Goal: Task Accomplishment & Management: Use online tool/utility

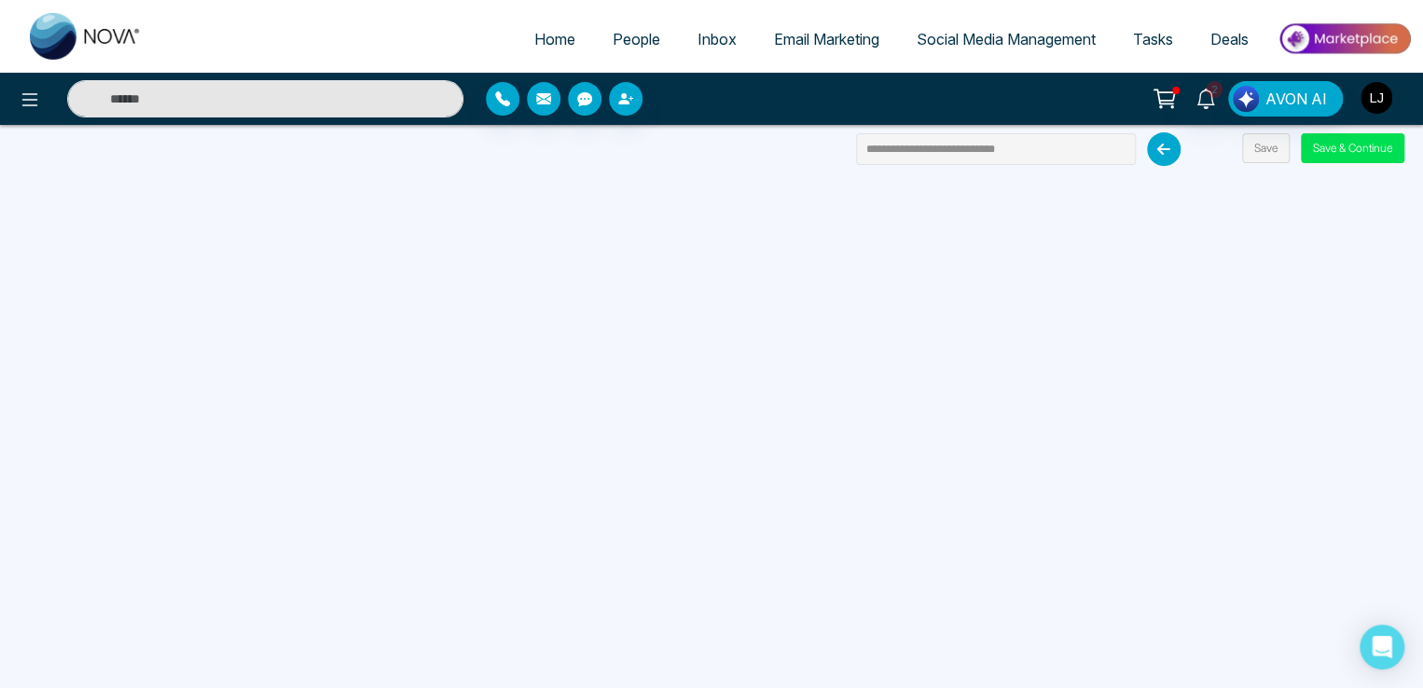
click at [1373, 104] on img "button" at bounding box center [1376, 98] width 32 height 32
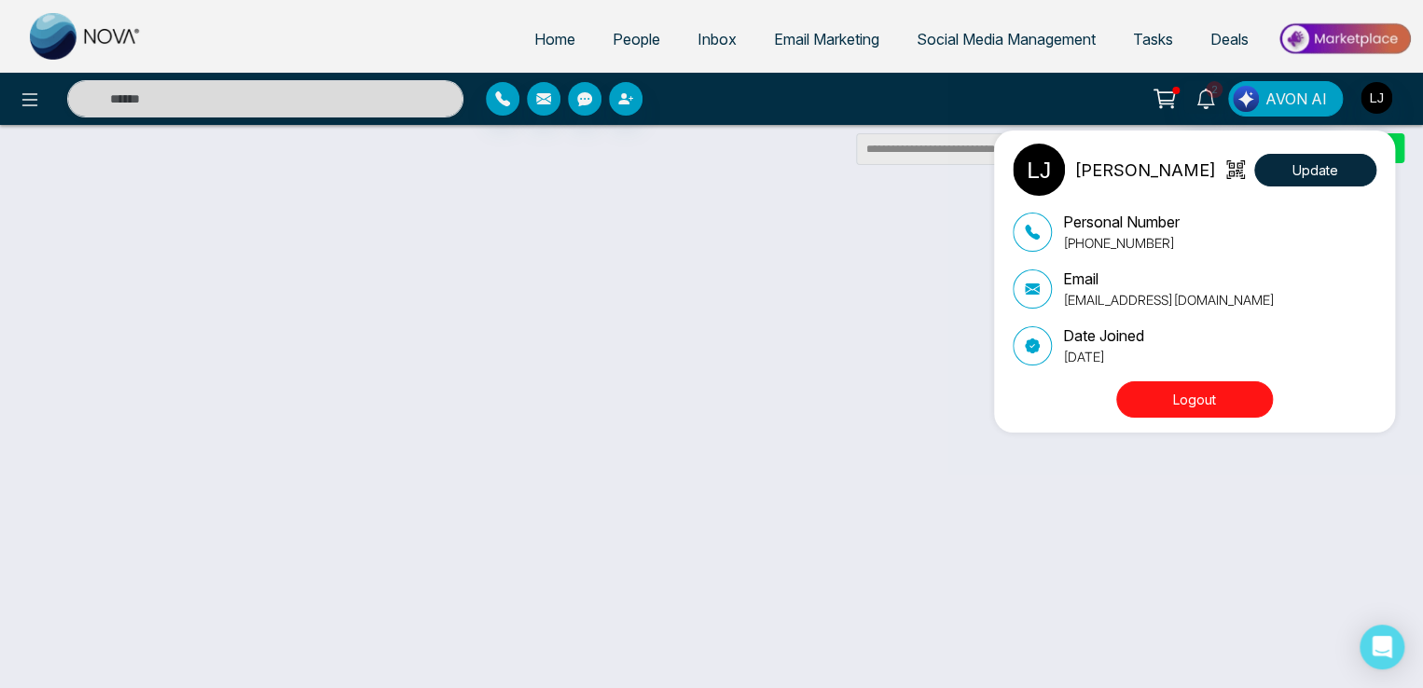
click at [977, 64] on div "[PERSON_NAME] Update Personal Number [PHONE_NUMBER] Email [EMAIL_ADDRESS][DOMAI…" at bounding box center [711, 344] width 1423 height 688
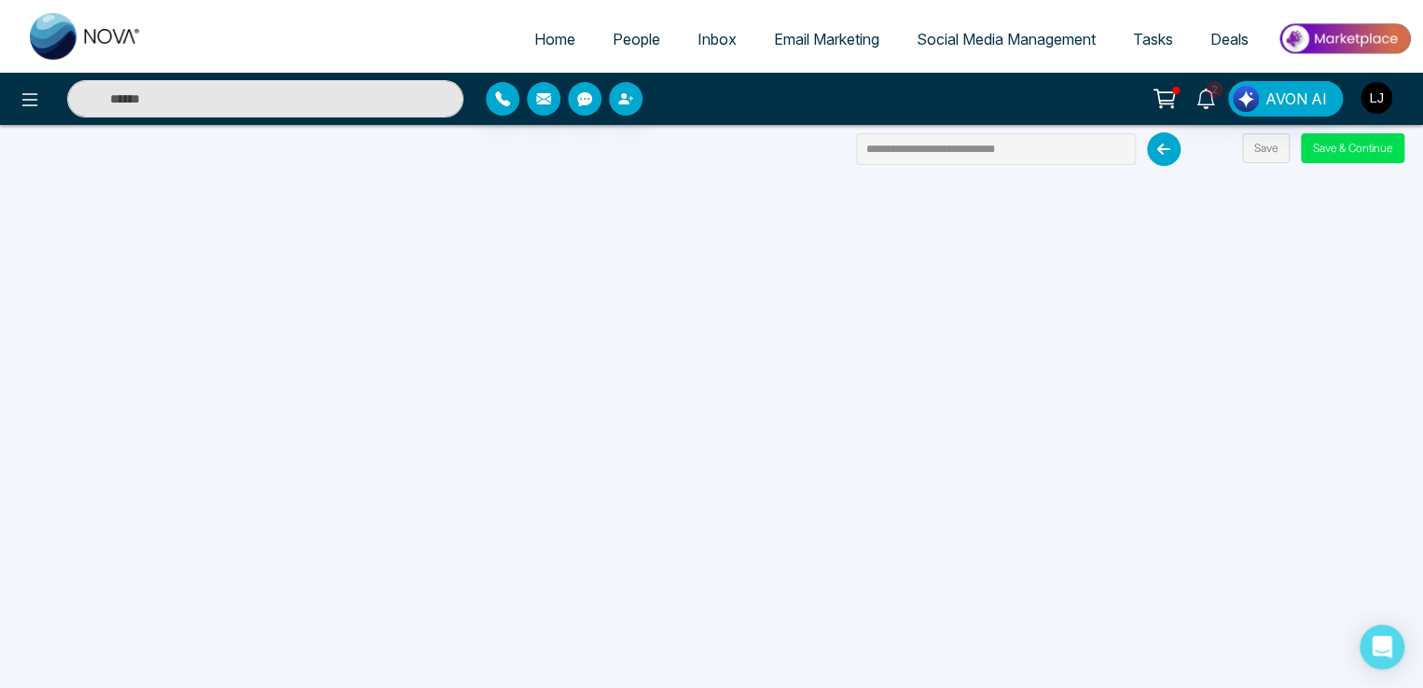
click at [976, 54] on link "Social Media Management" at bounding box center [1006, 38] width 216 height 35
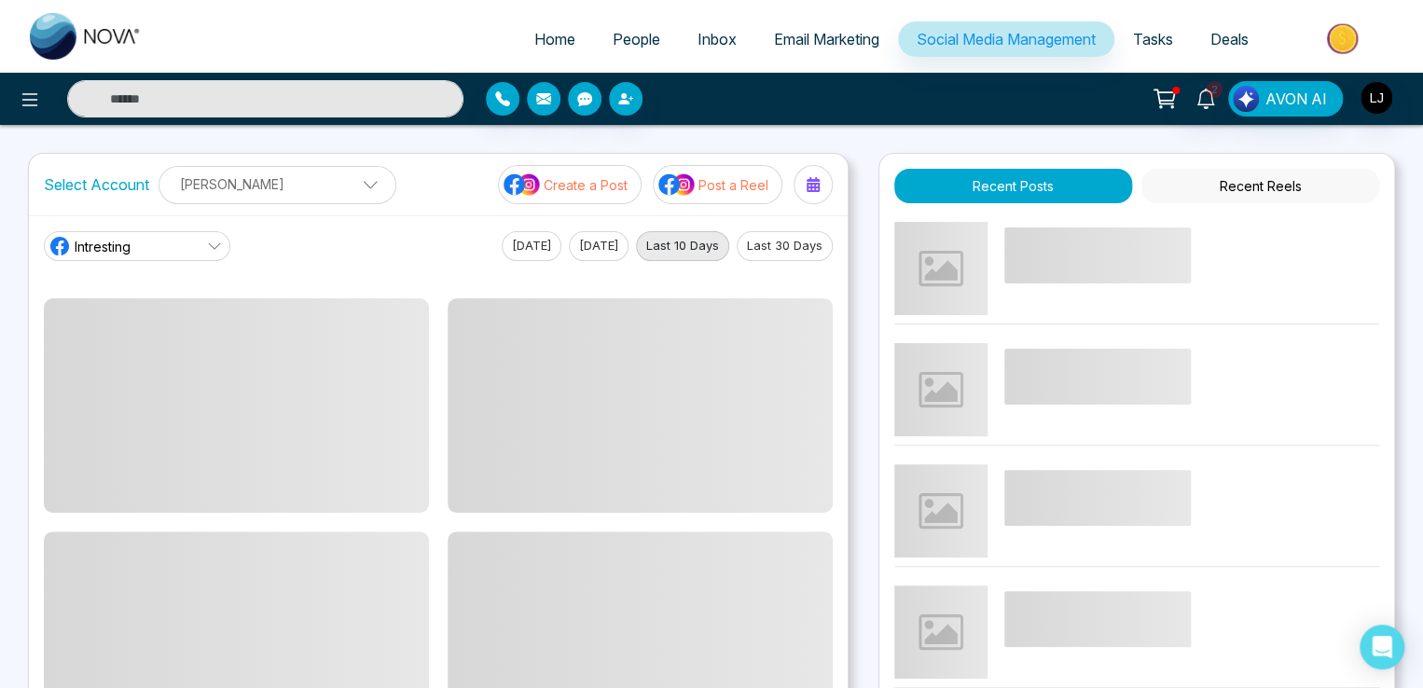
click at [579, 176] on p "Create a Post" at bounding box center [585, 185] width 84 height 20
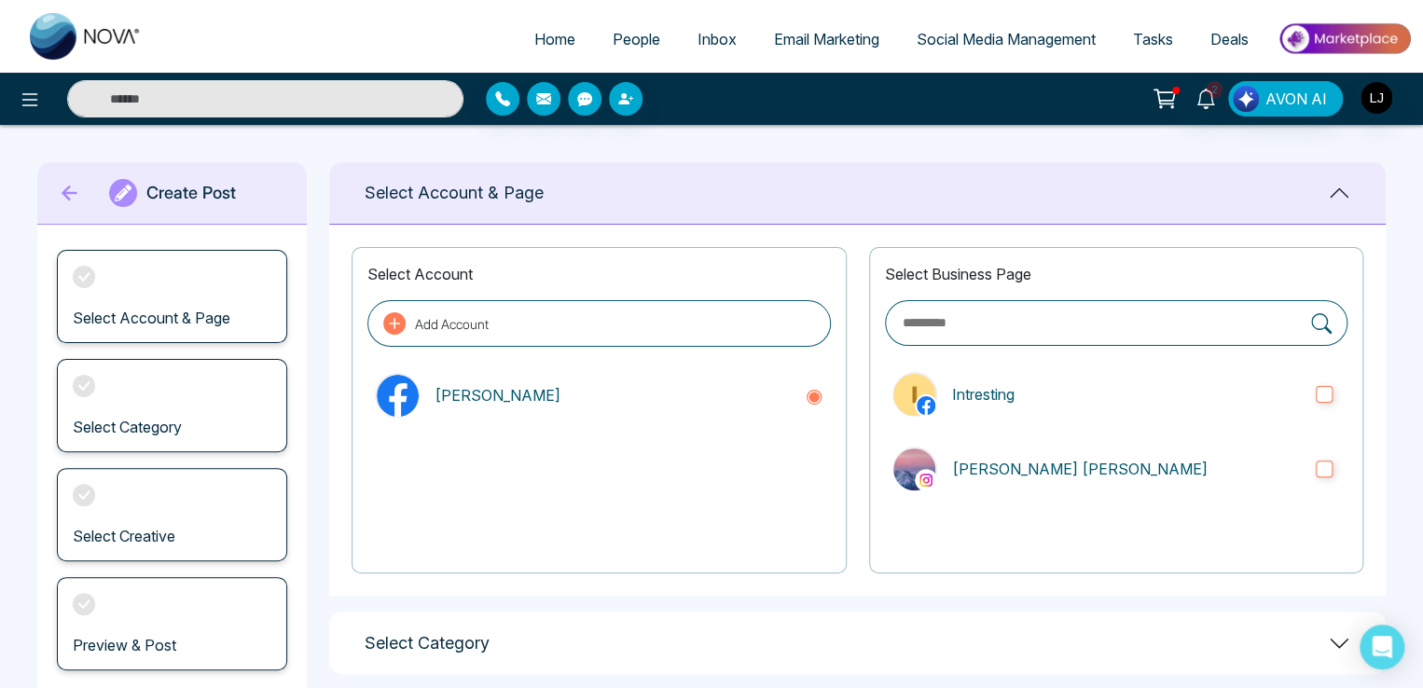
click at [1064, 355] on div "Select Business Page Intresting [PERSON_NAME] [PERSON_NAME]" at bounding box center [1116, 410] width 494 height 326
click at [1127, 426] on div "Select Business Page Intresting [PERSON_NAME] [PERSON_NAME]" at bounding box center [1116, 410] width 494 height 326
drag, startPoint x: 1166, startPoint y: 406, endPoint x: 1212, endPoint y: 456, distance: 67.3
click at [1167, 406] on label "Intresting" at bounding box center [1116, 394] width 462 height 60
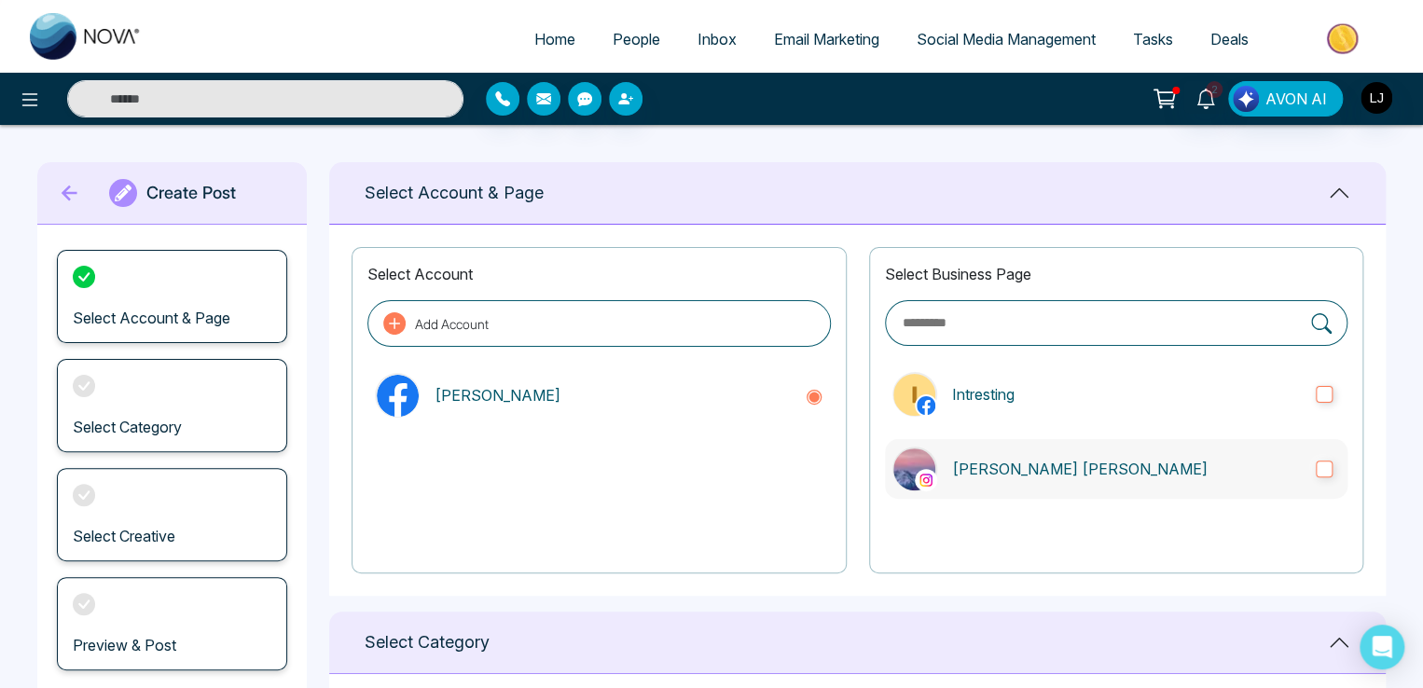
click at [1212, 458] on p "[PERSON_NAME] [PERSON_NAME]" at bounding box center [1126, 469] width 349 height 22
click at [827, 31] on span "Email Marketing" at bounding box center [826, 39] width 105 height 19
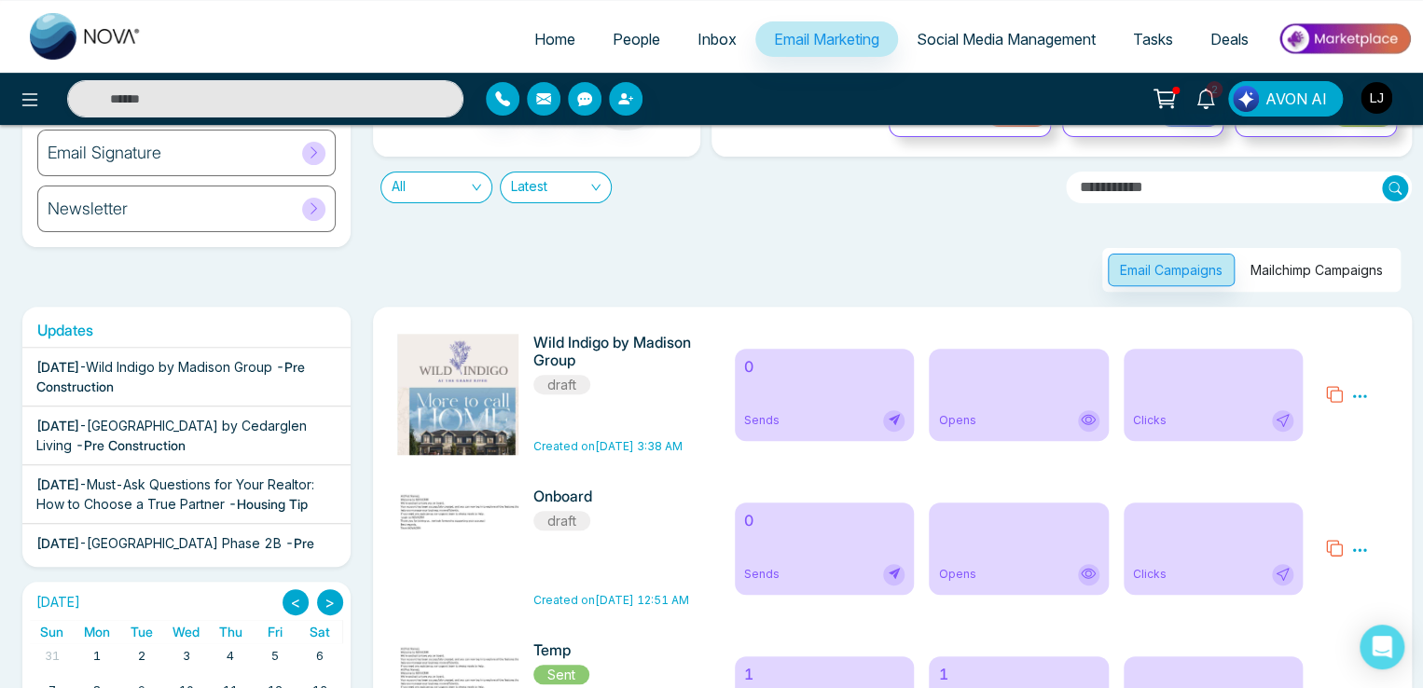
scroll to position [186, 0]
click at [1316, 265] on button "Mailchimp Campaigns" at bounding box center [1316, 269] width 157 height 33
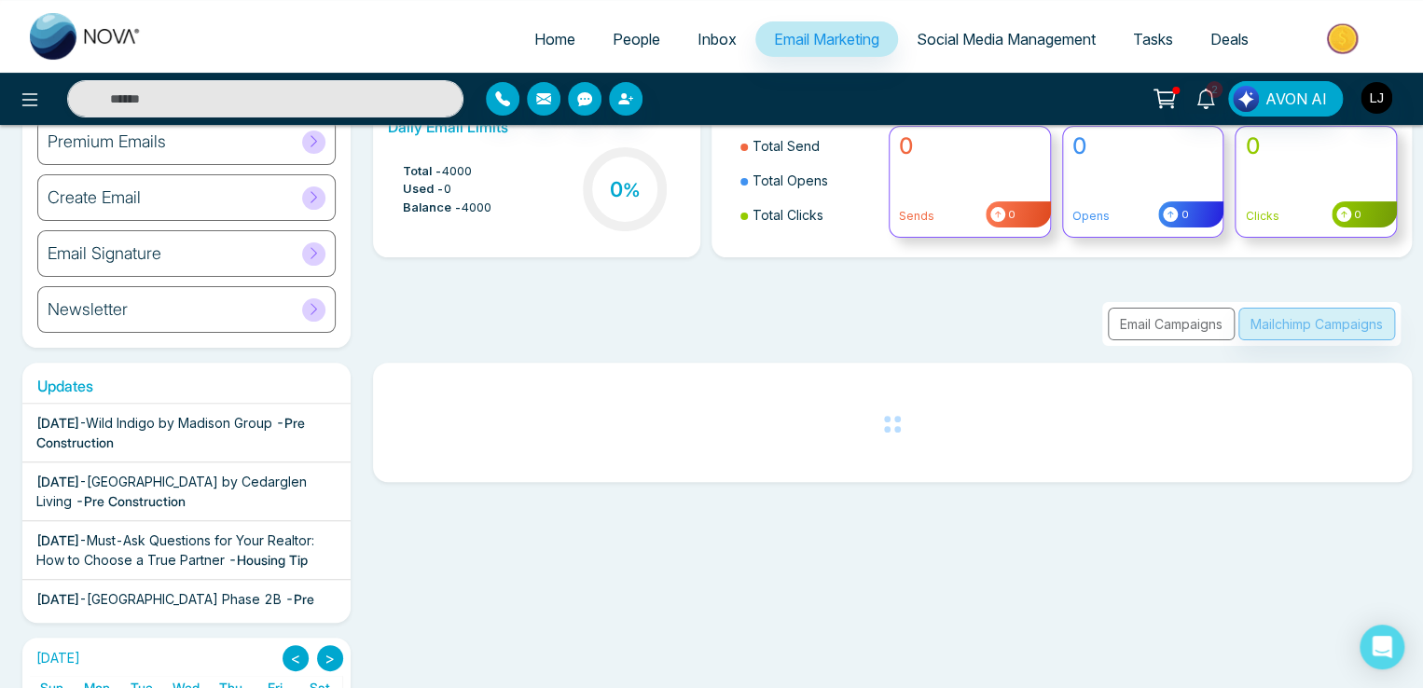
scroll to position [186, 0]
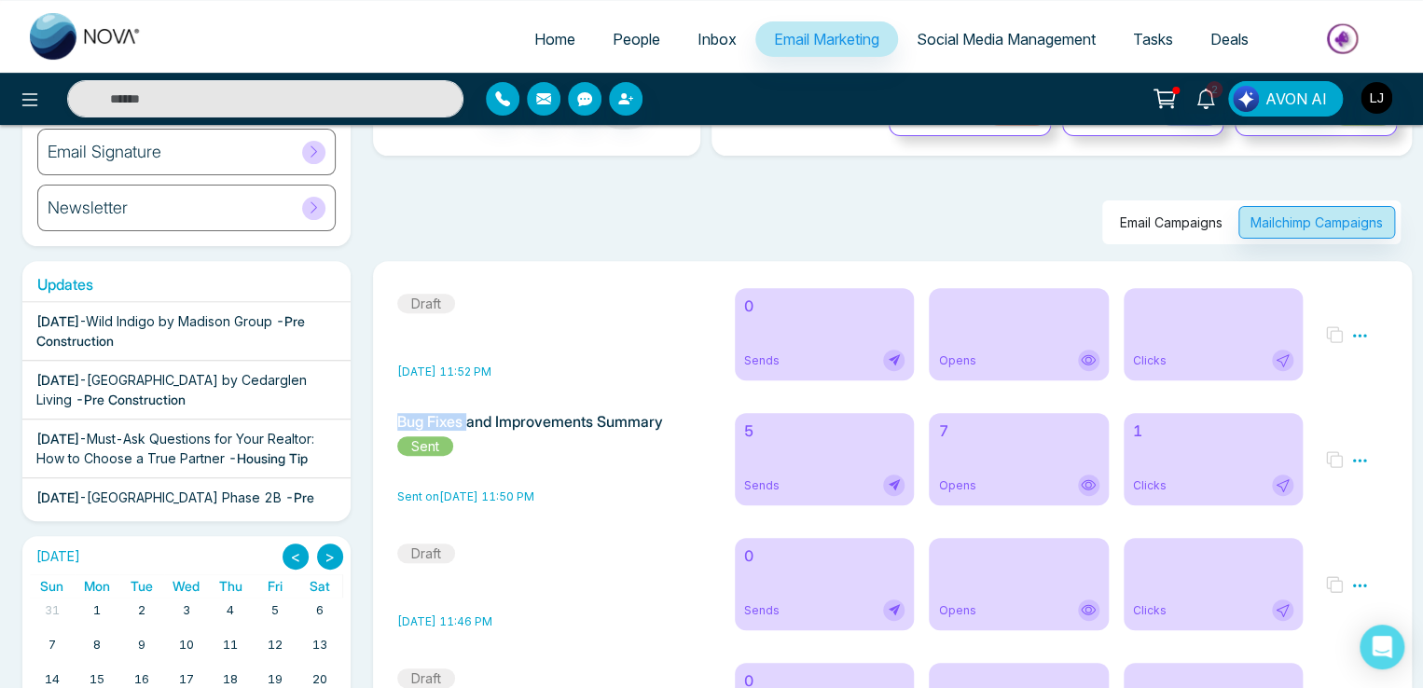
drag, startPoint x: 406, startPoint y: 423, endPoint x: 474, endPoint y: 418, distance: 68.3
click at [474, 418] on h6 "Bug Fixes and Improvements Summary" at bounding box center [554, 422] width 315 height 18
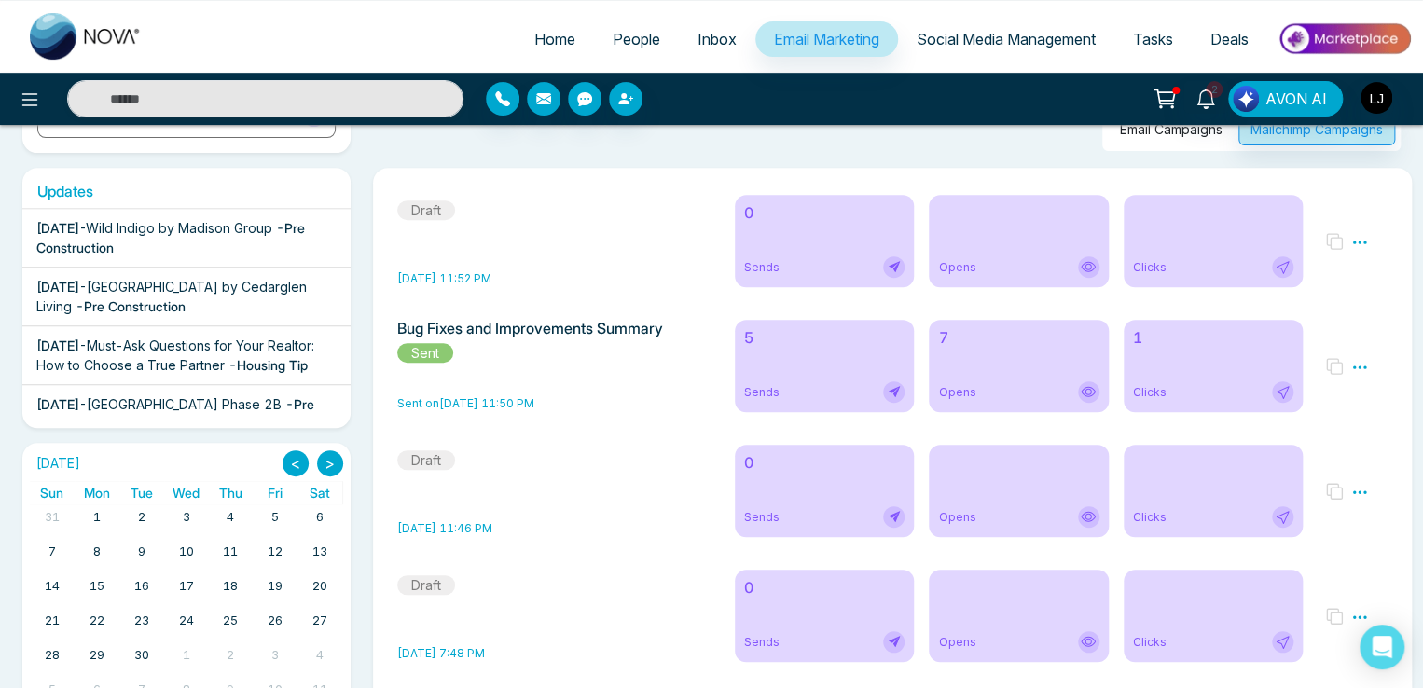
click at [1017, 363] on div "7 Opens" at bounding box center [1018, 366] width 180 height 92
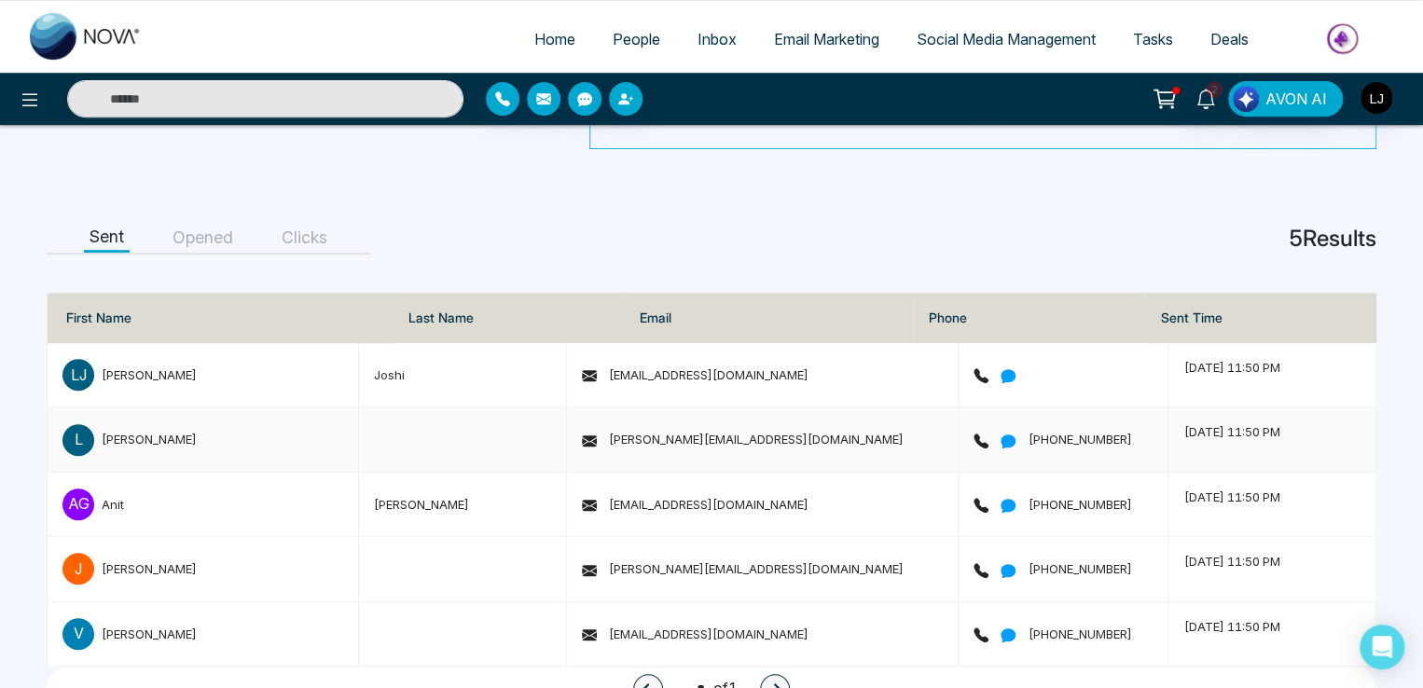
scroll to position [373, 0]
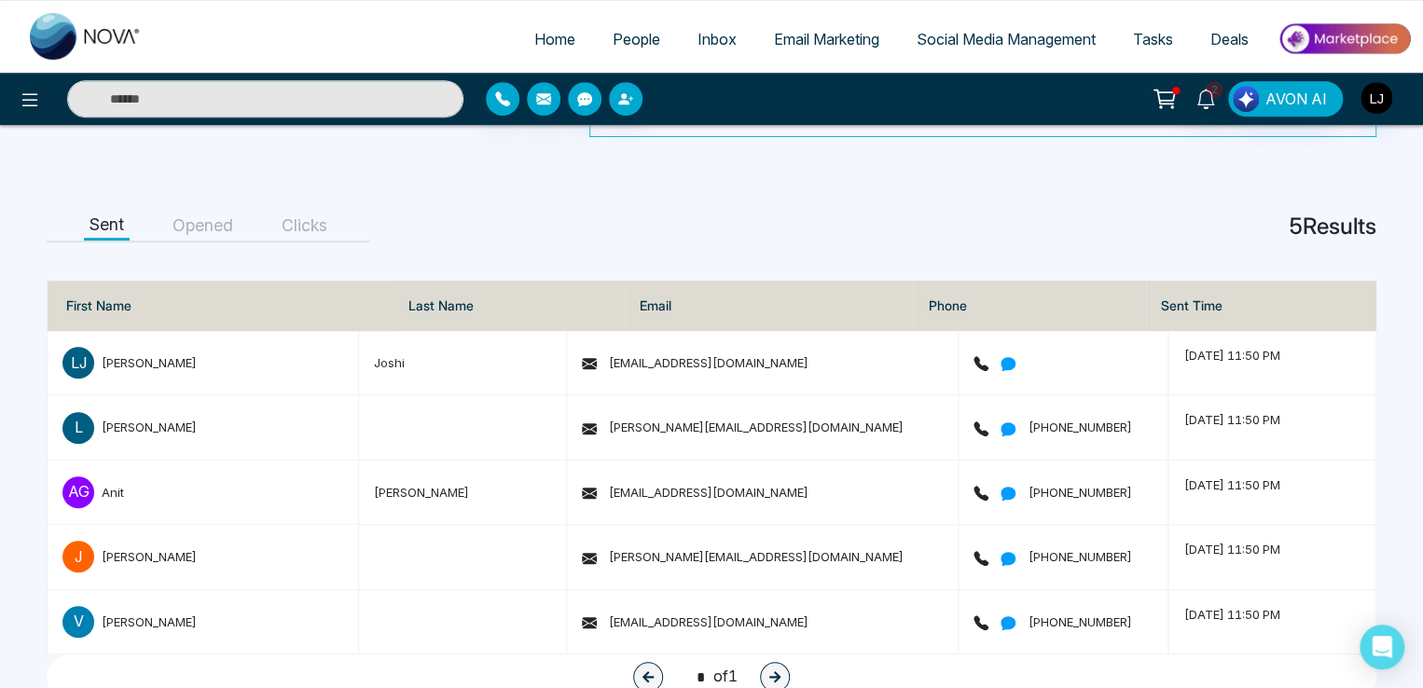
click at [169, 226] on button "Opened" at bounding box center [203, 226] width 72 height 29
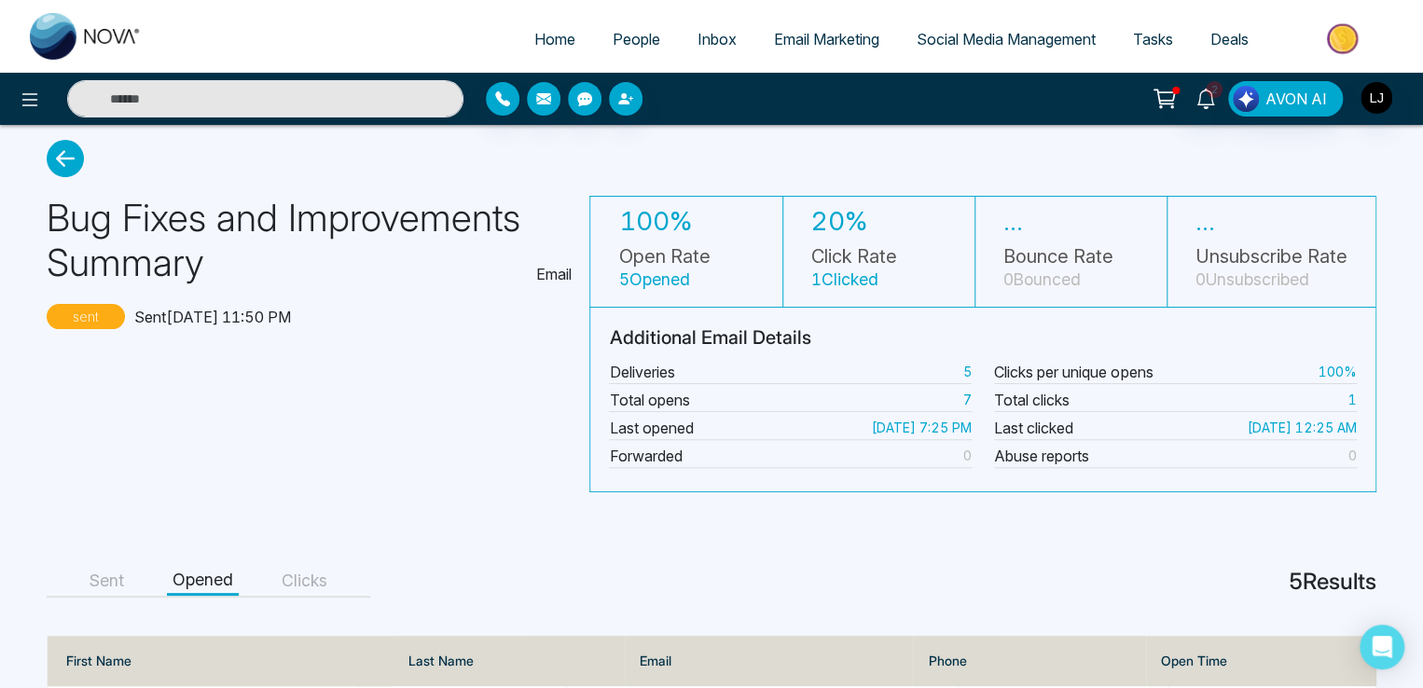
scroll to position [0, 0]
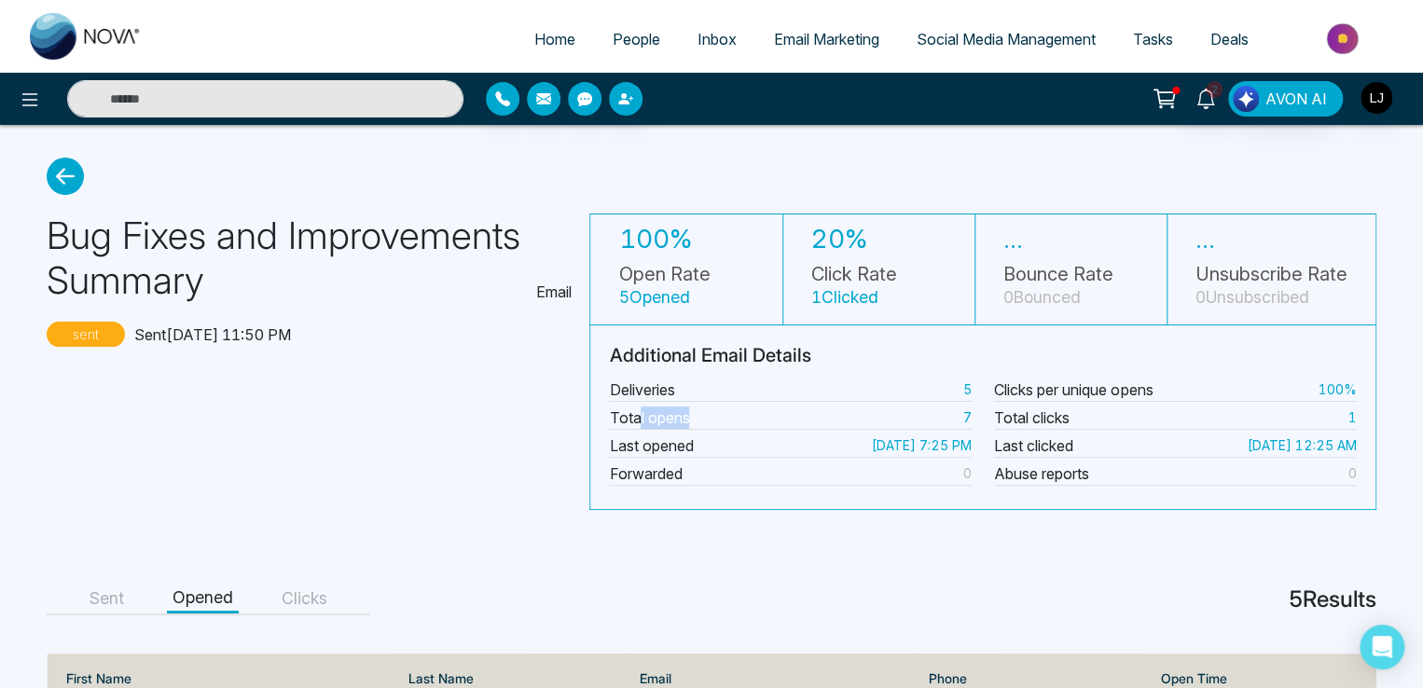
drag, startPoint x: 637, startPoint y: 420, endPoint x: 699, endPoint y: 415, distance: 62.7
click at [699, 415] on div "Total opens 7" at bounding box center [790, 417] width 363 height 23
click at [68, 184] on icon at bounding box center [65, 176] width 37 height 37
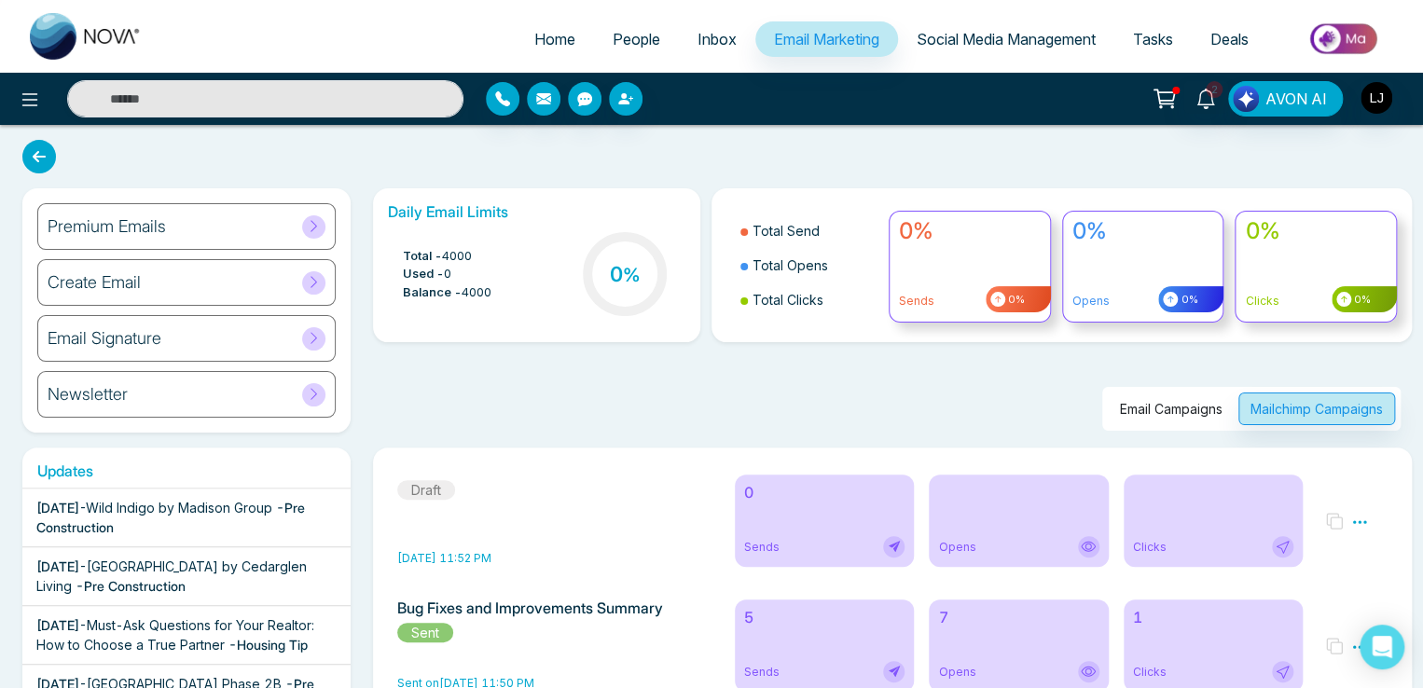
click at [188, 340] on div "Email Signature" at bounding box center [186, 338] width 298 height 47
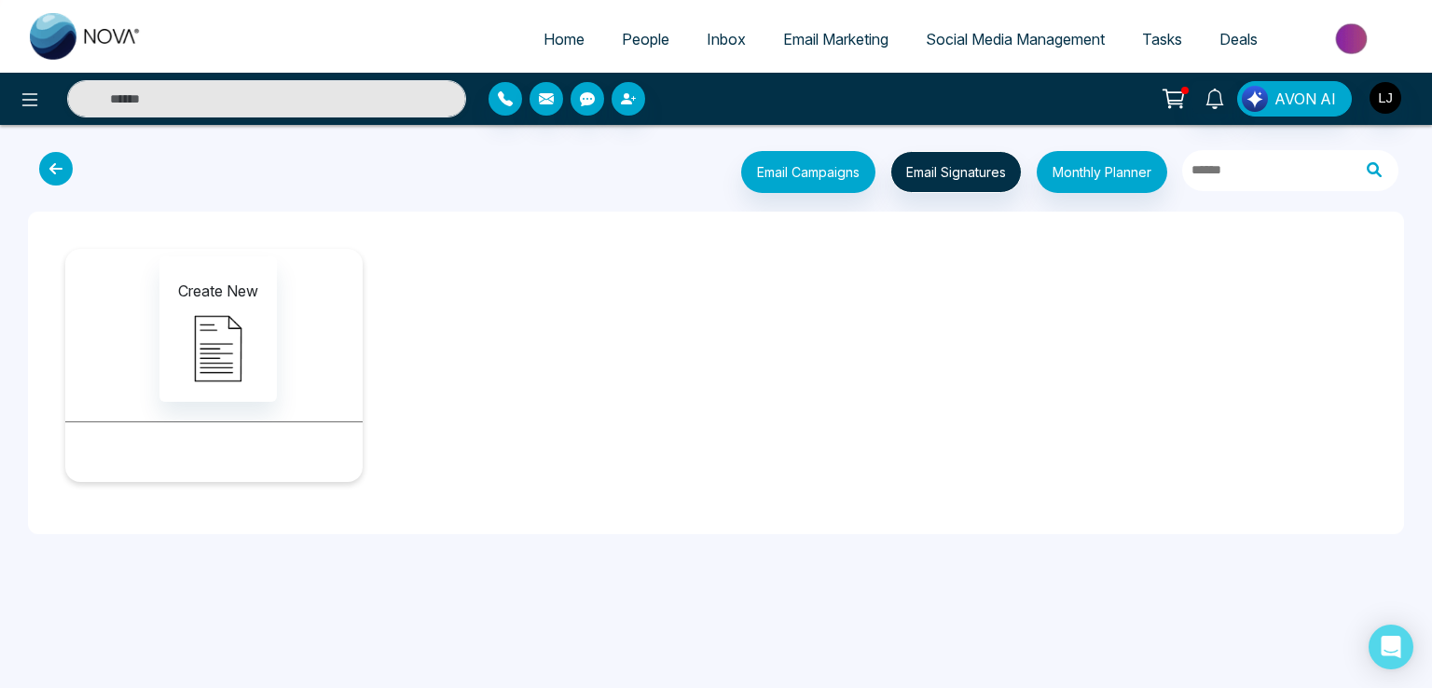
click at [56, 165] on icon at bounding box center [56, 169] width 34 height 34
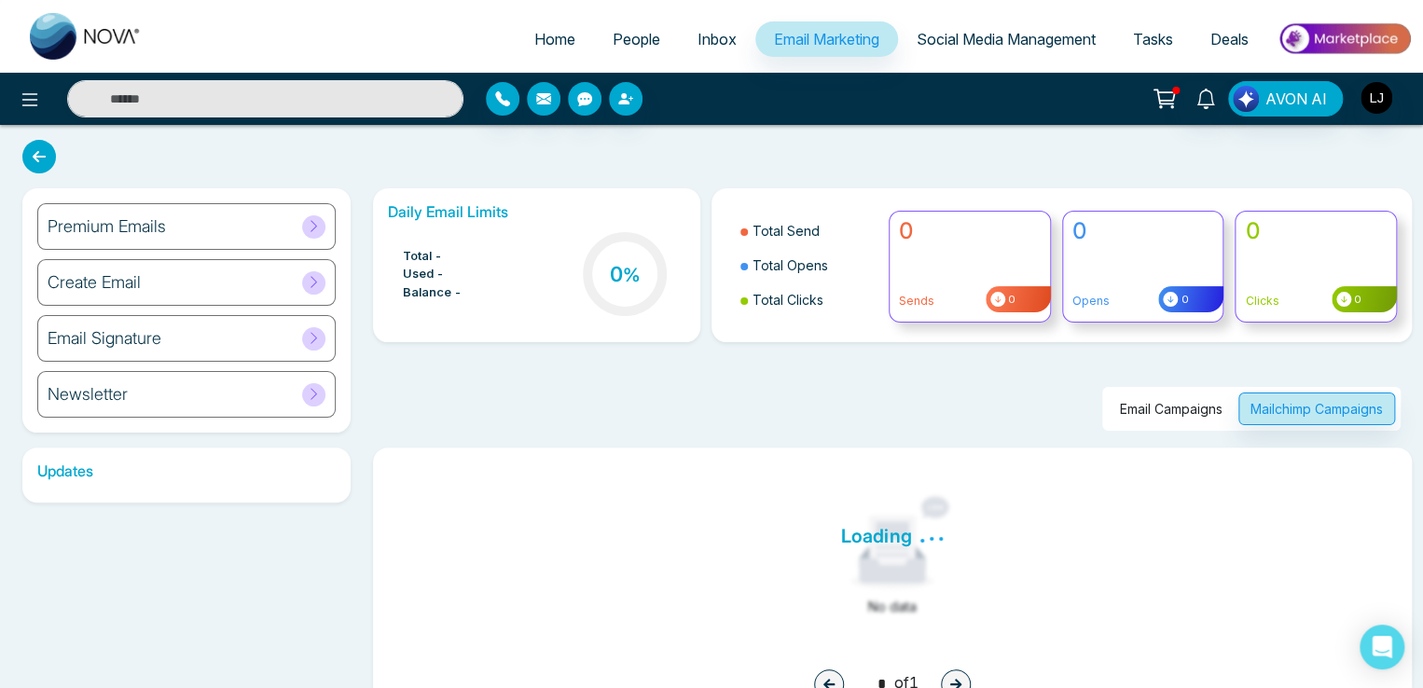
click at [171, 288] on div "Create Email" at bounding box center [186, 282] width 298 height 47
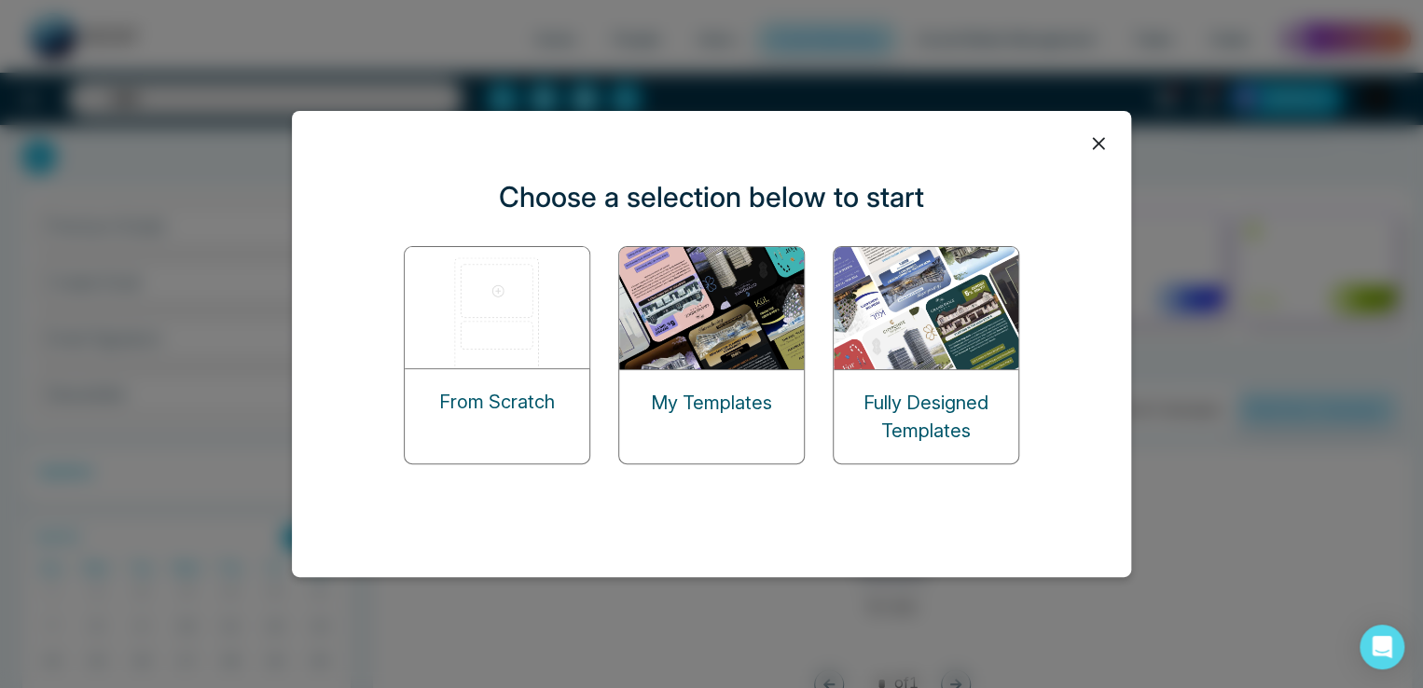
click at [506, 336] on img at bounding box center [498, 307] width 186 height 121
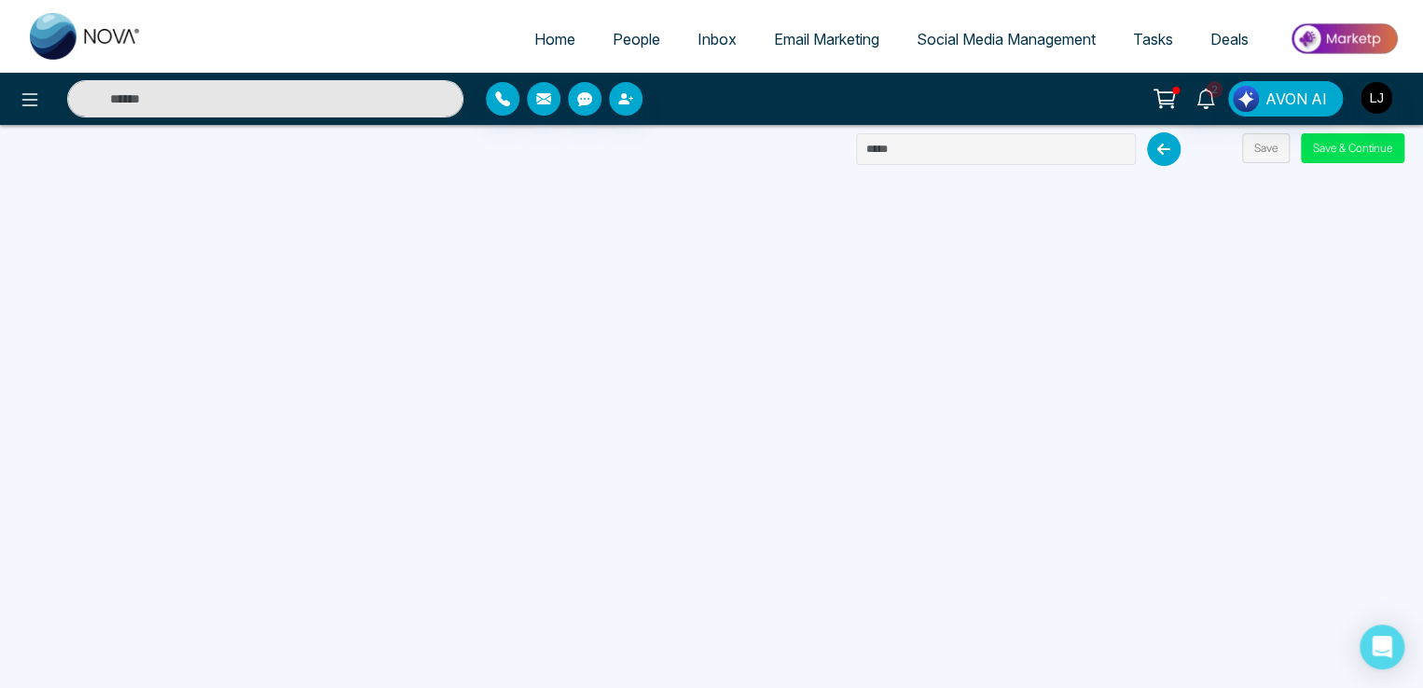
click at [460, 137] on div "Home People Inbox Email Marketing Social Media Management Tasks Deals 2 AVON AI…" at bounding box center [711, 344] width 1423 height 688
click at [1331, 146] on button "Save & Continue" at bounding box center [1351, 148] width 103 height 30
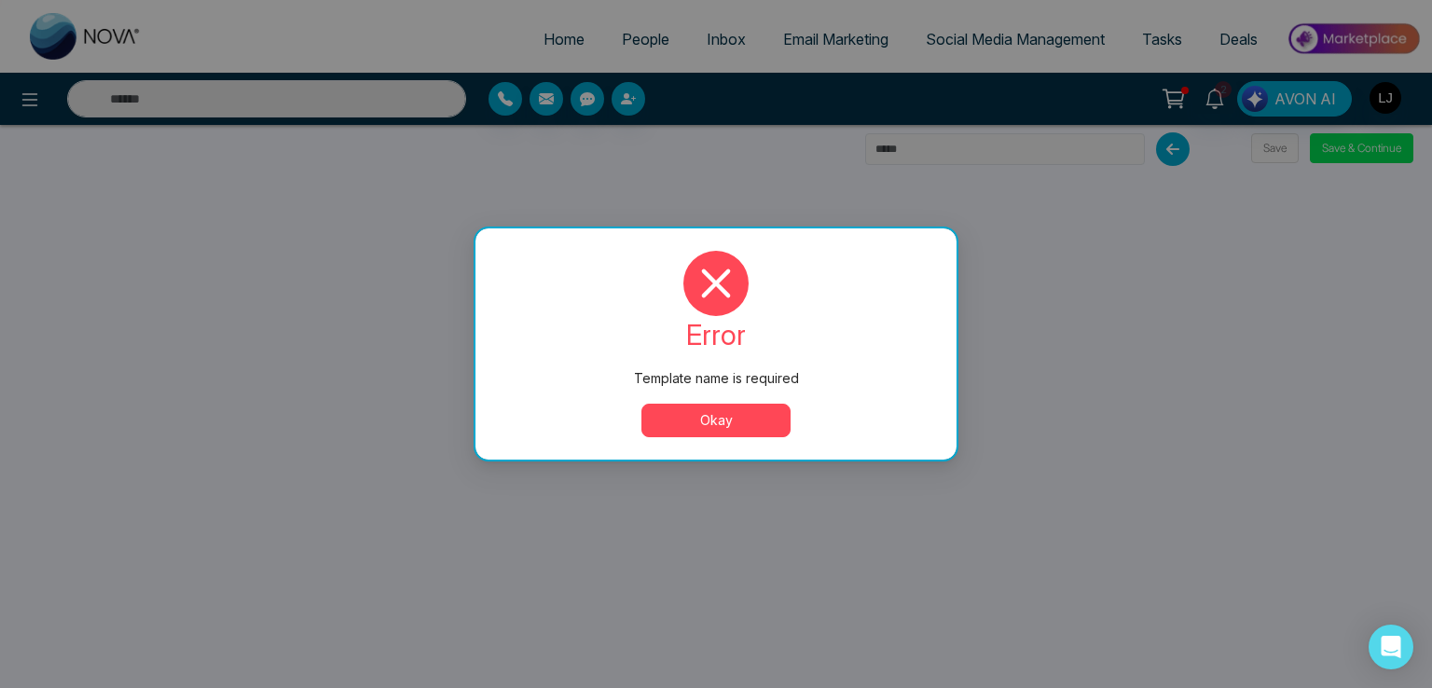
click at [749, 415] on button "Okay" at bounding box center [715, 421] width 149 height 34
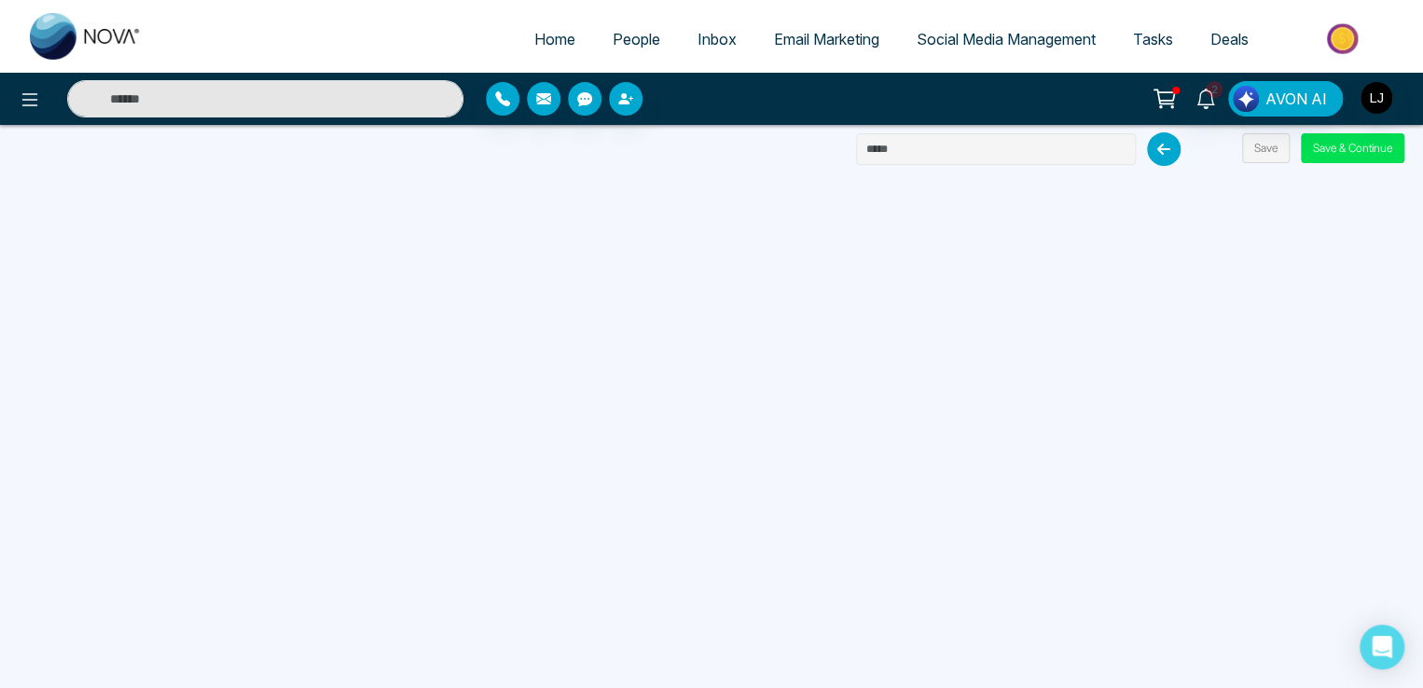
click at [906, 146] on input "text" at bounding box center [996, 149] width 280 height 32
type input "****"
click at [1354, 144] on button "Save & Continue" at bounding box center [1351, 148] width 103 height 30
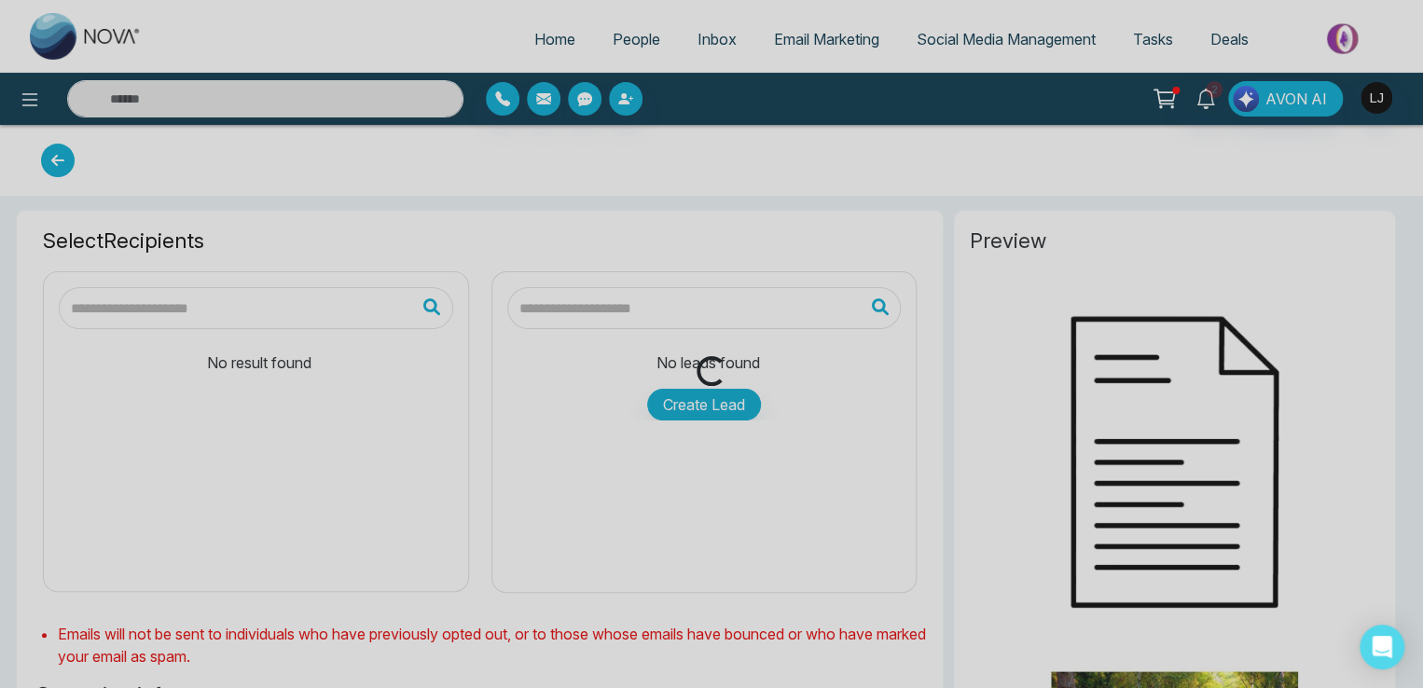
type input "****"
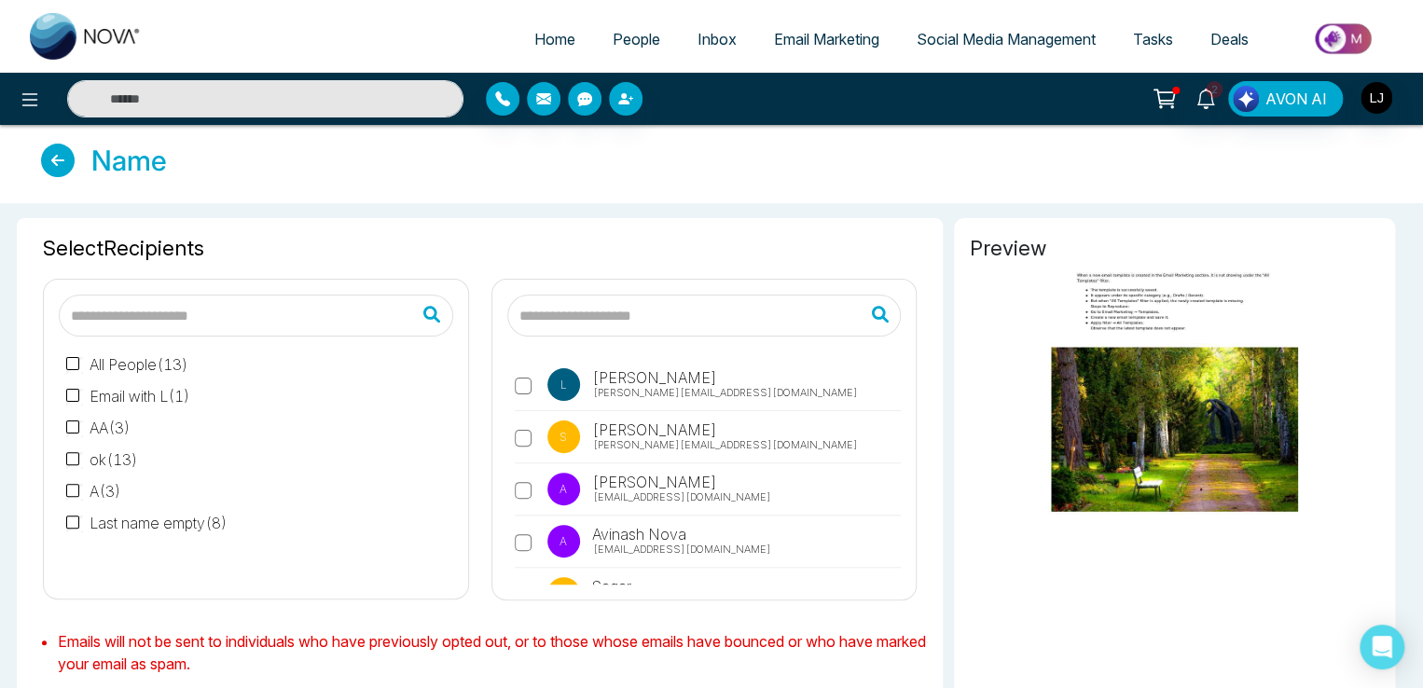
click at [631, 392] on span "[PERSON_NAME][EMAIL_ADDRESS][DOMAIN_NAME]" at bounding box center [725, 393] width 265 height 16
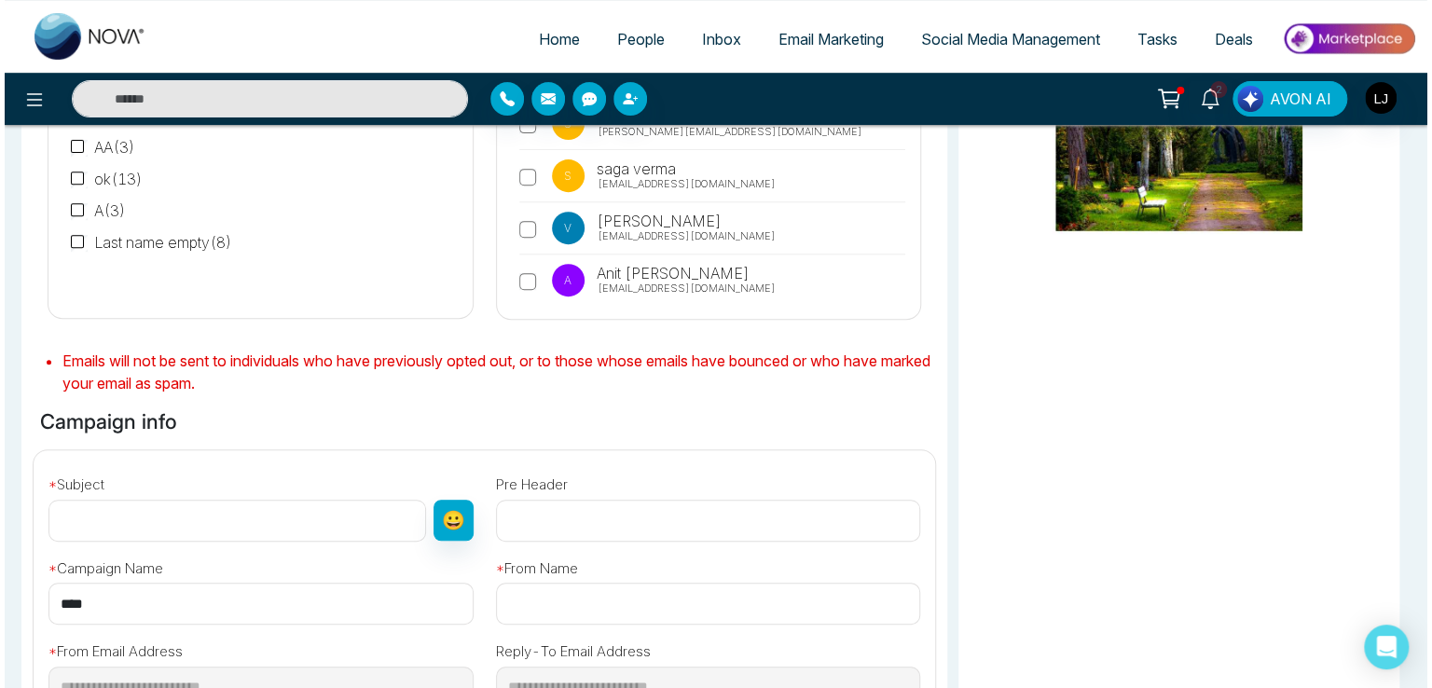
scroll to position [606, 0]
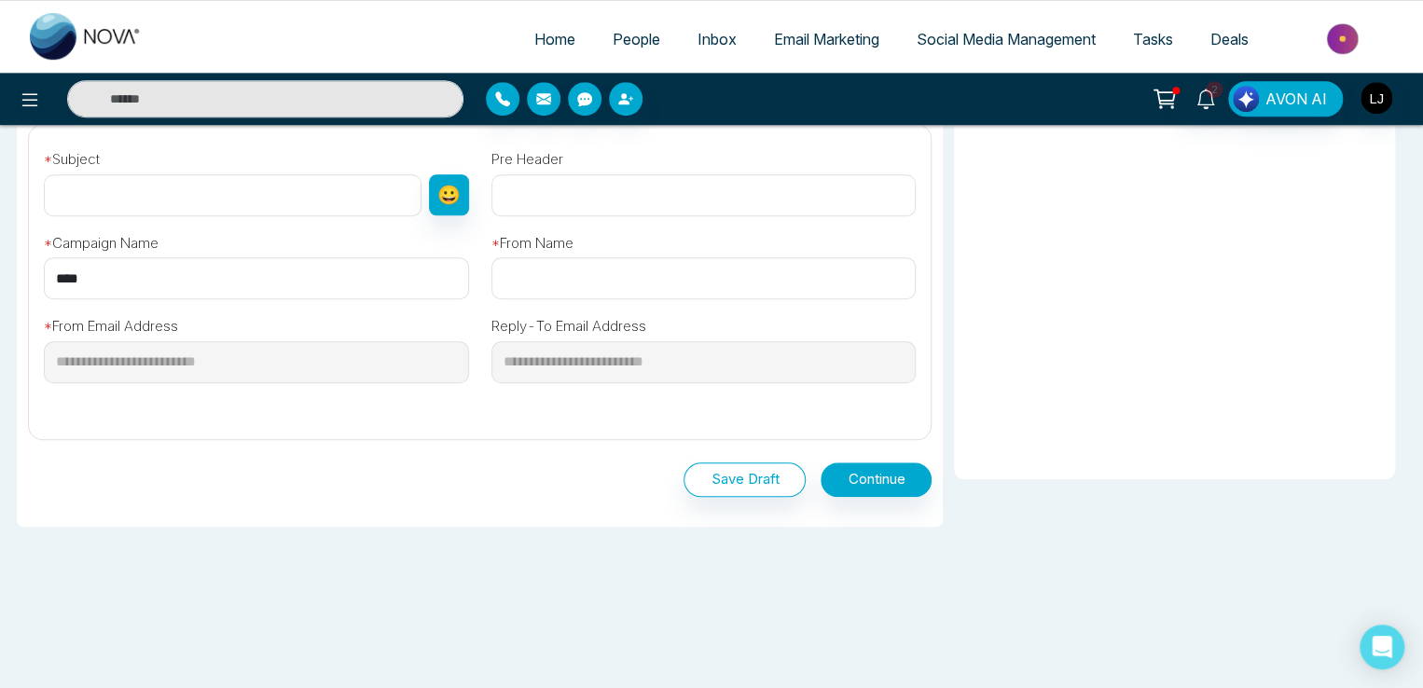
click at [116, 201] on input "text" at bounding box center [233, 195] width 378 height 42
type input "**********"
click at [569, 280] on input "text" at bounding box center [703, 278] width 425 height 42
type input "*******"
click at [873, 466] on button "Continue" at bounding box center [875, 479] width 111 height 34
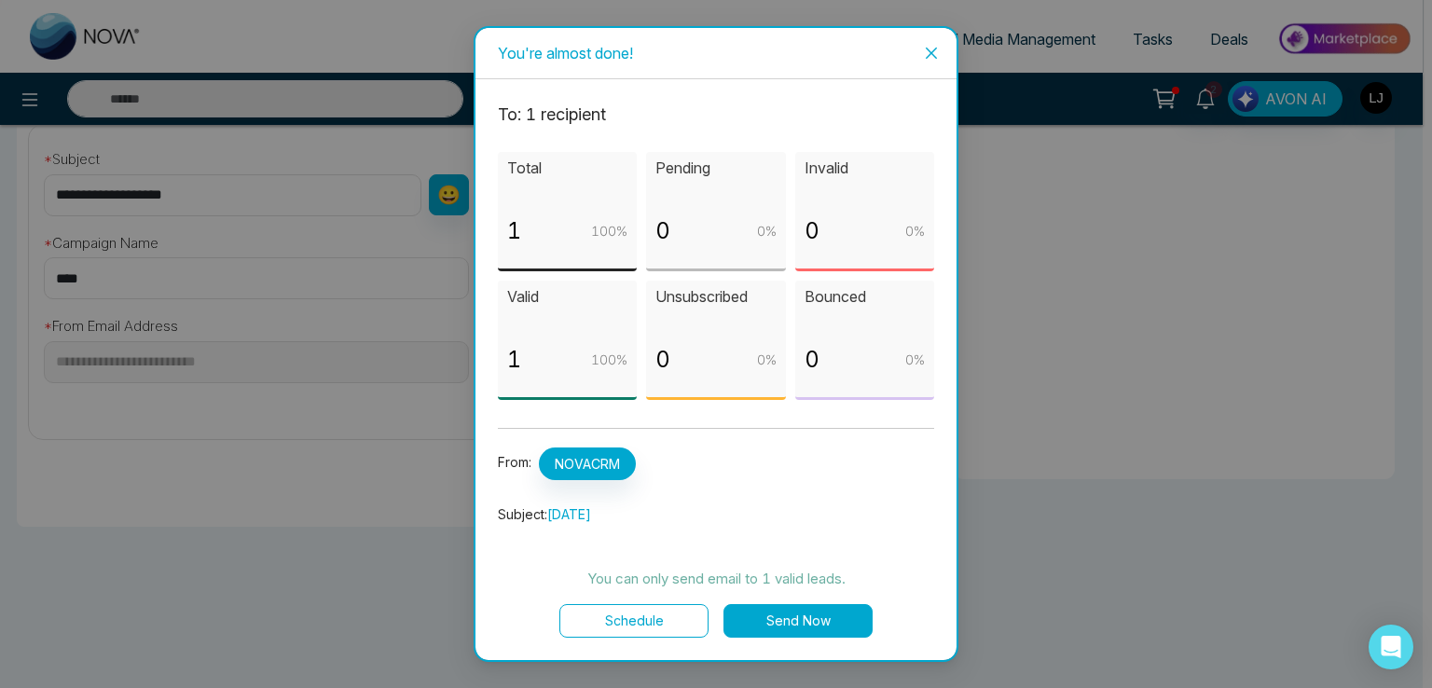
click at [787, 610] on button "Send Now" at bounding box center [797, 621] width 149 height 34
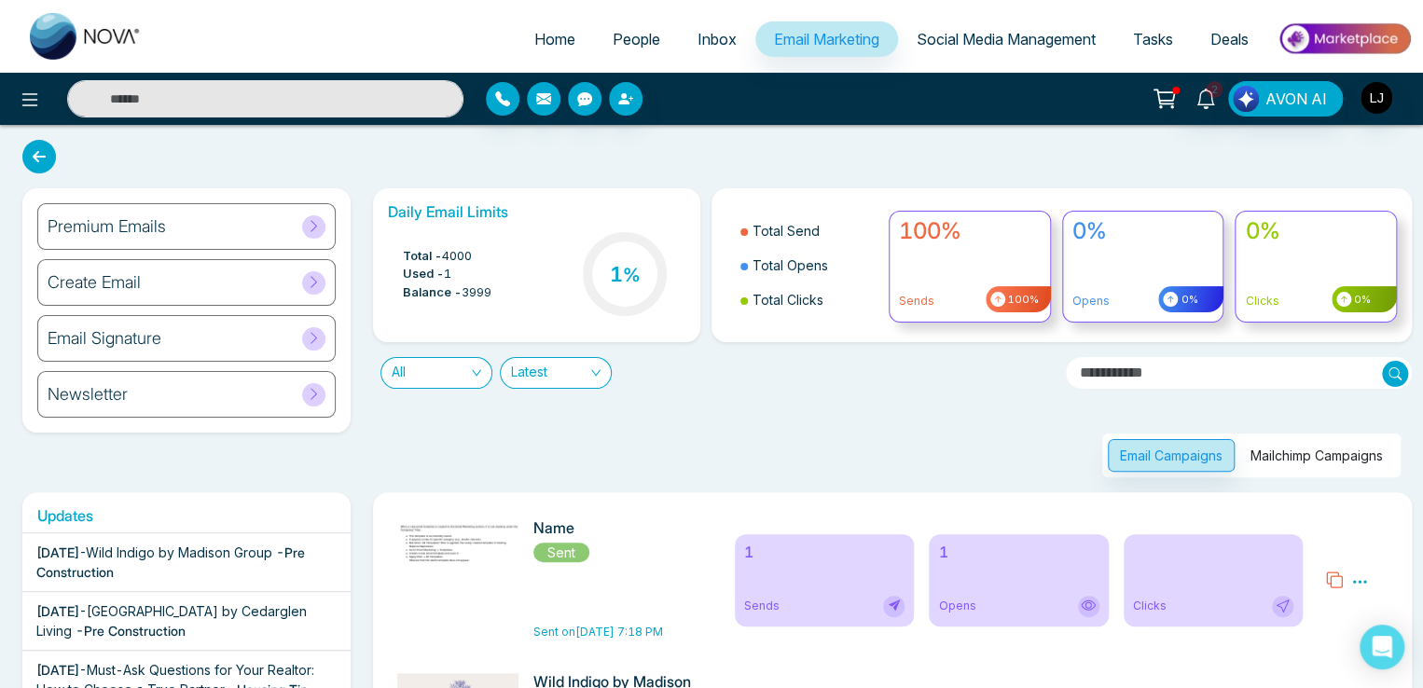
click at [914, 49] on link "Social Media Management" at bounding box center [1006, 38] width 216 height 35
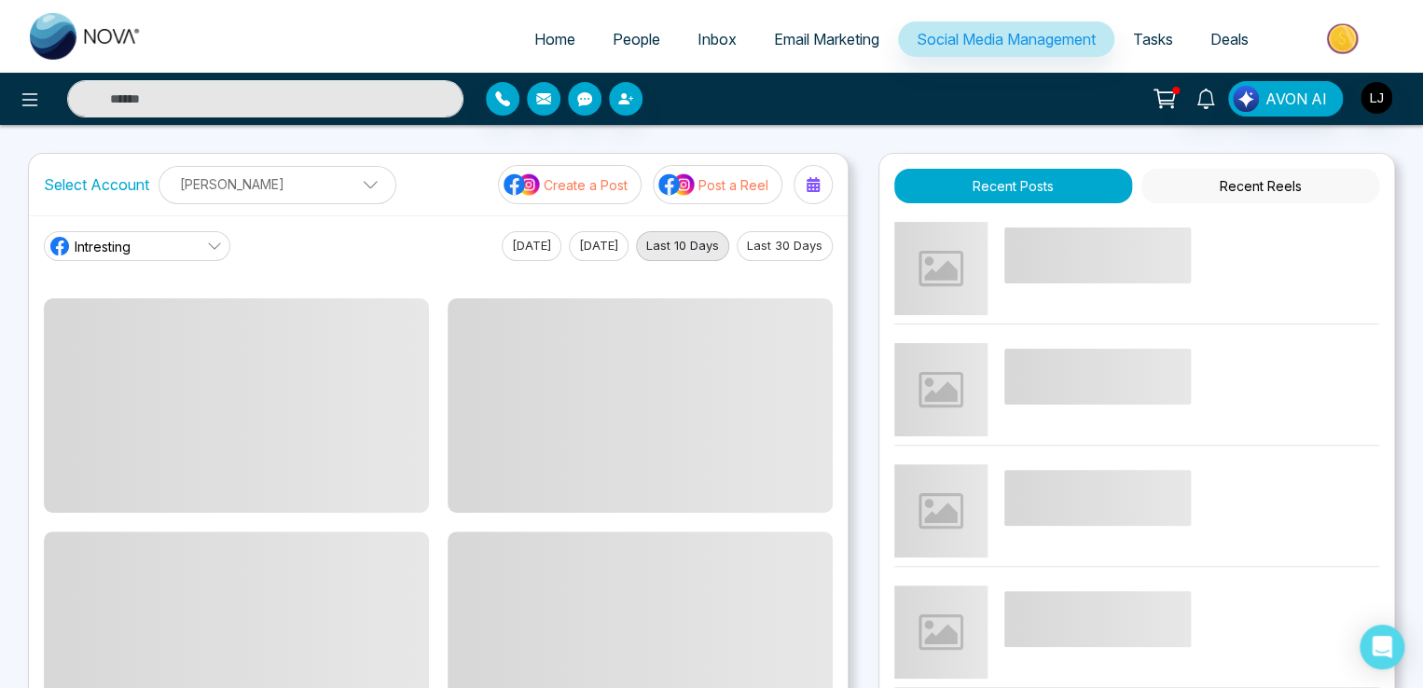
click at [582, 184] on p "Create a Post" at bounding box center [585, 185] width 84 height 20
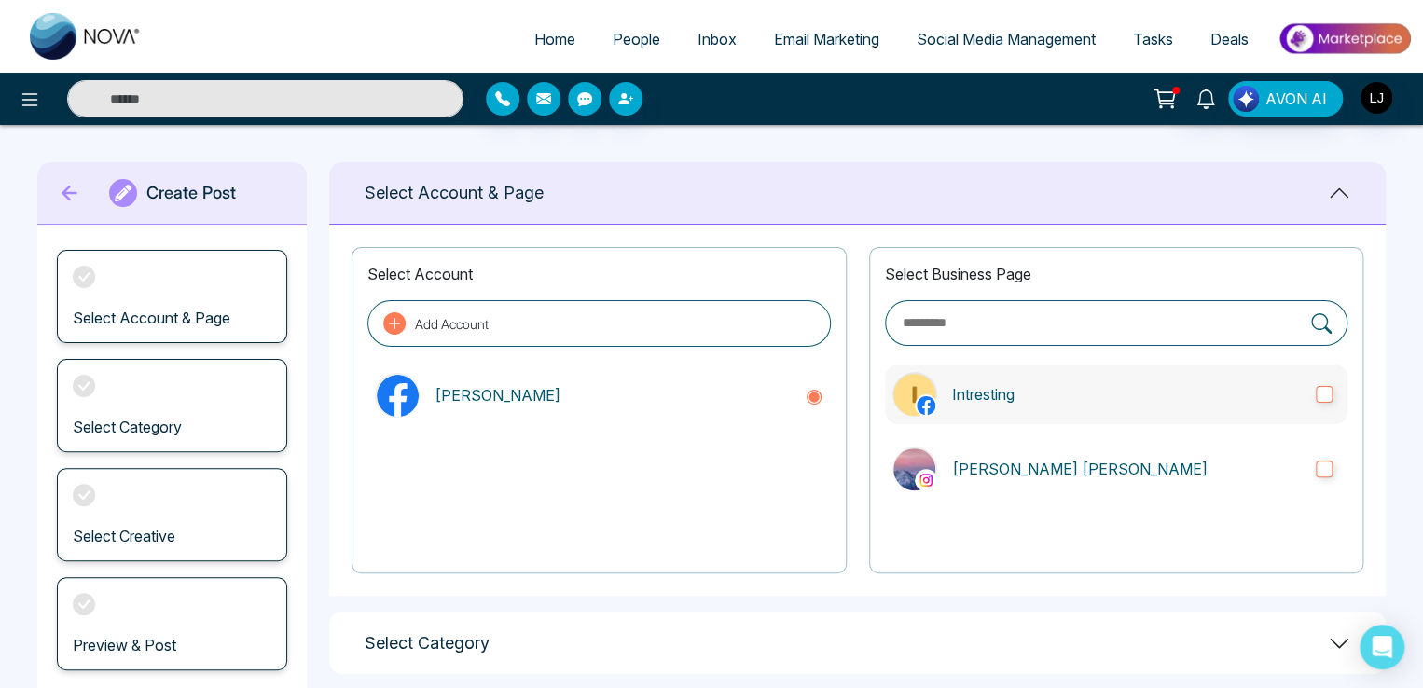
click at [1116, 396] on p "Intresting" at bounding box center [1126, 394] width 349 height 22
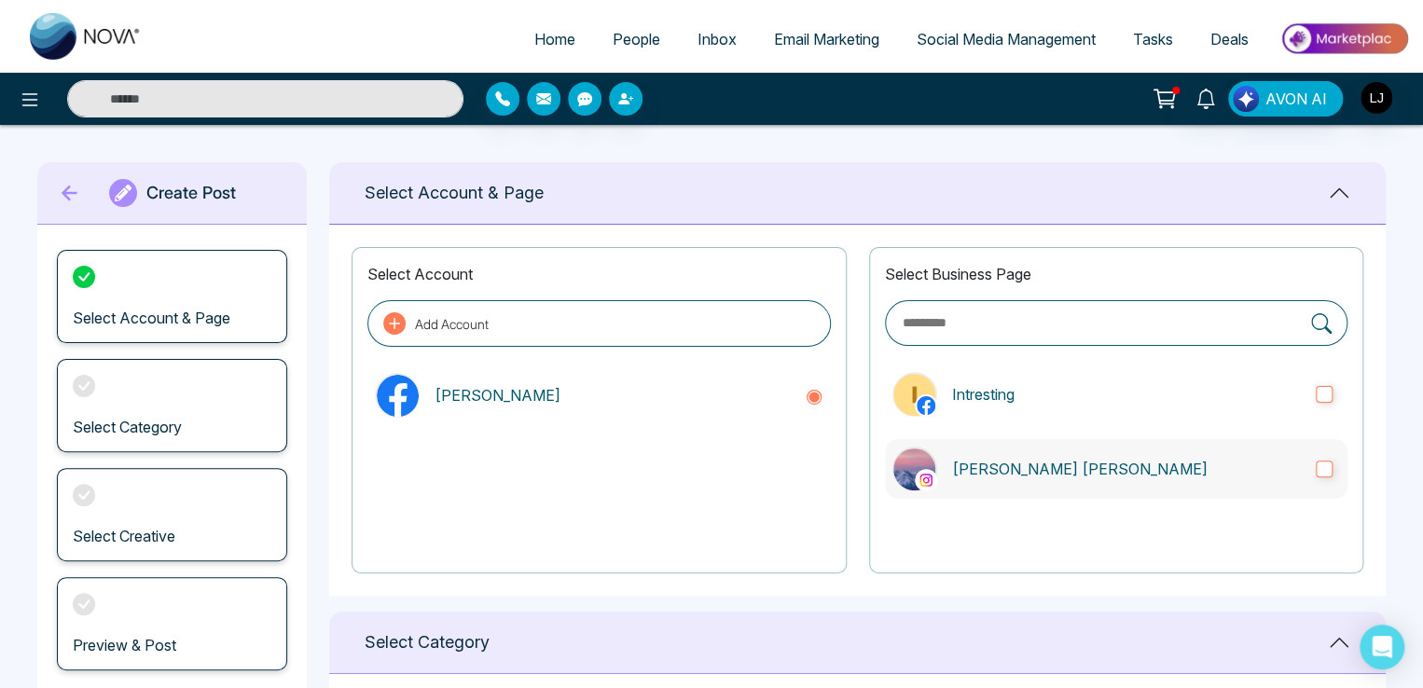
click at [1114, 459] on p "[PERSON_NAME] [PERSON_NAME]" at bounding box center [1126, 469] width 349 height 22
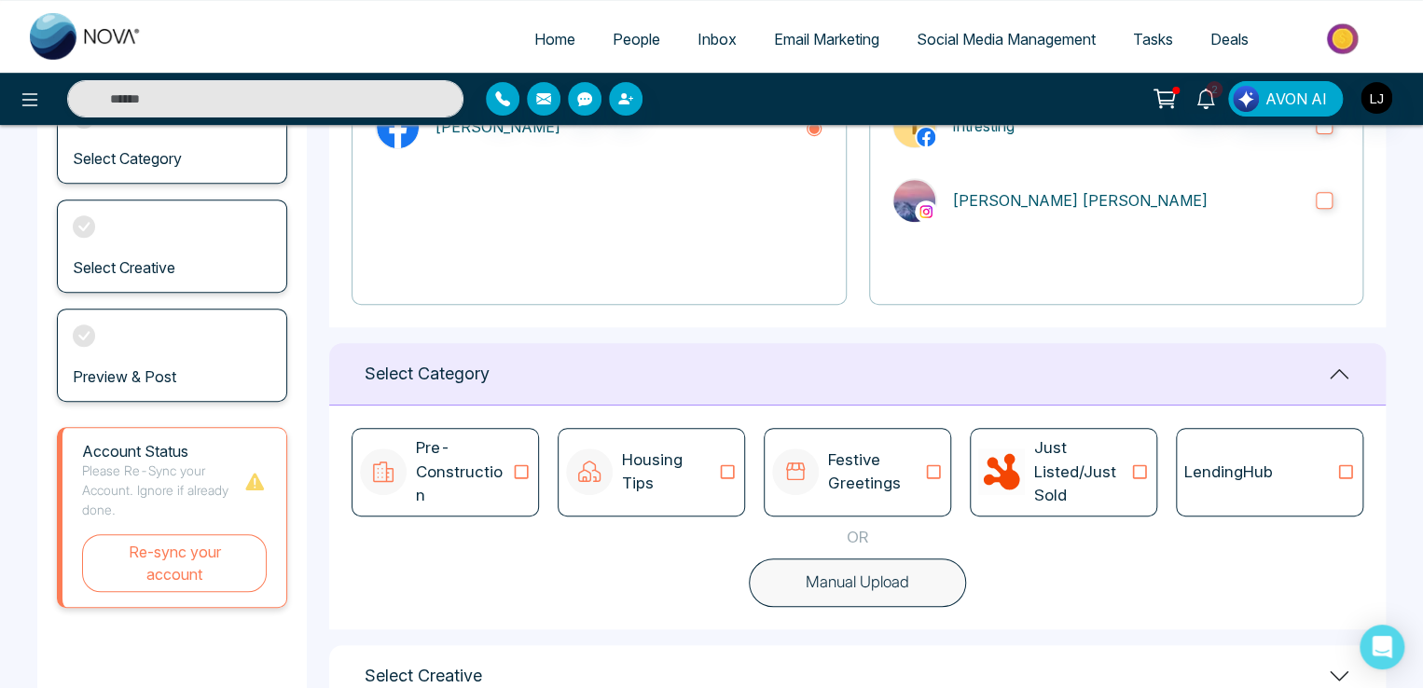
scroll to position [280, 0]
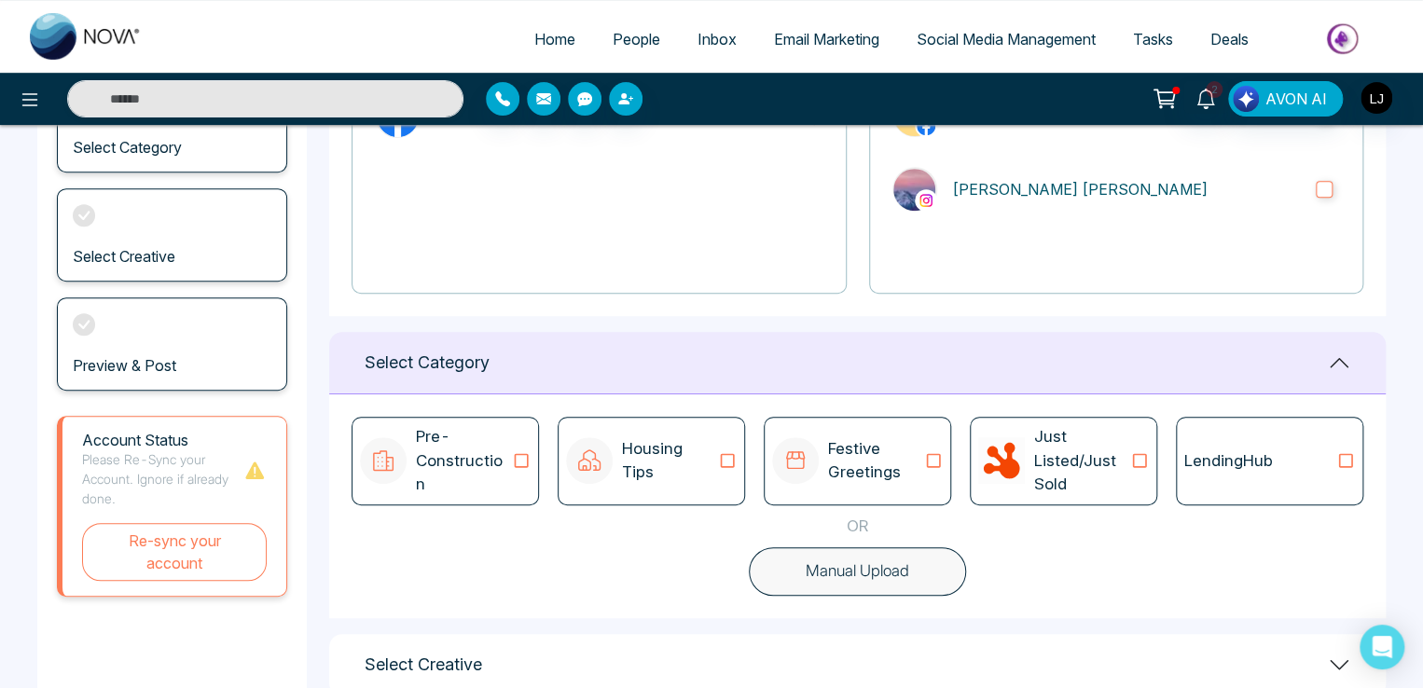
click at [522, 463] on icon at bounding box center [521, 460] width 24 height 19
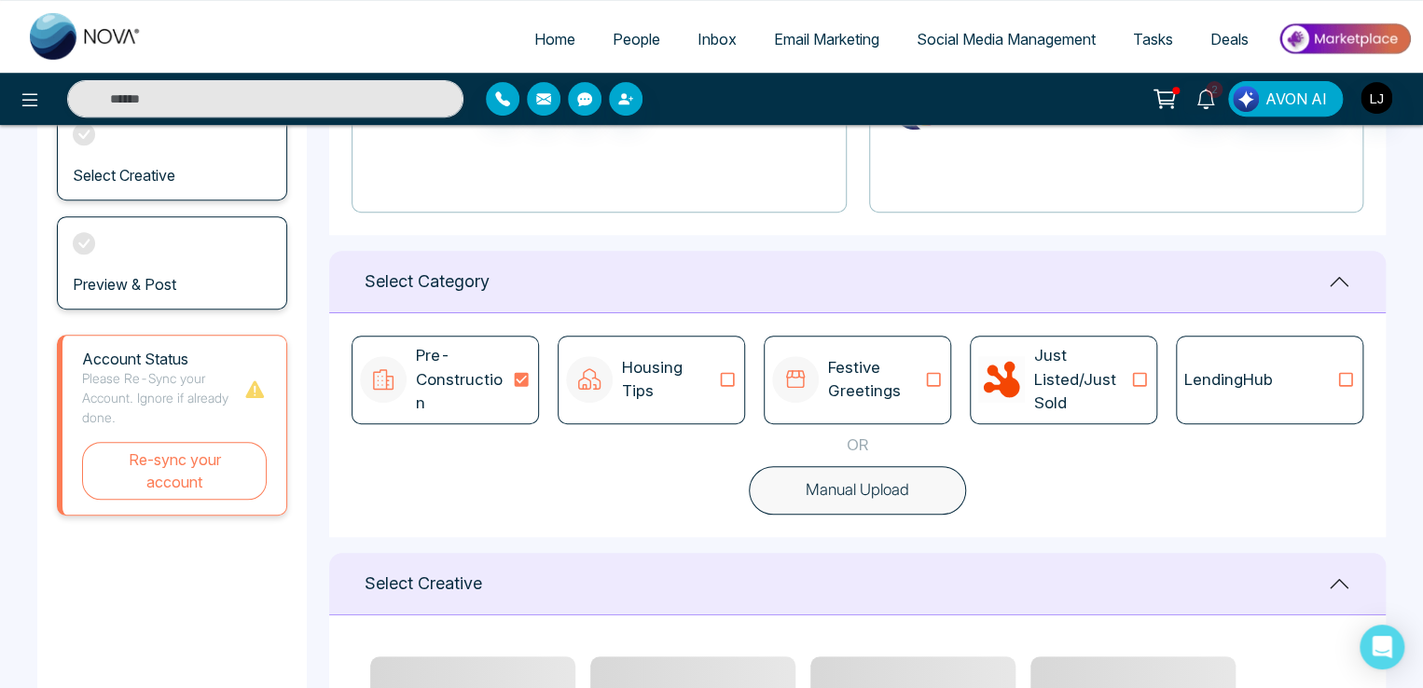
scroll to position [559, 0]
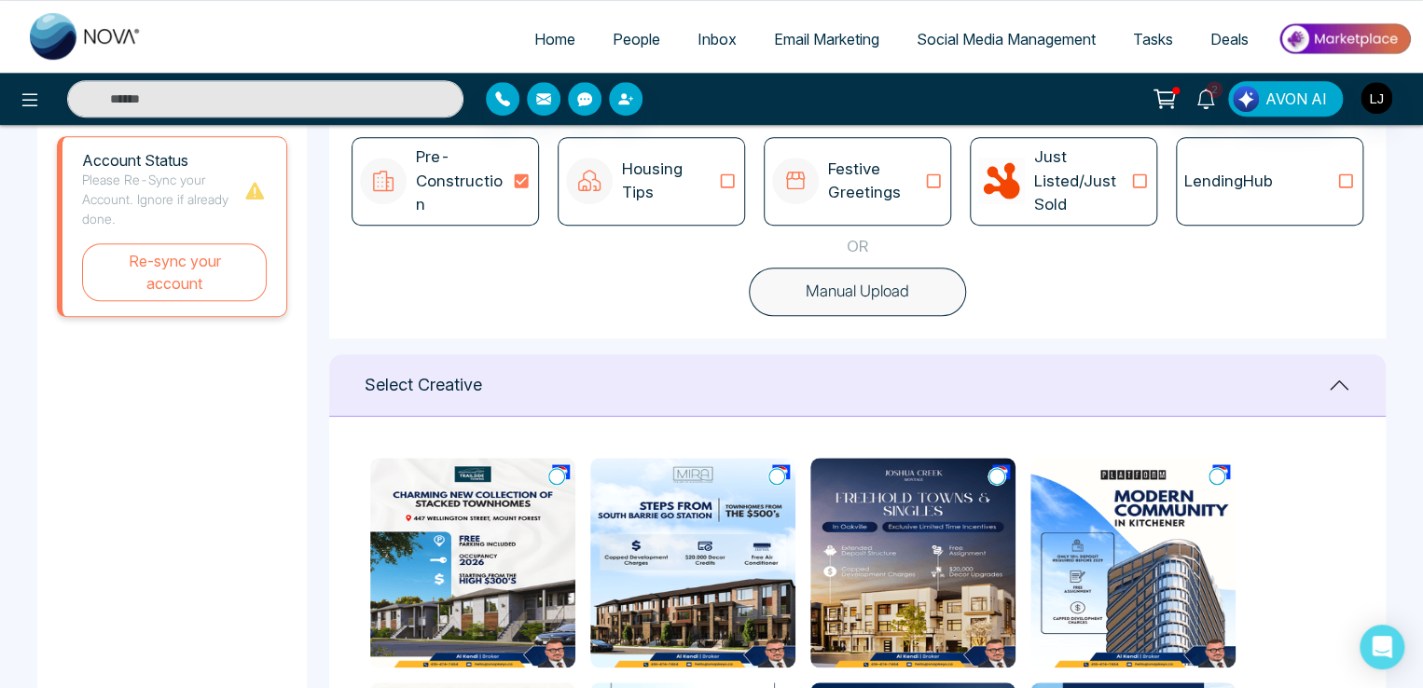
click at [552, 478] on icon at bounding box center [556, 476] width 17 height 19
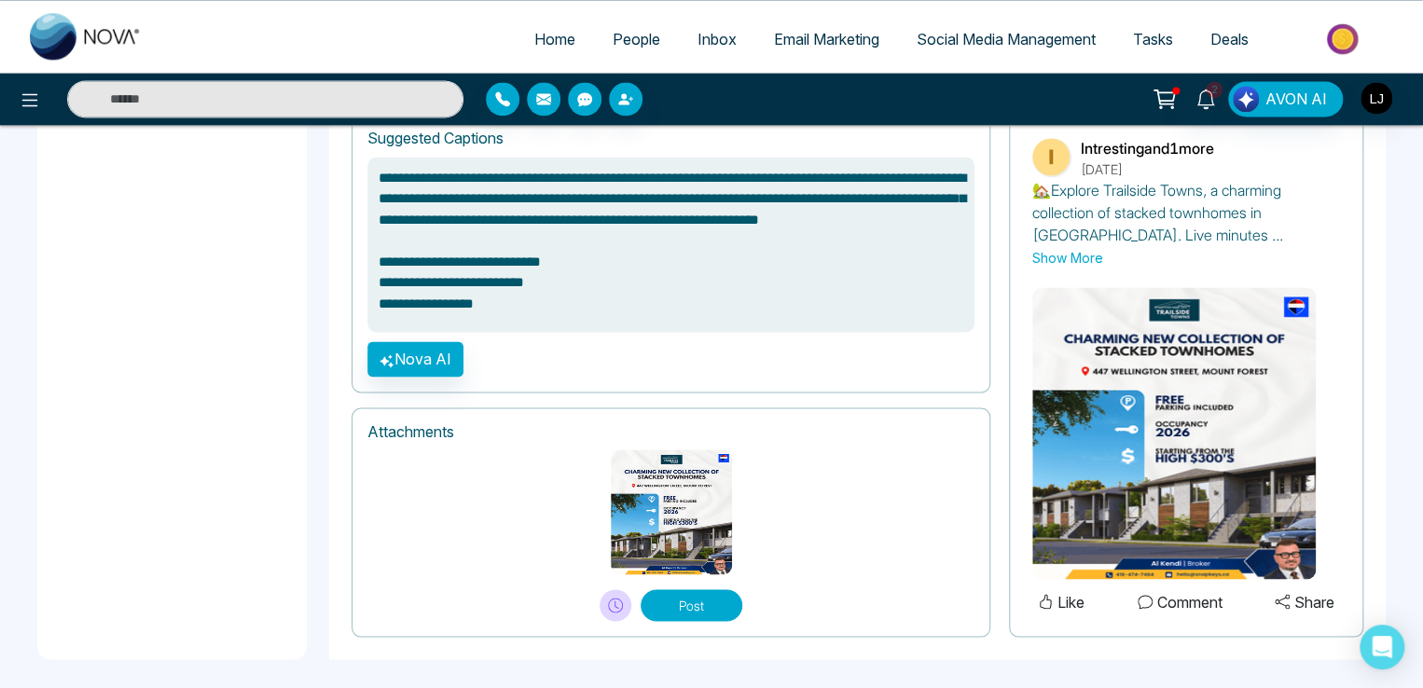
scroll to position [1342, 0]
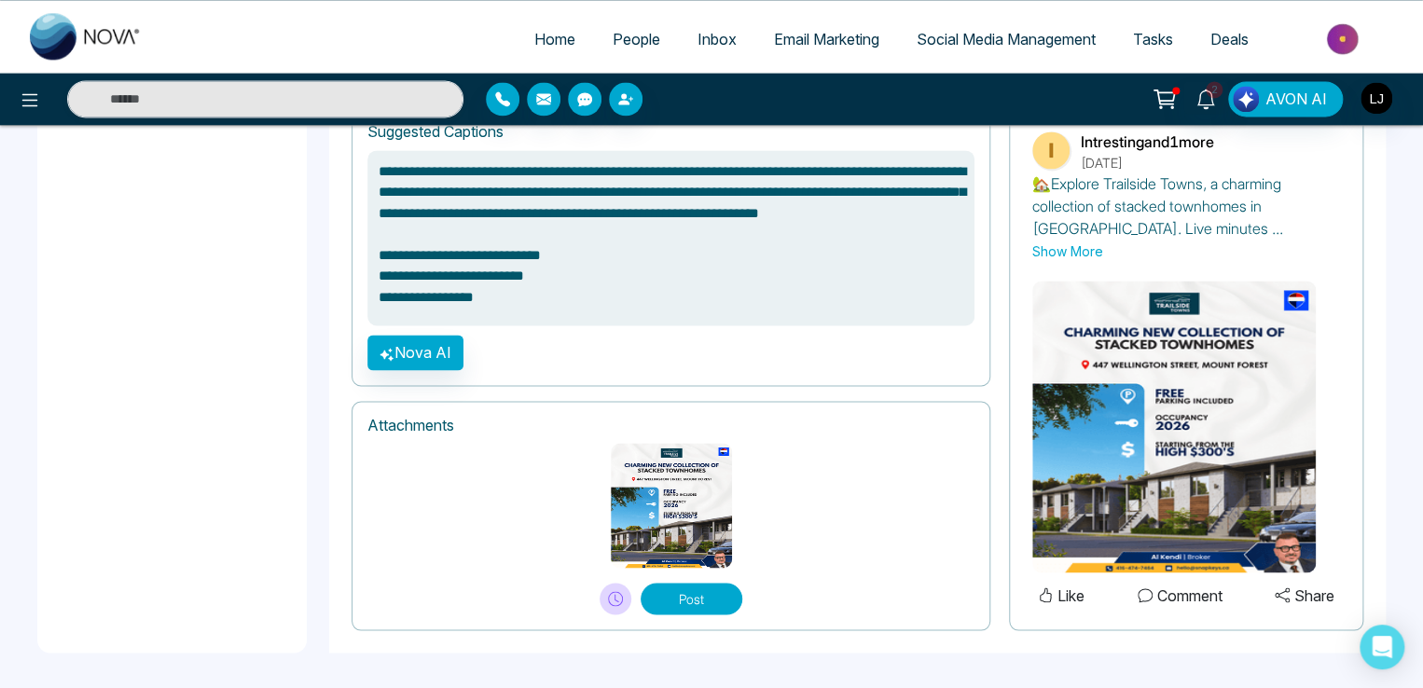
click at [589, 609] on div "Post" at bounding box center [670, 591] width 607 height 47
click at [615, 594] on icon at bounding box center [616, 597] width 4 height 7
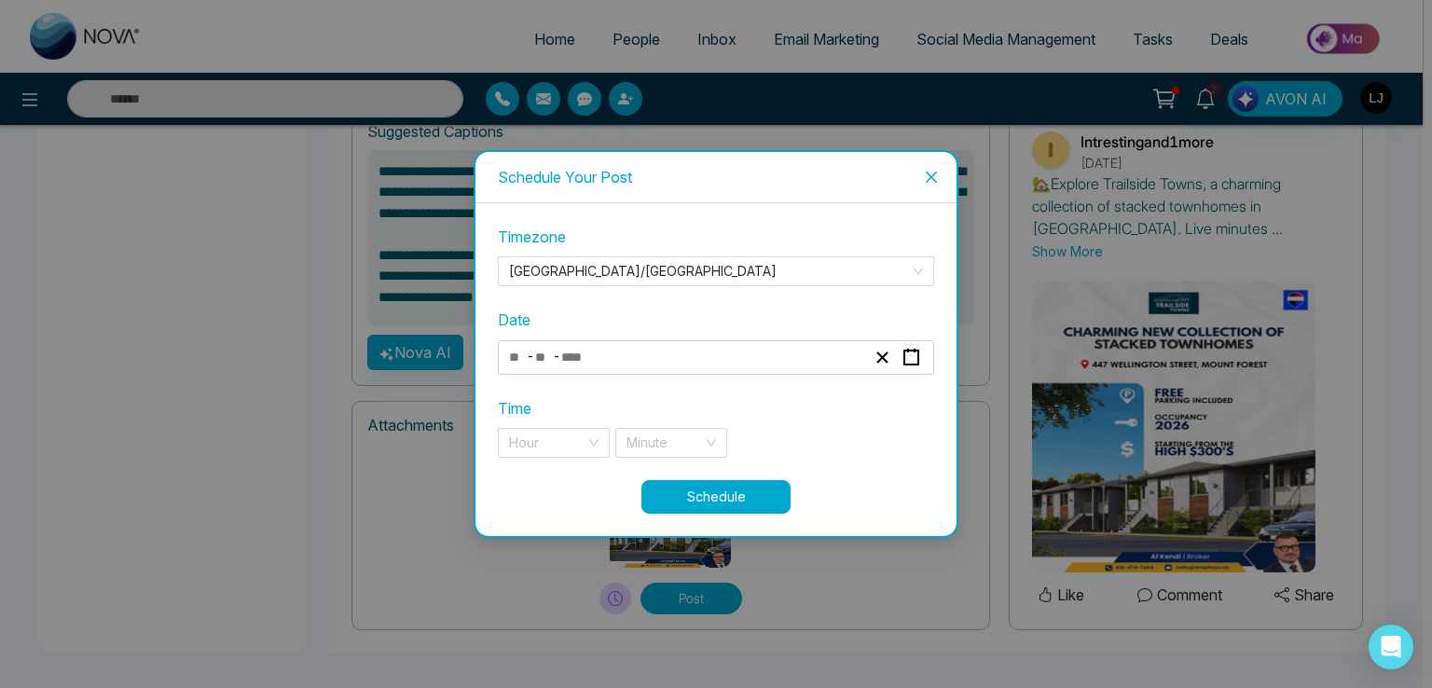
click at [559, 341] on div "- -" at bounding box center [716, 357] width 436 height 34
click at [553, 350] on span "-" at bounding box center [556, 356] width 7 height 22
click at [552, 370] on div "- -" at bounding box center [716, 357] width 436 height 34
click at [589, 366] on input "number" at bounding box center [579, 357] width 39 height 25
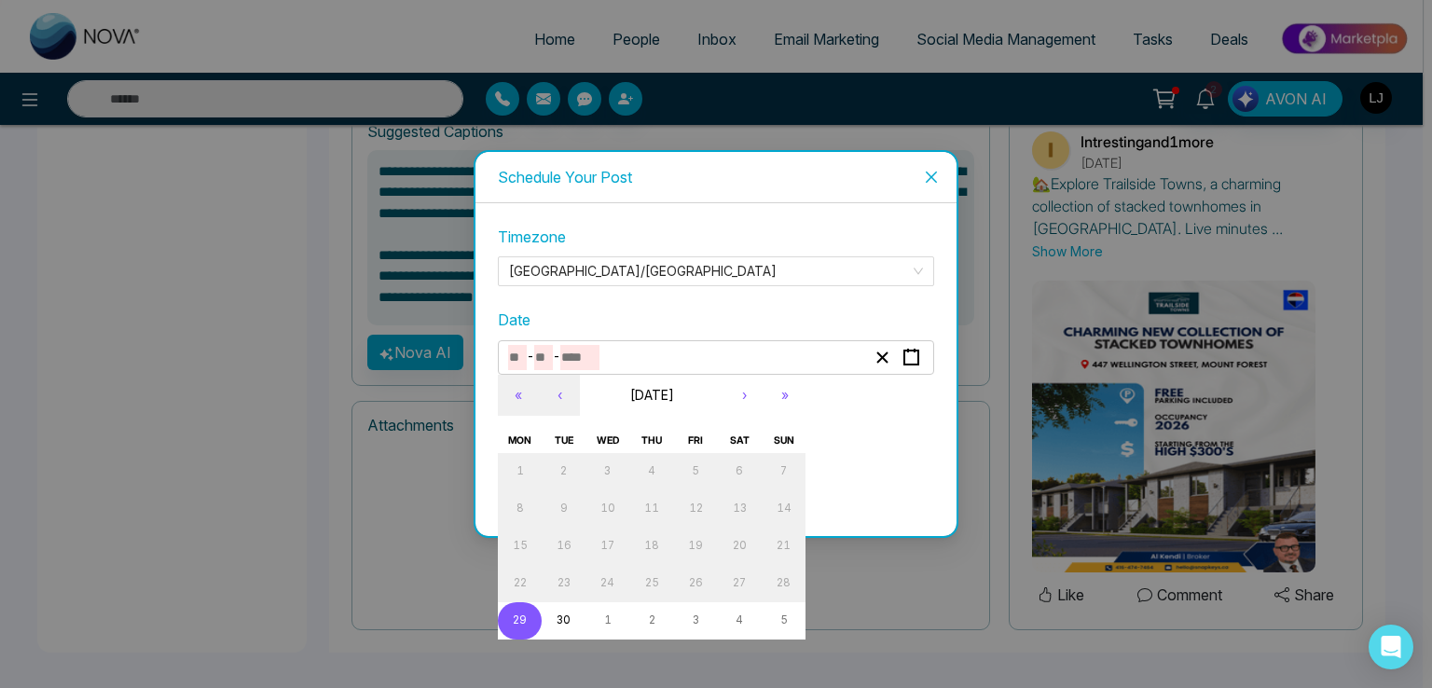
type textarea "**********"
click at [516, 616] on abbr "29" at bounding box center [520, 619] width 14 height 13
type input "*"
type input "**"
type input "****"
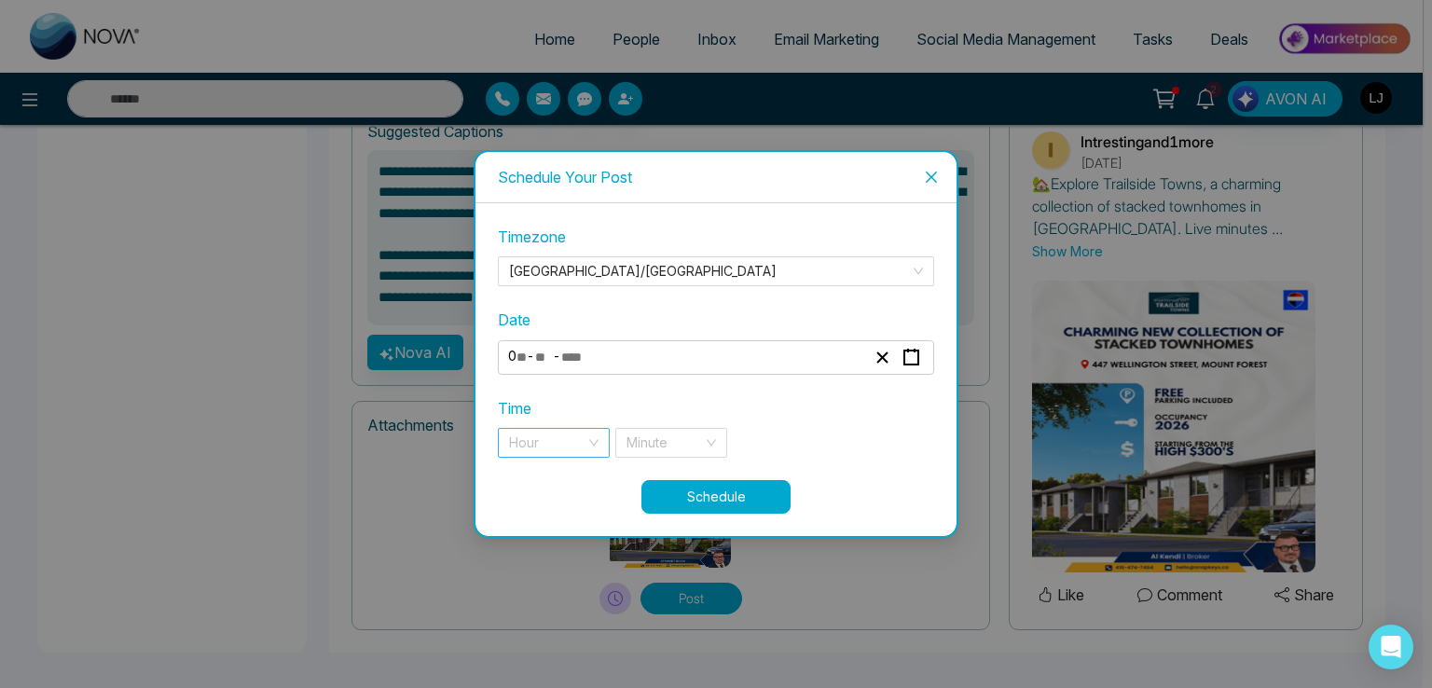
click at [523, 433] on input "search" at bounding box center [547, 443] width 76 height 28
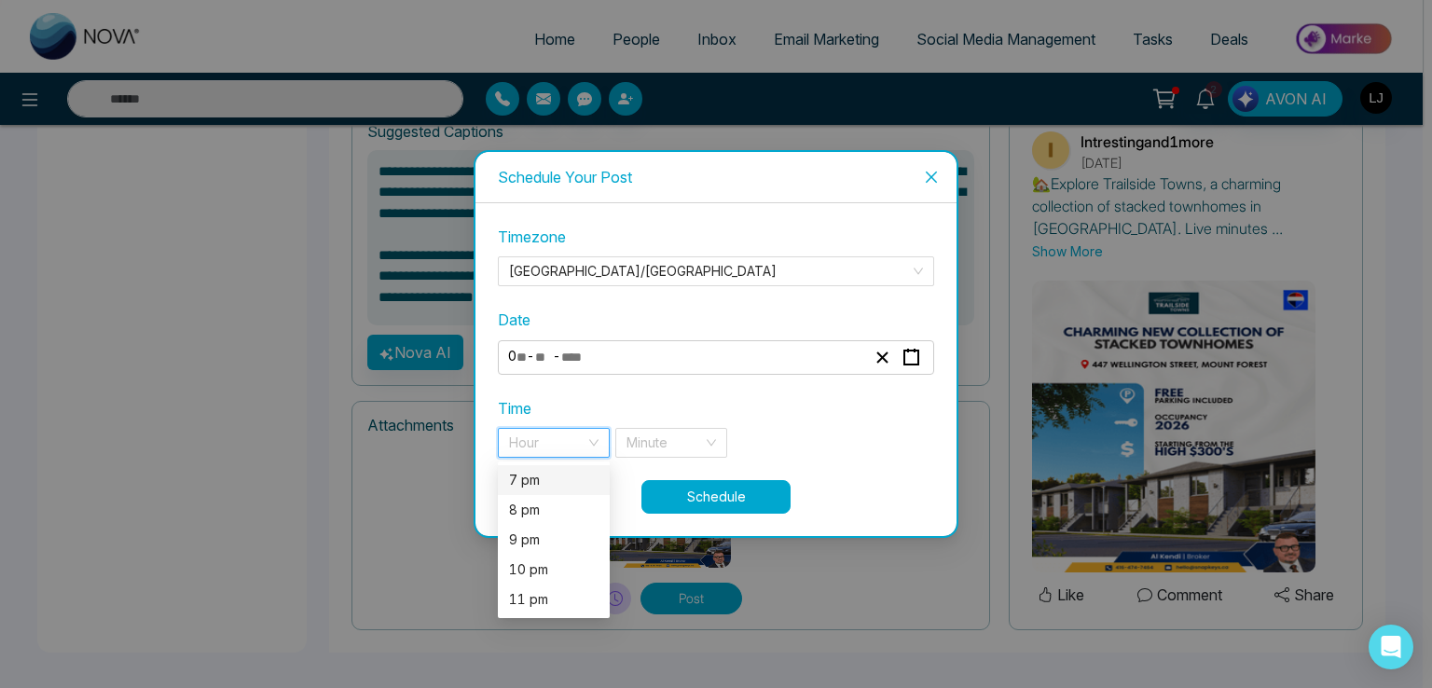
drag, startPoint x: 526, startPoint y: 472, endPoint x: 563, endPoint y: 470, distance: 37.3
click at [526, 472] on div "7 pm" at bounding box center [553, 480] width 89 height 21
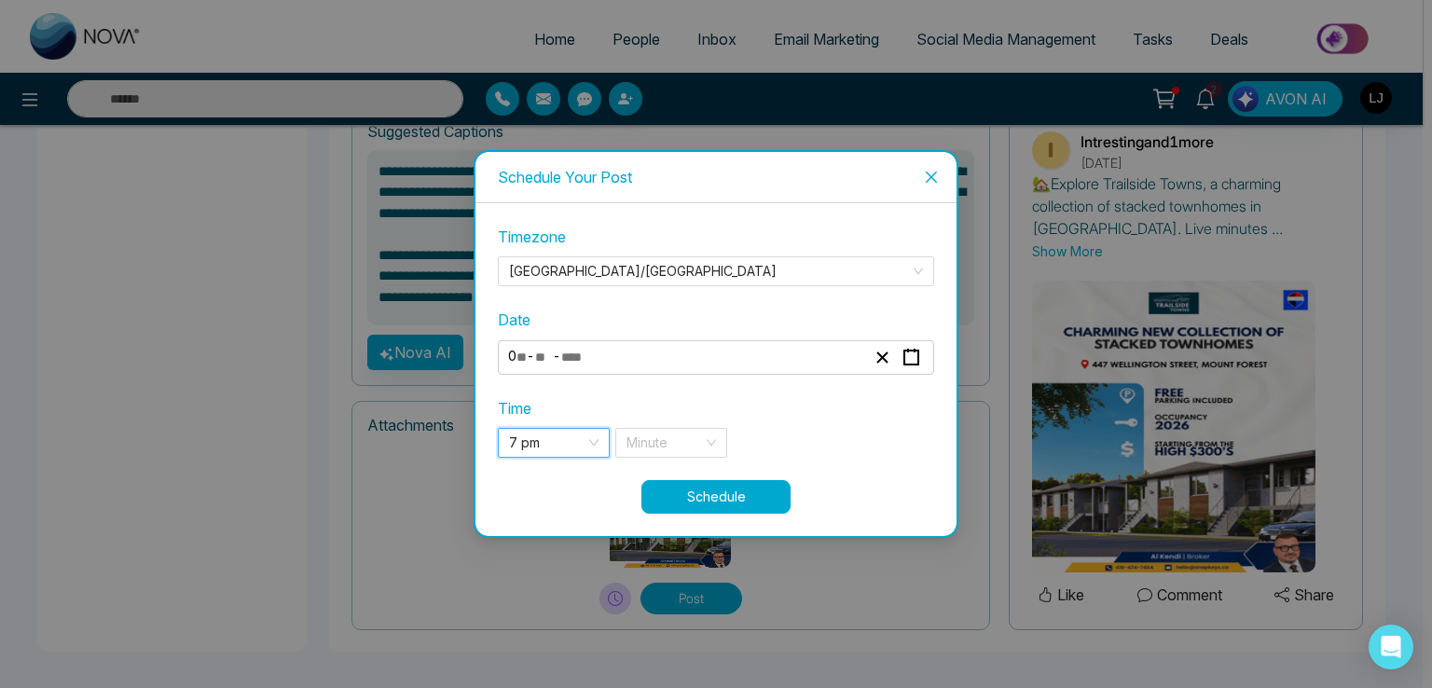
click at [697, 421] on div "Time 7 pm 7 pm 19 20 7 pm 8 pm 9 pm 10 pm 11 pm Minute" at bounding box center [716, 427] width 436 height 61
click at [675, 451] on input "search" at bounding box center [664, 443] width 76 height 28
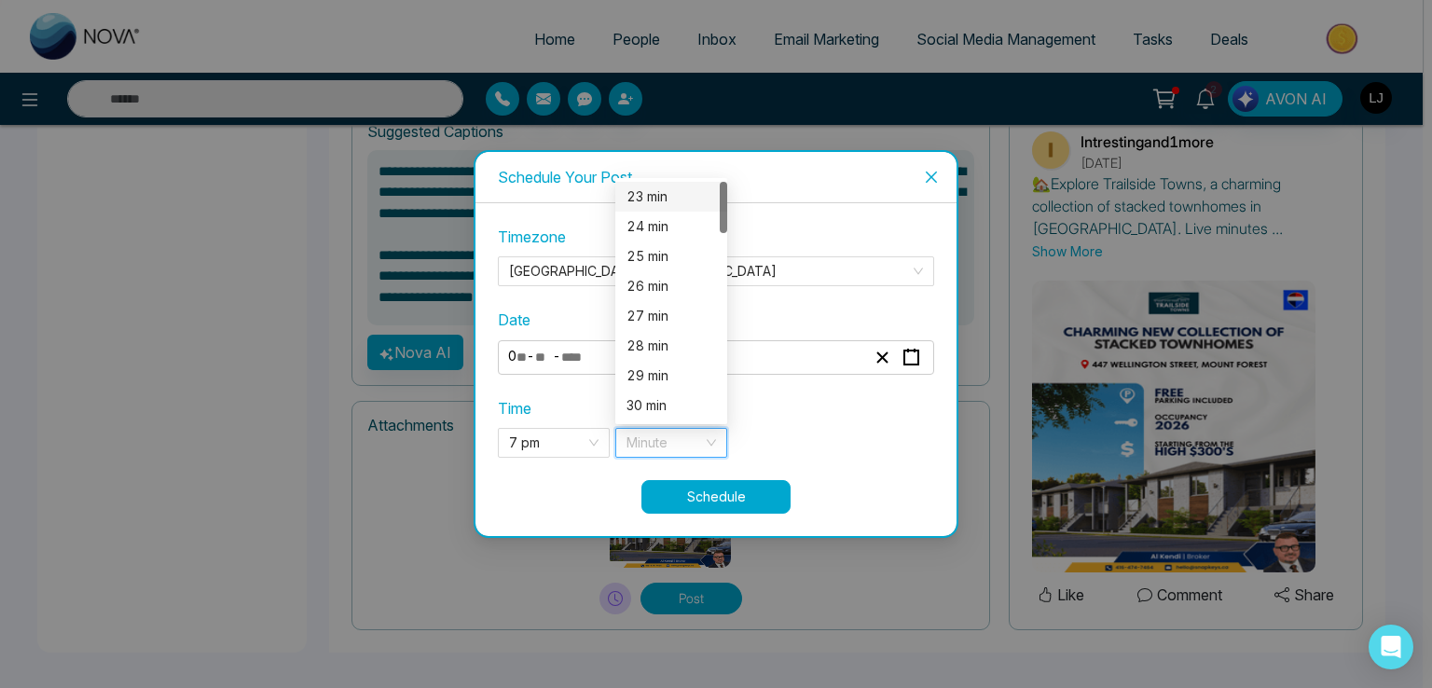
click at [656, 202] on div "23 min" at bounding box center [670, 196] width 89 height 21
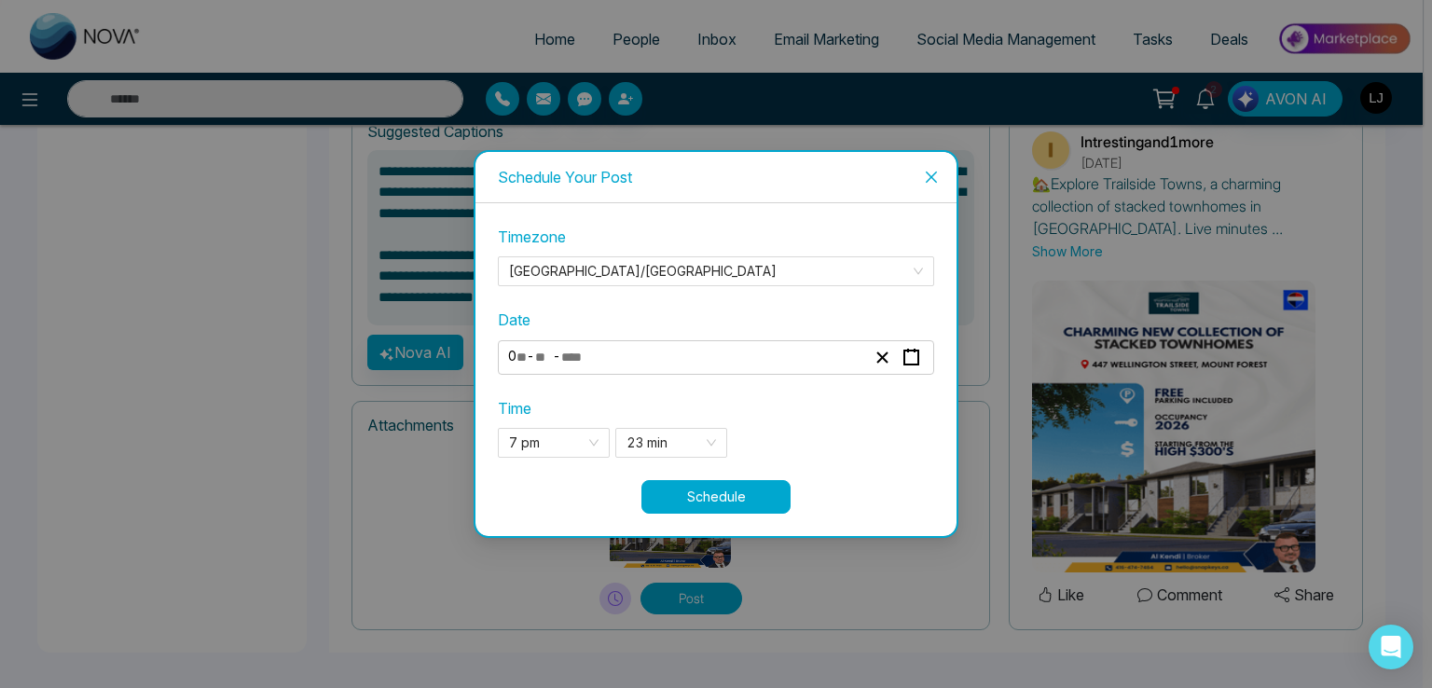
click at [705, 491] on button "Schedule" at bounding box center [715, 497] width 149 height 34
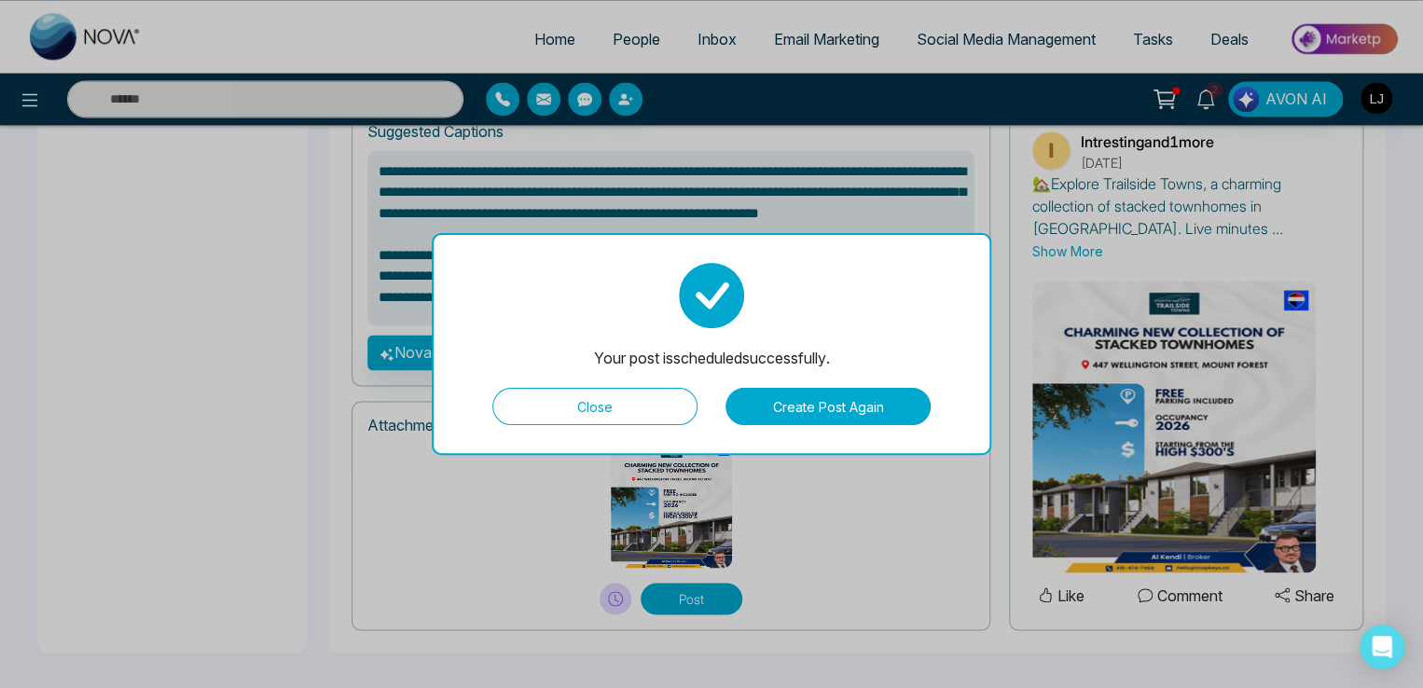
click at [635, 411] on button "Close" at bounding box center [594, 406] width 205 height 37
type textarea "**********"
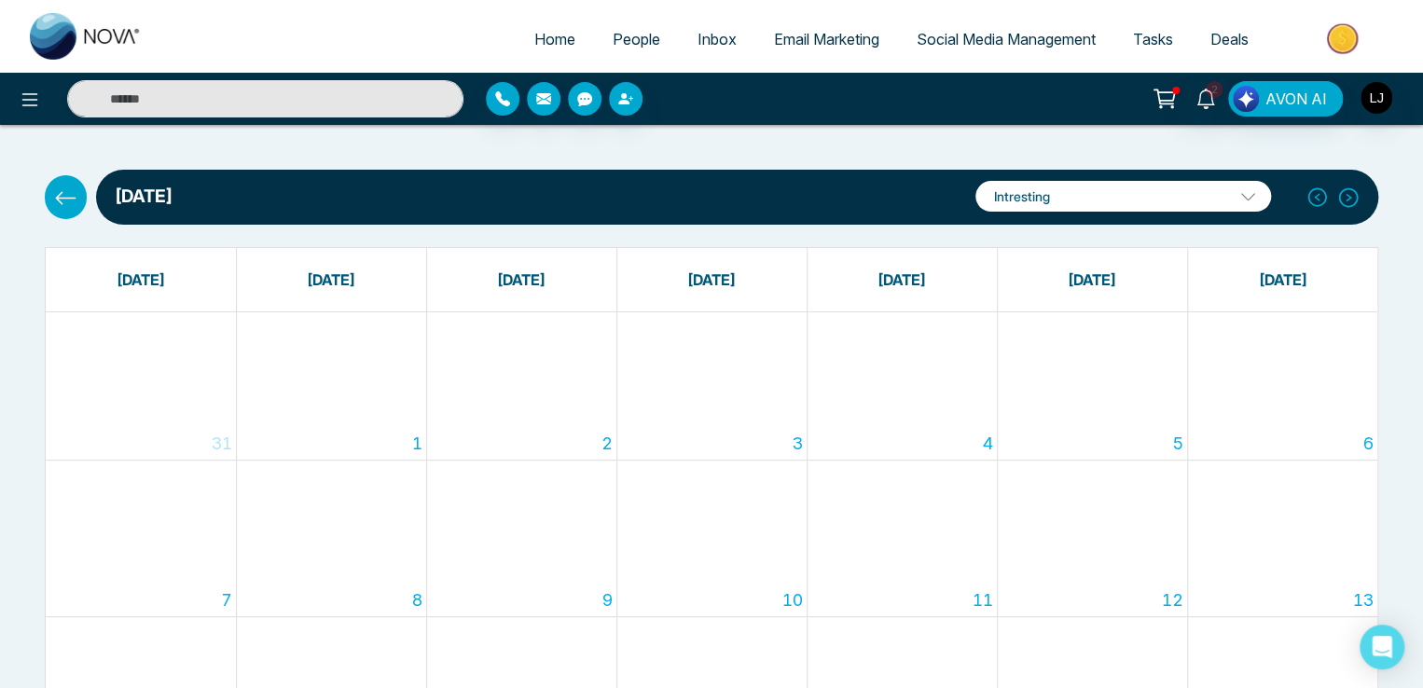
click at [1150, 180] on div "Intresting Intresting [PERSON_NAME] [PERSON_NAME] Add Social Accounts" at bounding box center [1123, 197] width 310 height 48
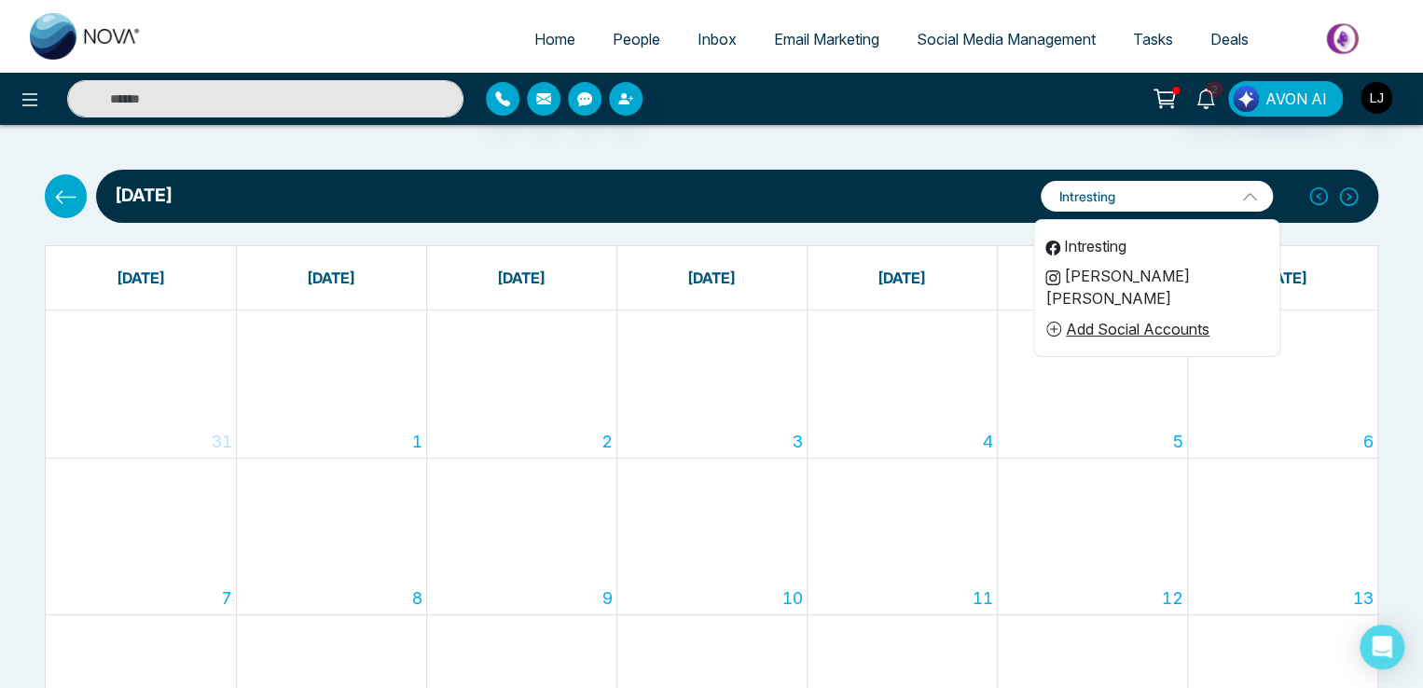
click at [1099, 268] on li "[PERSON_NAME] [PERSON_NAME]" at bounding box center [1156, 287] width 245 height 52
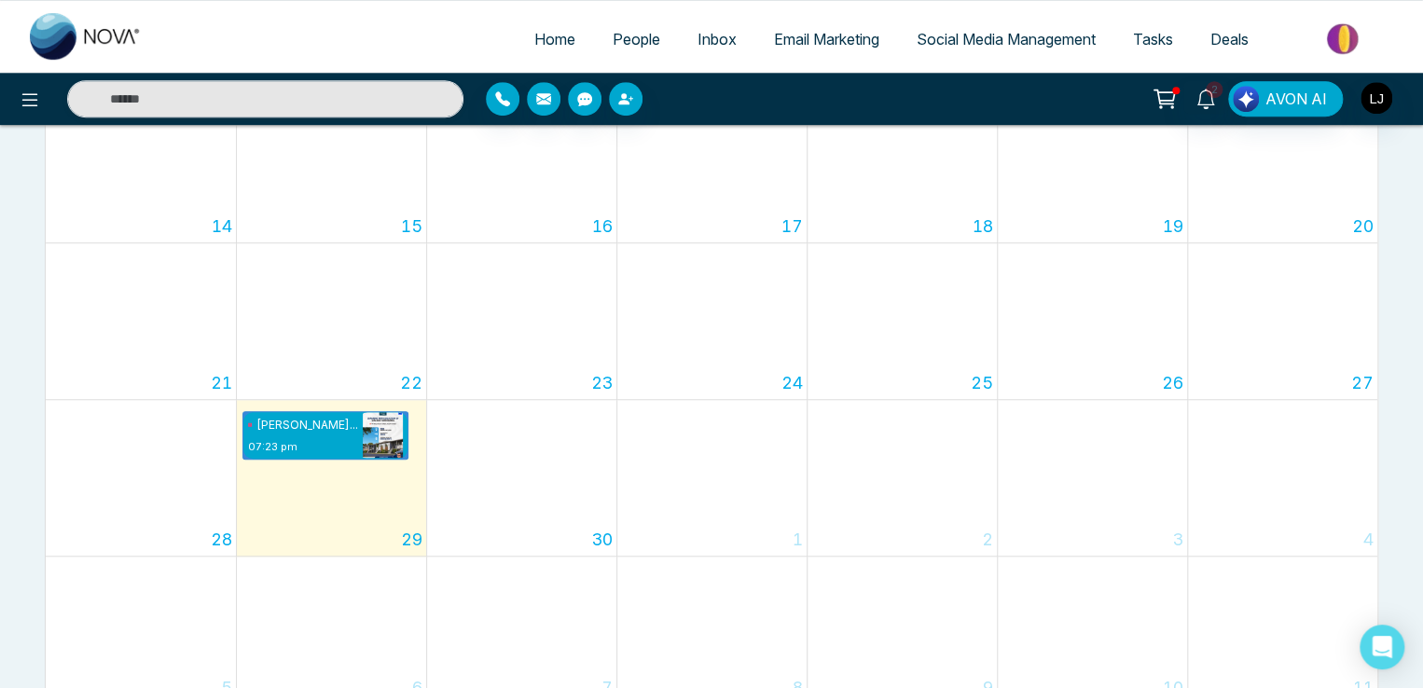
scroll to position [498, 0]
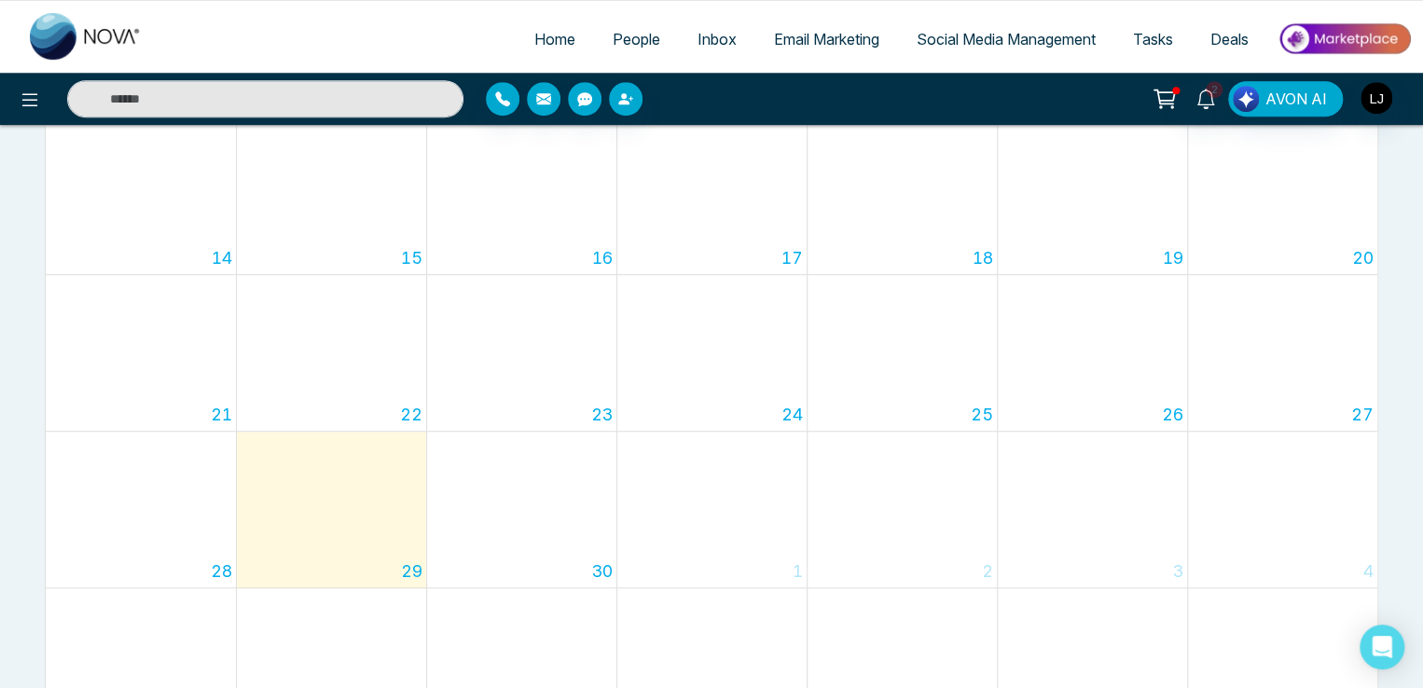
click at [956, 32] on span "Social Media Management" at bounding box center [1005, 39] width 179 height 19
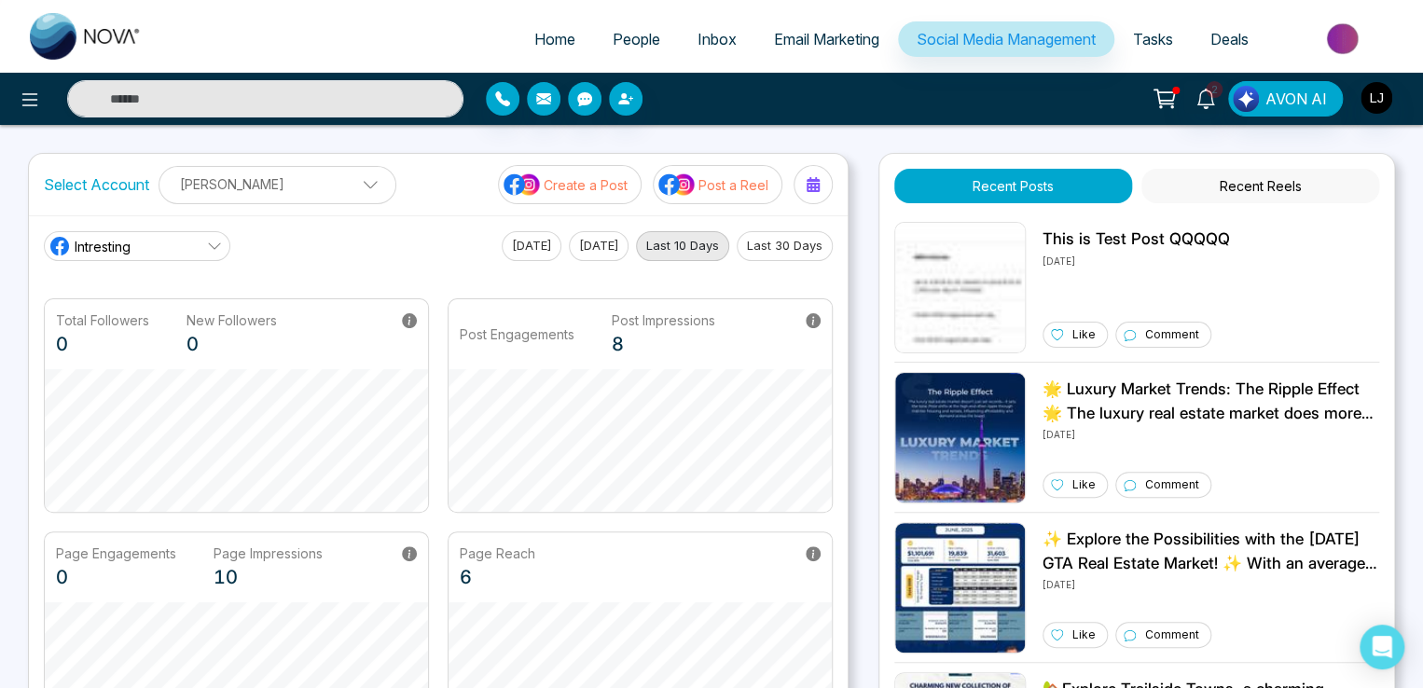
click at [1245, 172] on button "Recent Reels" at bounding box center [1260, 186] width 238 height 34
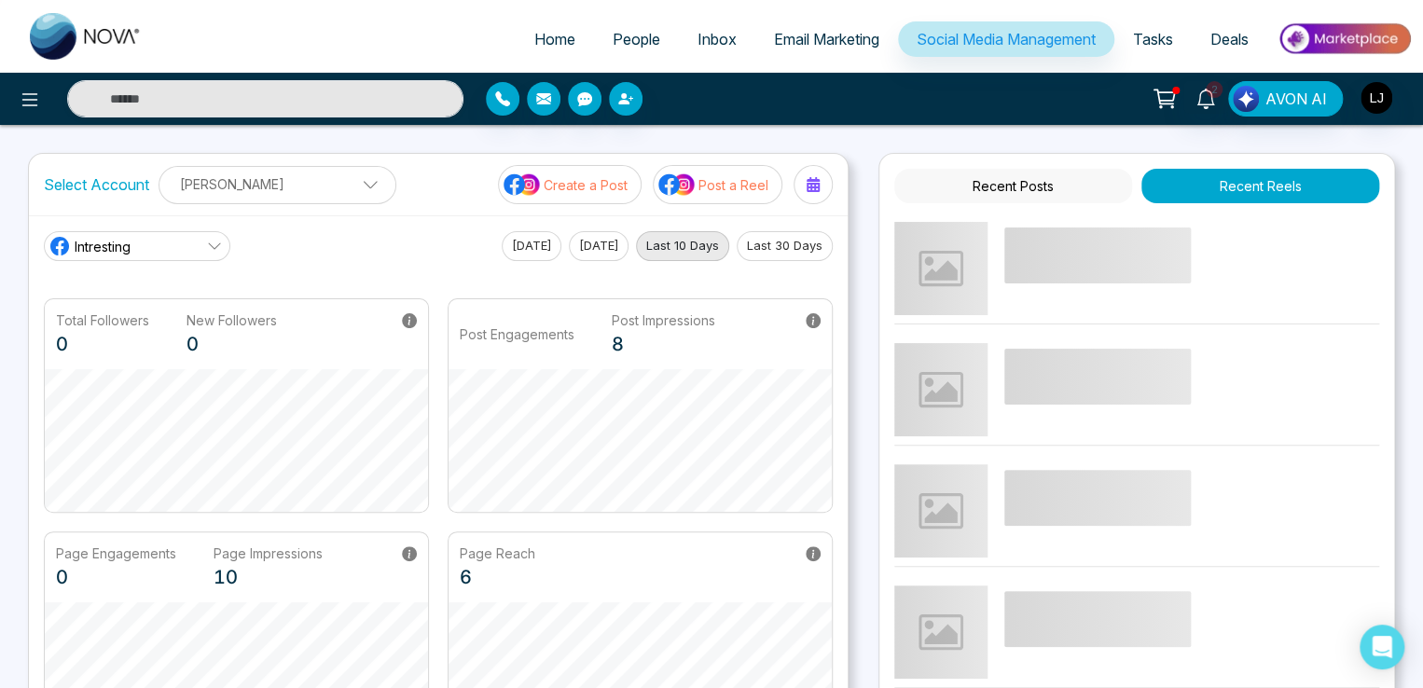
click at [1018, 178] on button "Recent Posts" at bounding box center [1013, 186] width 238 height 34
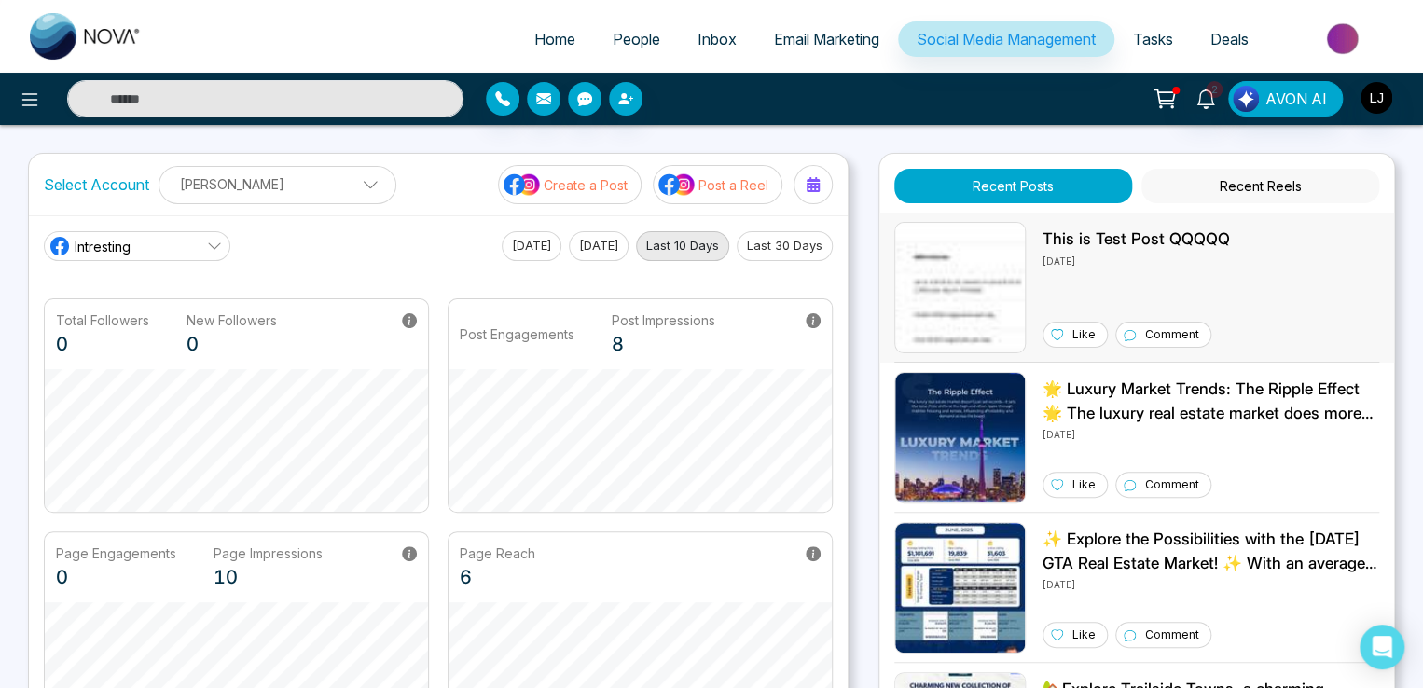
click at [921, 287] on img at bounding box center [959, 287] width 131 height 131
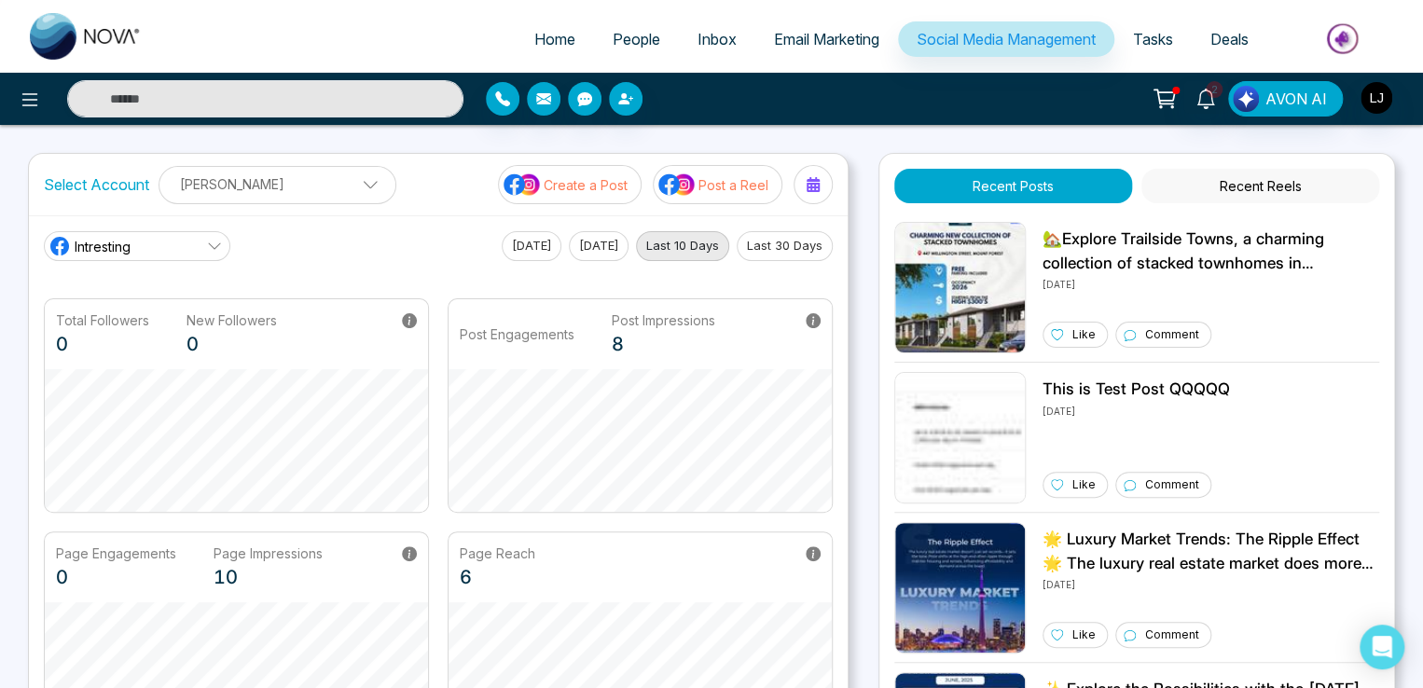
click at [135, 241] on link "Intresting" at bounding box center [137, 246] width 186 height 30
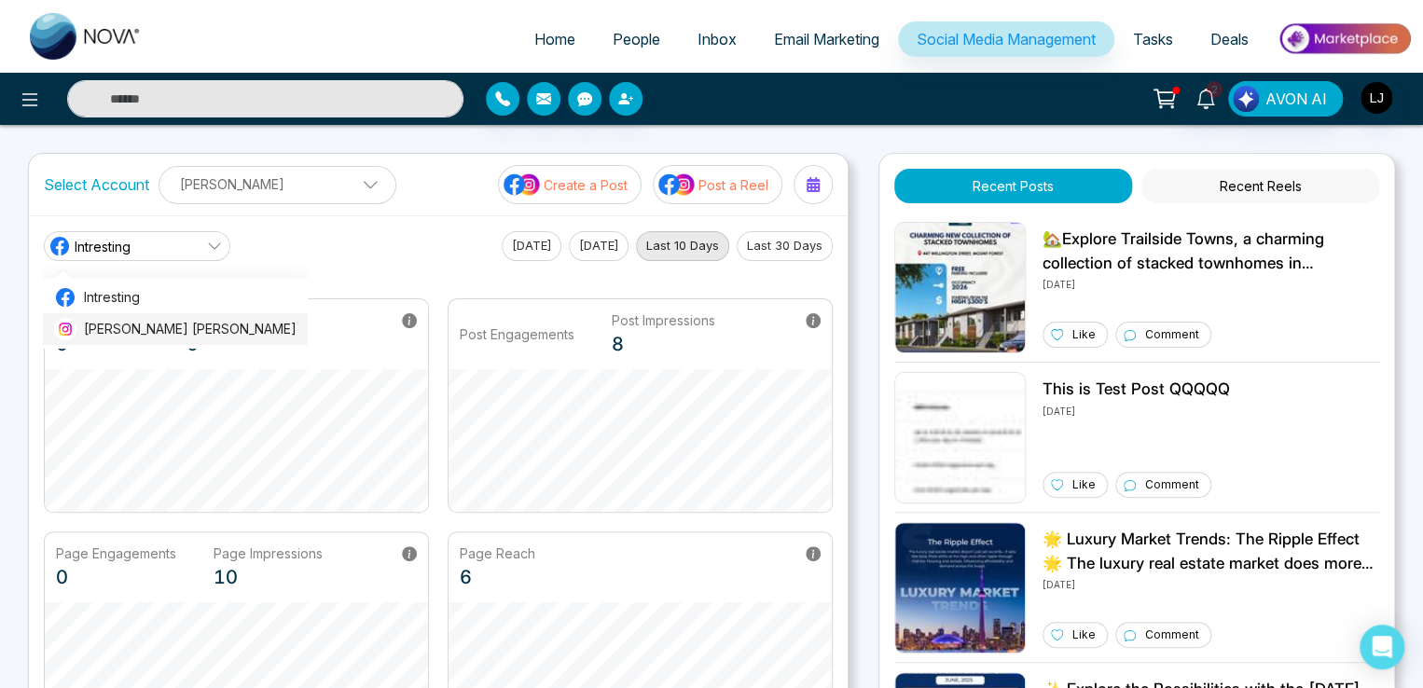
click at [134, 323] on span "[PERSON_NAME] [PERSON_NAME]" at bounding box center [190, 329] width 213 height 21
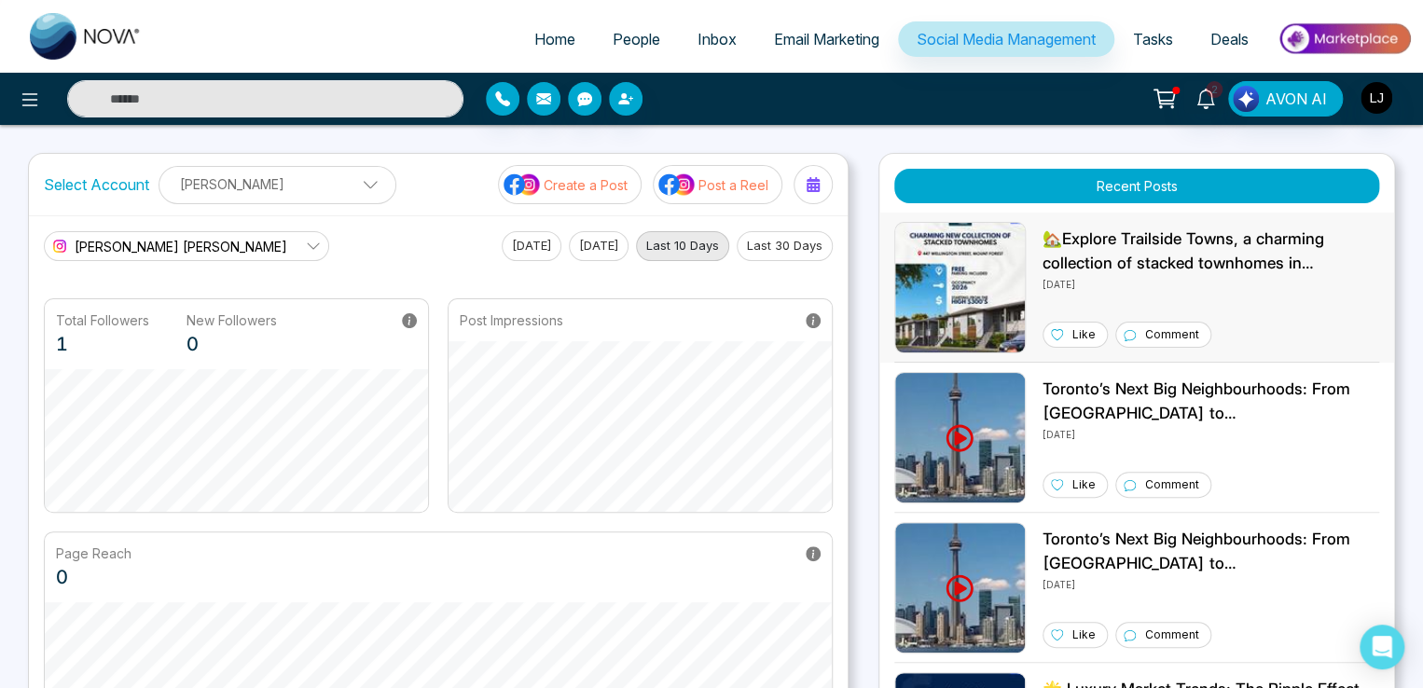
click at [948, 288] on img at bounding box center [959, 287] width 131 height 131
click at [780, 39] on span "Email Marketing" at bounding box center [826, 39] width 105 height 19
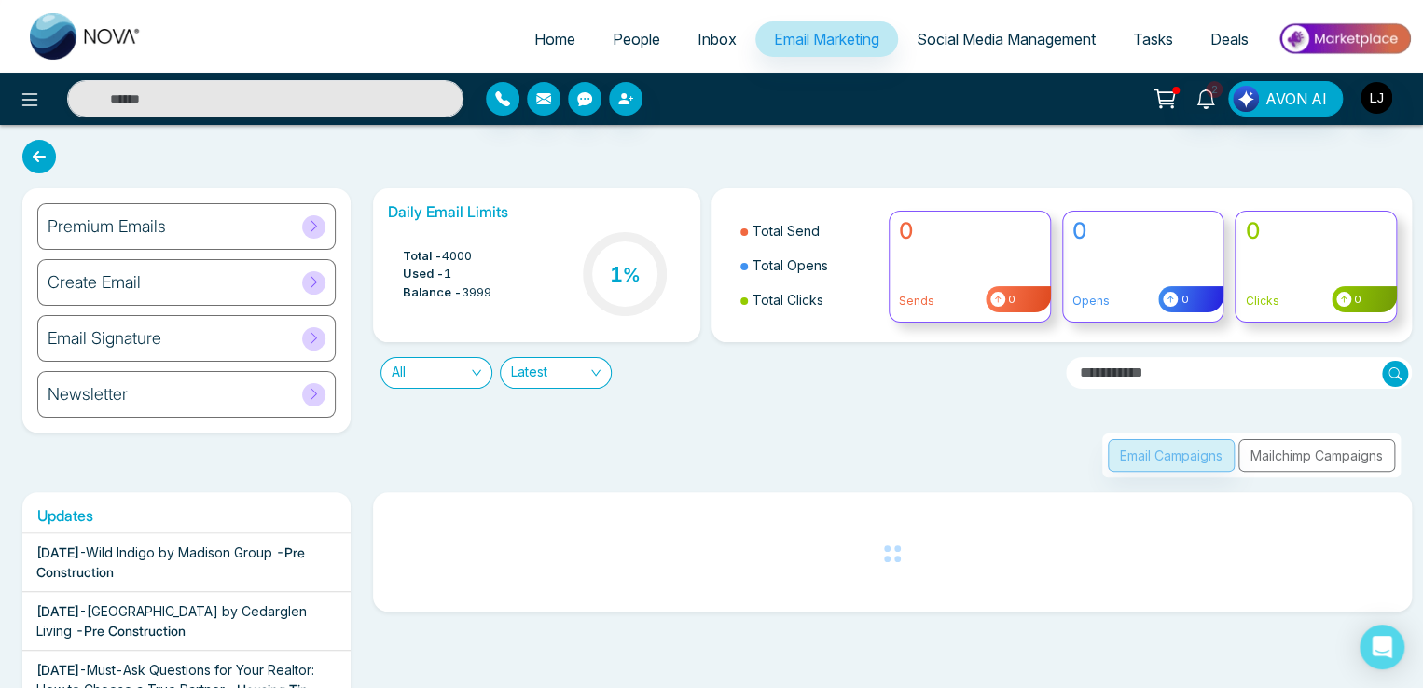
click at [201, 295] on div "Create Email" at bounding box center [186, 282] width 298 height 47
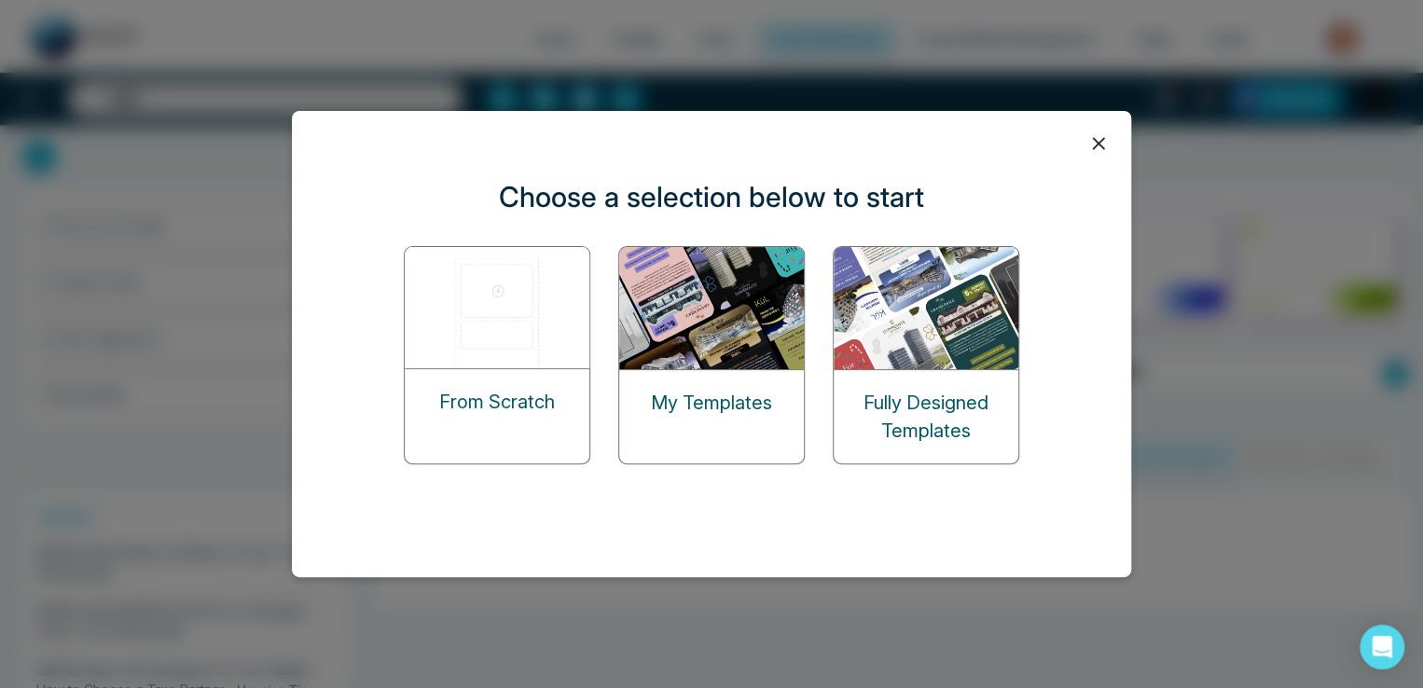
click at [561, 325] on img at bounding box center [498, 307] width 186 height 121
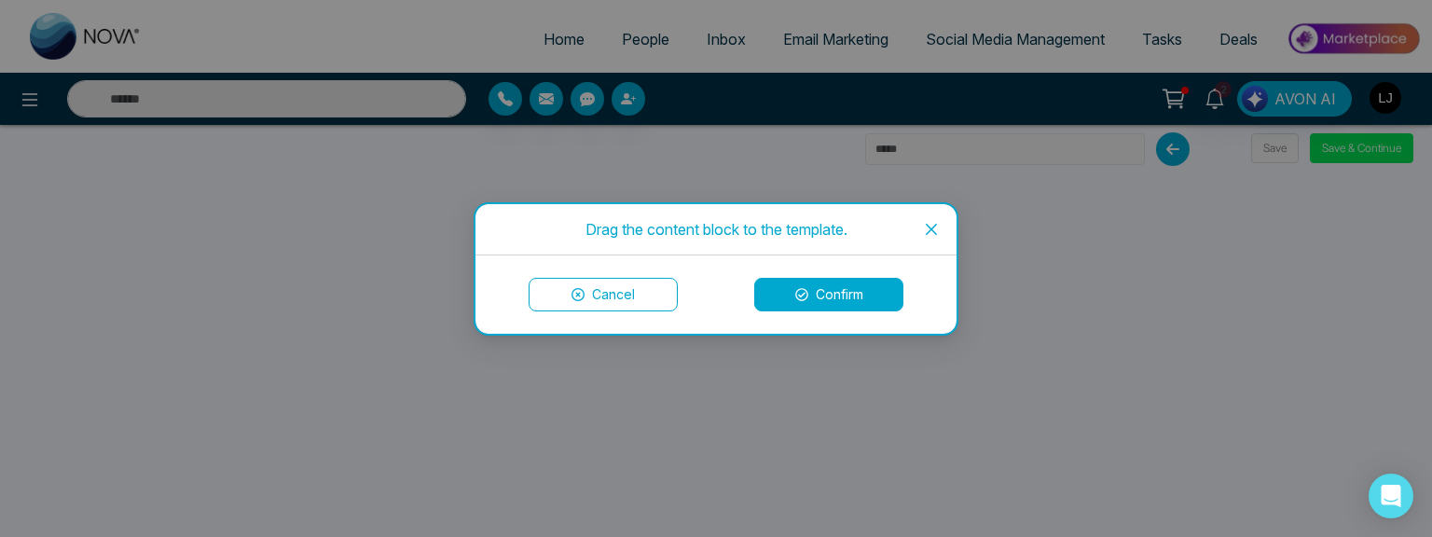
click at [621, 285] on button "Cancel" at bounding box center [603, 295] width 149 height 34
click at [62, 521] on div "Drag the content block to the template. Cancel Confirm" at bounding box center [716, 268] width 1432 height 537
click at [795, 288] on icon at bounding box center [801, 294] width 13 height 13
click at [822, 299] on button "Confirm" at bounding box center [828, 295] width 149 height 34
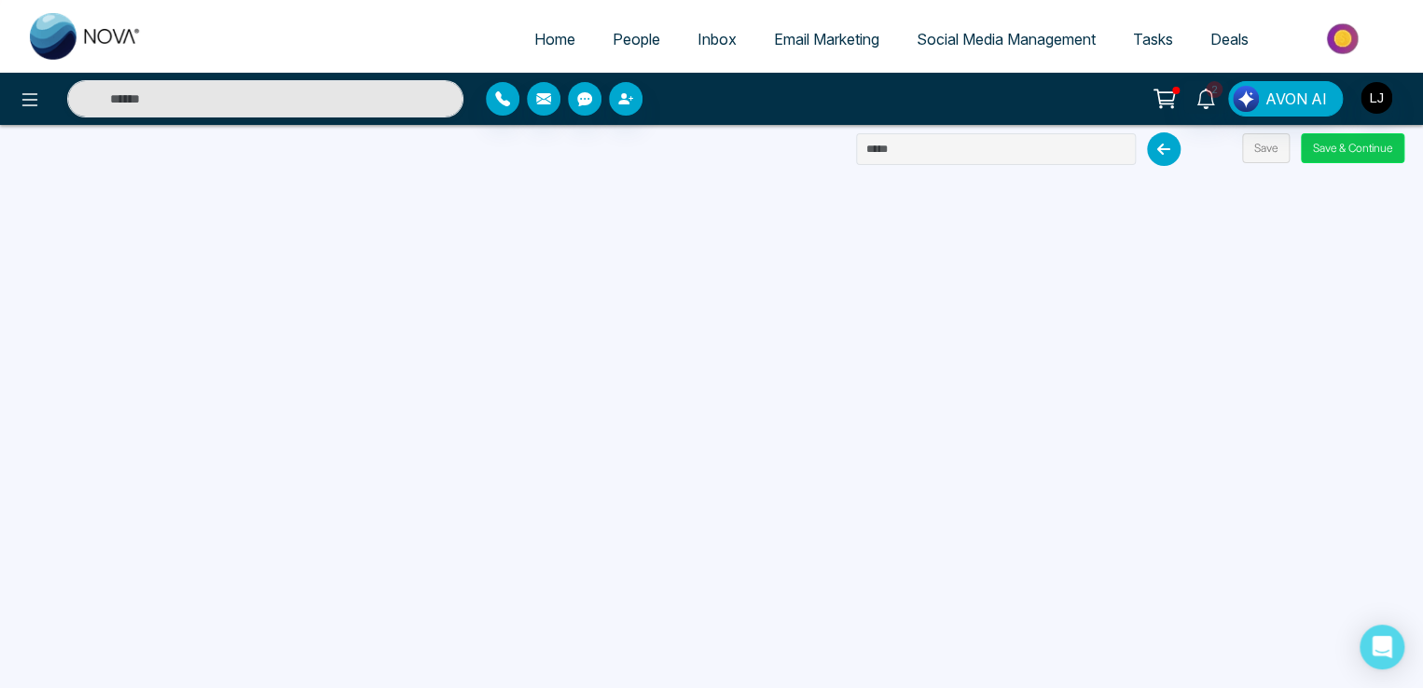
click at [1376, 152] on button "Save & Continue" at bounding box center [1351, 148] width 103 height 30
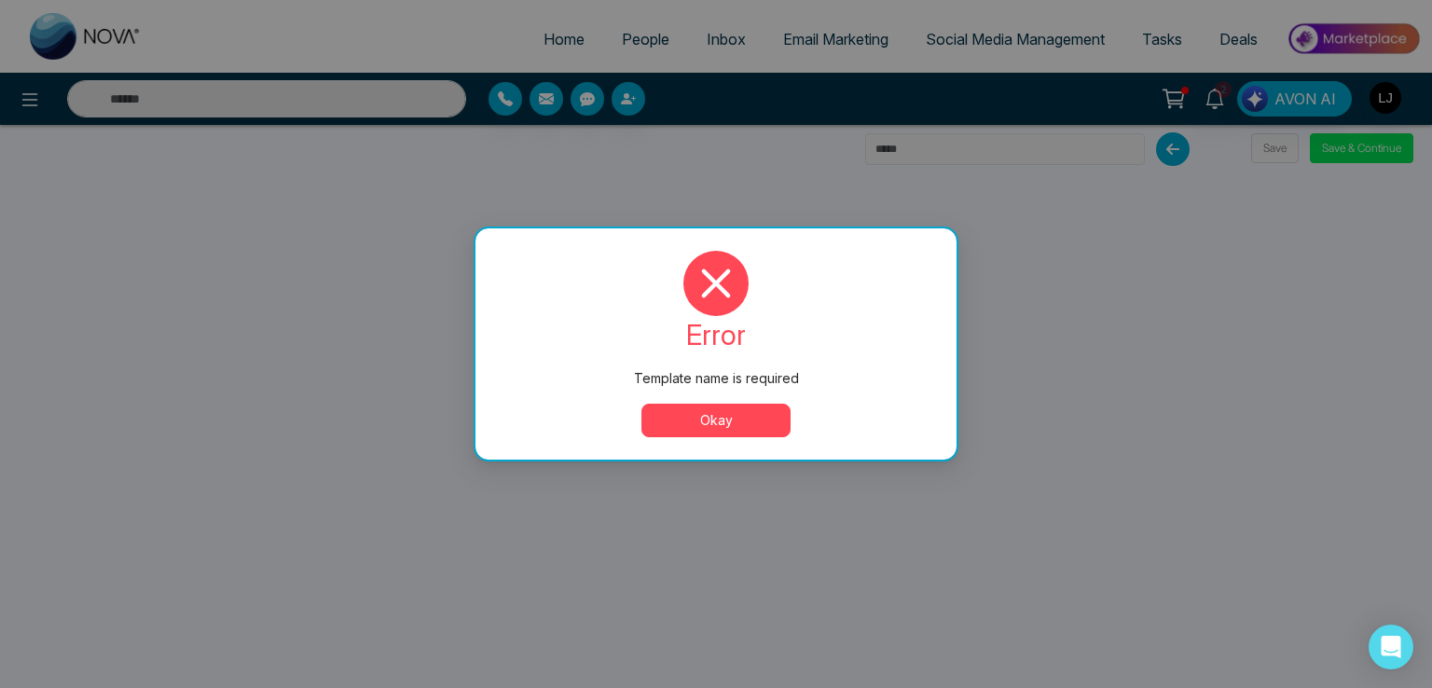
click at [701, 429] on button "Okay" at bounding box center [715, 421] width 149 height 34
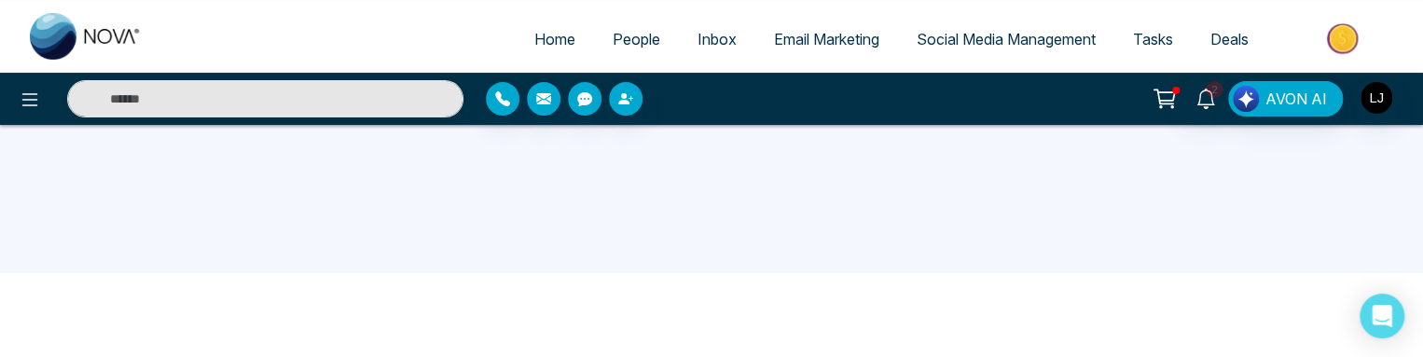
scroll to position [107, 0]
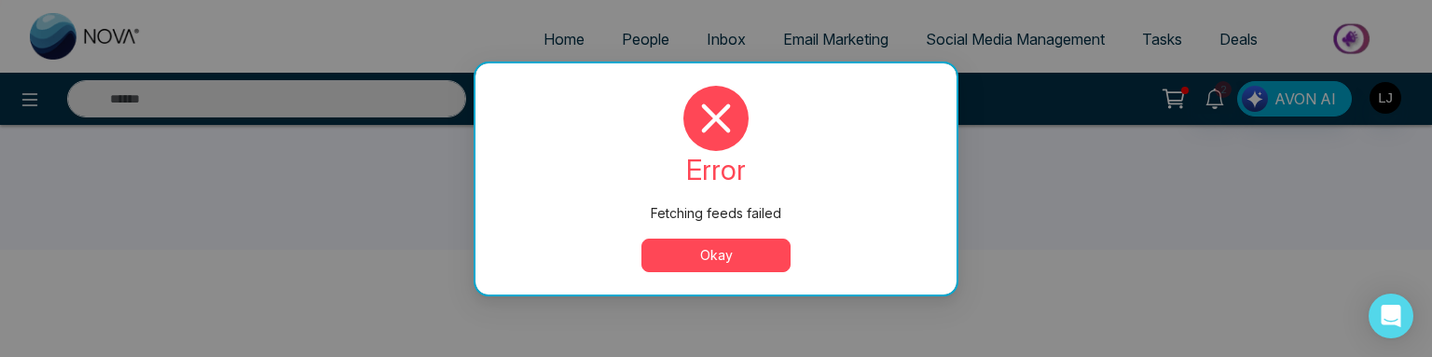
click at [1227, 237] on div "Fetching feeds failed error Fetching feeds failed Okay" at bounding box center [716, 178] width 1432 height 357
click at [1209, 228] on div "Fetching feeds failed error Fetching feeds failed Okay" at bounding box center [716, 178] width 1432 height 357
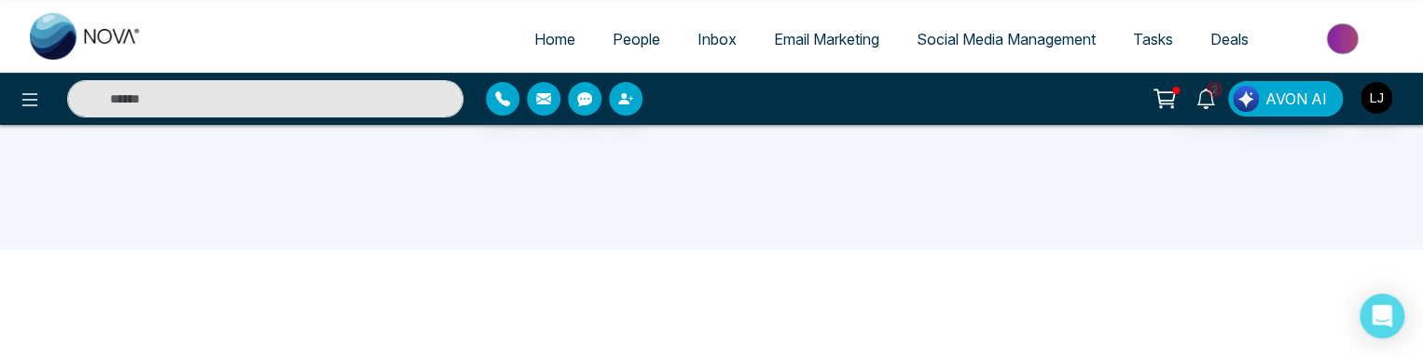
click at [216, 43] on ul "Home People Inbox Email Marketing Social Media Management Tasks Deals" at bounding box center [785, 40] width 1251 height 51
click at [536, 34] on span "Home" at bounding box center [554, 39] width 41 height 19
select select "*"
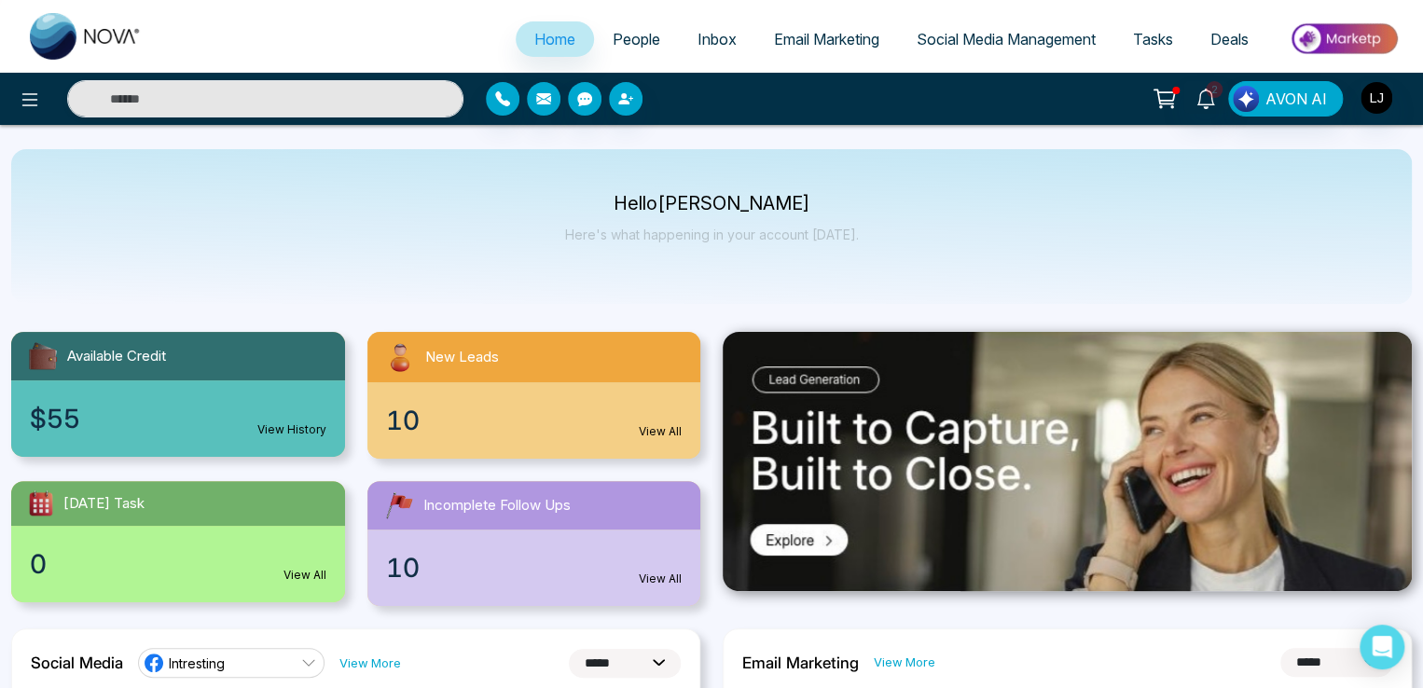
click at [299, 418] on div "$55 View History" at bounding box center [178, 418] width 334 height 76
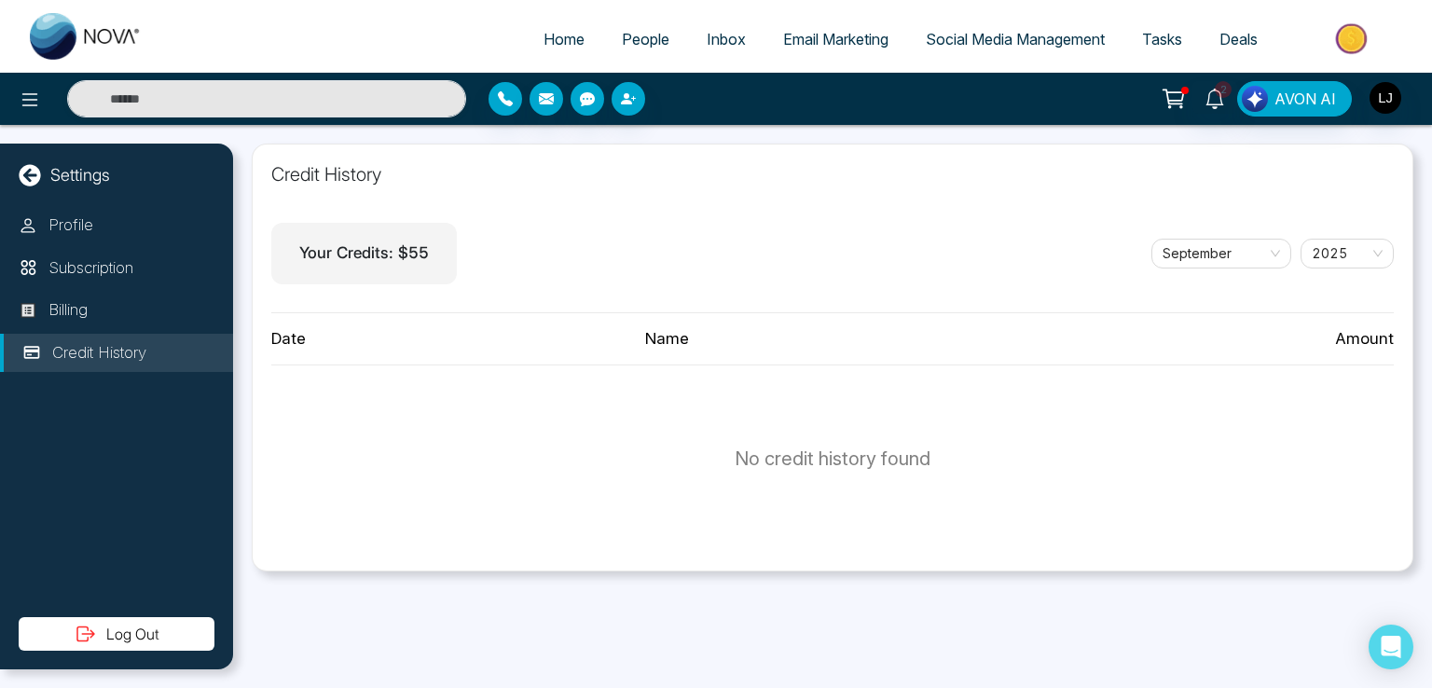
click at [640, 25] on link "People" at bounding box center [645, 38] width 85 height 35
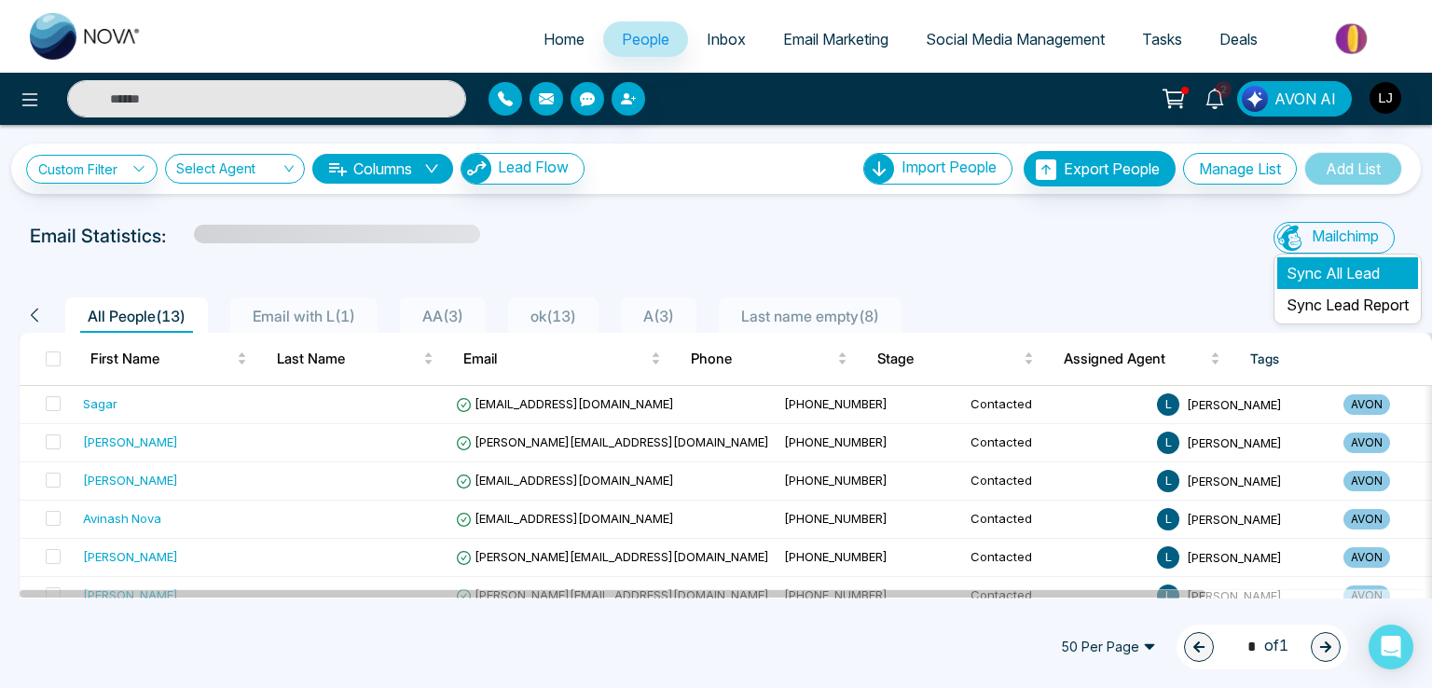
click at [1301, 275] on li "Sync All Lead" at bounding box center [1347, 273] width 141 height 32
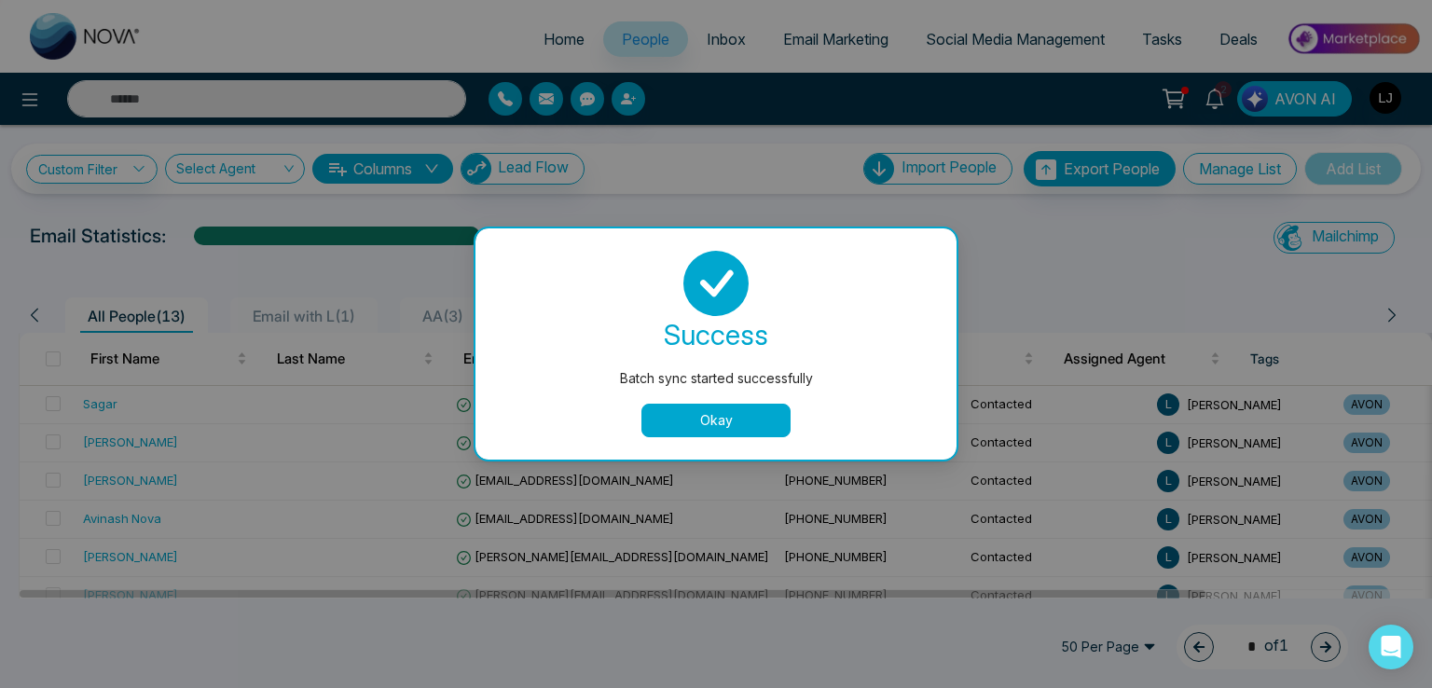
click at [752, 431] on button "Okay" at bounding box center [715, 421] width 149 height 34
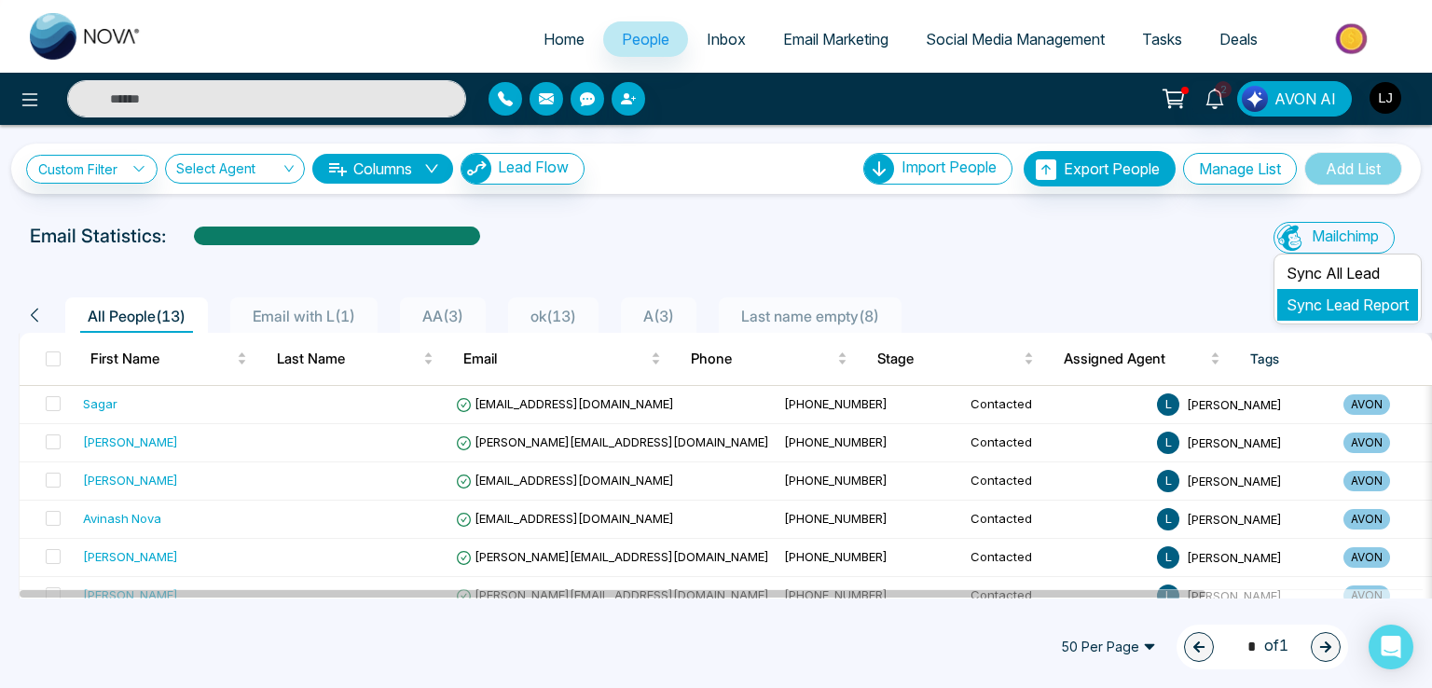
click at [1290, 297] on link "Sync Lead Report" at bounding box center [1347, 304] width 122 height 19
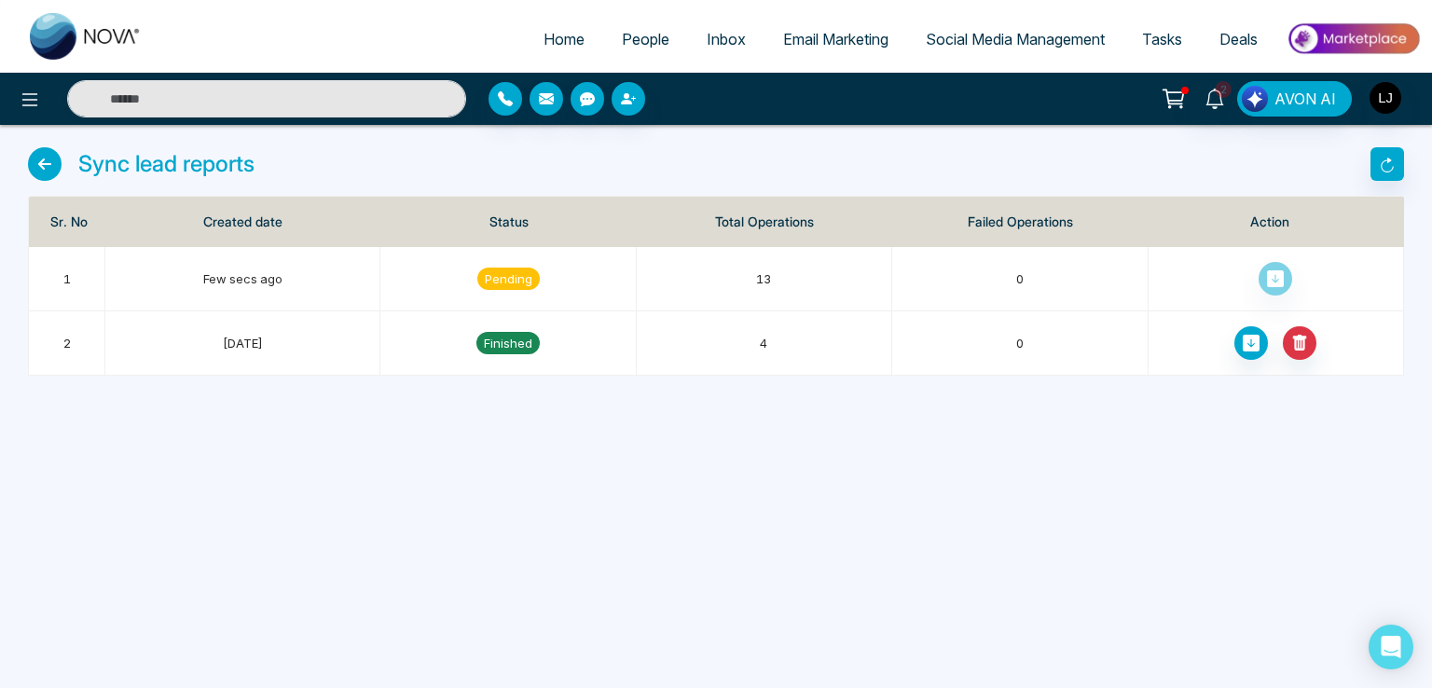
click at [622, 38] on span "People" at bounding box center [646, 39] width 48 height 19
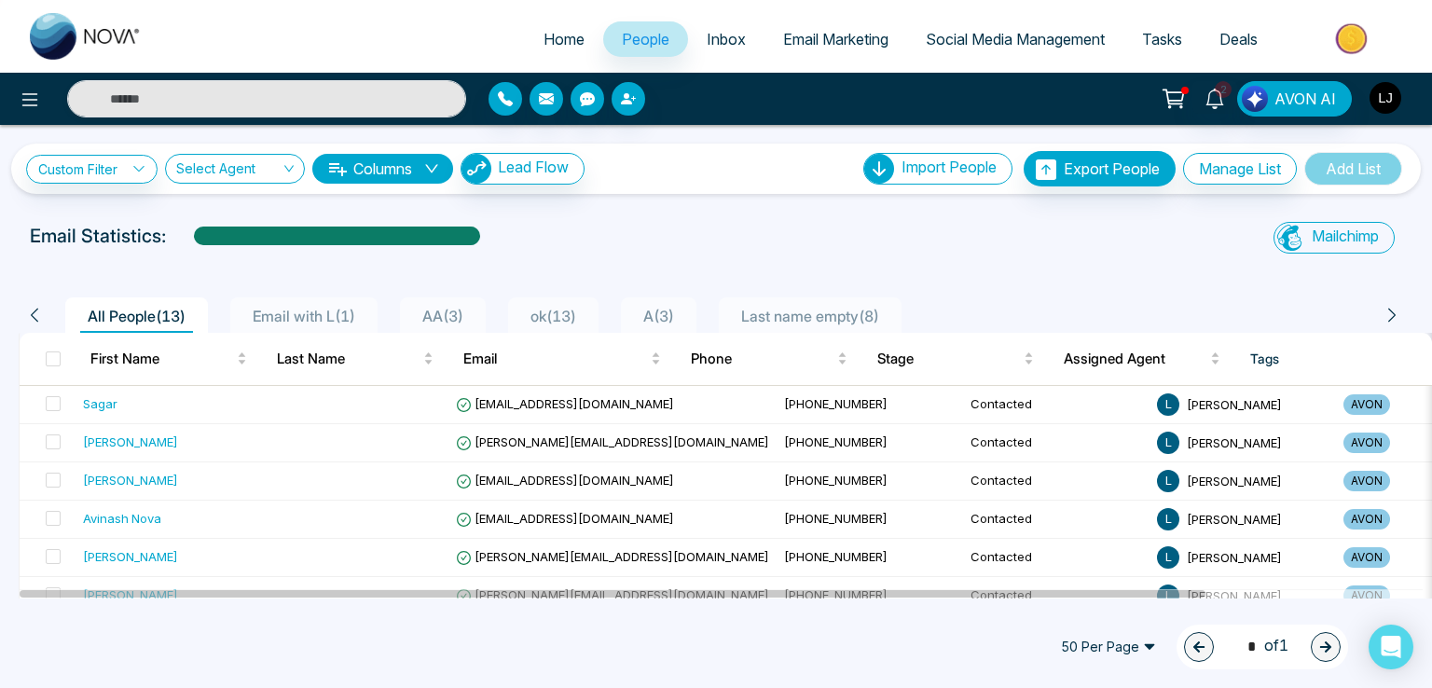
click at [1398, 94] on img "button" at bounding box center [1385, 98] width 32 height 32
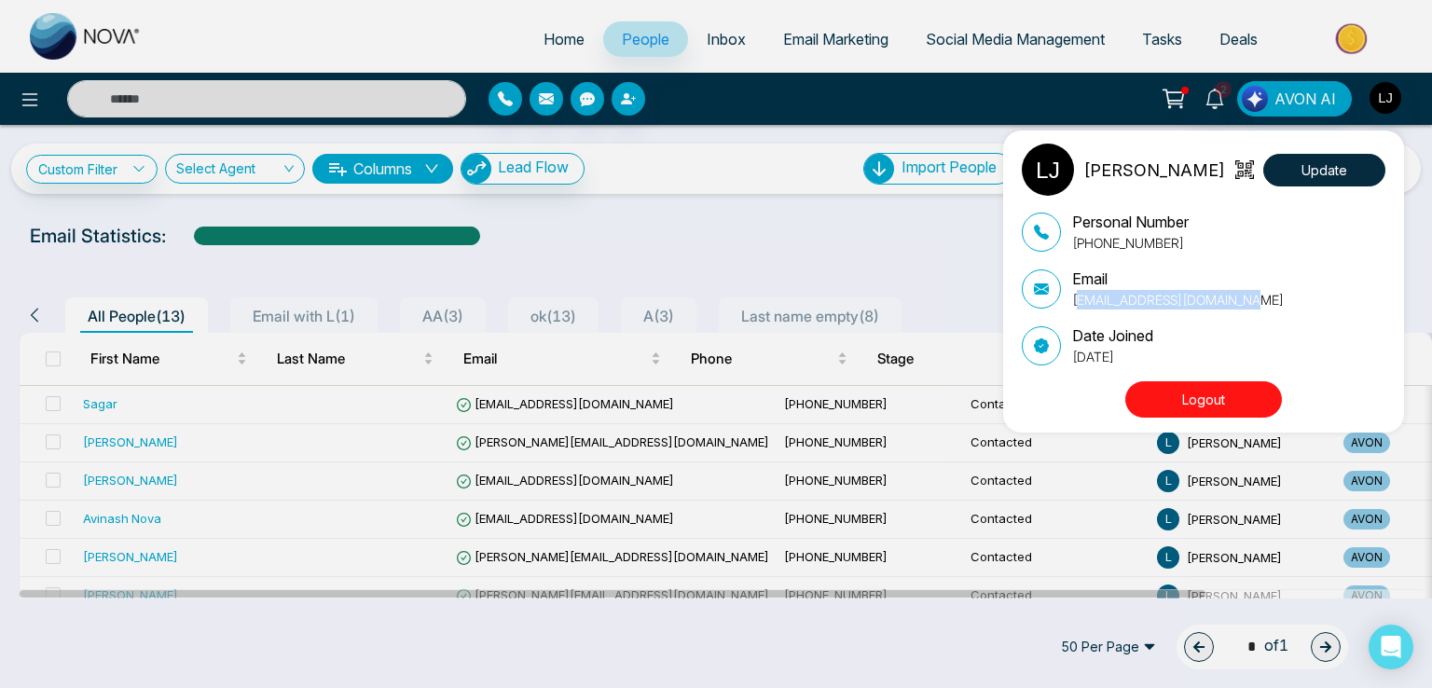
drag, startPoint x: 1245, startPoint y: 300, endPoint x: 1075, endPoint y: 303, distance: 170.6
click at [1075, 303] on div "Email lokeshjoshi6454@gmail.com" at bounding box center [1204, 289] width 364 height 42
copy p "okeshjoshi6454@gmail.com"
click at [630, 111] on div "[PERSON_NAME] Update Personal Number [PHONE_NUMBER] Email [EMAIL_ADDRESS][DOMAI…" at bounding box center [716, 344] width 1432 height 688
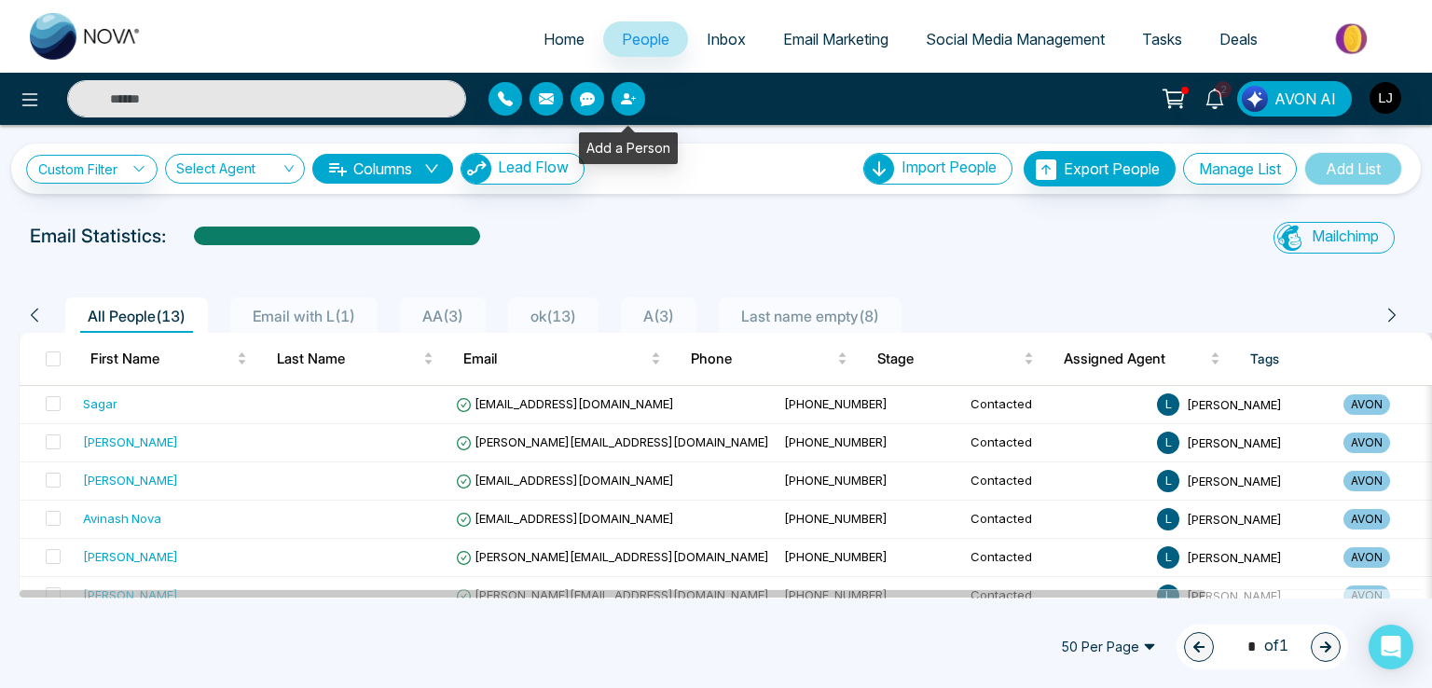
click at [630, 113] on button "button" at bounding box center [629, 99] width 34 height 34
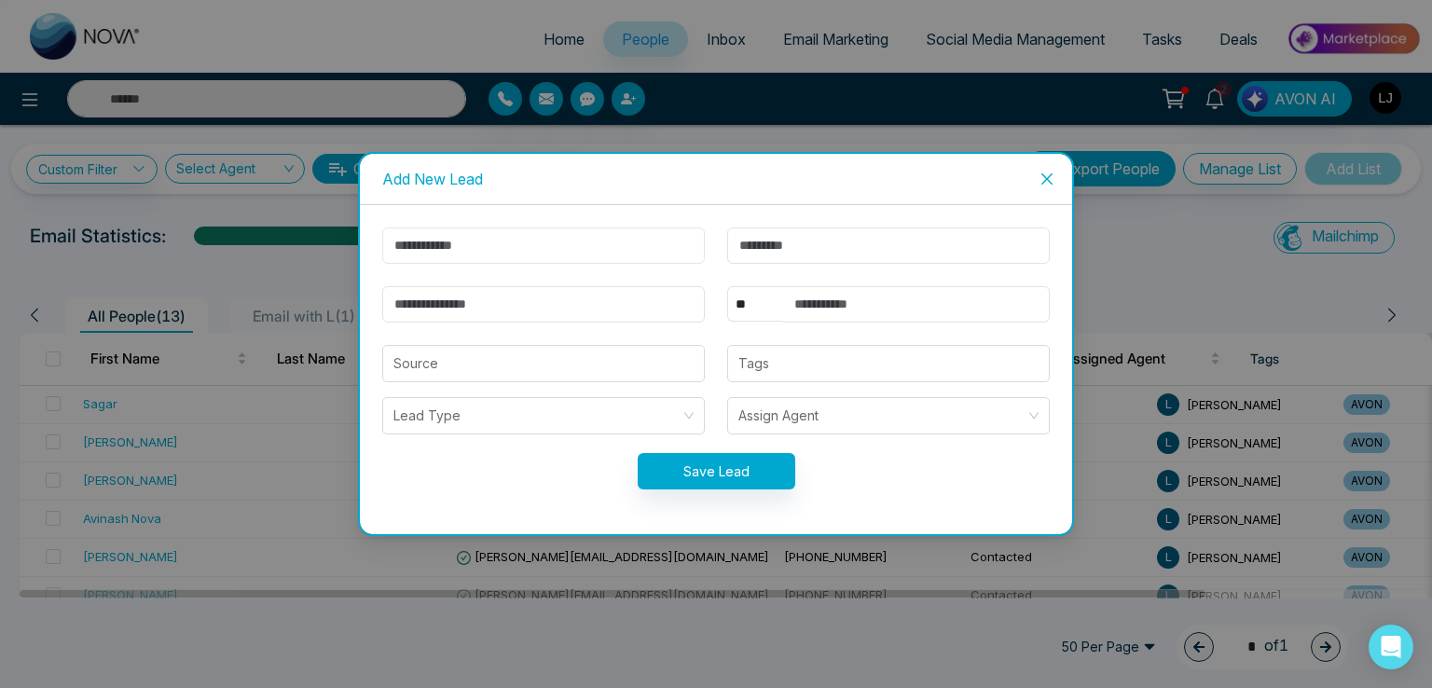
click at [422, 249] on input "text" at bounding box center [543, 245] width 323 height 36
type input "*****"
click at [404, 307] on input "email" at bounding box center [543, 304] width 323 height 36
drag, startPoint x: 561, startPoint y: 295, endPoint x: 268, endPoint y: 295, distance: 292.7
click at [268, 295] on div "**********" at bounding box center [716, 344] width 1432 height 688
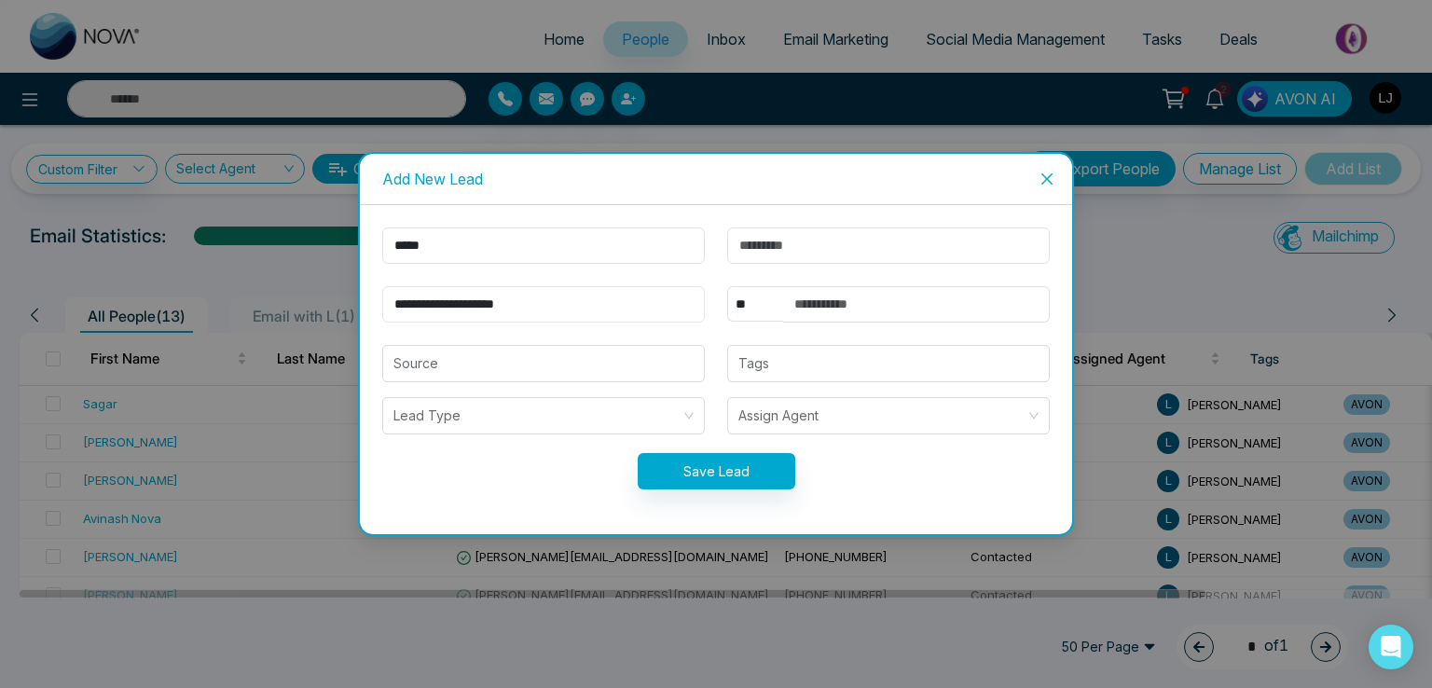
paste input "***"
drag, startPoint x: 403, startPoint y: 287, endPoint x: 388, endPoint y: 295, distance: 17.1
click at [403, 286] on input "**********" at bounding box center [543, 304] width 323 height 36
click at [385, 299] on input "**********" at bounding box center [543, 304] width 323 height 36
type input "**********"
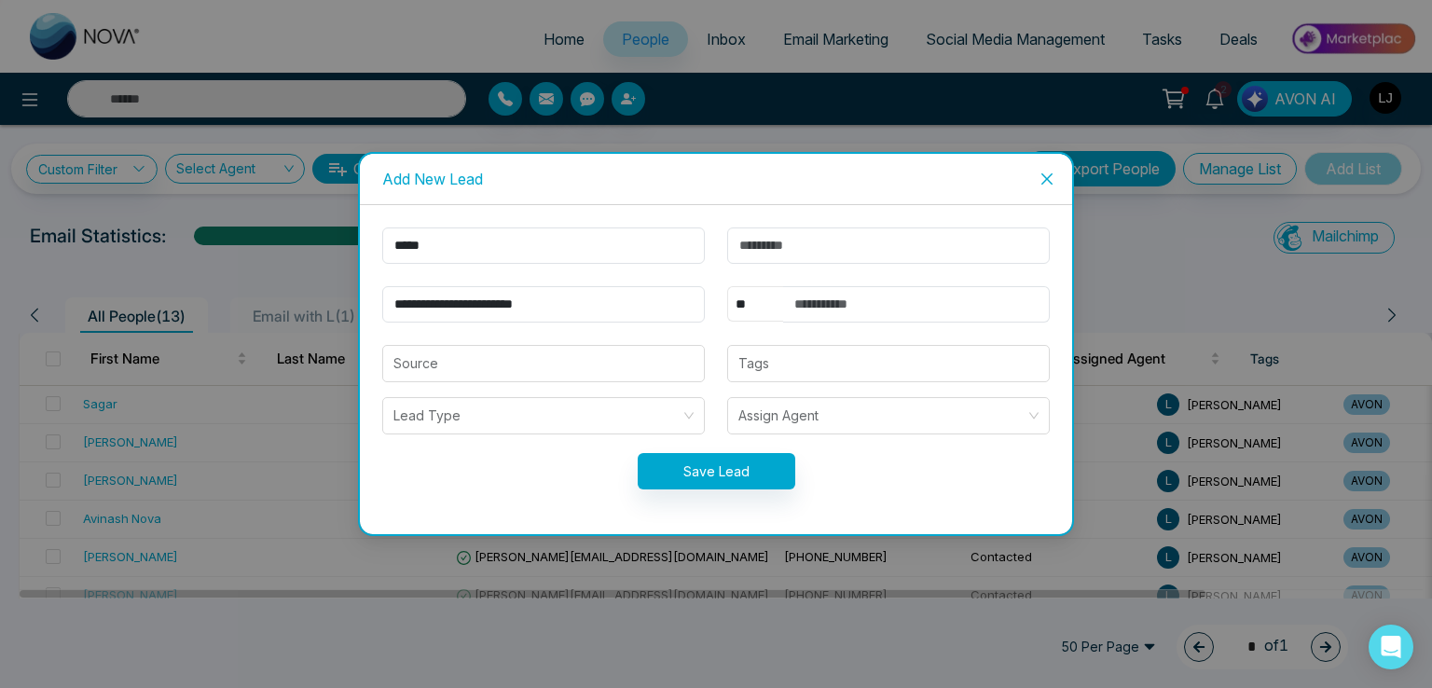
click at [764, 298] on select "** **** *** *** *** **** ***" at bounding box center [755, 303] width 56 height 35
select select "***"
click at [727, 286] on select "** **** *** *** *** **** ***" at bounding box center [755, 303] width 56 height 35
click at [843, 307] on input "text" at bounding box center [916, 304] width 267 height 36
type input "**********"
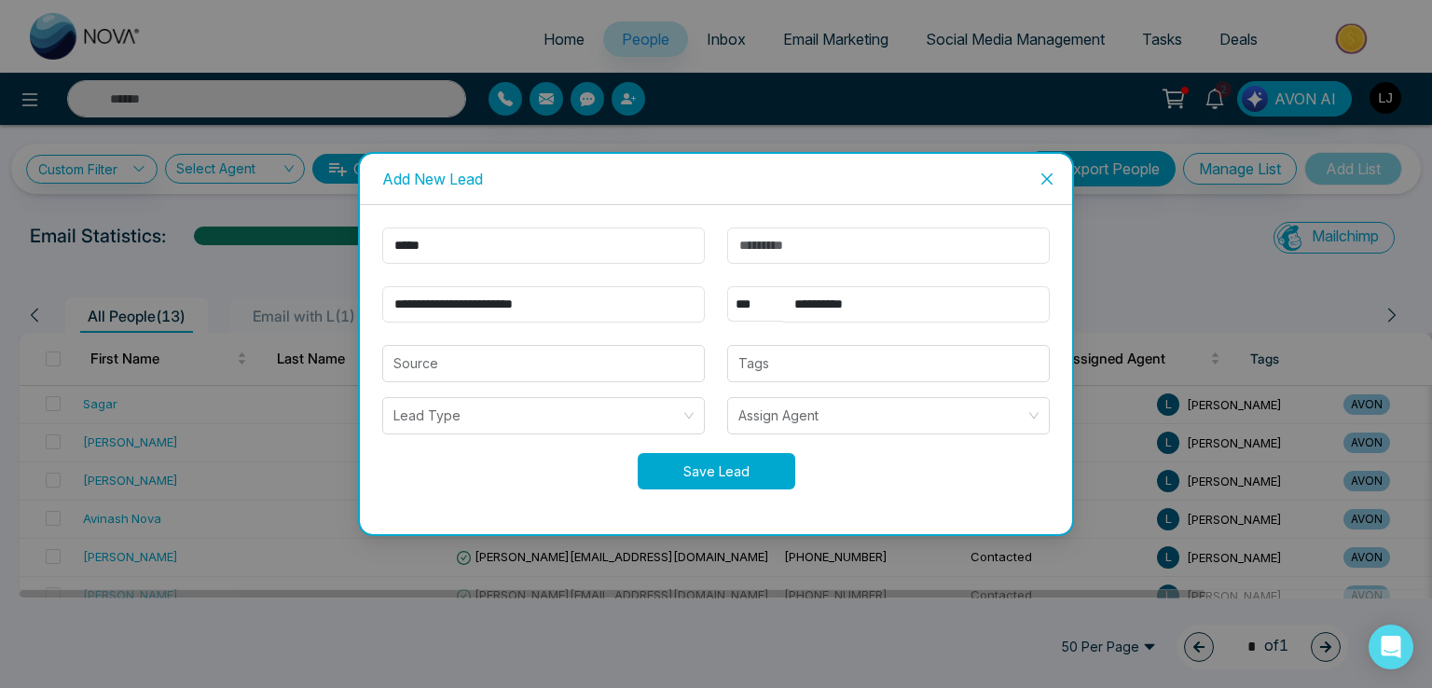
click at [722, 467] on button "Save Lead" at bounding box center [717, 471] width 158 height 36
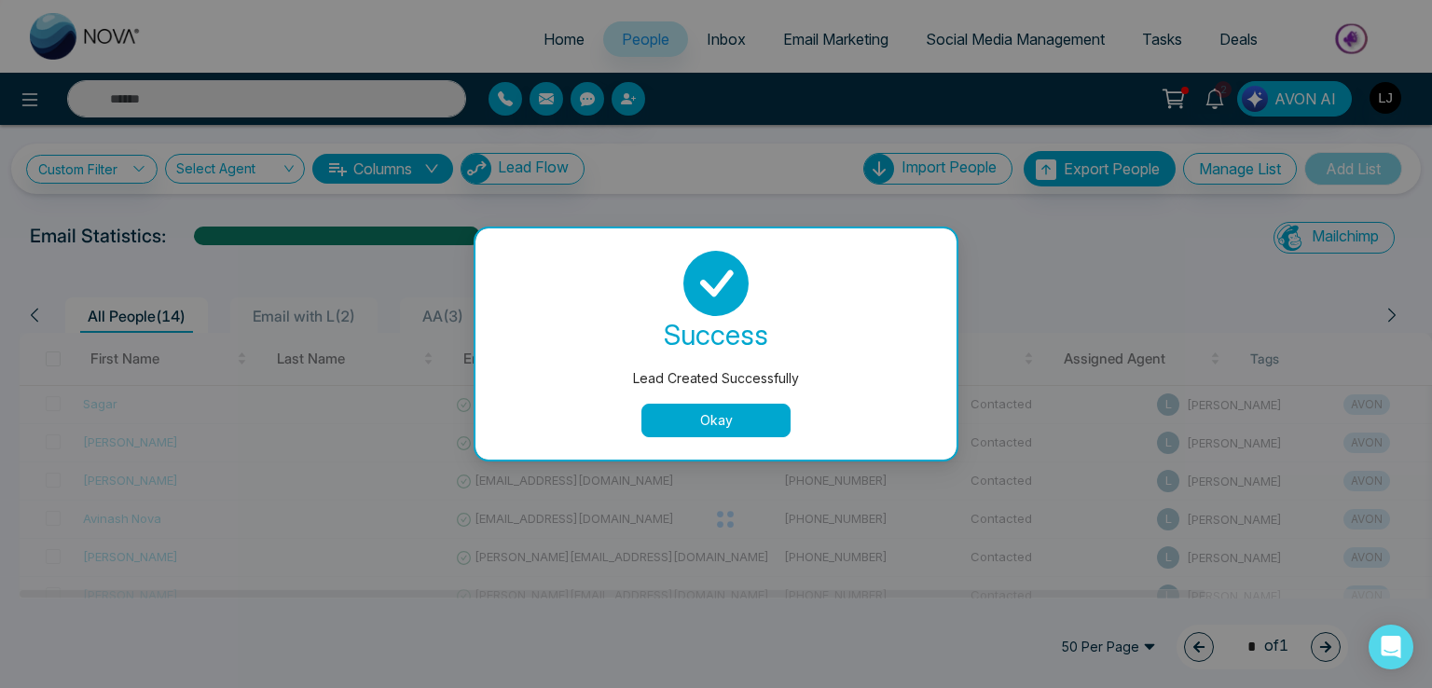
click at [686, 419] on button "Okay" at bounding box center [715, 421] width 149 height 34
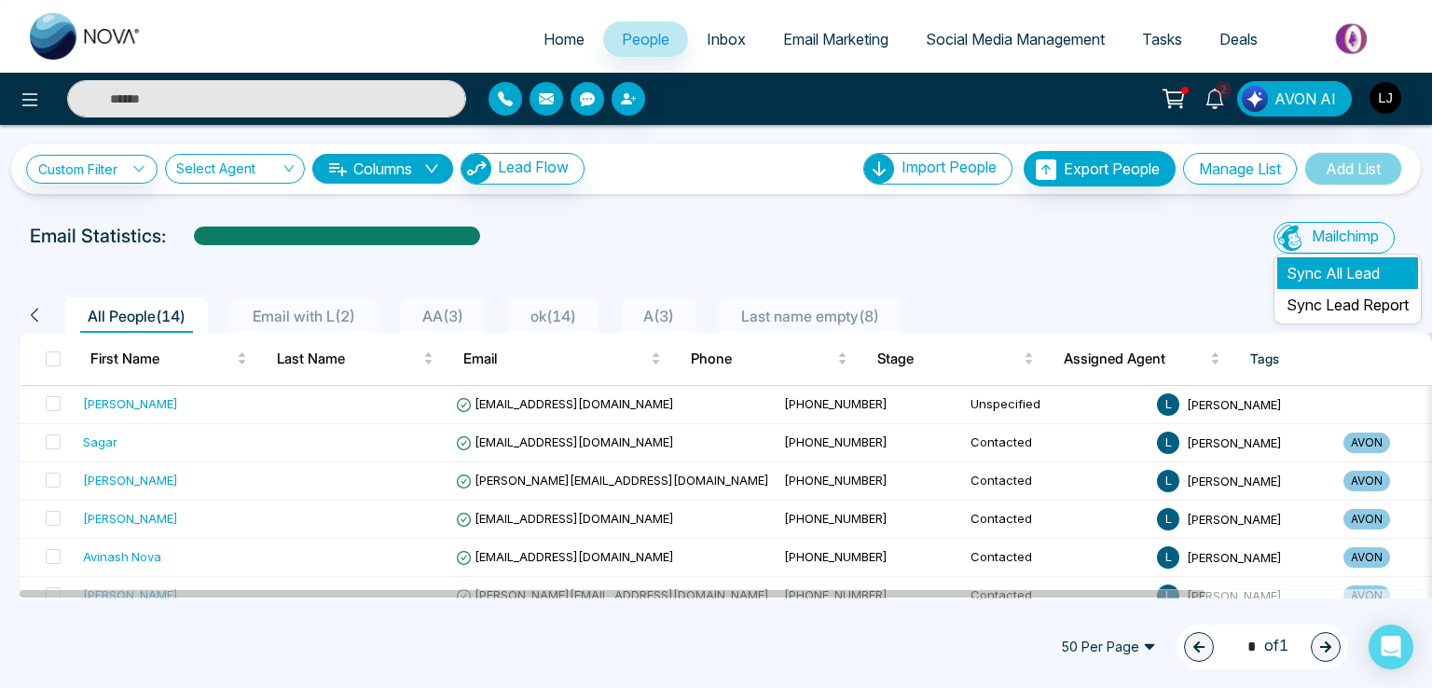
click at [1330, 269] on li "Sync All Lead" at bounding box center [1347, 273] width 141 height 32
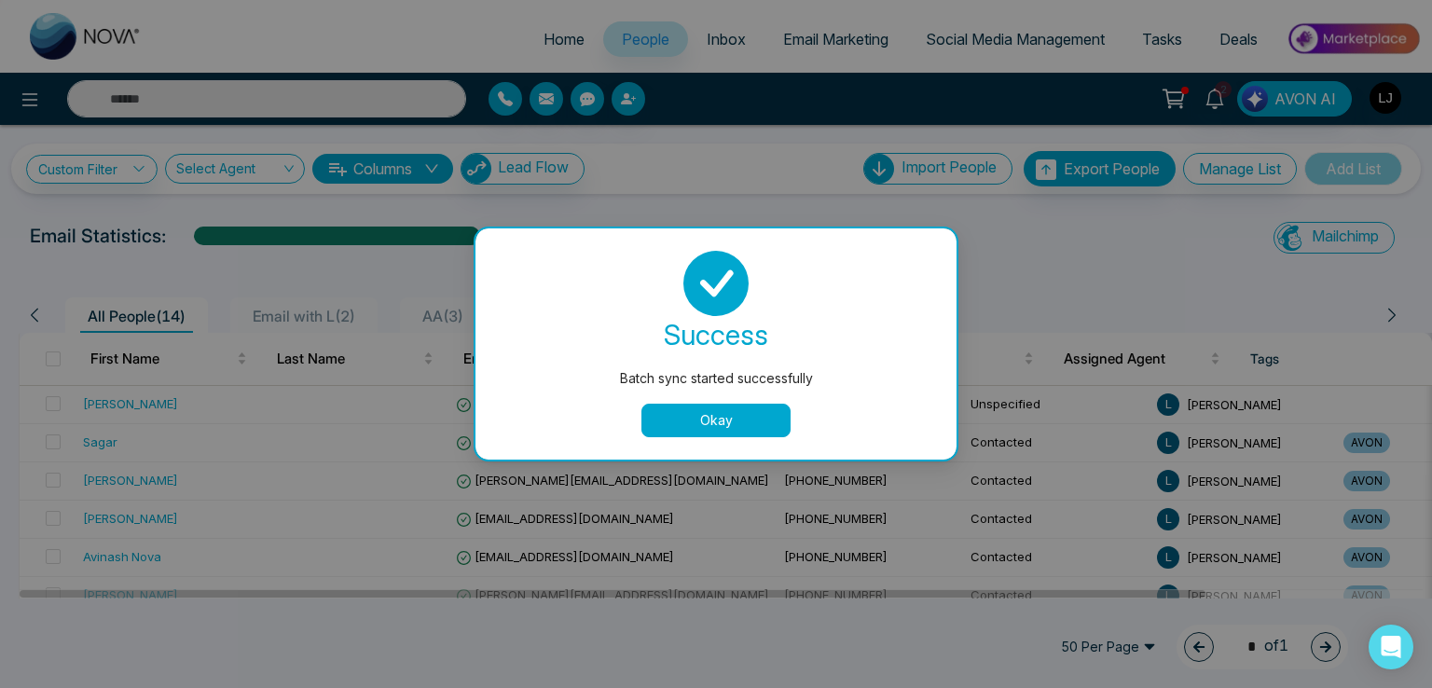
drag, startPoint x: 701, startPoint y: 430, endPoint x: 584, endPoint y: 346, distance: 143.6
click at [701, 430] on button "Okay" at bounding box center [715, 421] width 149 height 34
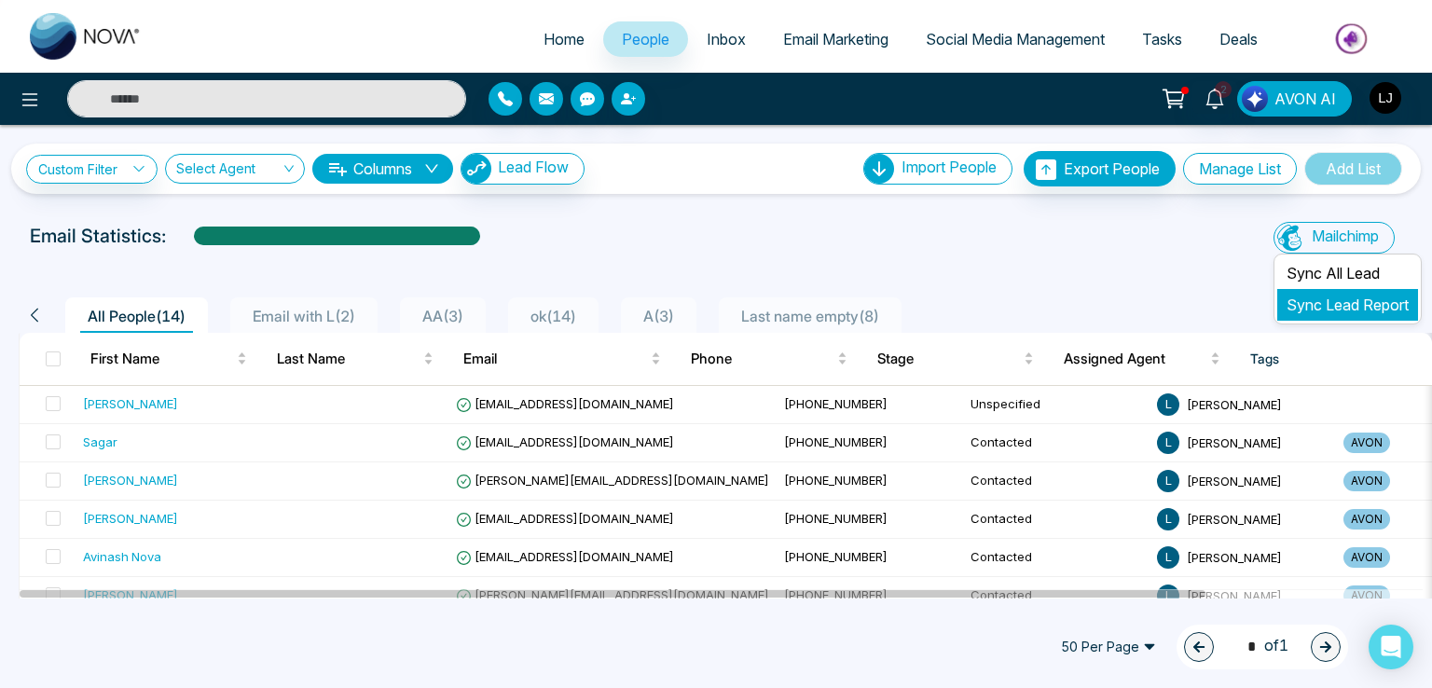
click at [1294, 306] on link "Sync Lead Report" at bounding box center [1347, 304] width 122 height 19
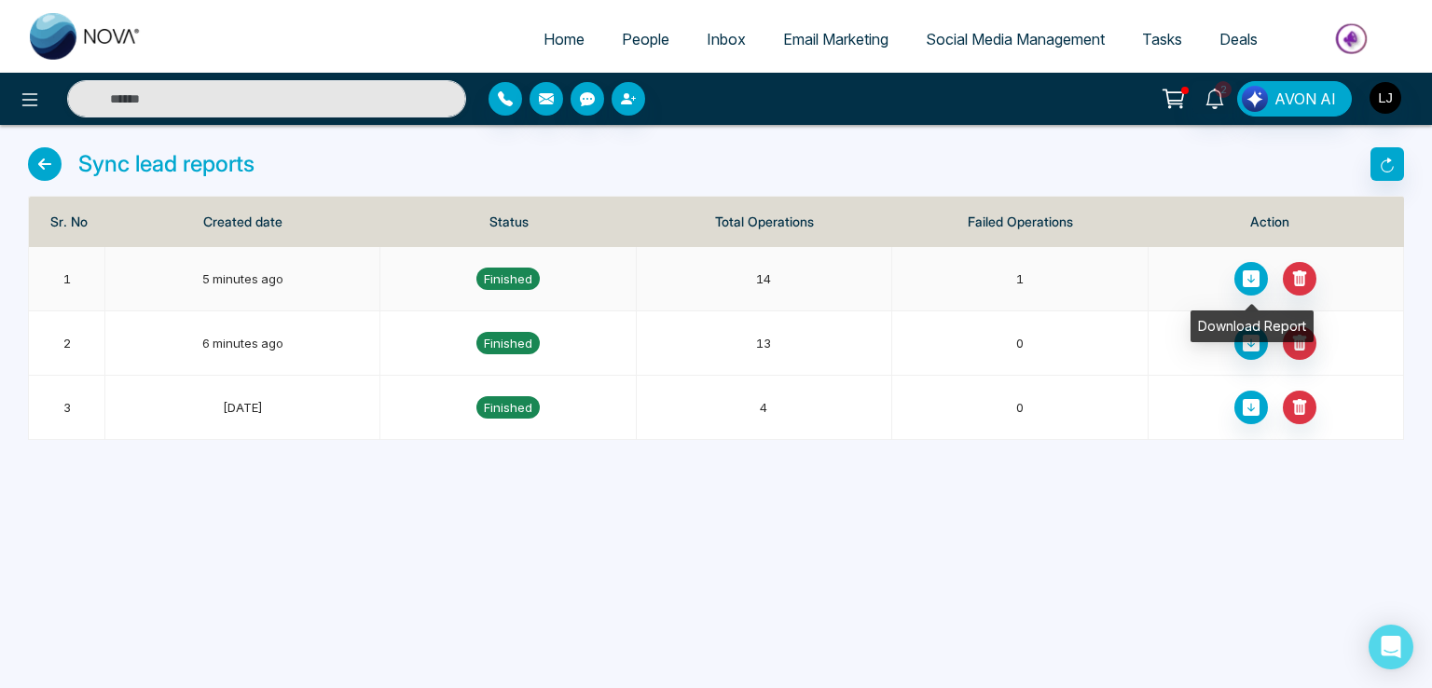
click at [1251, 273] on icon at bounding box center [1251, 278] width 17 height 17
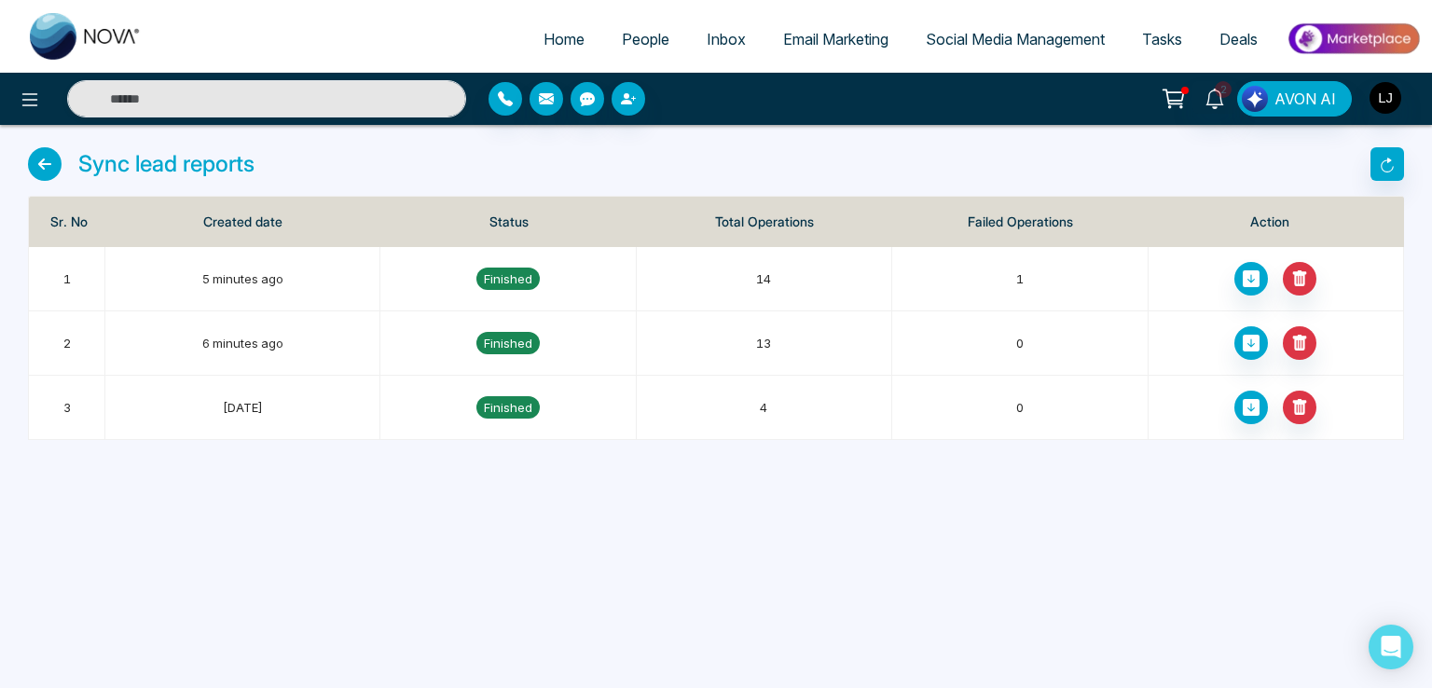
click at [649, 35] on span "People" at bounding box center [646, 39] width 48 height 19
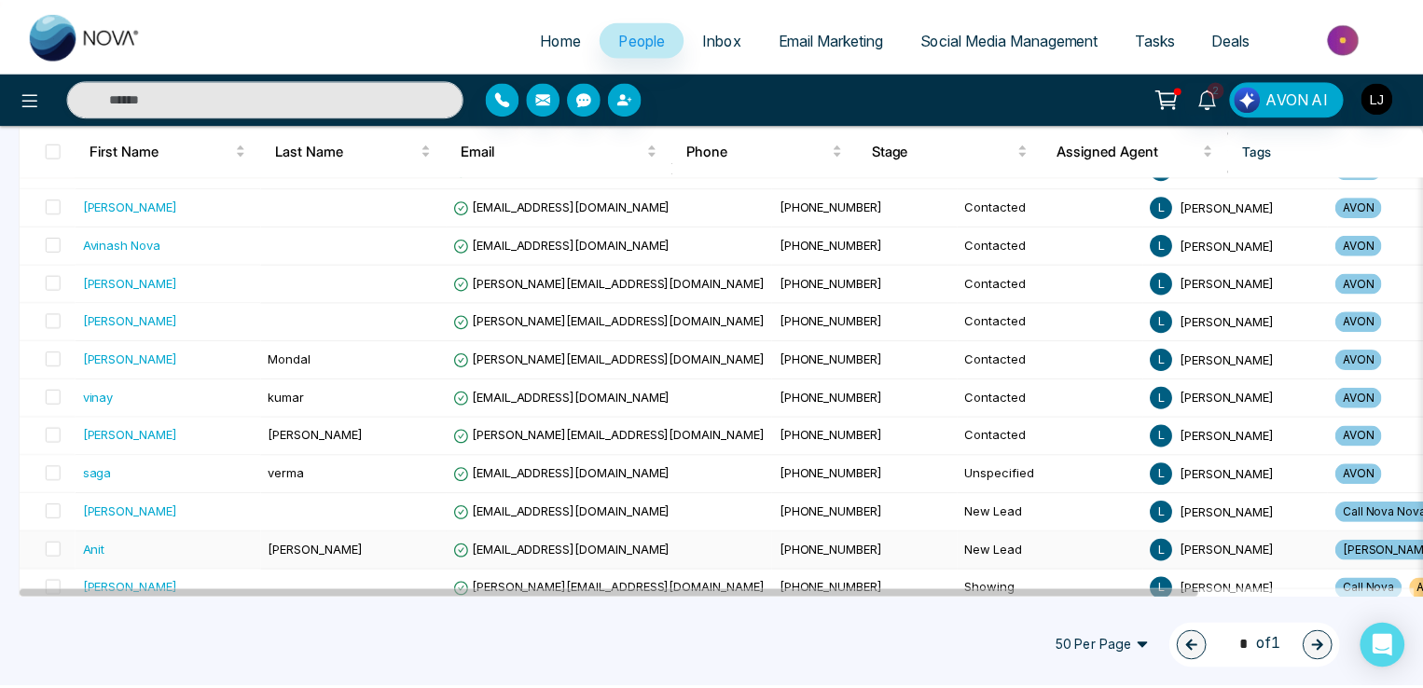
scroll to position [328, 0]
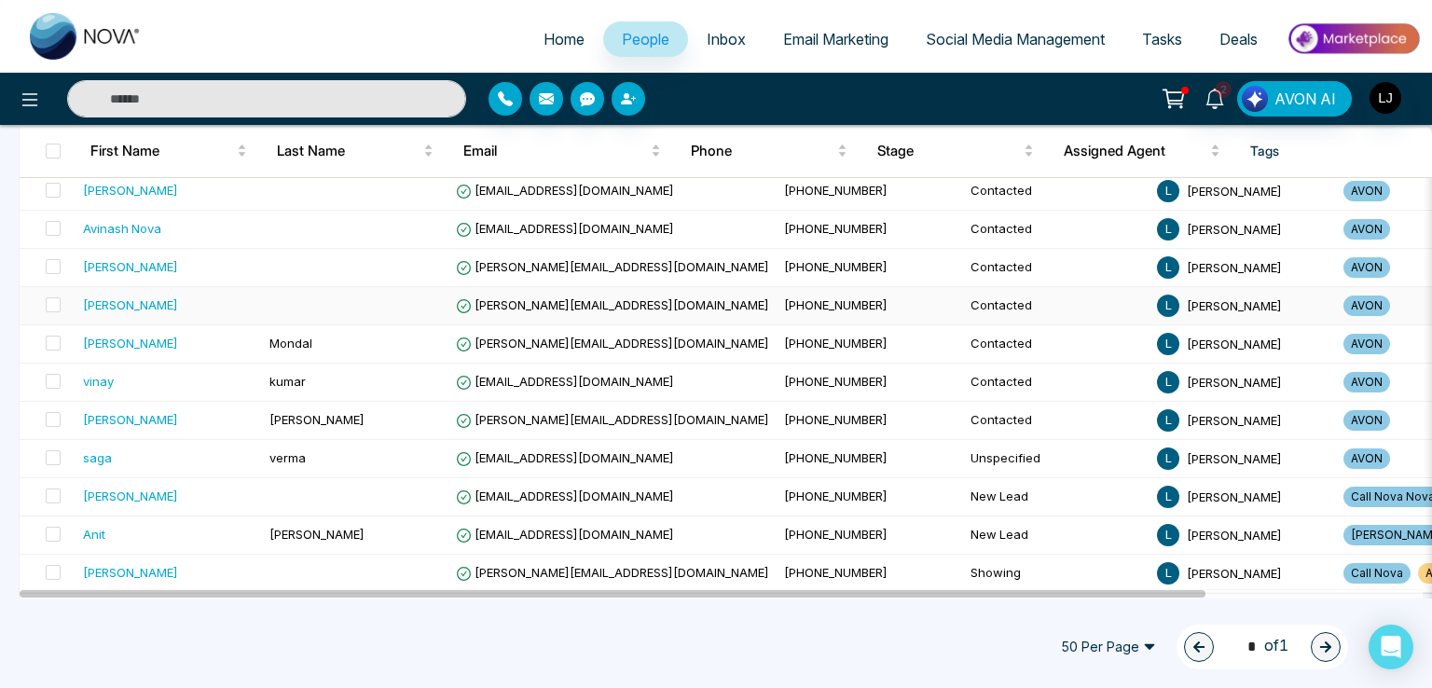
click at [548, 303] on span "[PERSON_NAME][EMAIL_ADDRESS][DOMAIN_NAME]" at bounding box center [612, 304] width 313 height 15
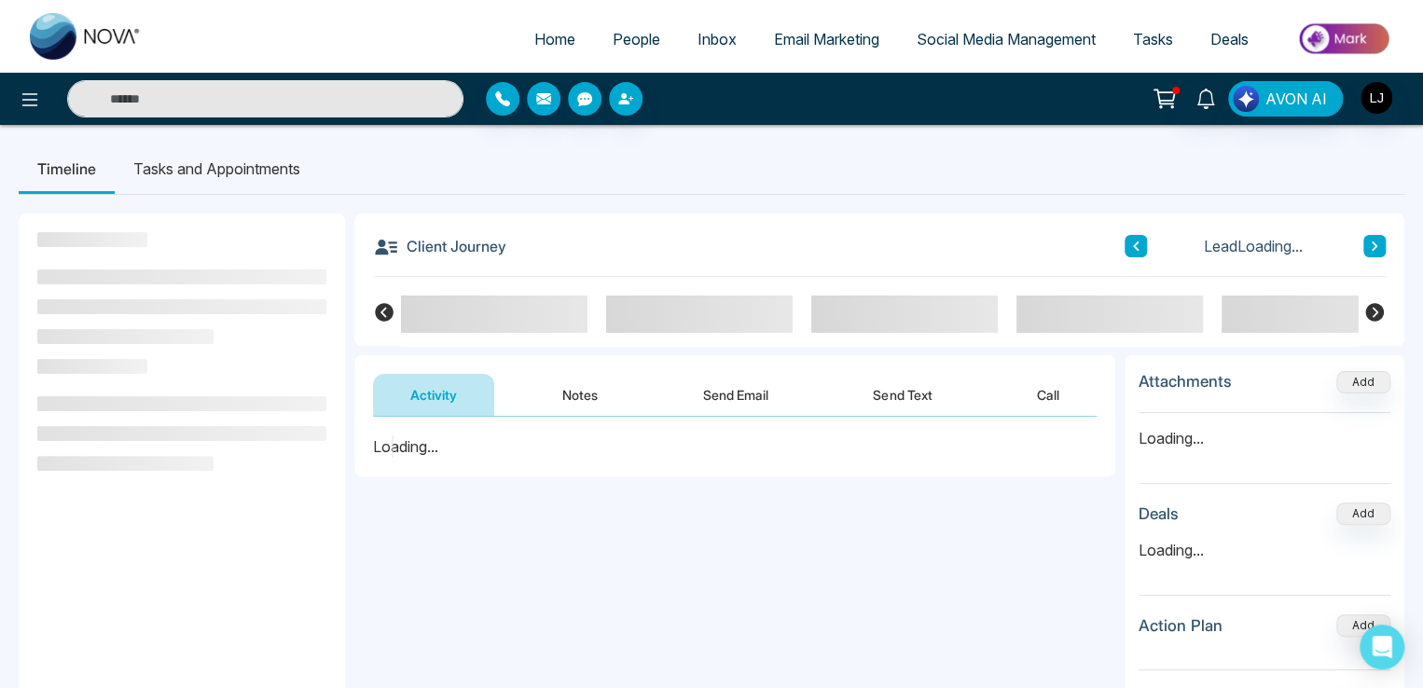
click at [1048, 386] on button "Call" at bounding box center [1047, 395] width 97 height 42
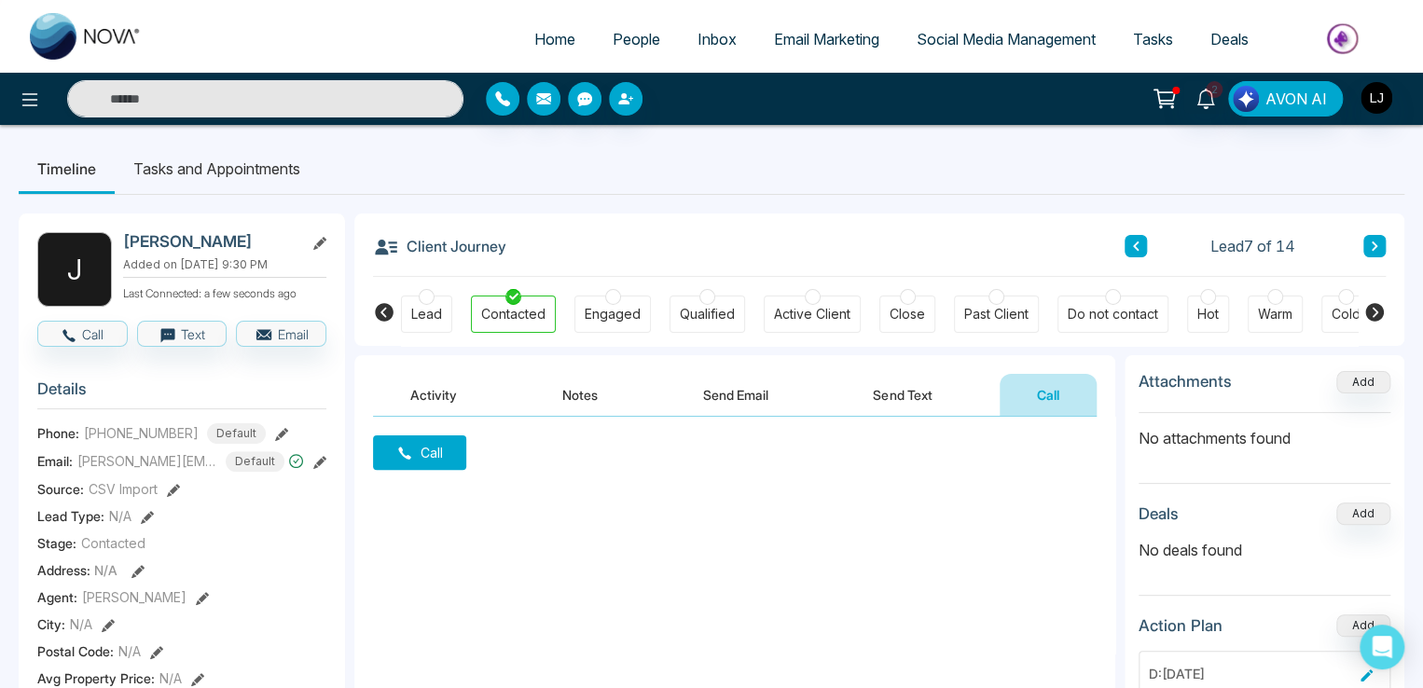
click at [434, 444] on button "Call" at bounding box center [419, 452] width 93 height 34
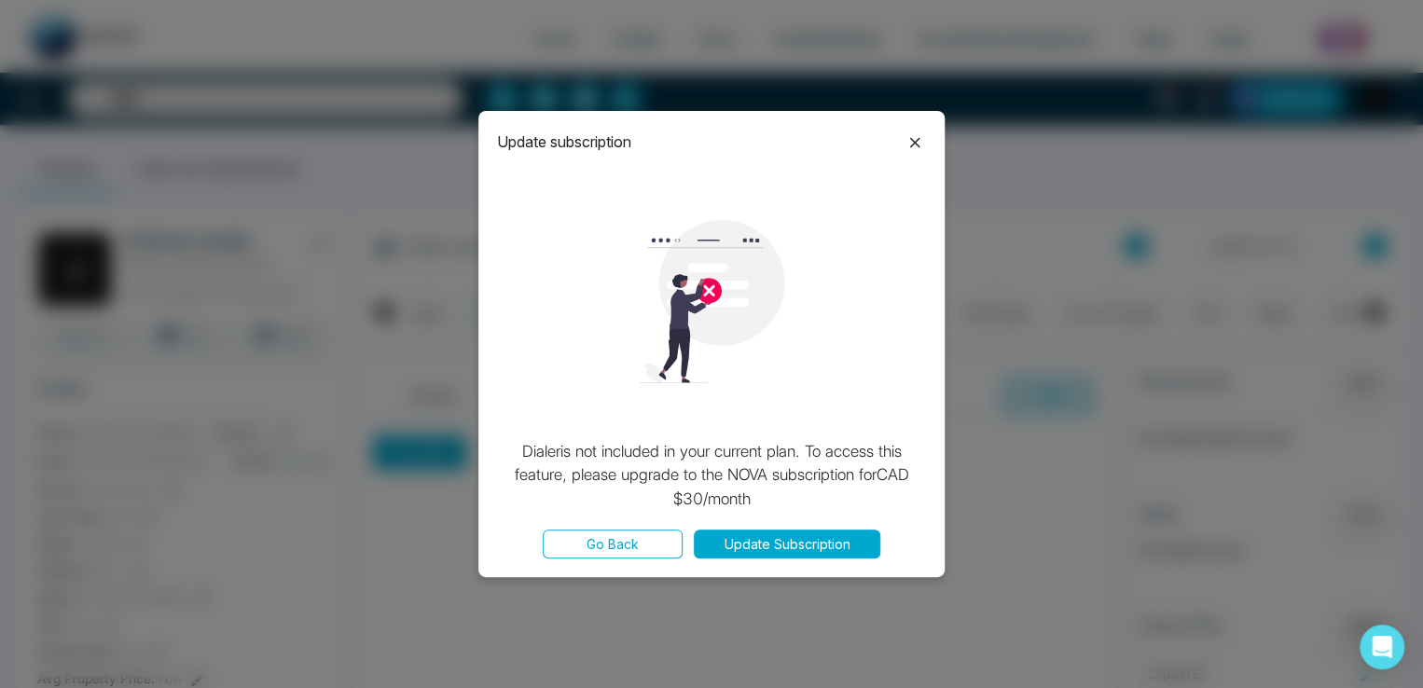
click at [911, 145] on icon at bounding box center [915, 142] width 10 height 10
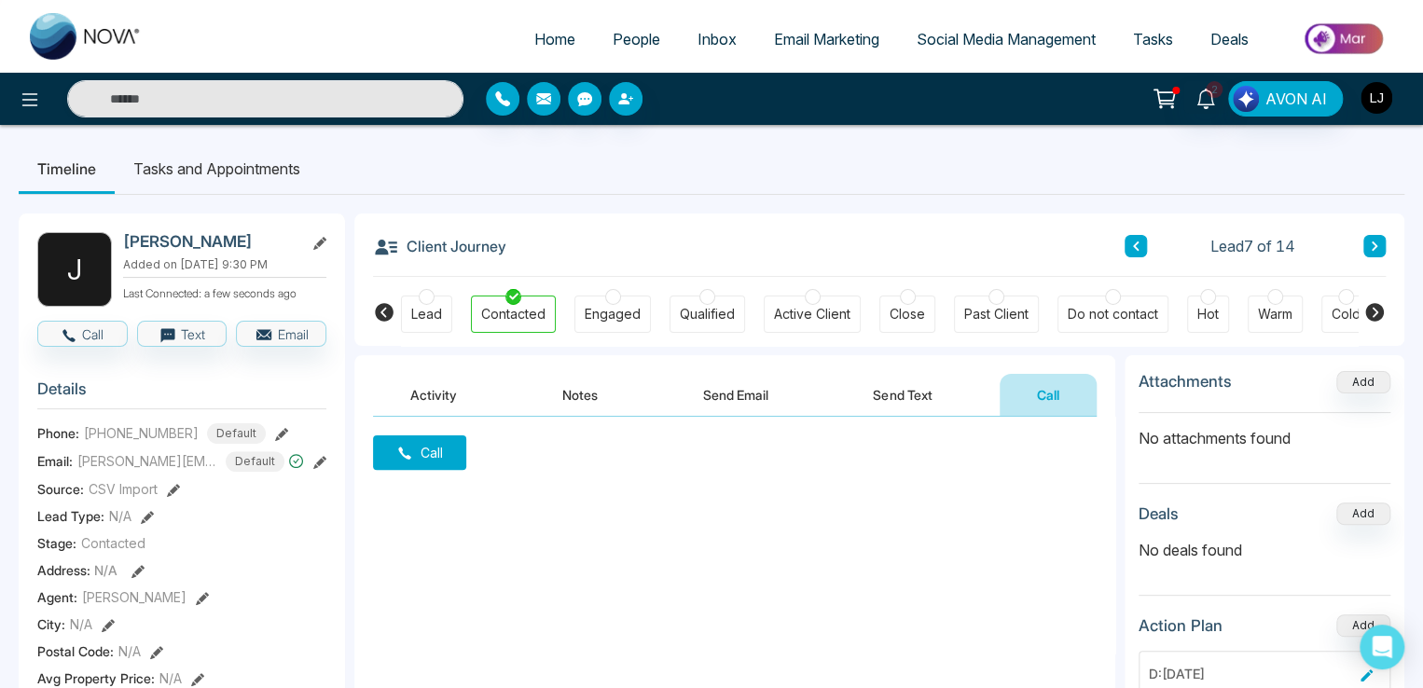
click at [1372, 91] on img "button" at bounding box center [1376, 98] width 32 height 32
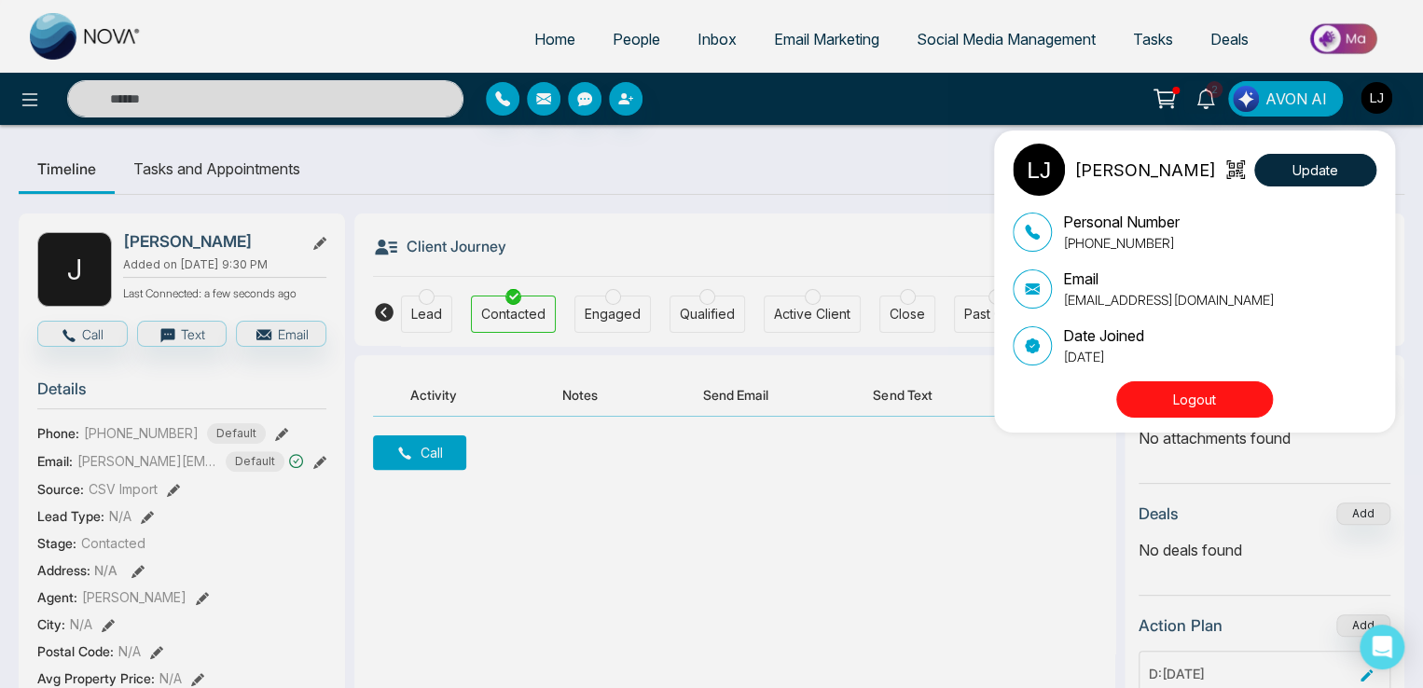
click at [625, 222] on div "[PERSON_NAME] Update Personal Number [PHONE_NUMBER] Email [EMAIL_ADDRESS][DOMAI…" at bounding box center [711, 344] width 1423 height 688
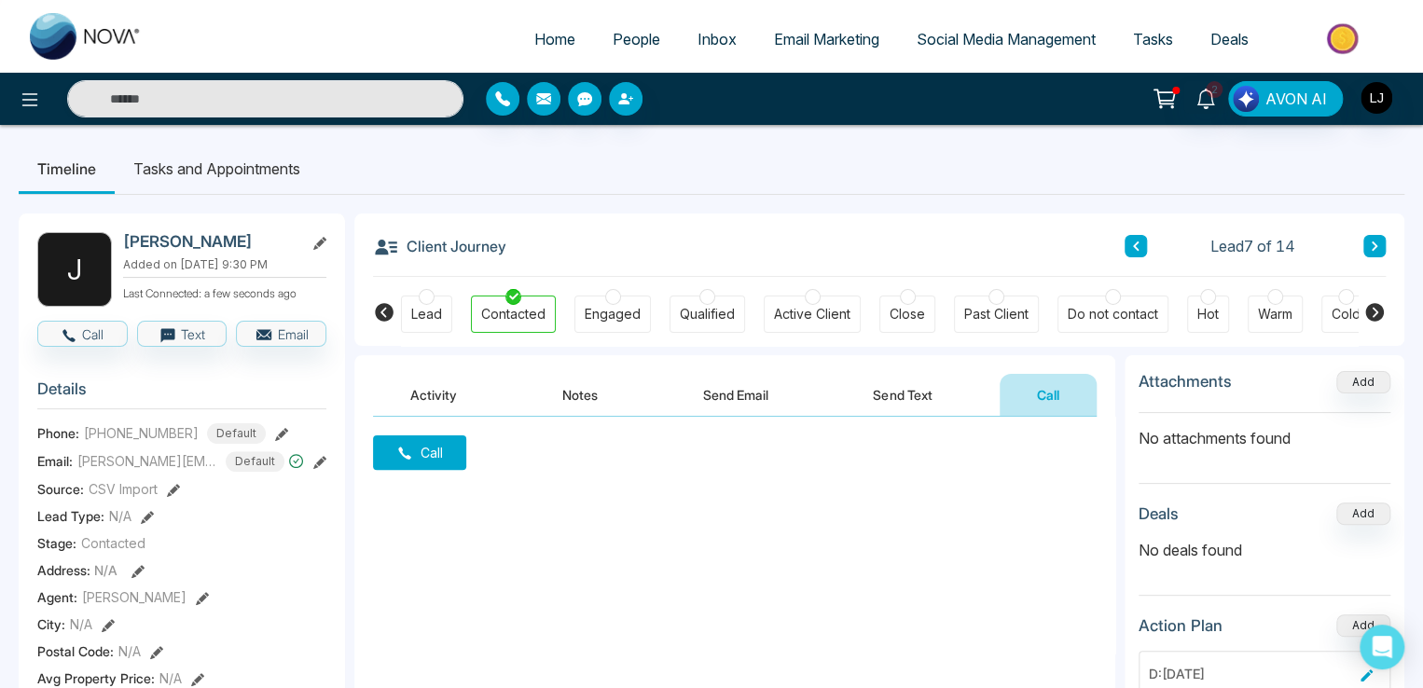
click at [706, 390] on button "Send Email" at bounding box center [736, 395] width 140 height 42
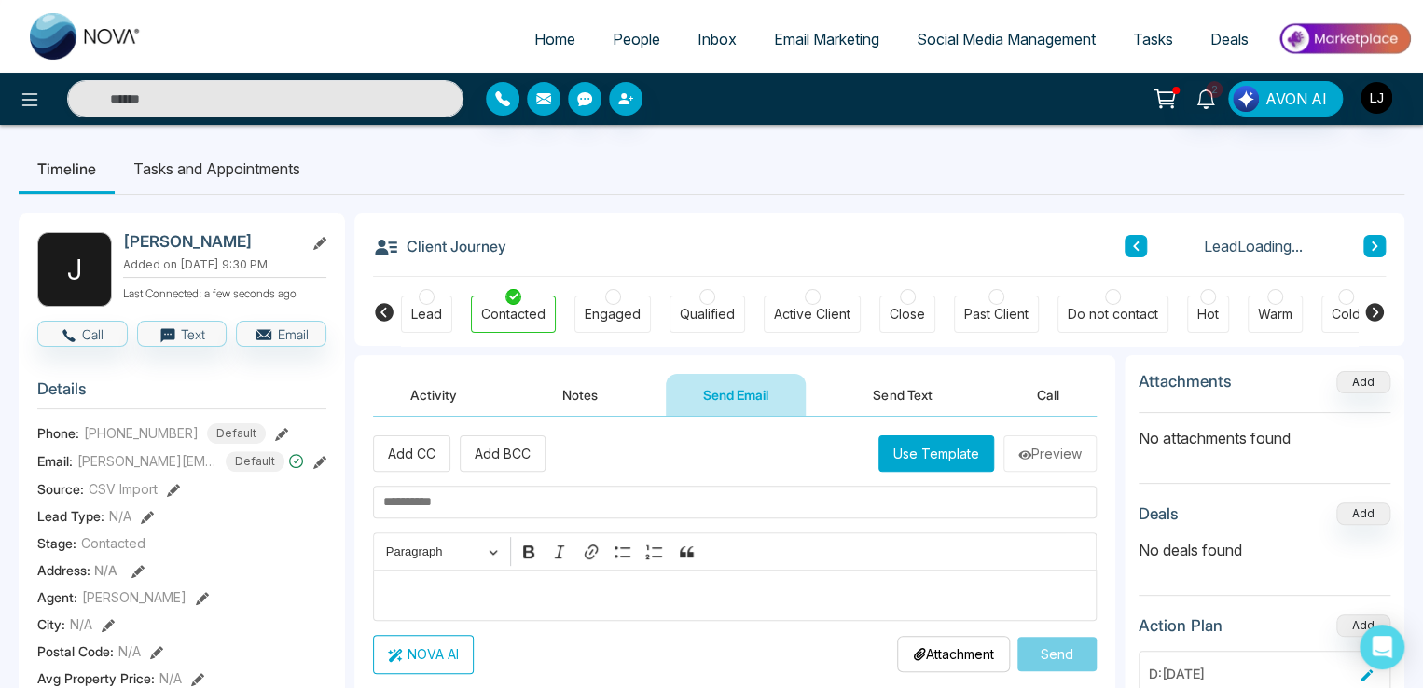
click at [933, 461] on button "Use Template" at bounding box center [936, 453] width 116 height 36
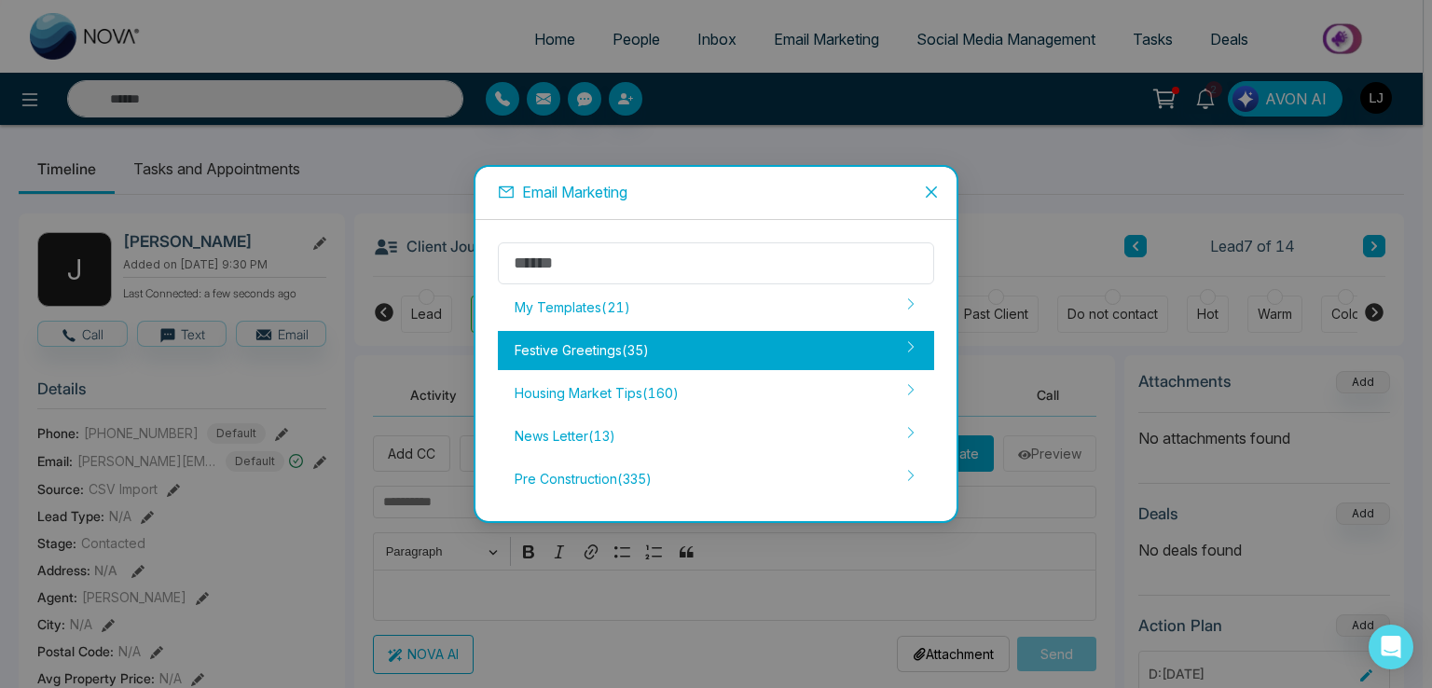
click at [634, 344] on div "Festive Greetings ( 35 )" at bounding box center [716, 350] width 436 height 39
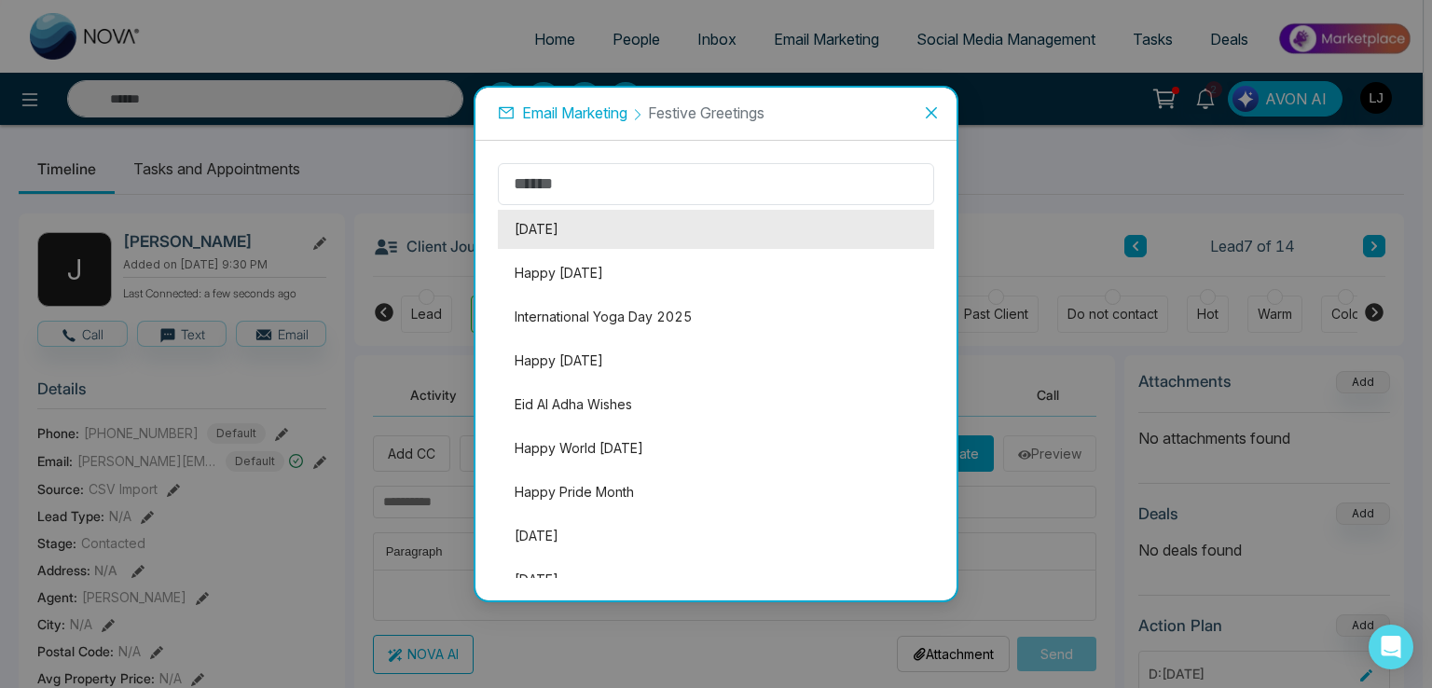
click at [556, 228] on li "[DATE]" at bounding box center [716, 229] width 436 height 39
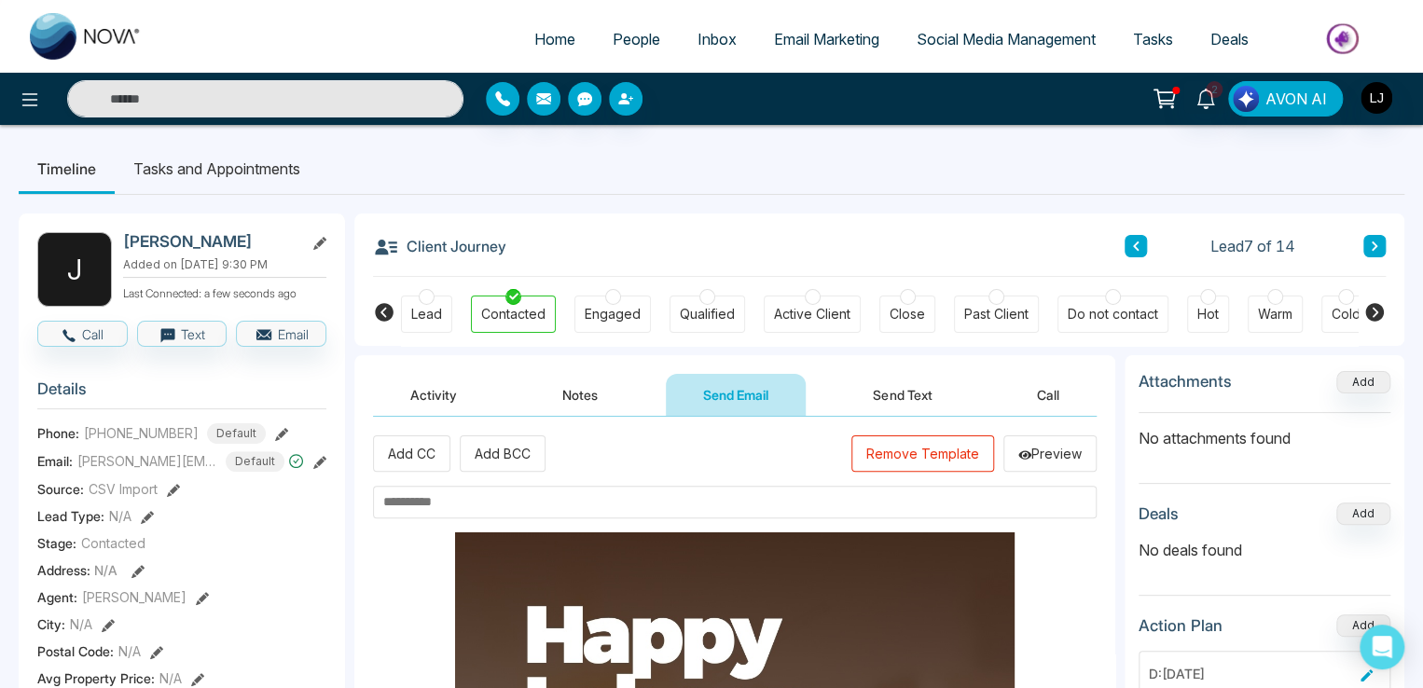
click at [460, 501] on input "text" at bounding box center [734, 502] width 723 height 33
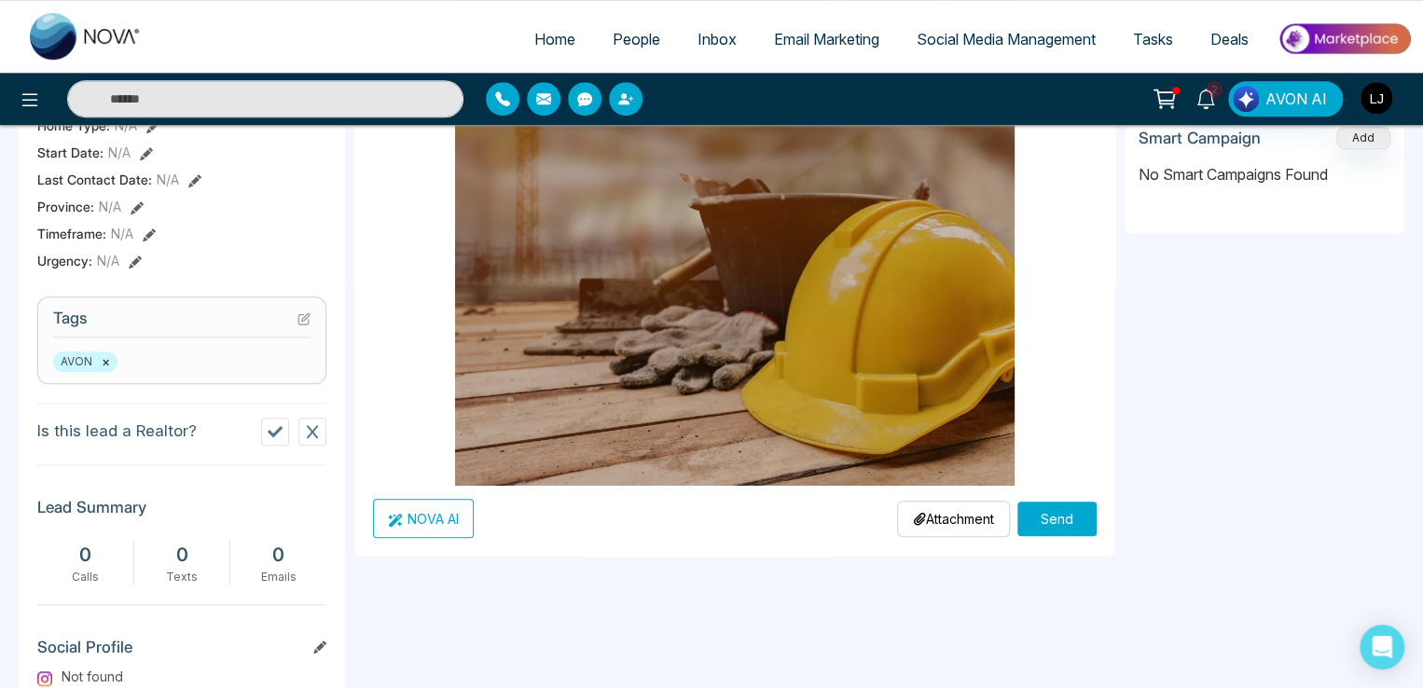
scroll to position [611, 0]
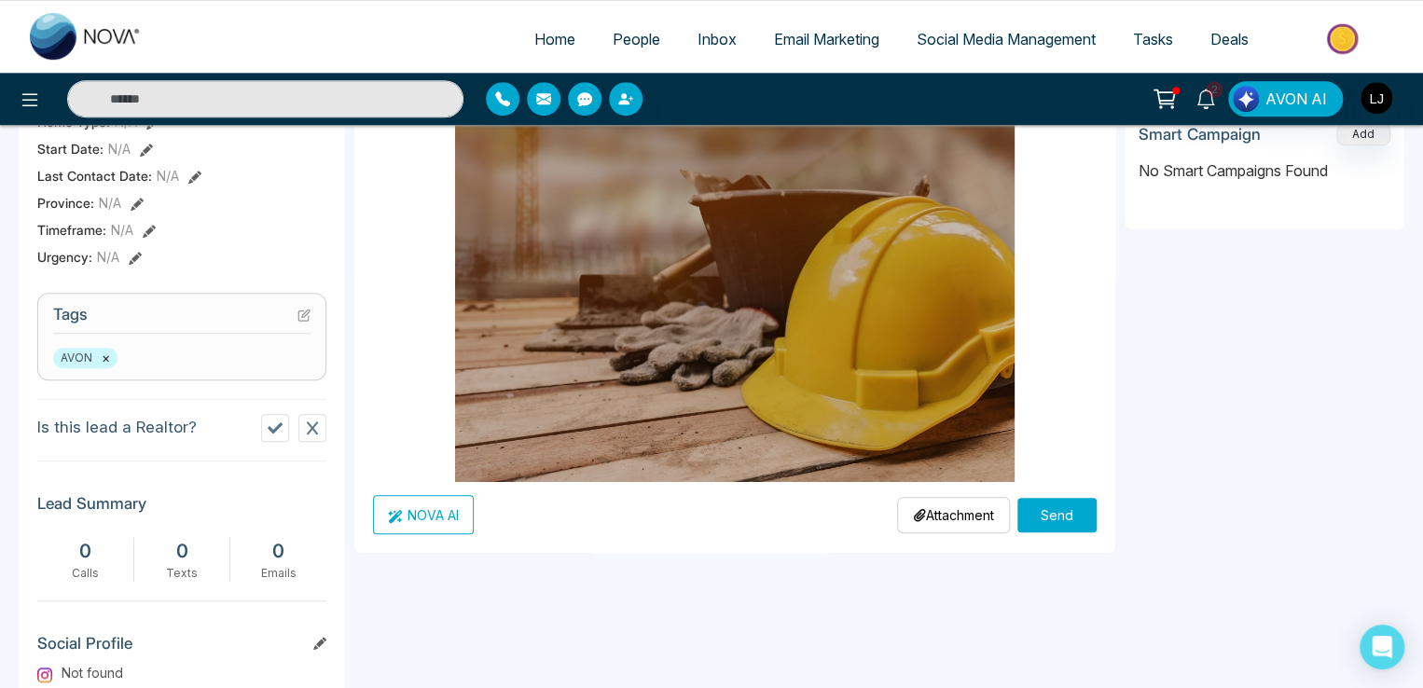
type input "**********"
click at [1035, 511] on button "Send" at bounding box center [1056, 515] width 79 height 34
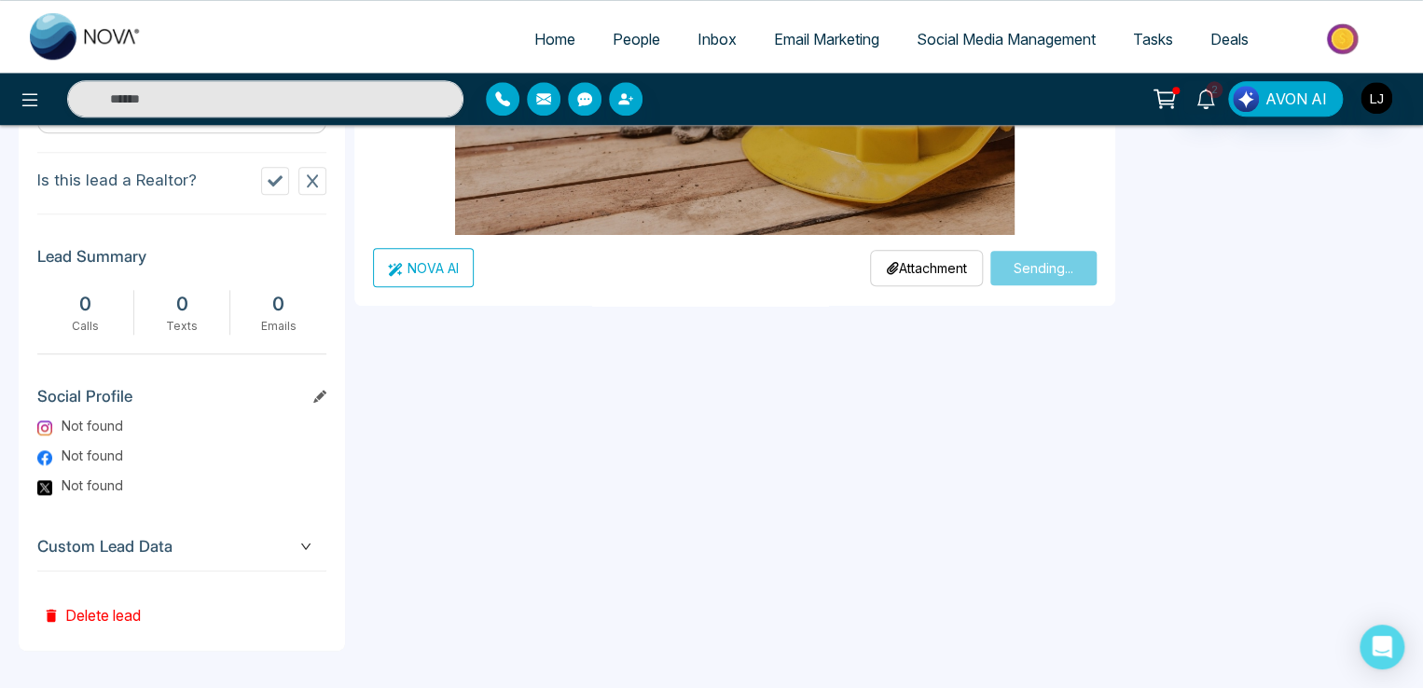
click at [827, 350] on div "**********" at bounding box center [734, 74] width 761 height 1152
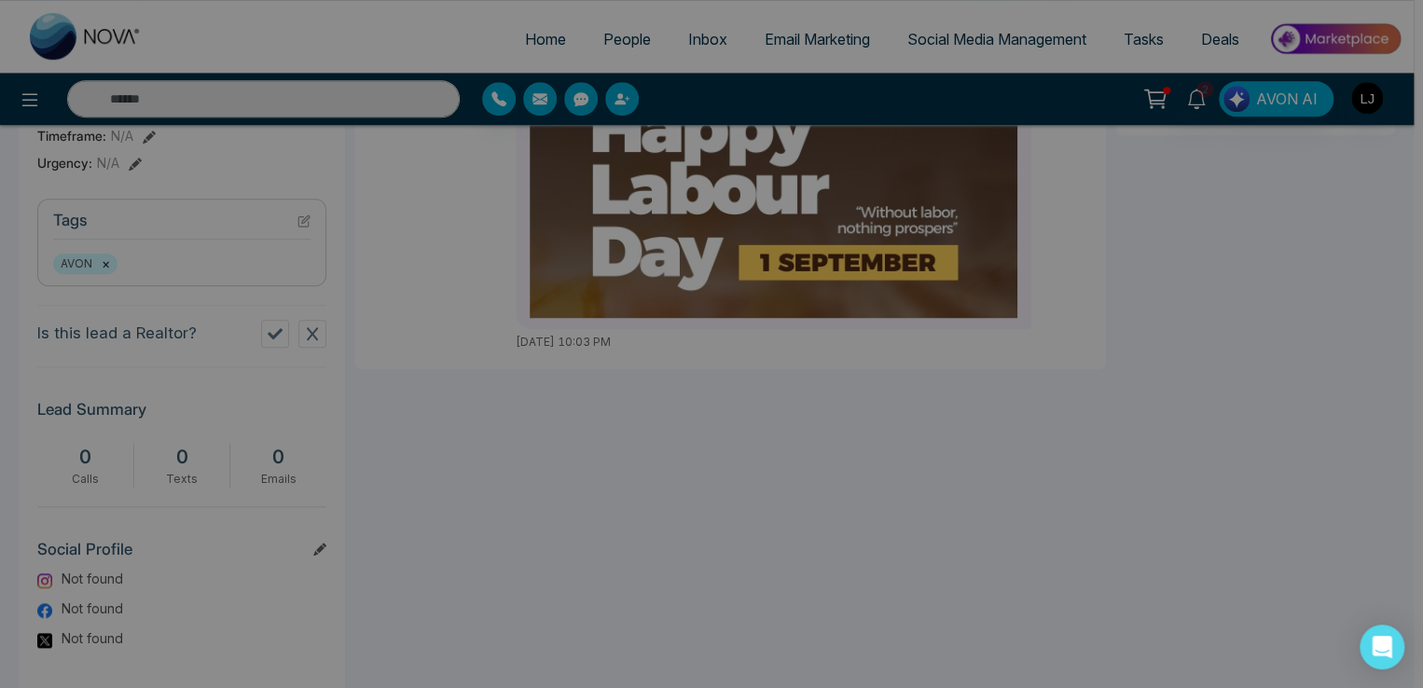
scroll to position [570, 0]
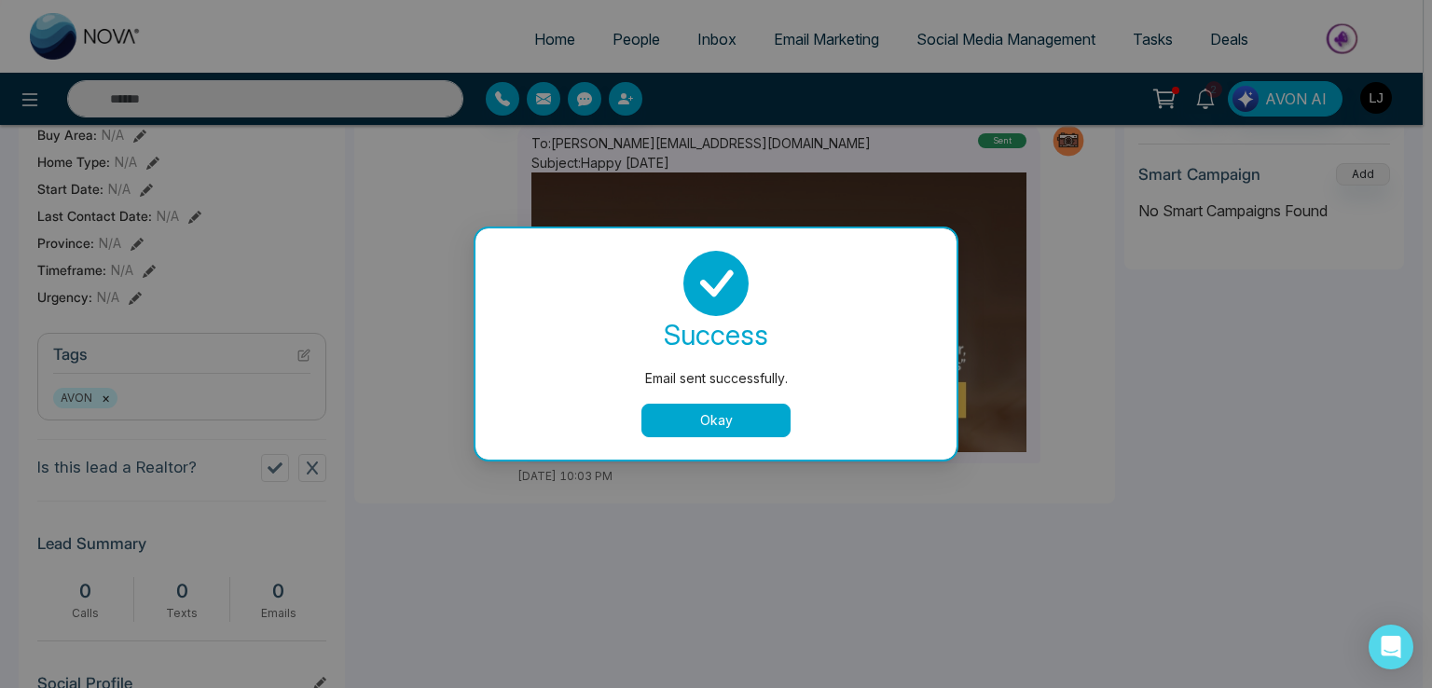
click at [751, 417] on button "Okay" at bounding box center [715, 421] width 149 height 34
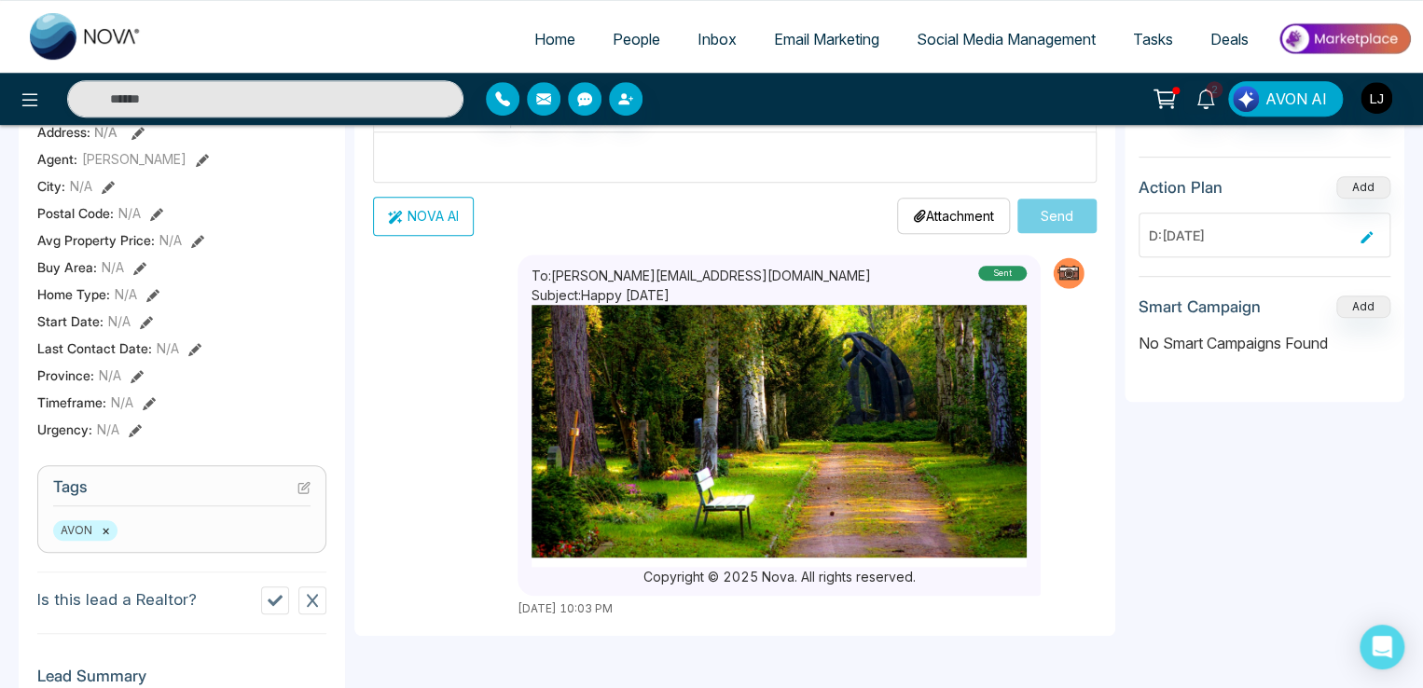
scroll to position [708, 0]
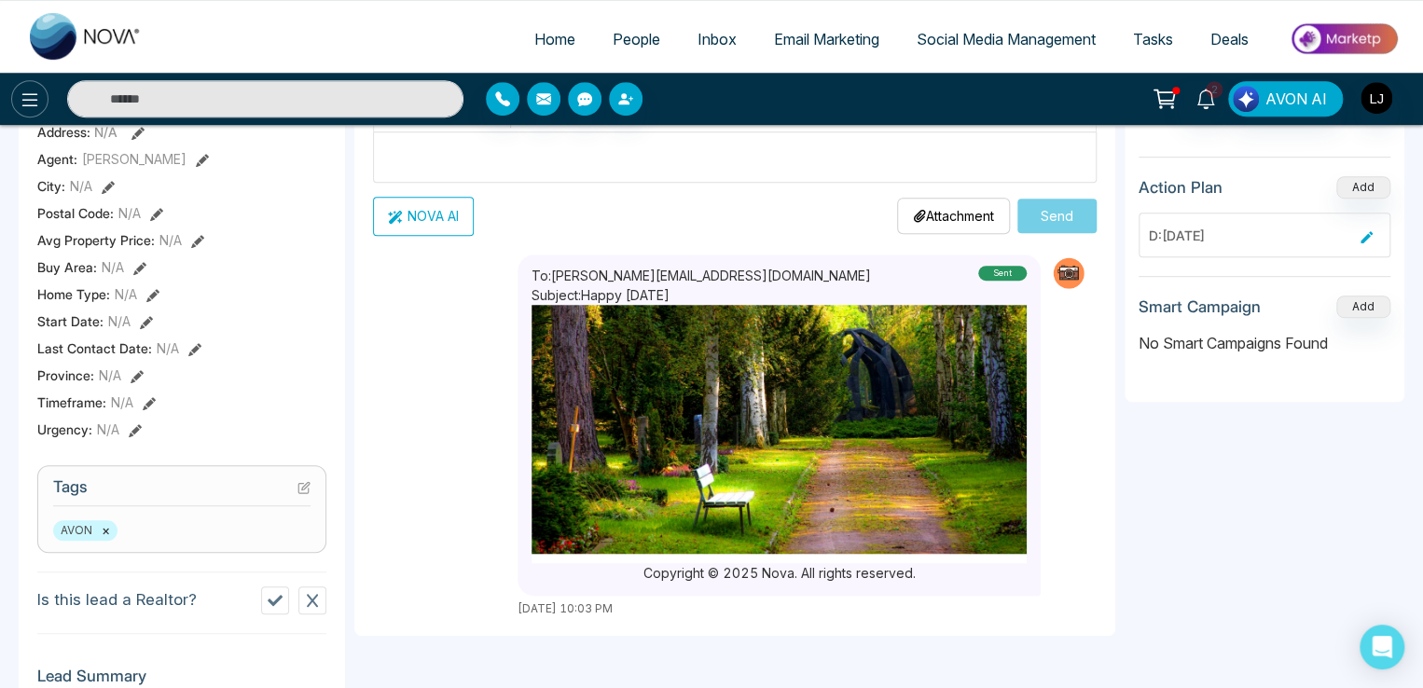
click at [21, 108] on icon at bounding box center [30, 100] width 22 height 22
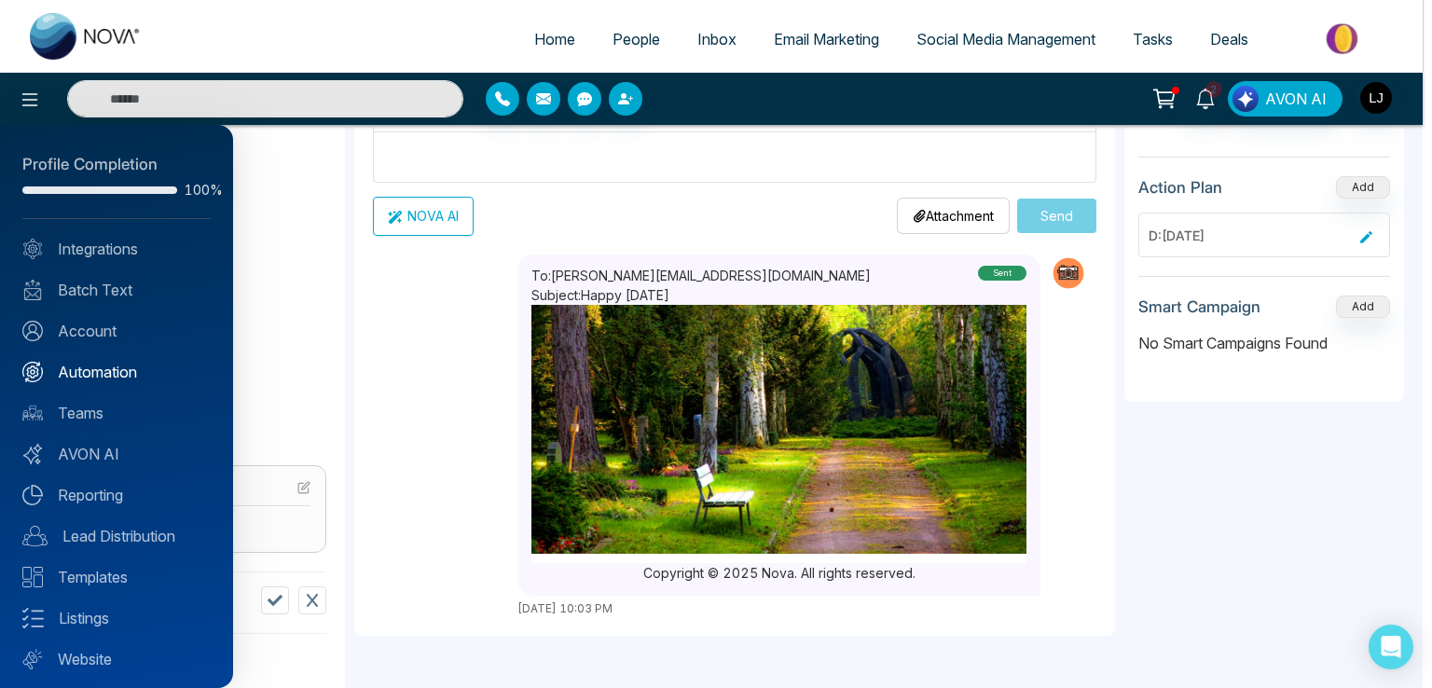
click at [104, 376] on link "Automation" at bounding box center [116, 372] width 188 height 22
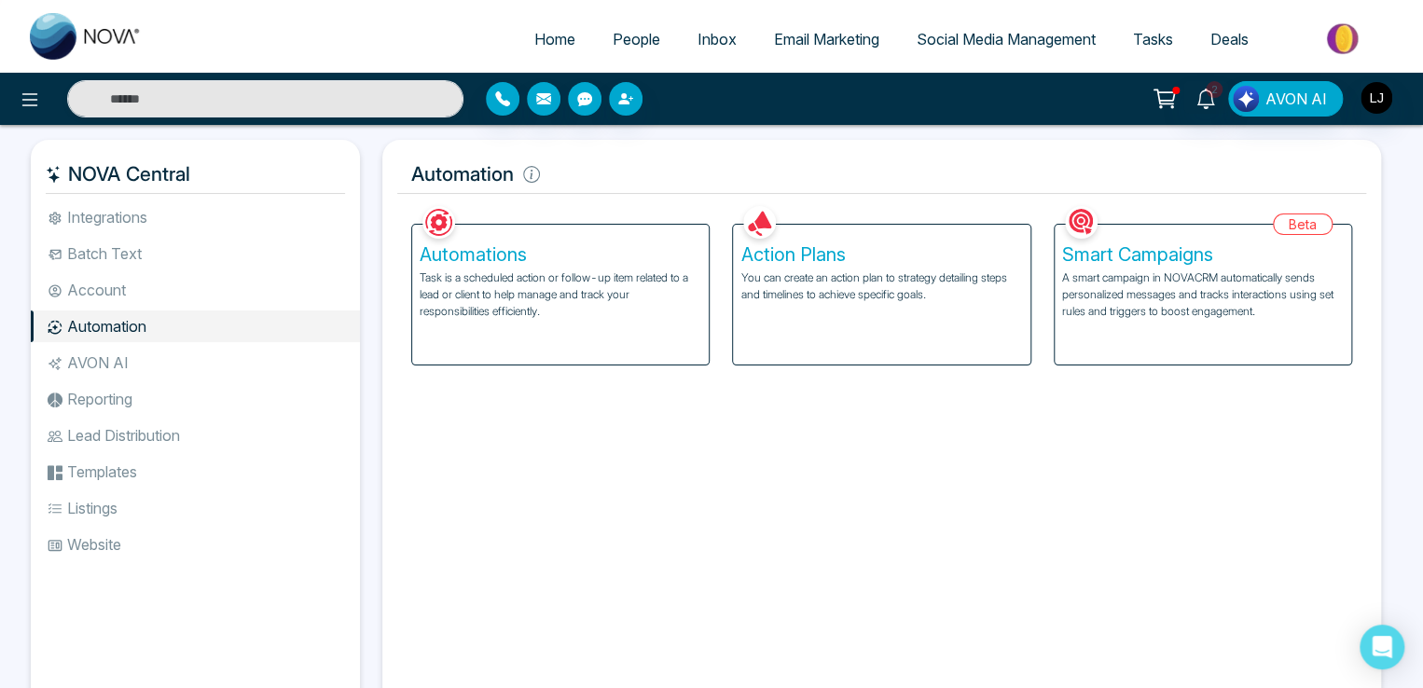
click at [890, 284] on p "You can create an action plan to strategy detailing steps and timelines to achi…" at bounding box center [881, 286] width 282 height 34
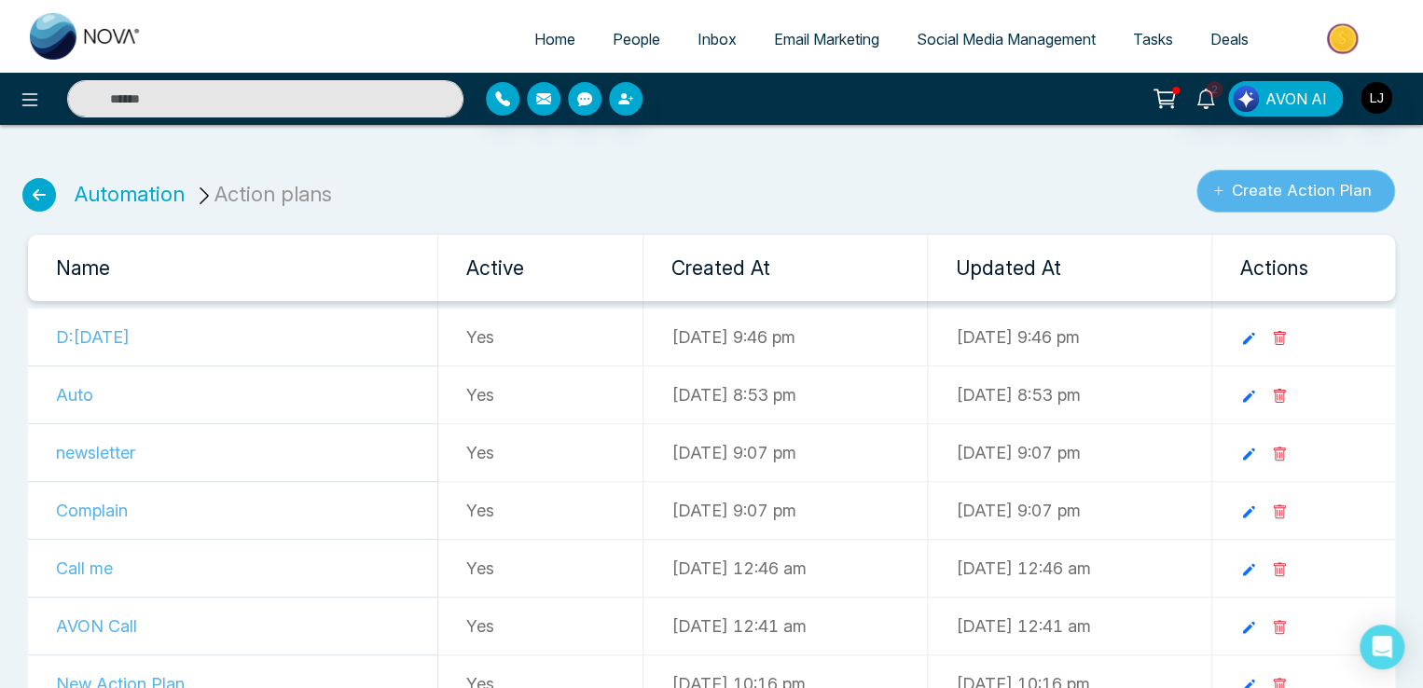
click at [1253, 184] on button "Create Action Plan" at bounding box center [1295, 191] width 199 height 43
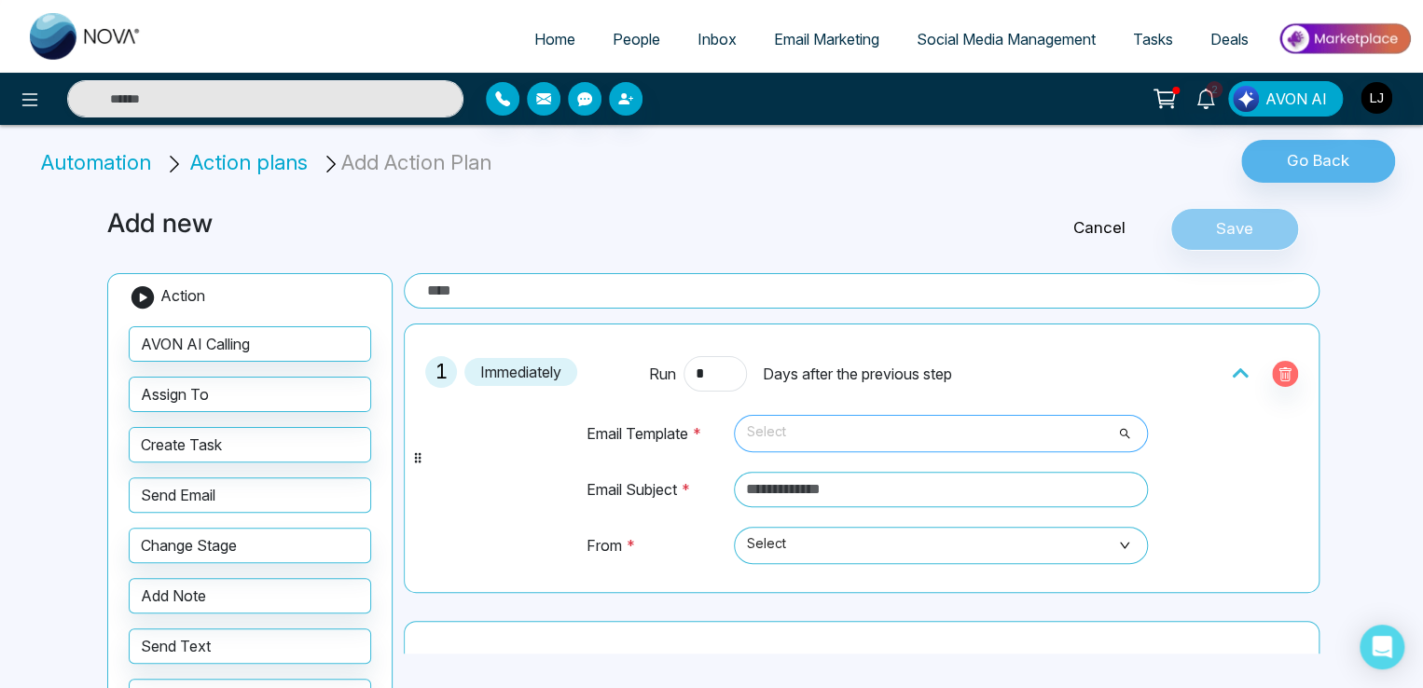
click at [773, 424] on span "Select" at bounding box center [941, 434] width 388 height 32
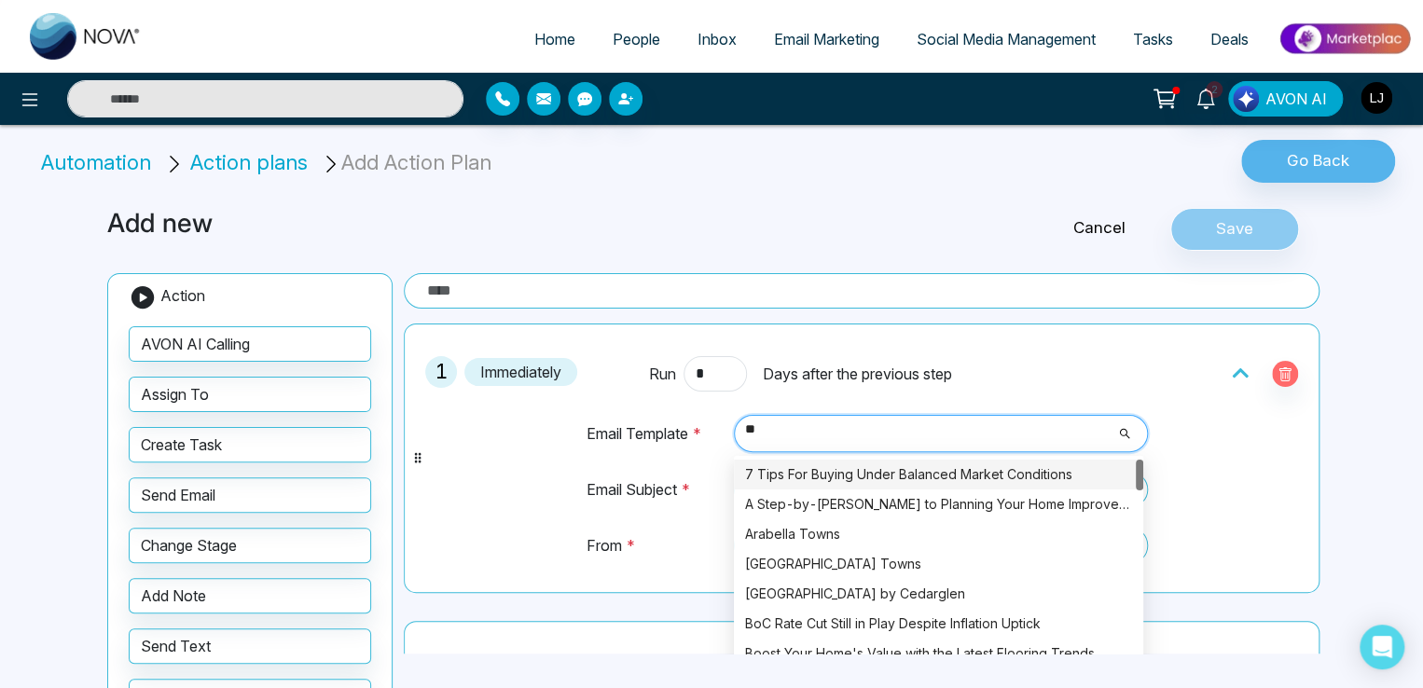
type input "***"
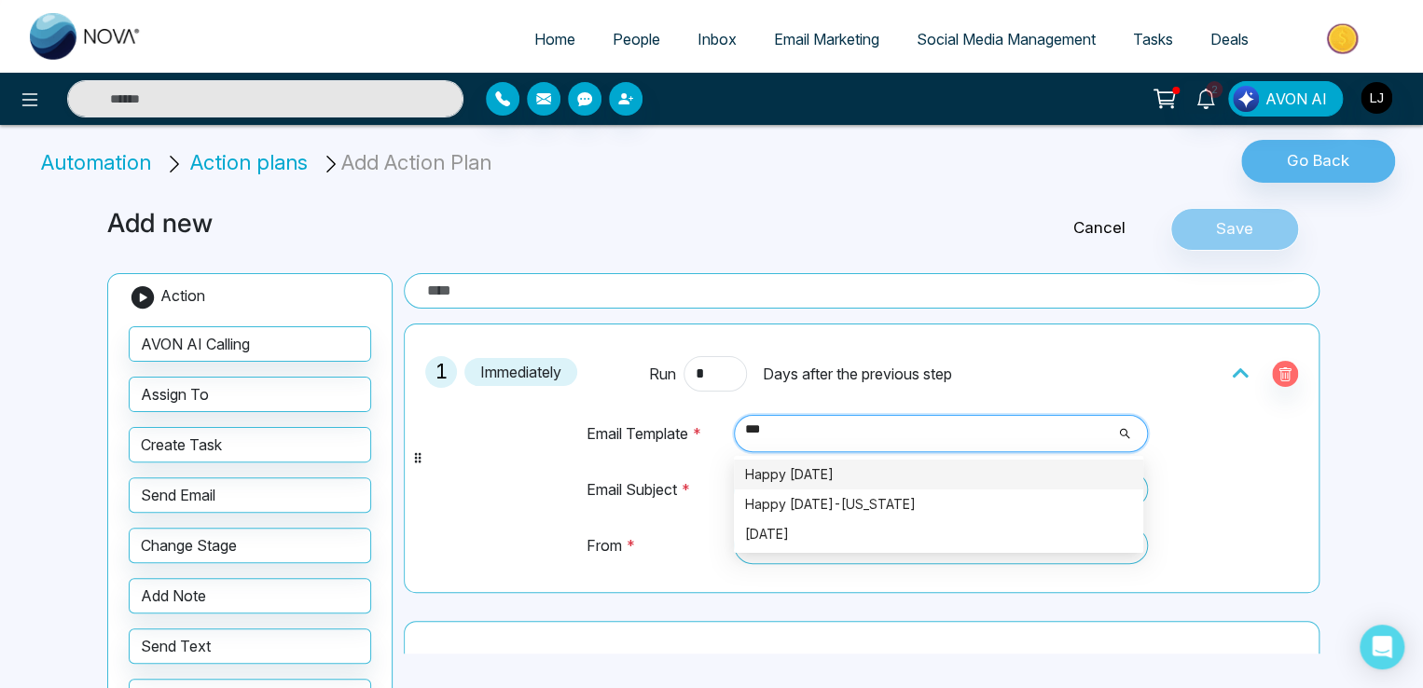
click at [813, 477] on div "Happy Labour Day 2025" at bounding box center [938, 474] width 387 height 21
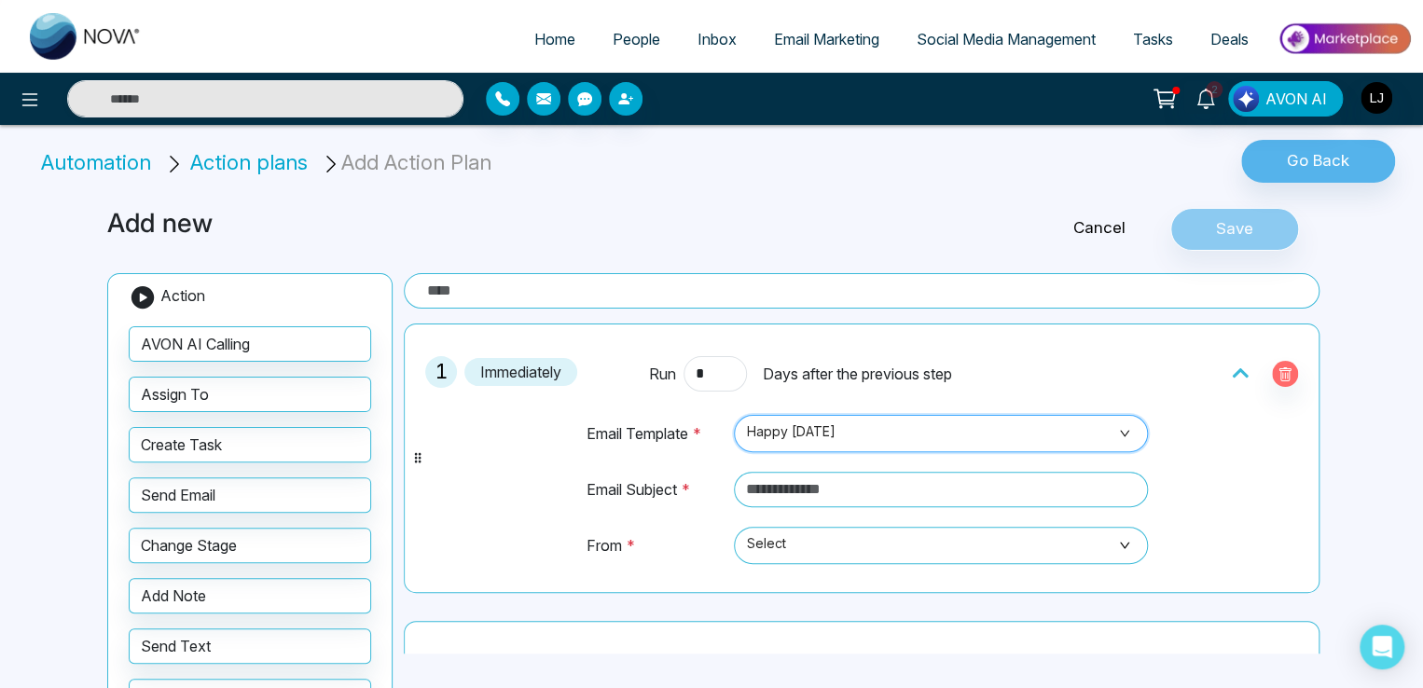
scroll to position [7040, 0]
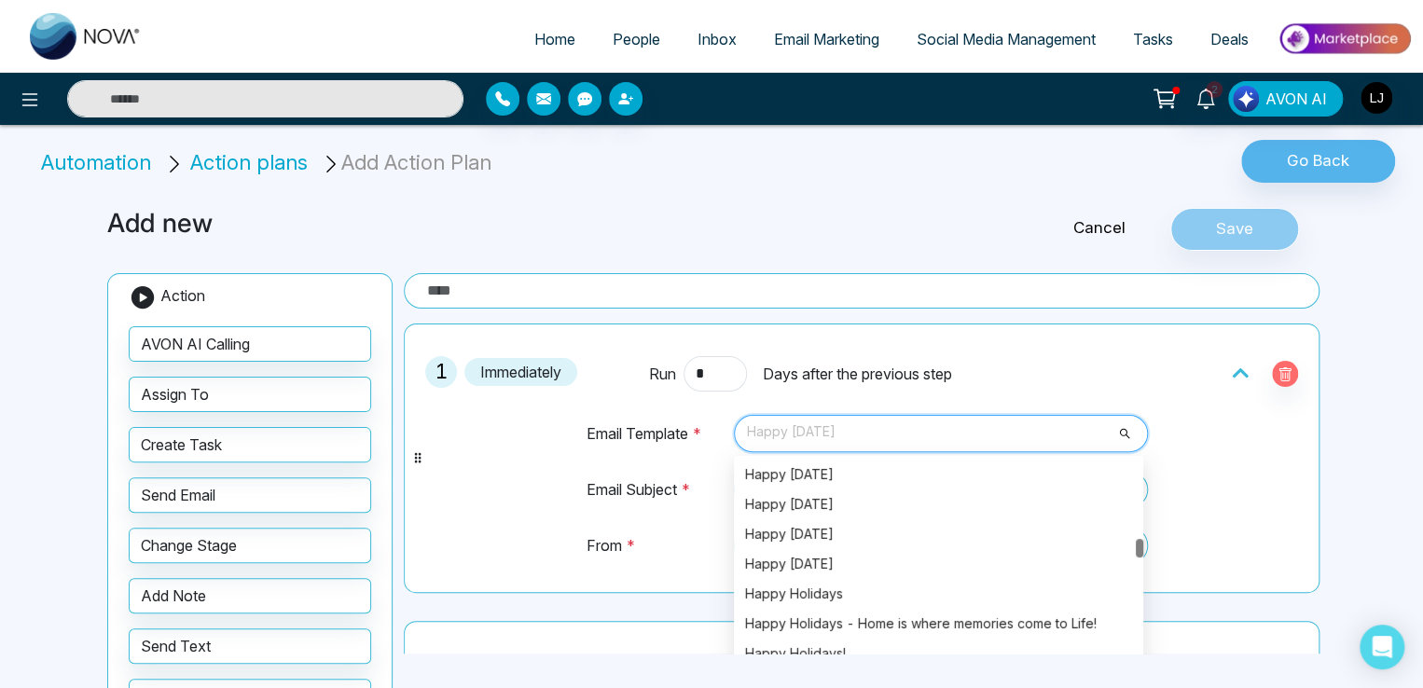
click at [913, 430] on span "Happy Labour Day 2025" at bounding box center [941, 434] width 388 height 32
click at [805, 596] on div "Happy Holidays" at bounding box center [938, 594] width 387 height 21
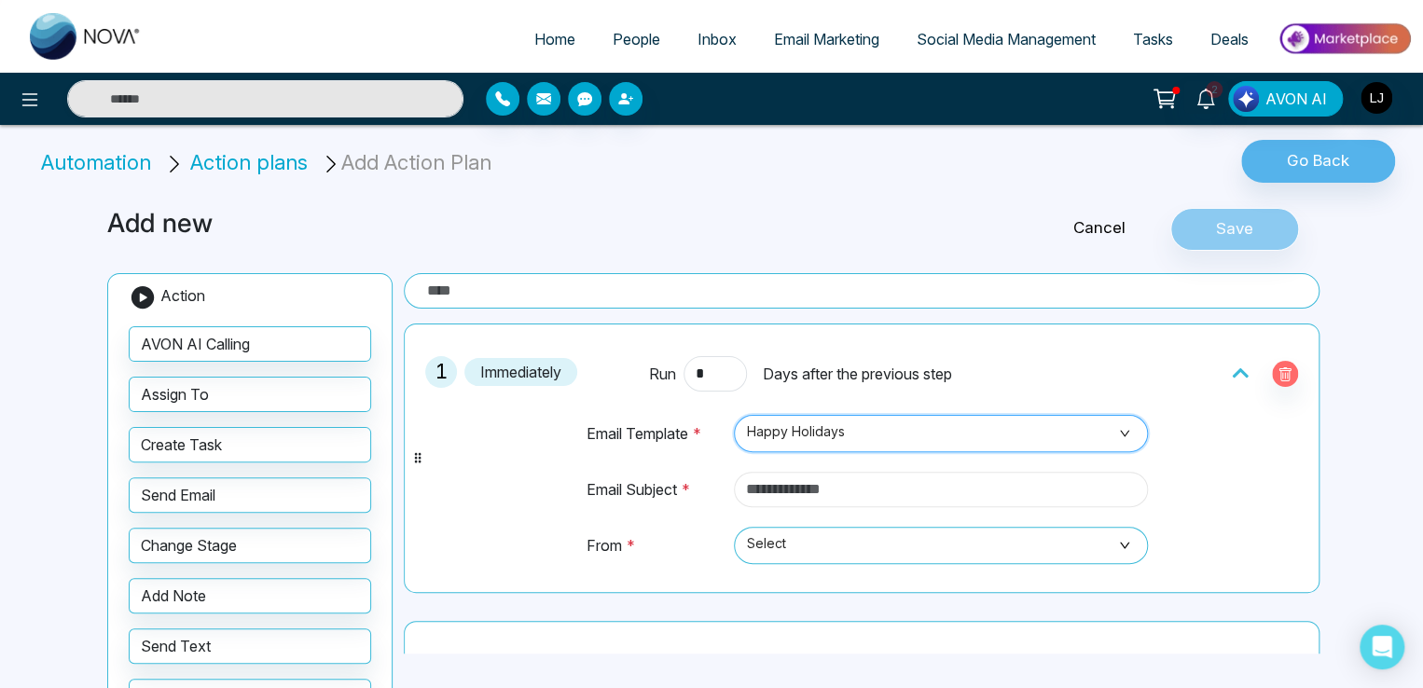
click at [805, 481] on input "text" at bounding box center [941, 489] width 414 height 35
type input "**********"
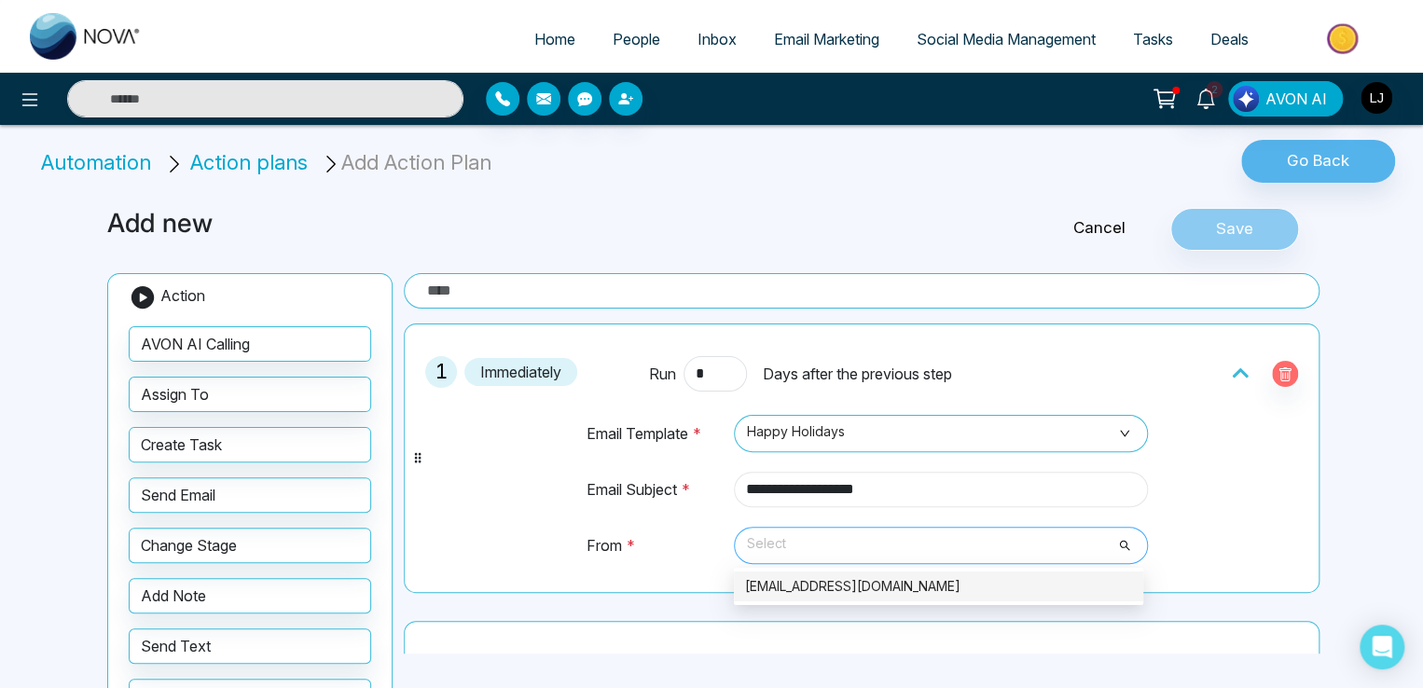
click at [801, 554] on span "Select" at bounding box center [941, 545] width 388 height 32
click at [863, 576] on div "[EMAIL_ADDRESS][DOMAIN_NAME]" at bounding box center [938, 586] width 387 height 21
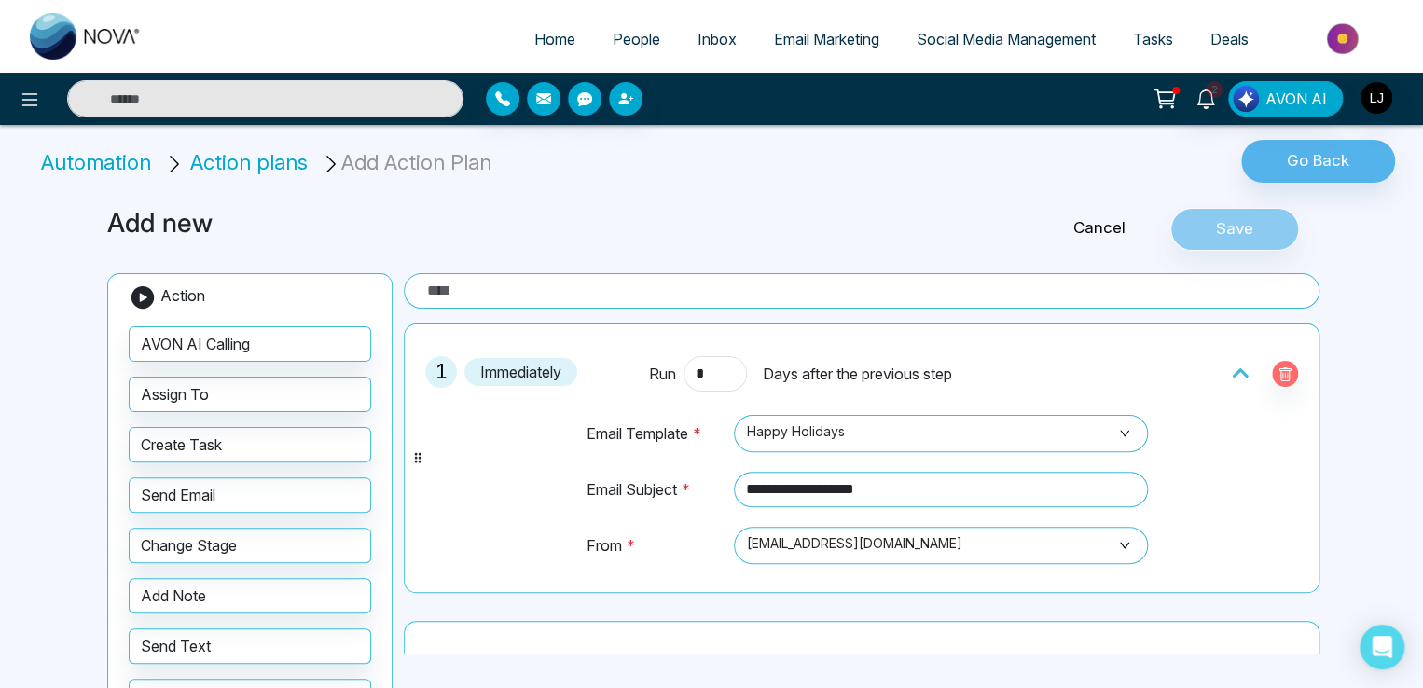
click at [466, 292] on input "text" at bounding box center [861, 290] width 915 height 35
type input "******"
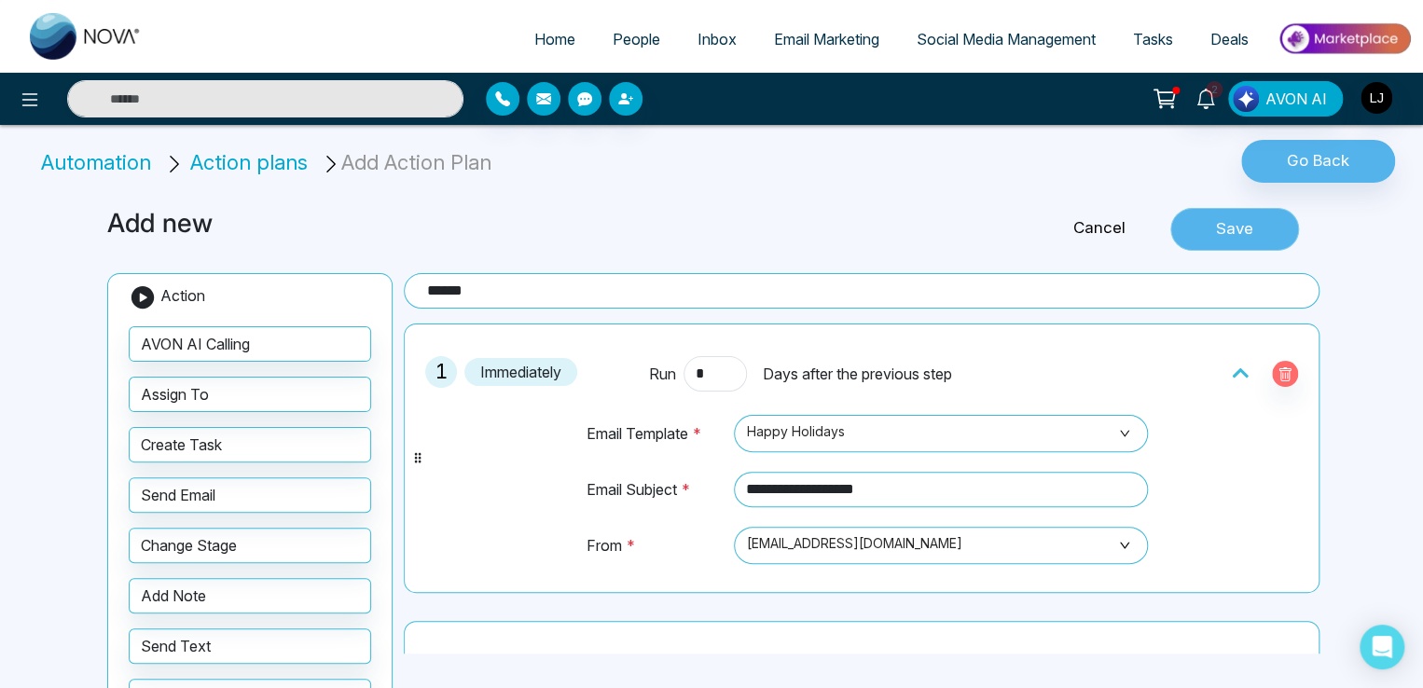
click at [1221, 224] on button "Save" at bounding box center [1234, 229] width 129 height 43
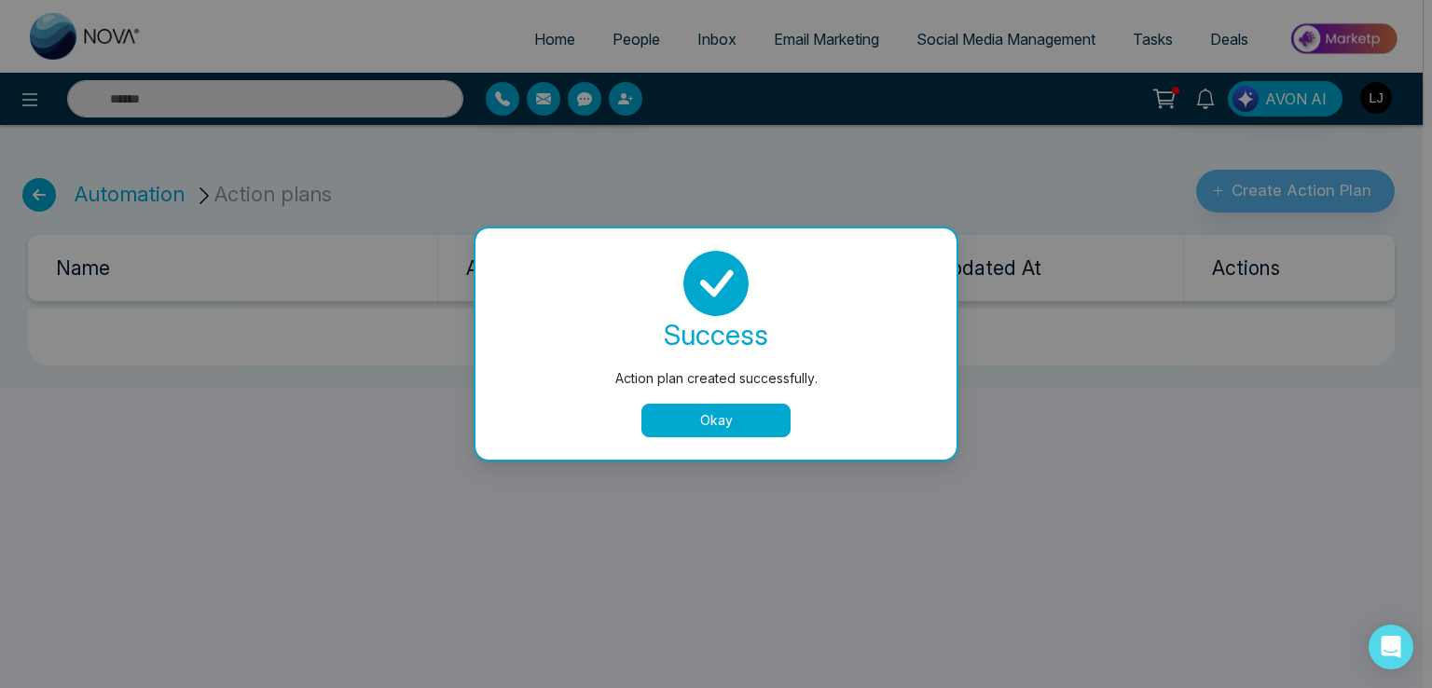
click at [145, 191] on div "Action plan created successfully. success Action plan created successfully. Okay" at bounding box center [716, 344] width 1432 height 688
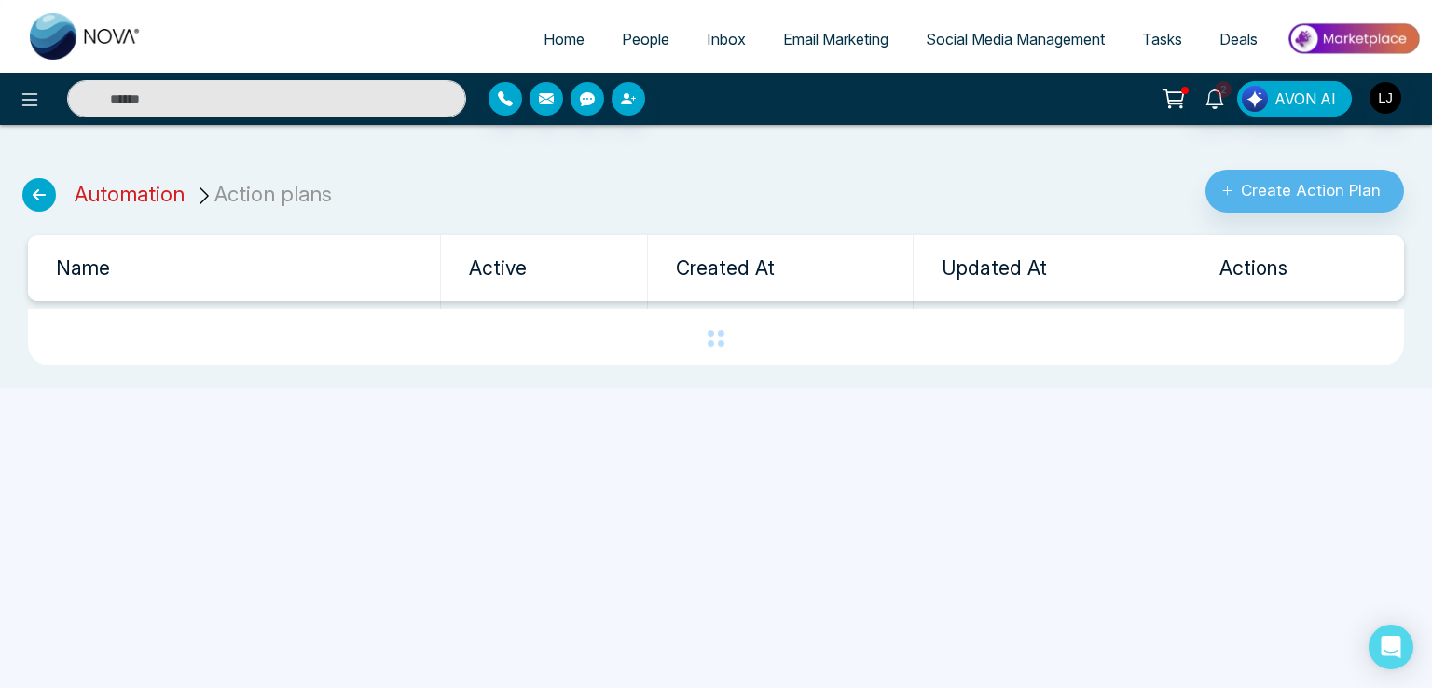
click at [145, 191] on link "Automation" at bounding box center [130, 194] width 110 height 24
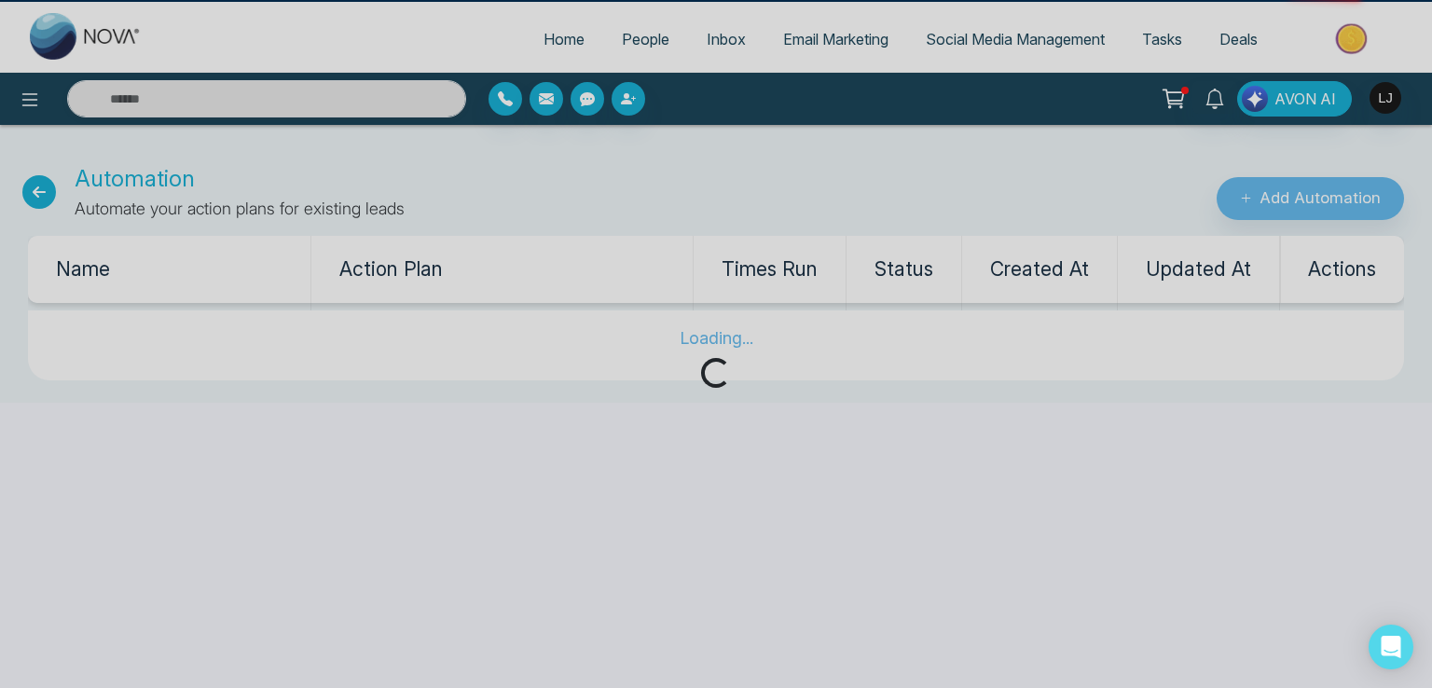
click at [145, 191] on div "Automation Automate your action plans for existing leads Add Automation Loading…" at bounding box center [716, 271] width 1432 height 263
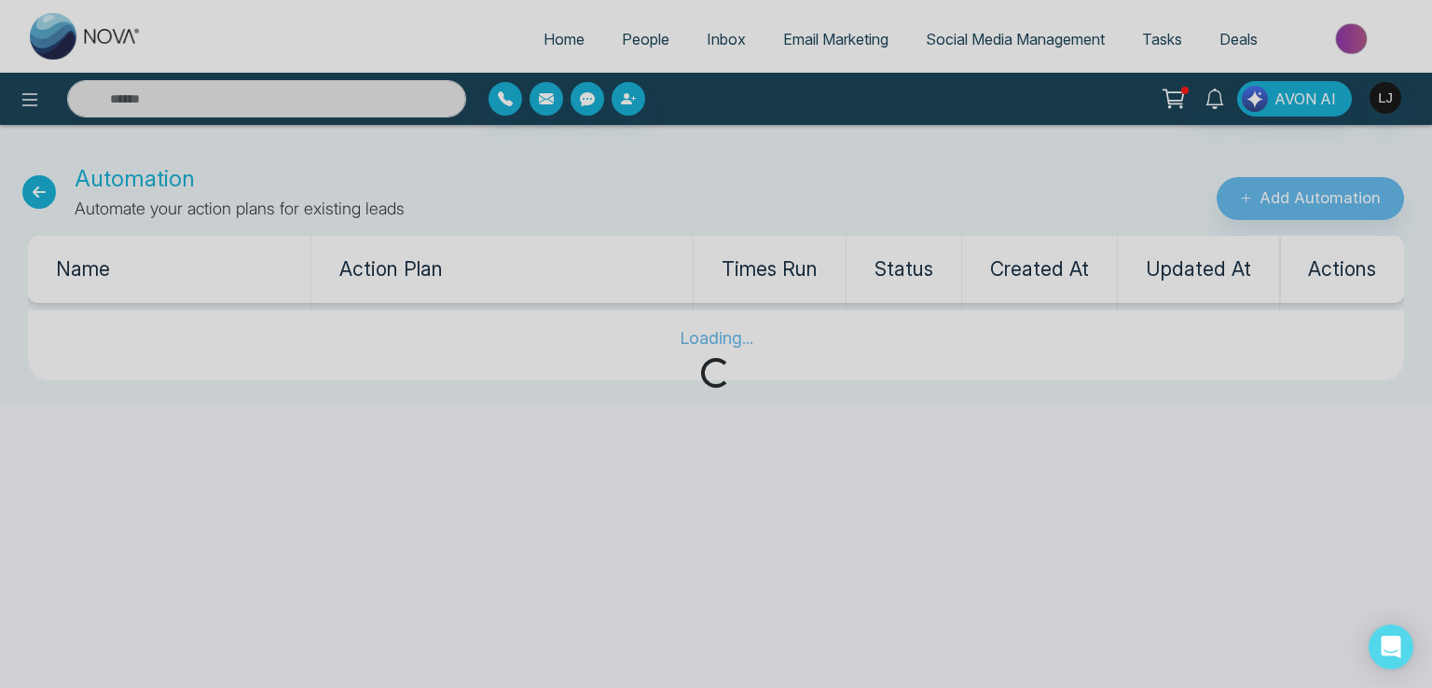
click at [1308, 195] on div "Loading..." at bounding box center [716, 344] width 1432 height 688
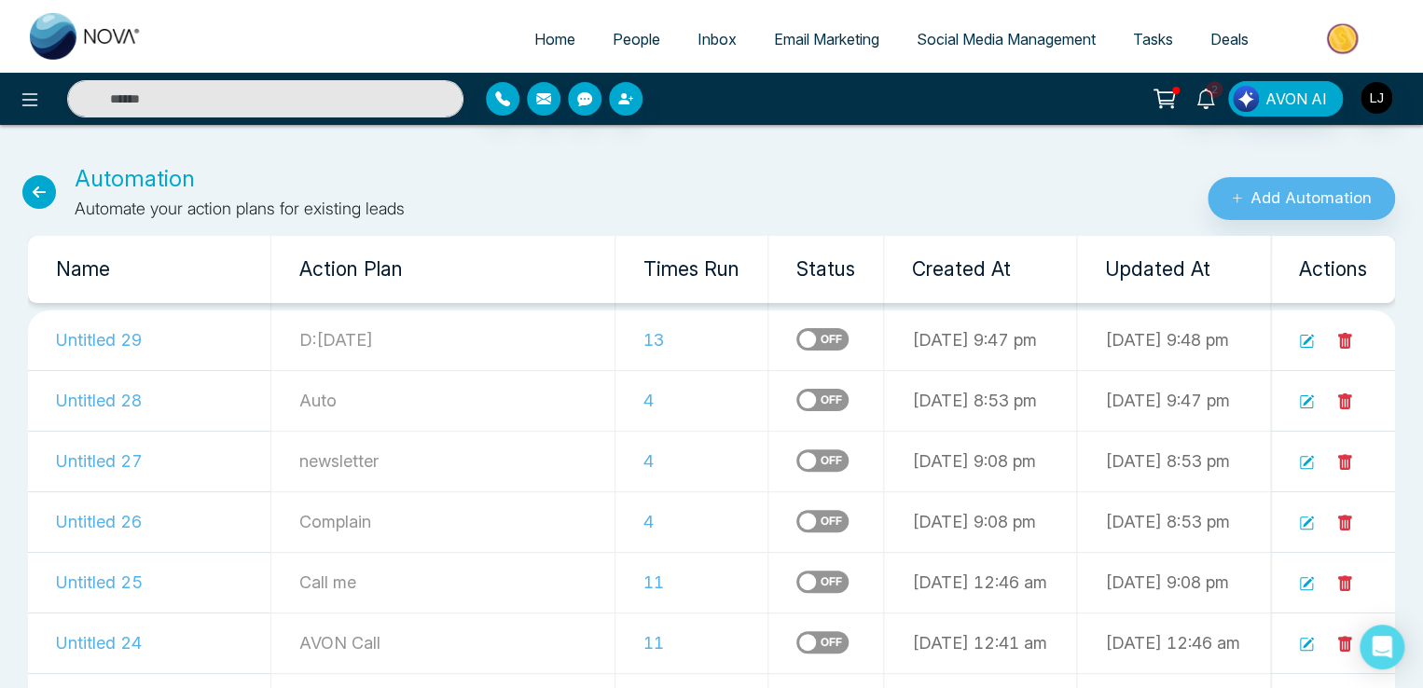
click at [796, 329] on label at bounding box center [822, 339] width 52 height 22
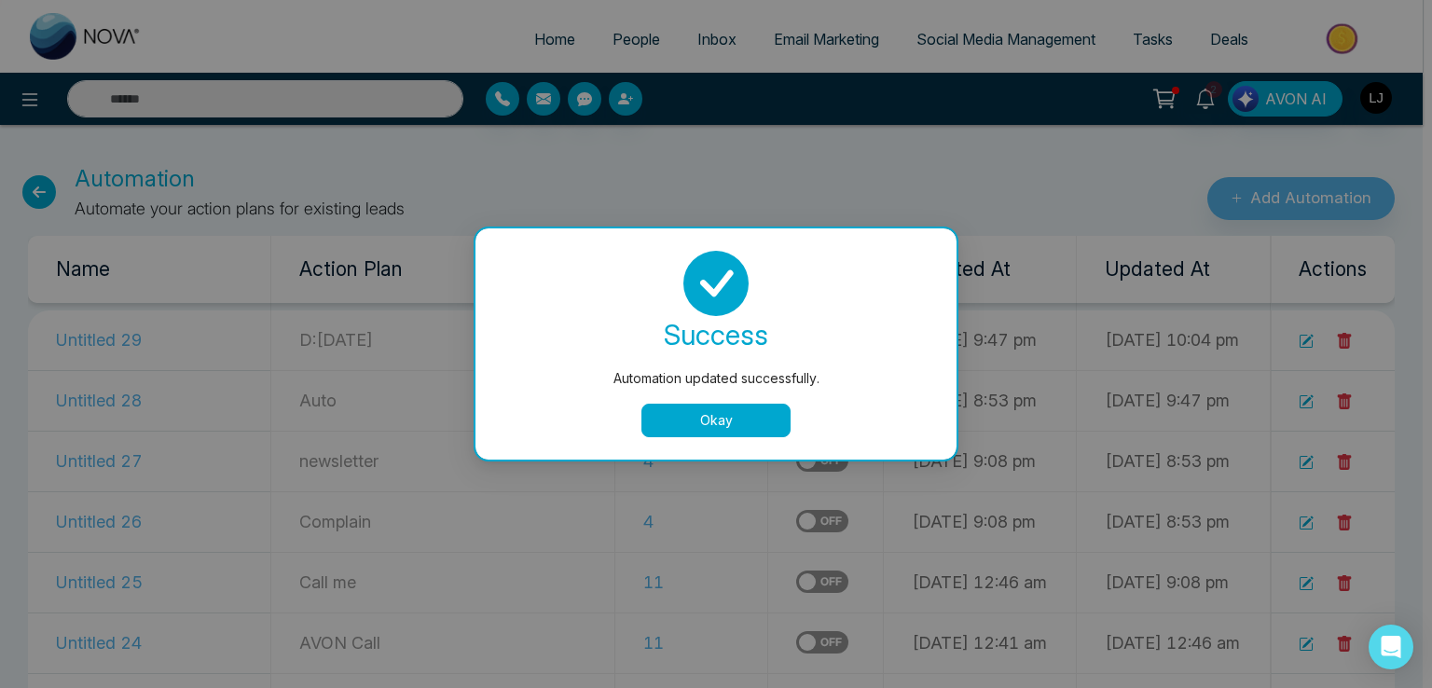
click at [729, 405] on button "Okay" at bounding box center [715, 421] width 149 height 34
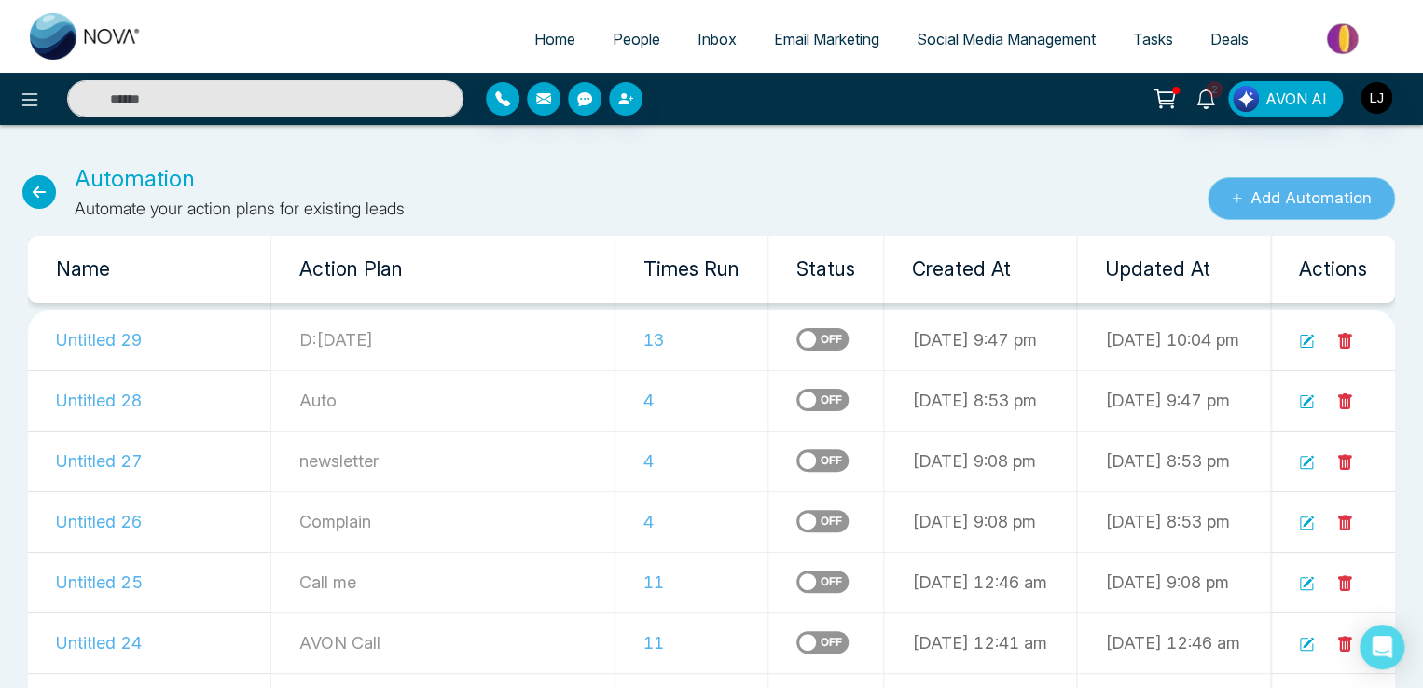
click at [1253, 179] on button "Add Automation" at bounding box center [1300, 198] width 187 height 43
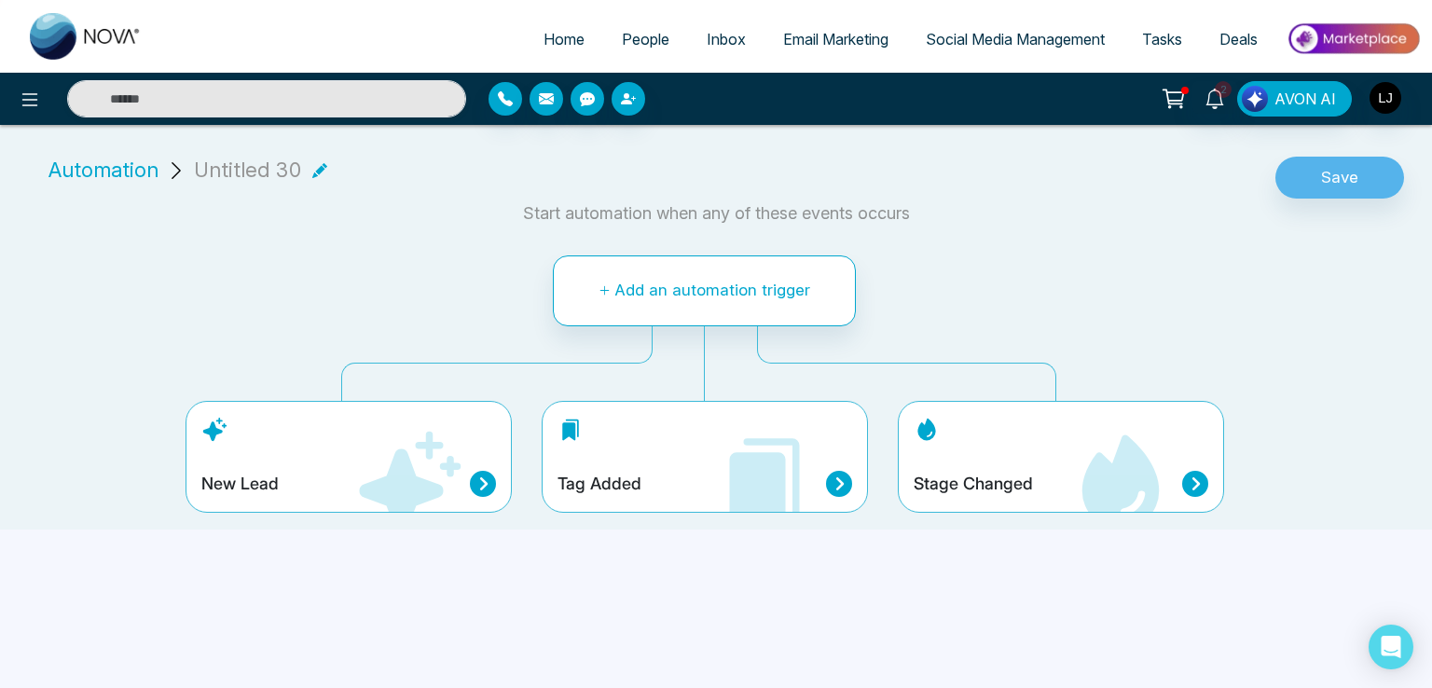
click at [798, 467] on icon at bounding box center [772, 476] width 56 height 77
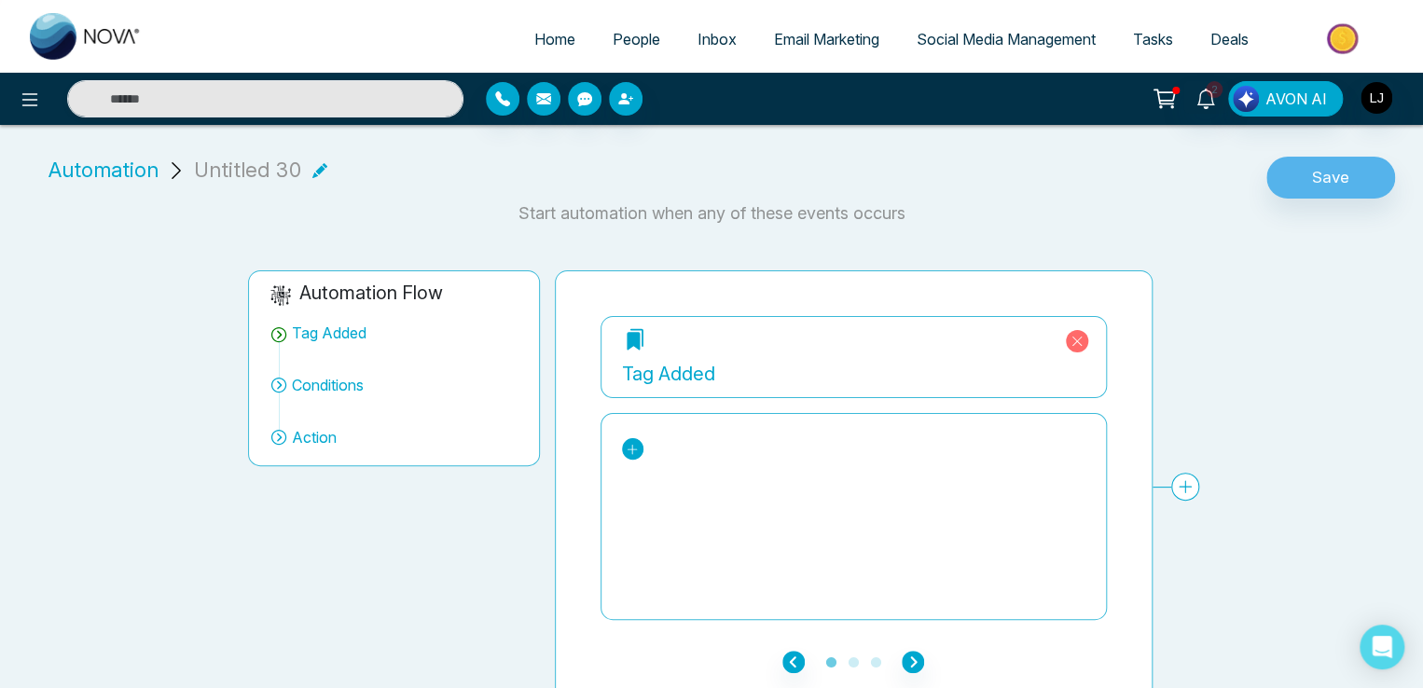
click at [637, 447] on icon at bounding box center [631, 449] width 13 height 13
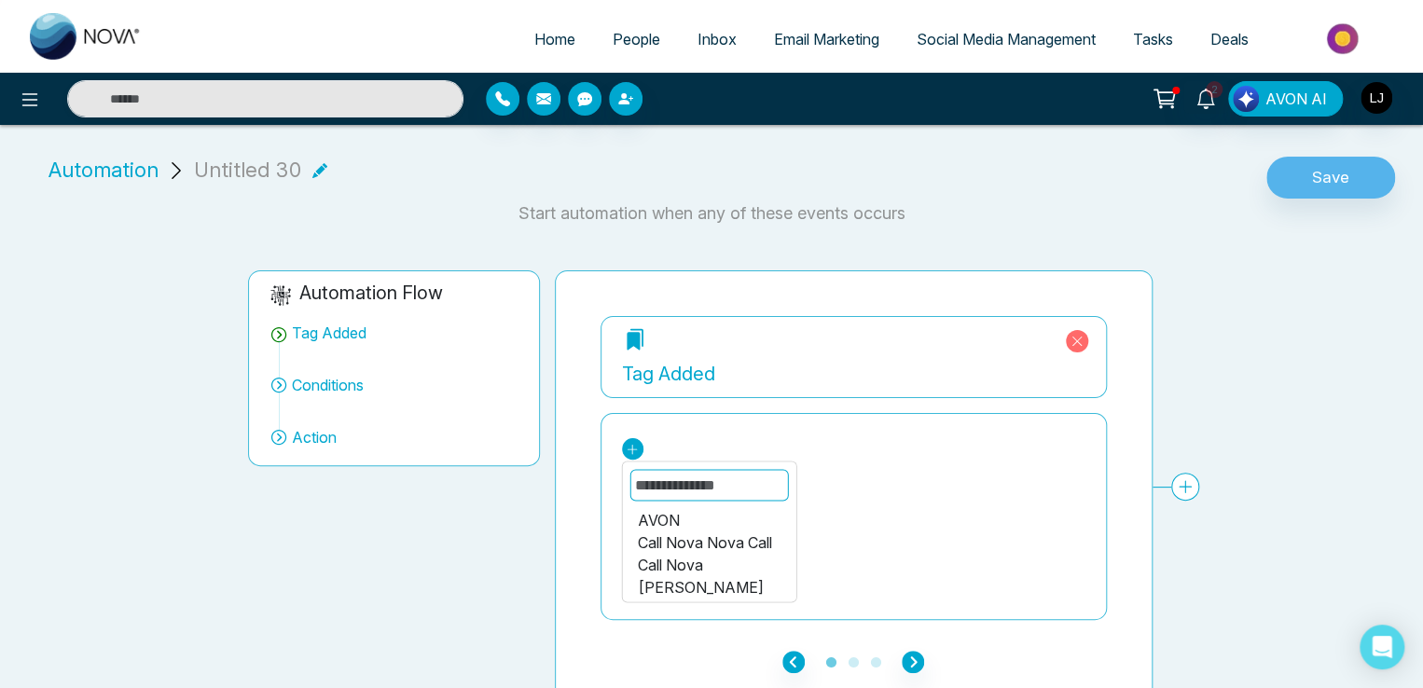
scroll to position [14, 0]
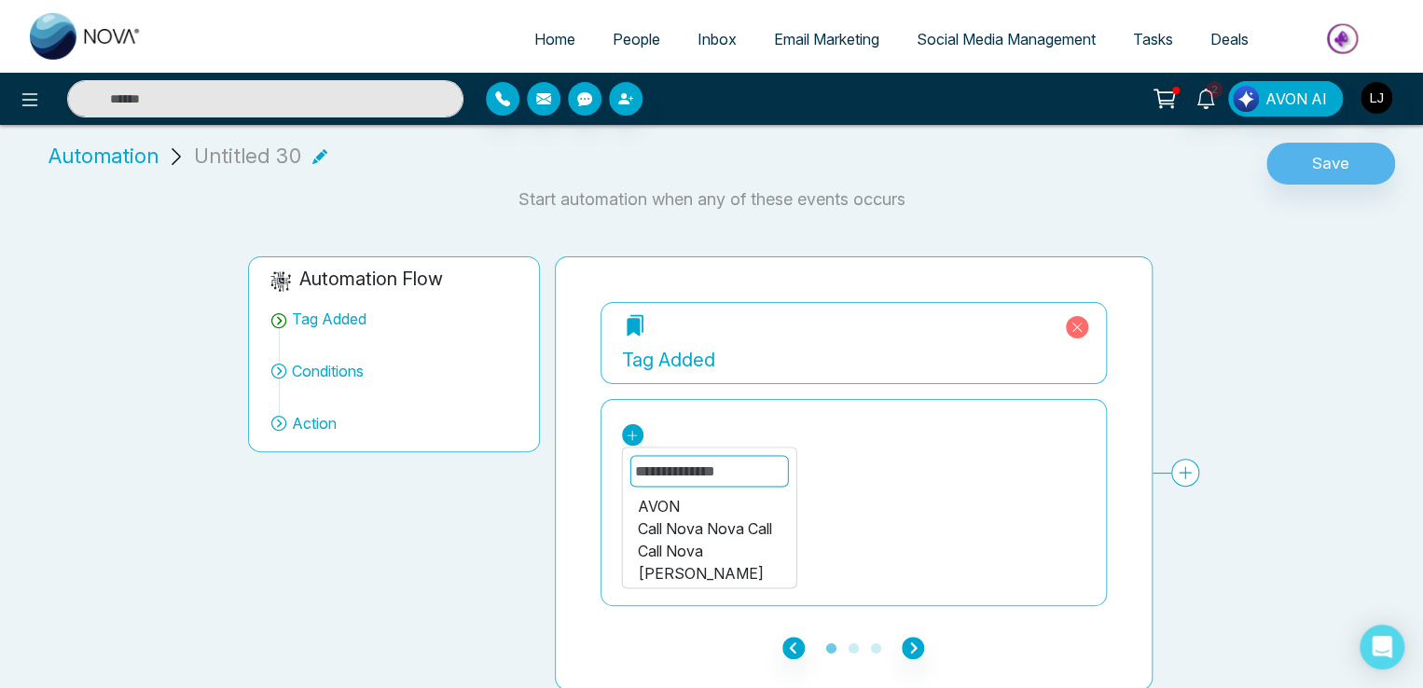
click at [669, 472] on input "text" at bounding box center [708, 471] width 158 height 32
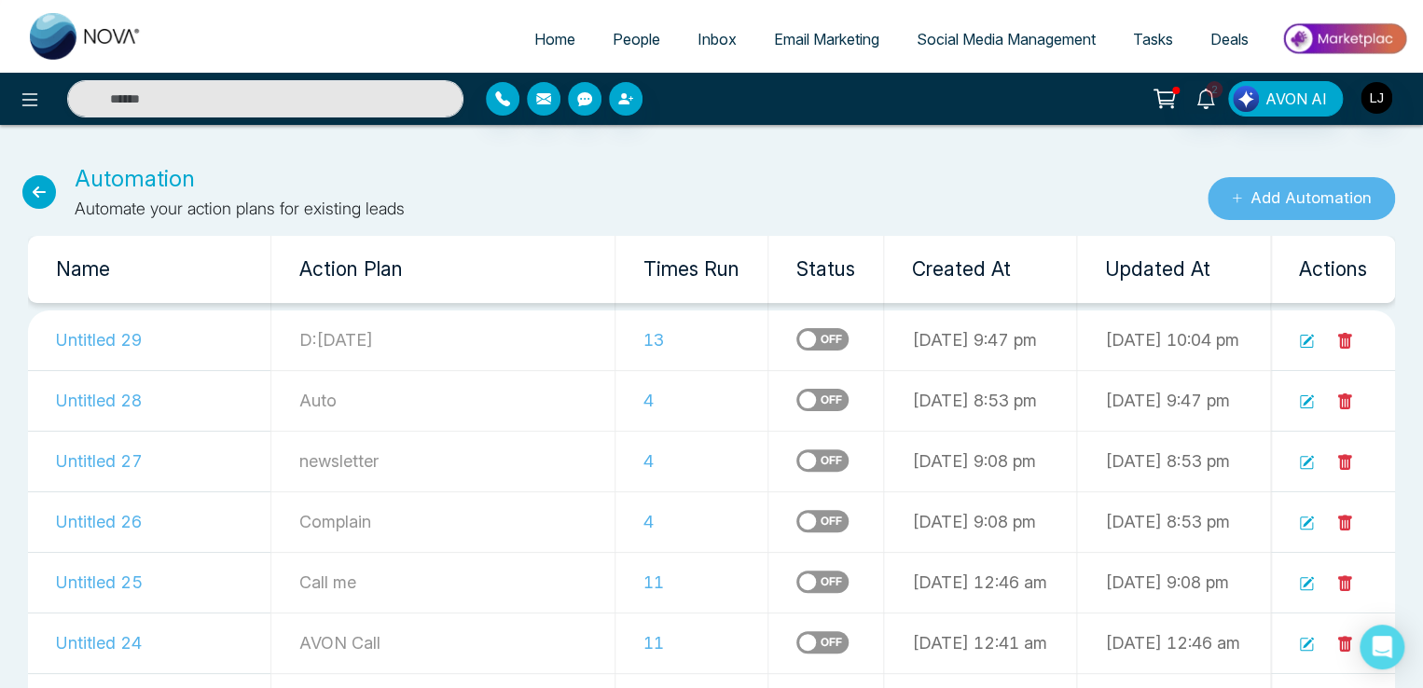
click at [1276, 206] on button "Add Automation" at bounding box center [1300, 198] width 187 height 43
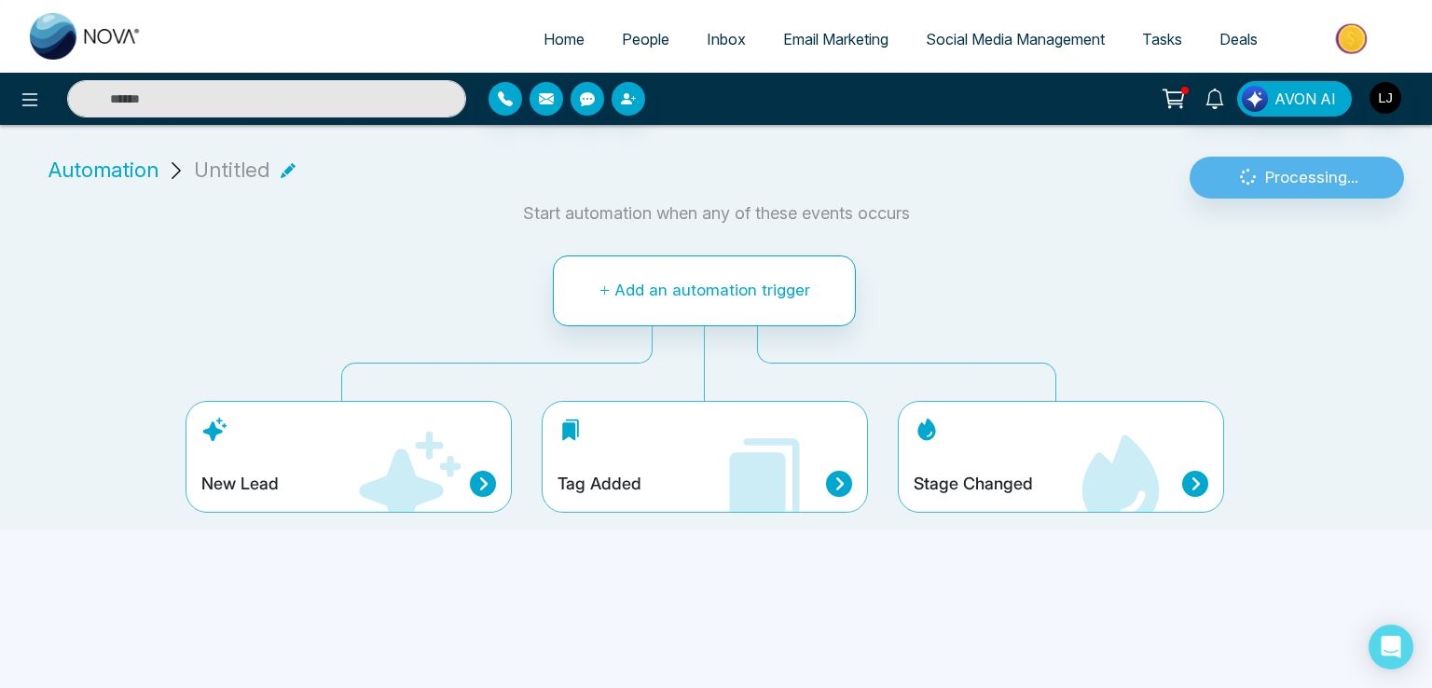
click at [988, 486] on h4 "Stage Changed" at bounding box center [973, 484] width 119 height 21
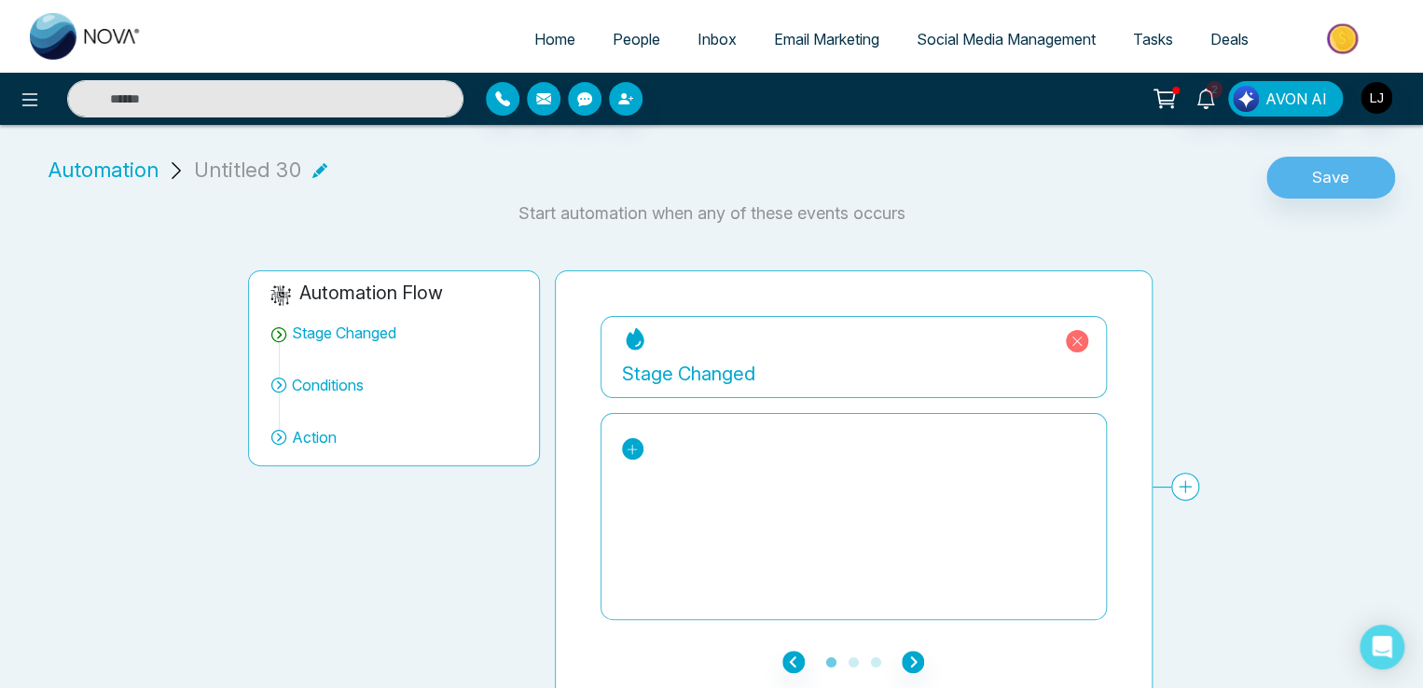
click at [639, 450] on link at bounding box center [632, 448] width 21 height 21
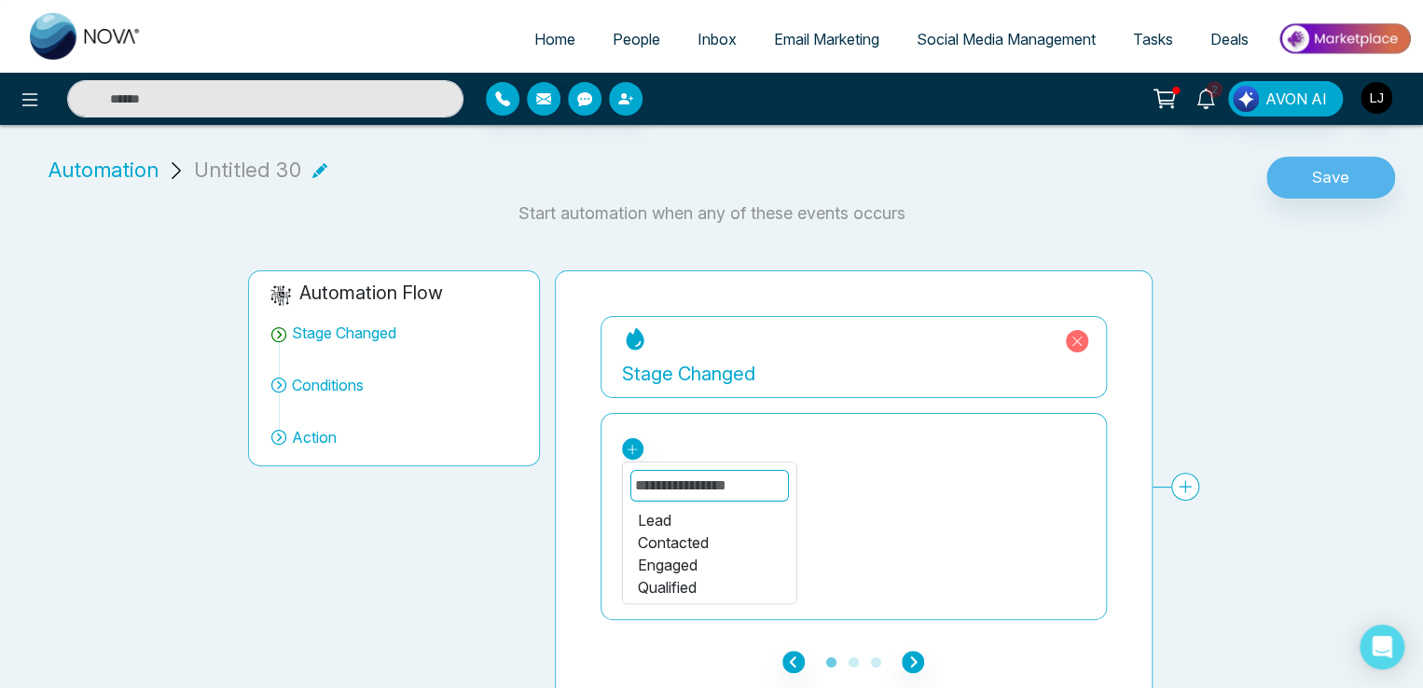
click at [665, 559] on div "Engaged" at bounding box center [709, 565] width 144 height 22
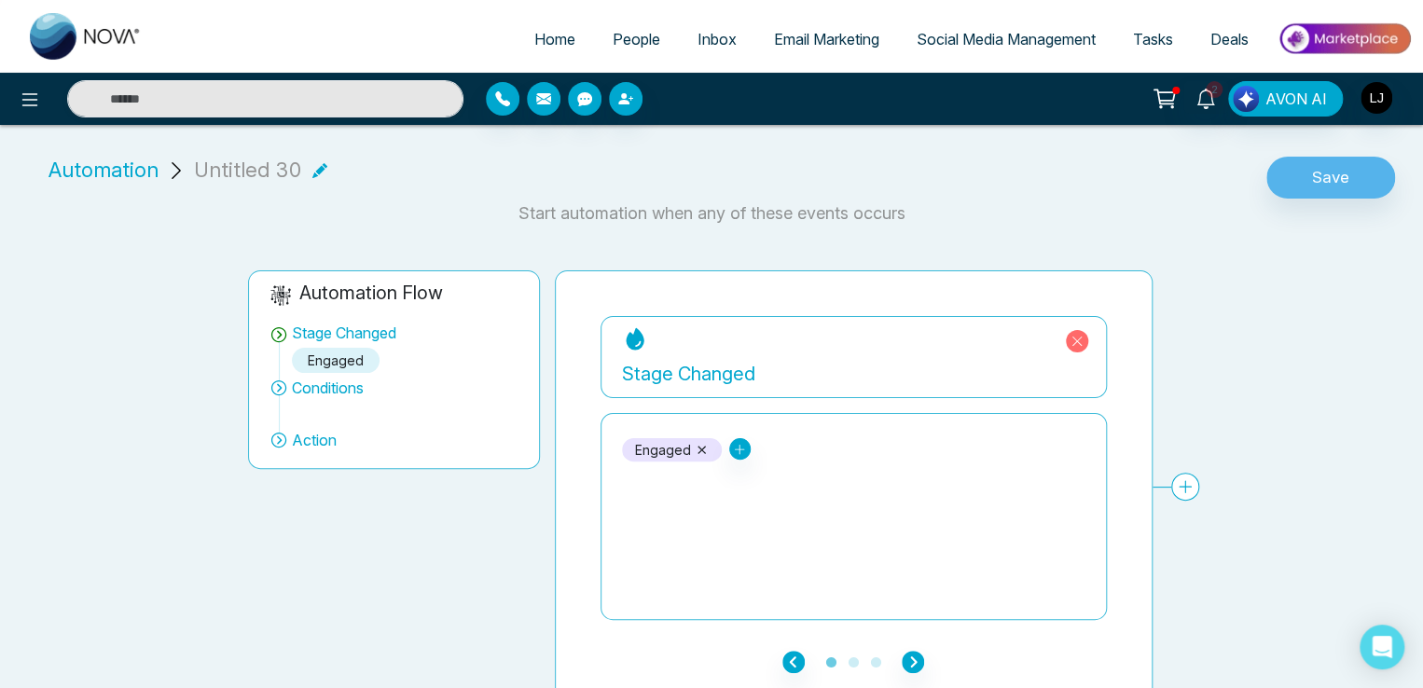
drag, startPoint x: 925, startPoint y: 662, endPoint x: 901, endPoint y: 639, distance: 33.0
click at [901, 639] on div "**********" at bounding box center [854, 486] width 598 height 433
click at [914, 657] on icon "button" at bounding box center [912, 662] width 22 height 22
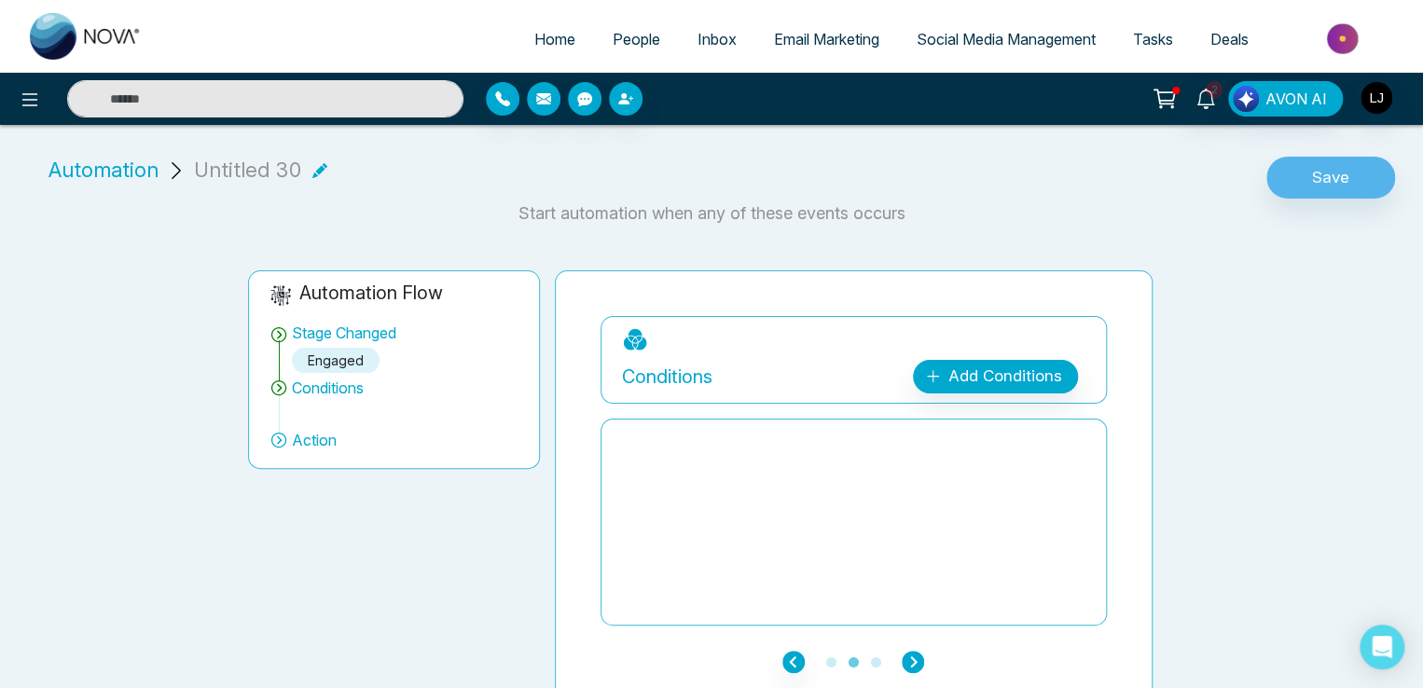
click at [914, 657] on icon "button" at bounding box center [912, 662] width 22 height 22
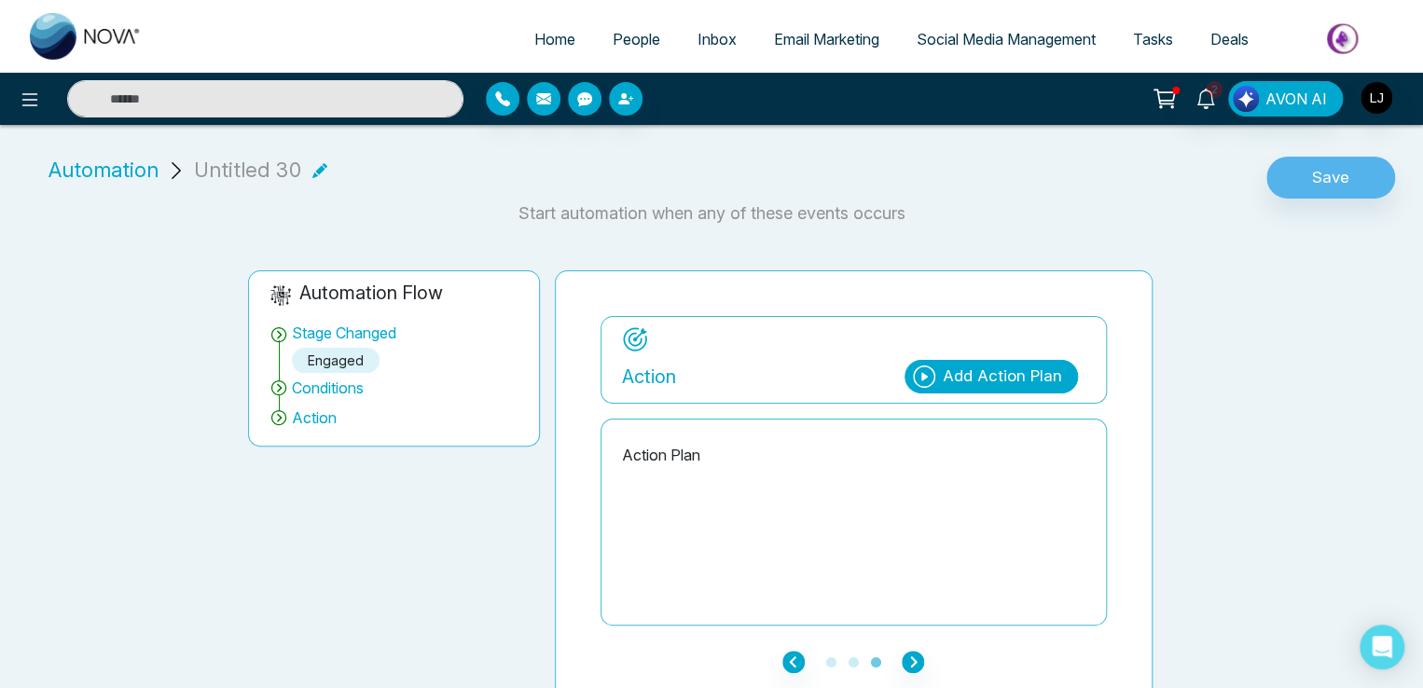
click at [973, 389] on div "Add Action Plan" at bounding box center [990, 377] width 173 height 34
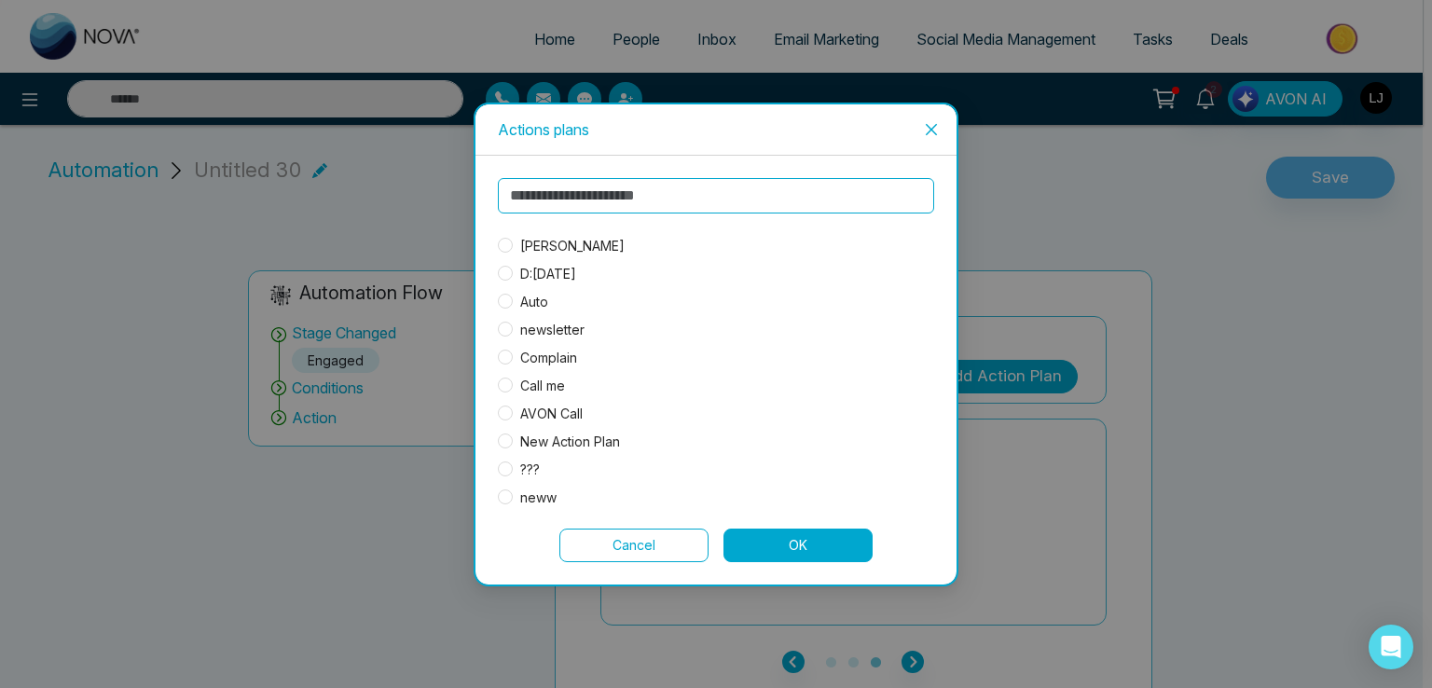
click at [530, 248] on span "[PERSON_NAME]" at bounding box center [572, 246] width 119 height 21
click at [782, 543] on button "OK" at bounding box center [797, 546] width 149 height 34
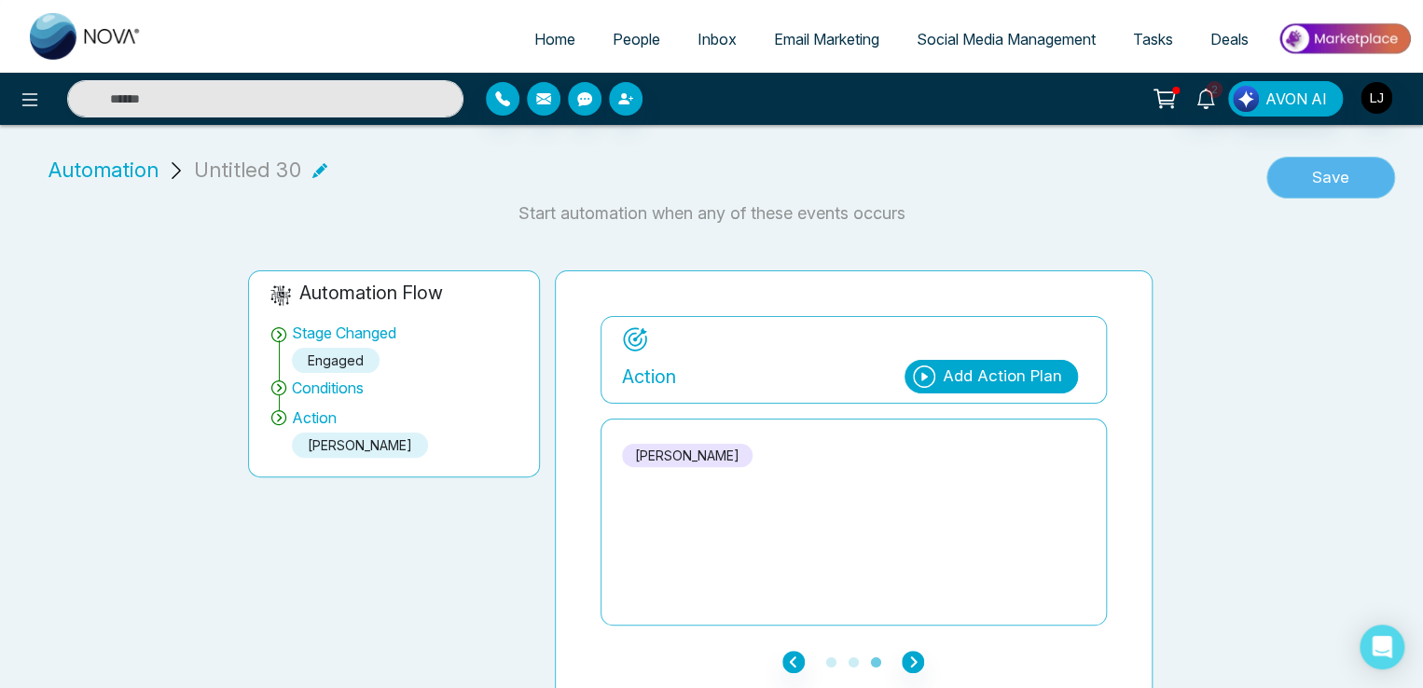
click at [1326, 188] on button "Save" at bounding box center [1330, 178] width 129 height 43
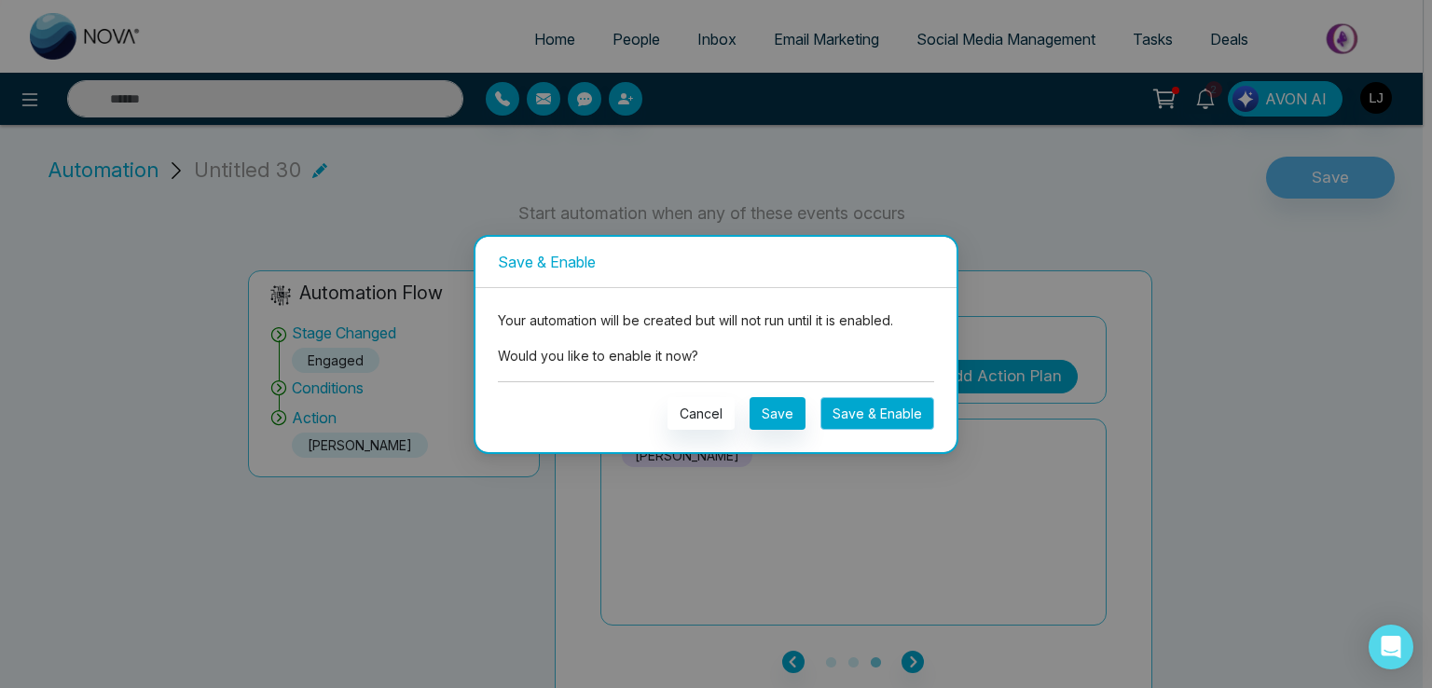
click at [870, 399] on button "Save & Enable" at bounding box center [877, 413] width 114 height 33
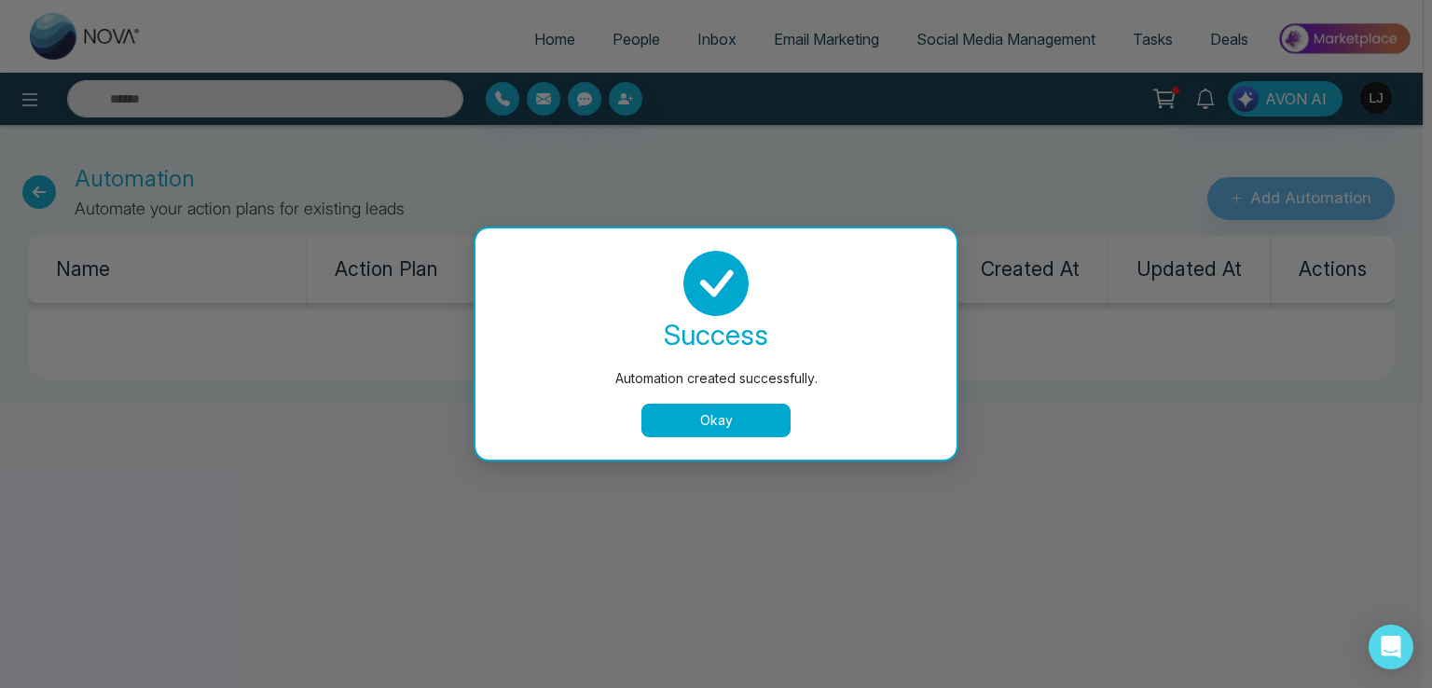
click at [671, 426] on button "Okay" at bounding box center [715, 421] width 149 height 34
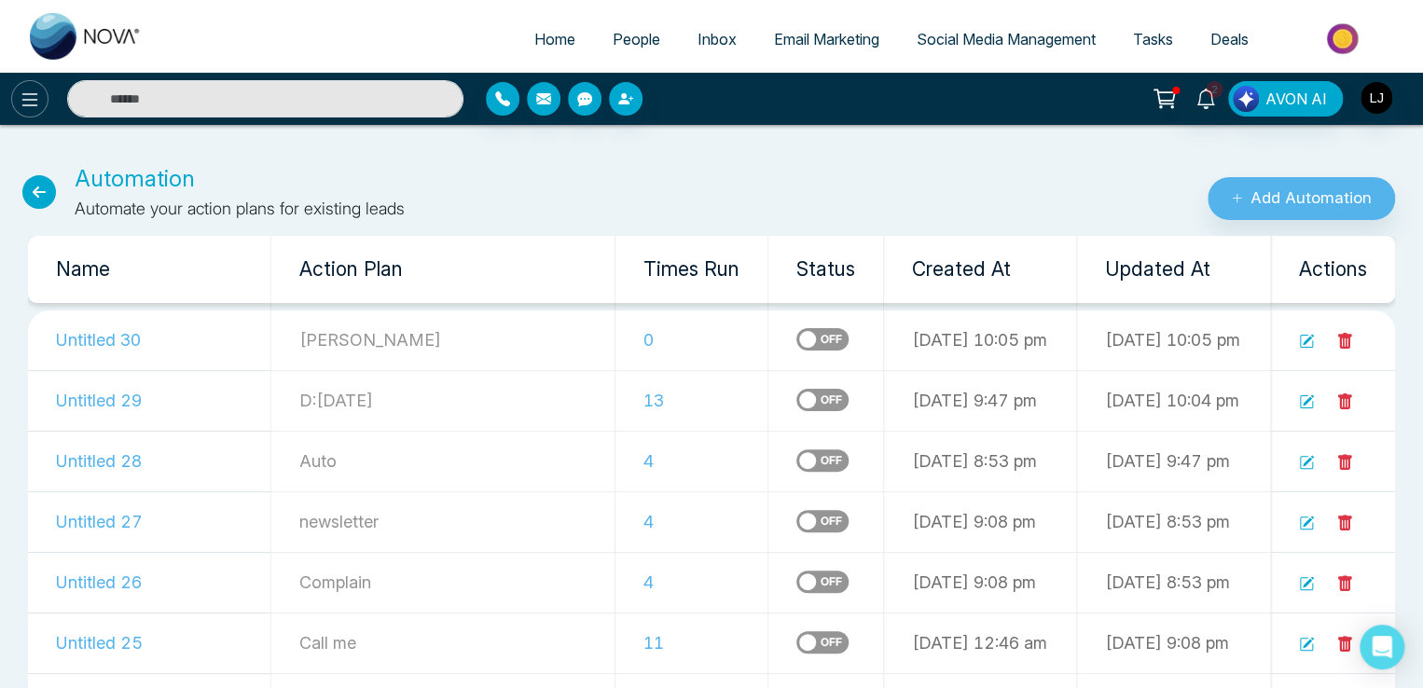
click at [28, 98] on icon at bounding box center [30, 100] width 22 height 22
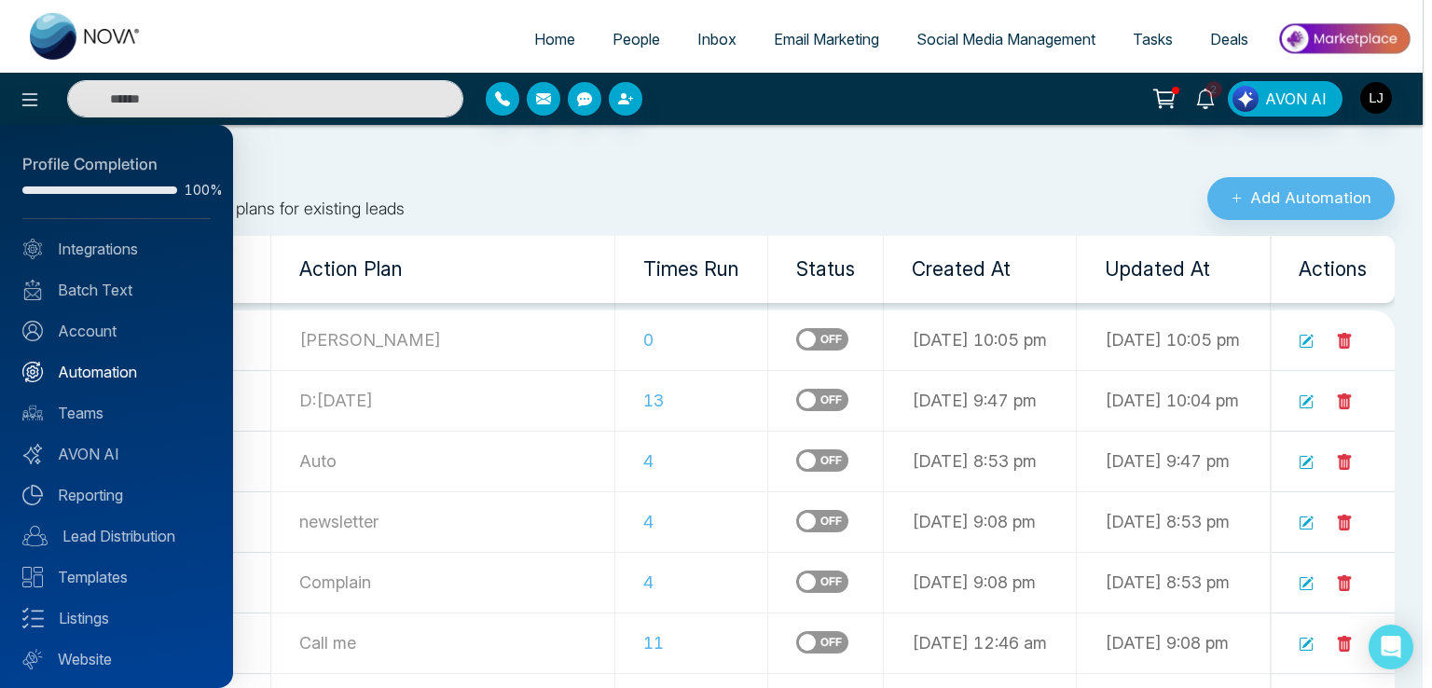
click at [104, 369] on link "Automation" at bounding box center [116, 372] width 188 height 22
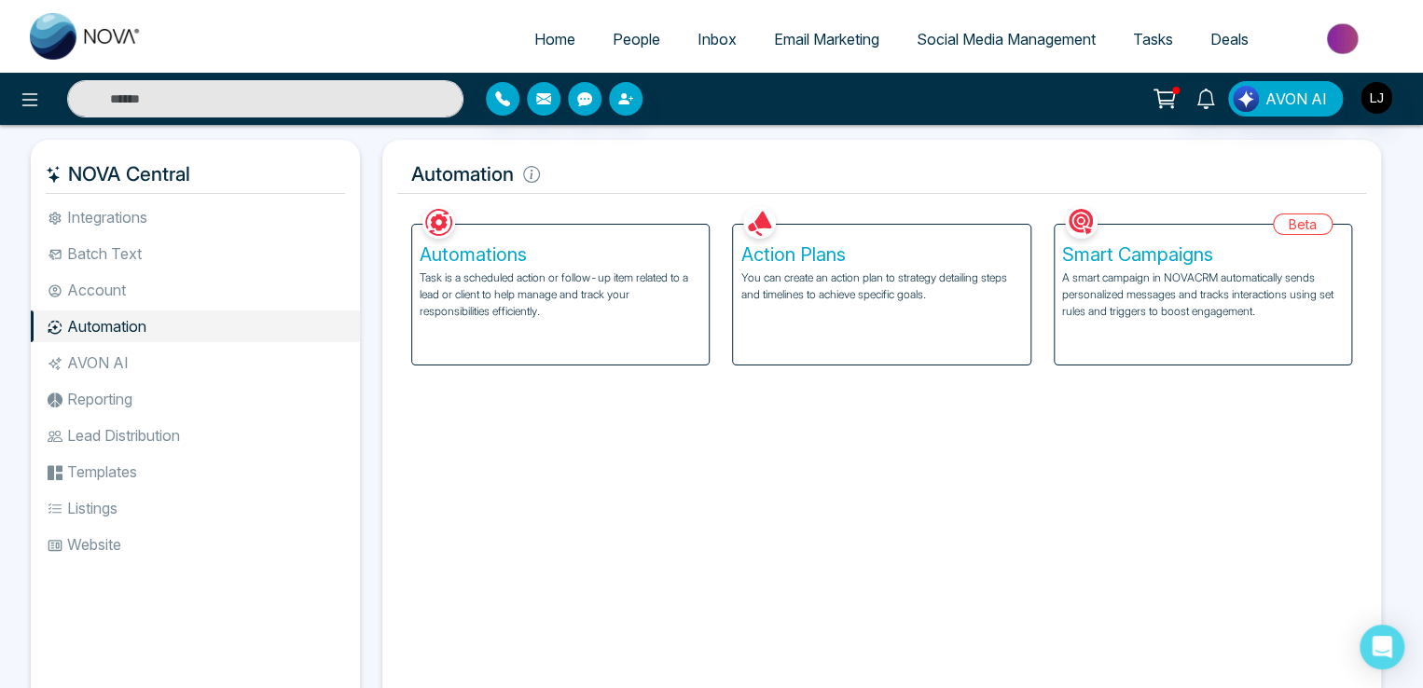
click at [1204, 297] on p "A smart campaign in NOVACRM automatically sends personalized messages and track…" at bounding box center [1203, 294] width 282 height 50
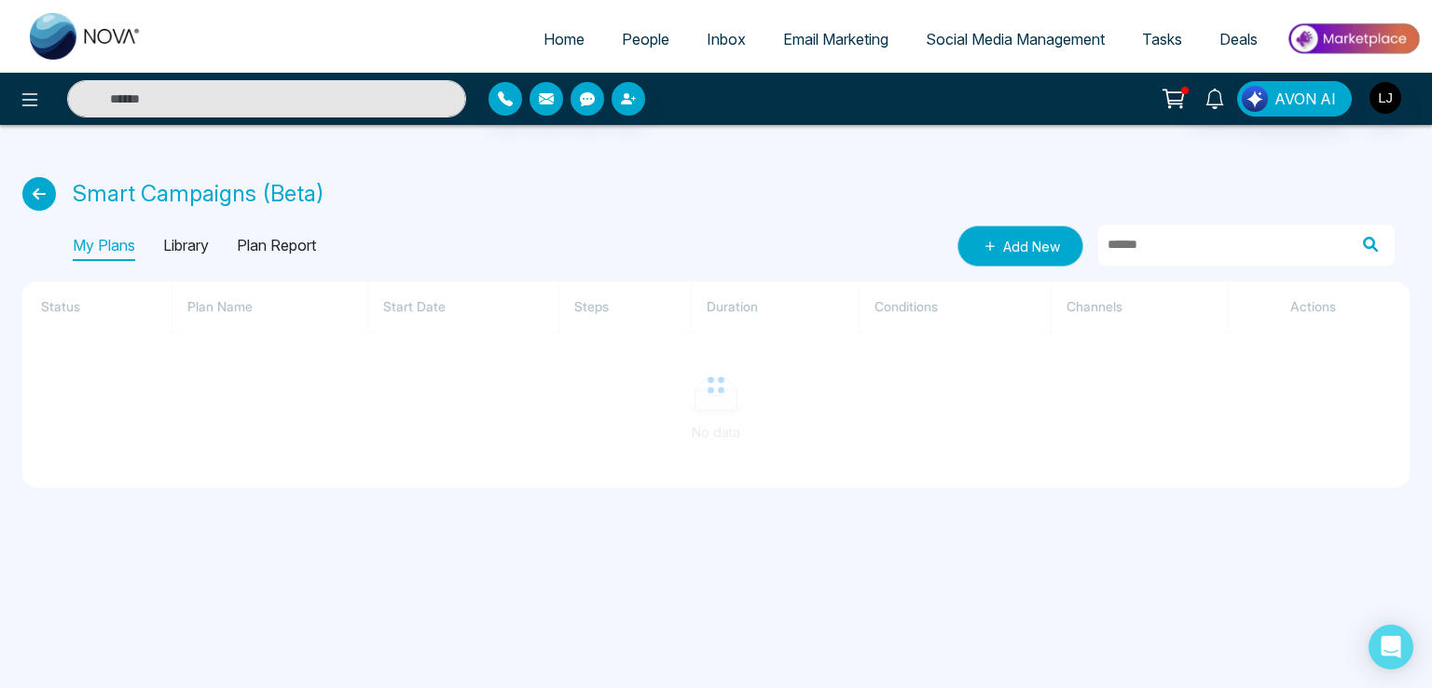
click at [1010, 251] on link "Add New" at bounding box center [1020, 246] width 126 height 41
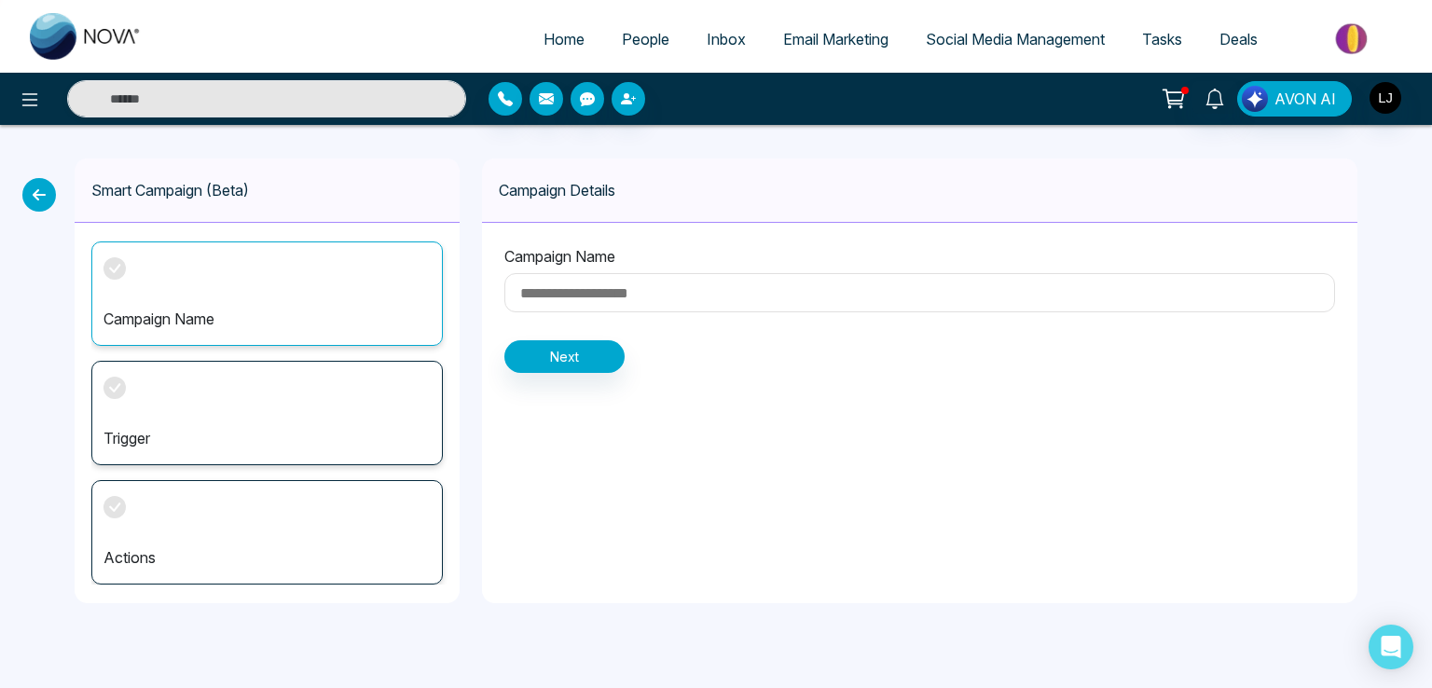
click at [636, 297] on input at bounding box center [919, 292] width 831 height 39
type input "******"
click at [574, 344] on button "Next" at bounding box center [564, 356] width 120 height 33
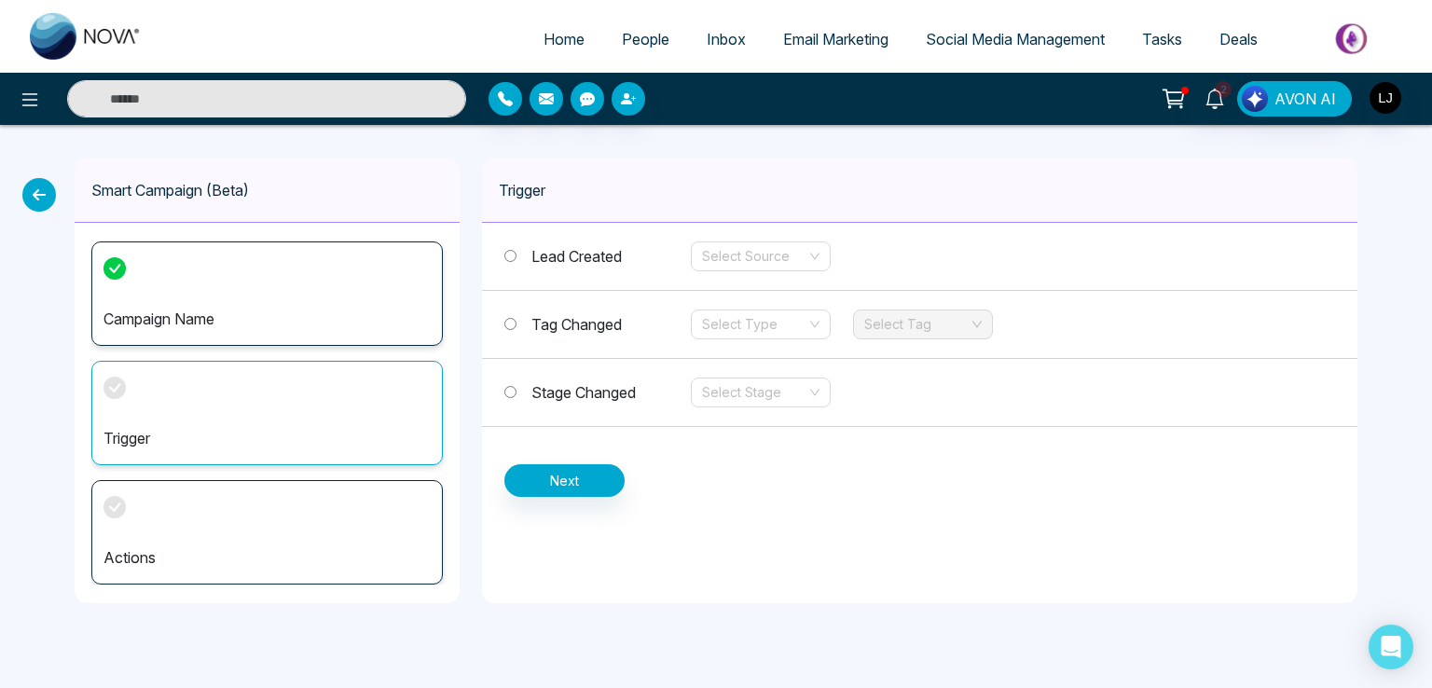
click at [605, 397] on span "Stage Changed" at bounding box center [583, 392] width 104 height 19
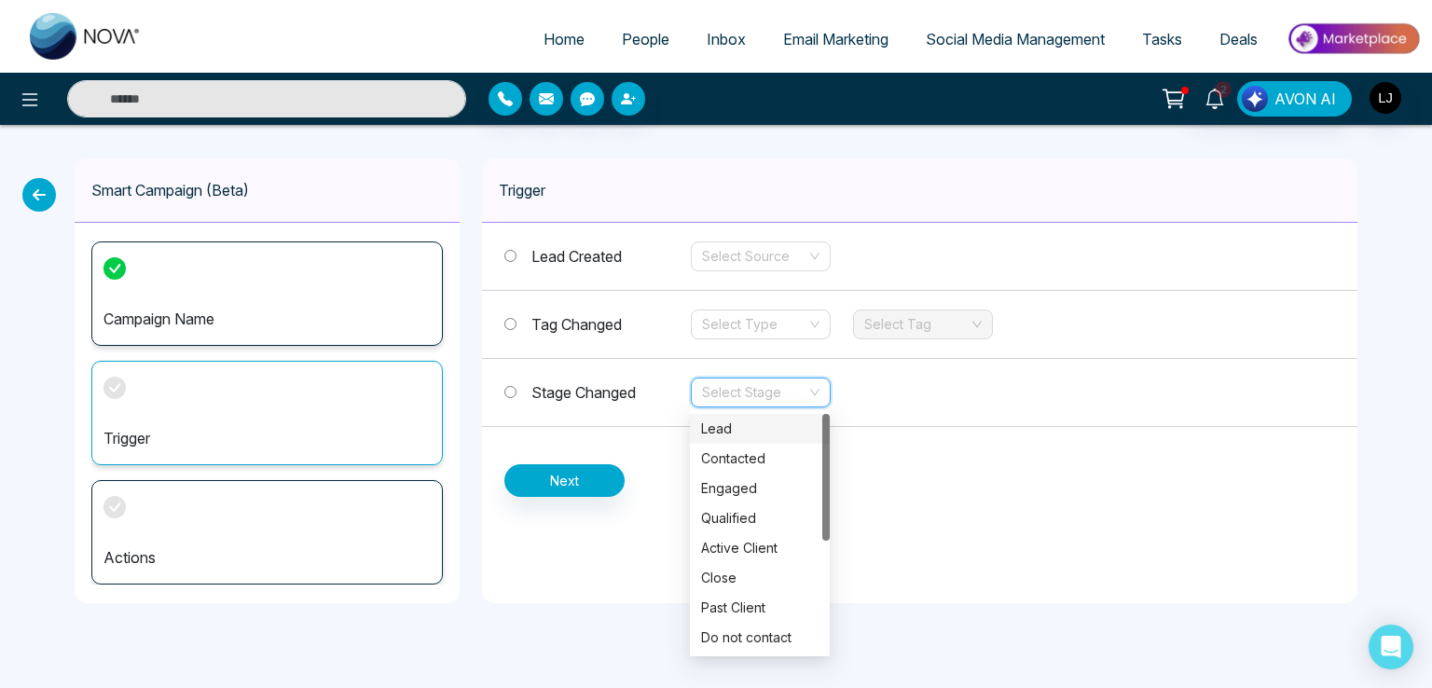
click at [731, 393] on input "search" at bounding box center [754, 392] width 104 height 28
click at [731, 496] on div "Engaged" at bounding box center [759, 488] width 117 height 21
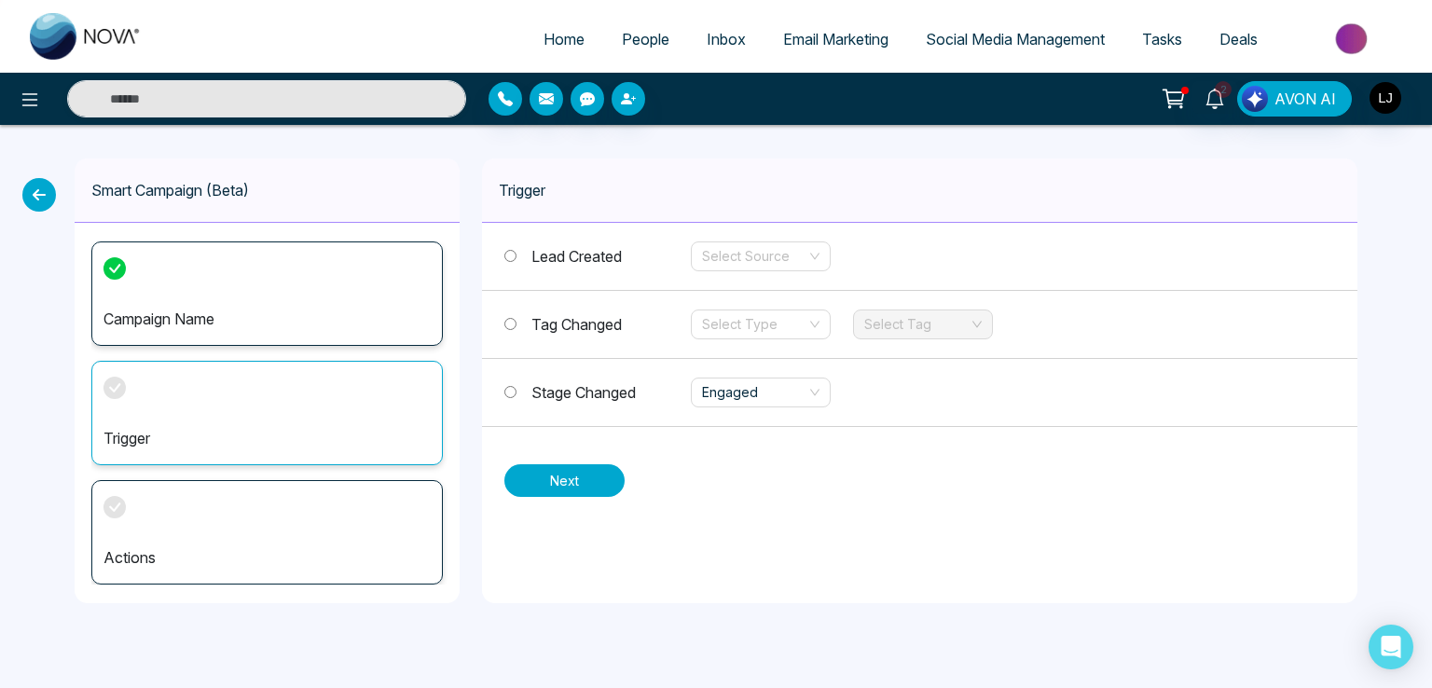
click at [570, 484] on button "Next" at bounding box center [564, 480] width 120 height 33
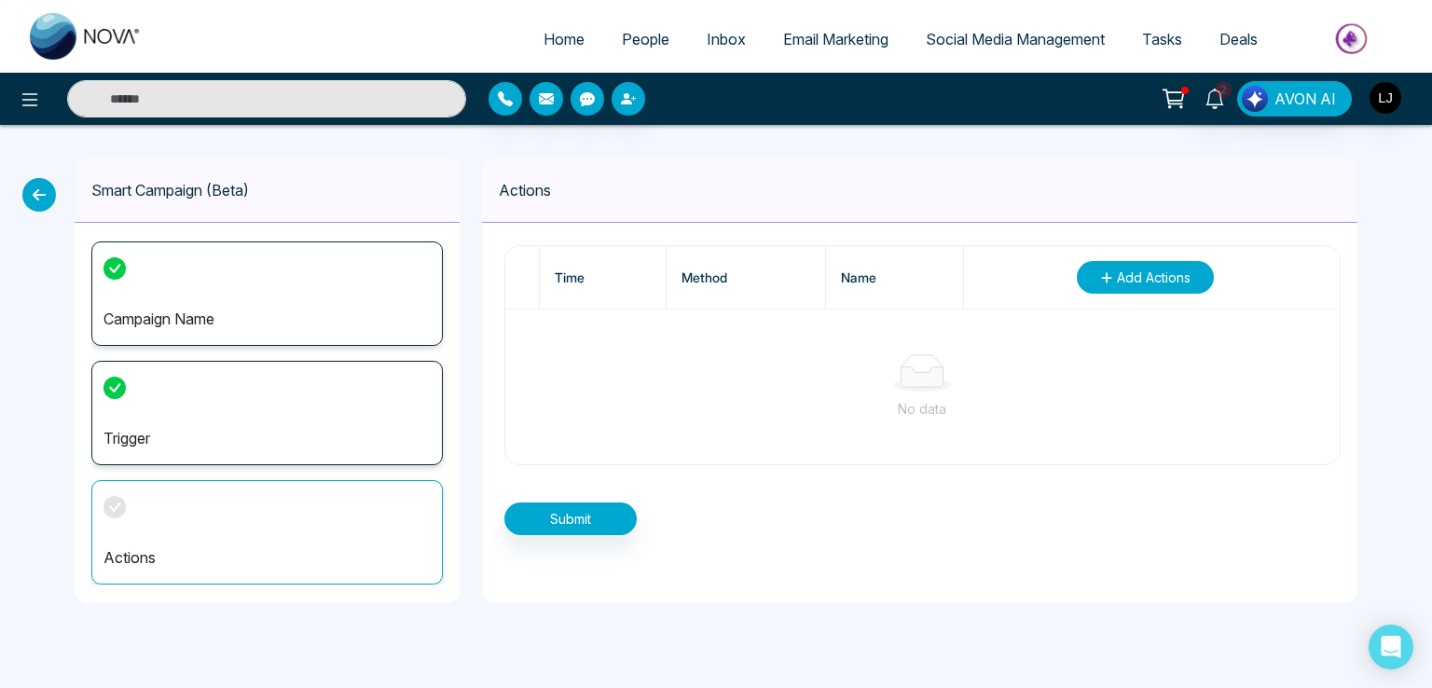
click at [1176, 273] on span "Add Actions" at bounding box center [1154, 278] width 74 height 20
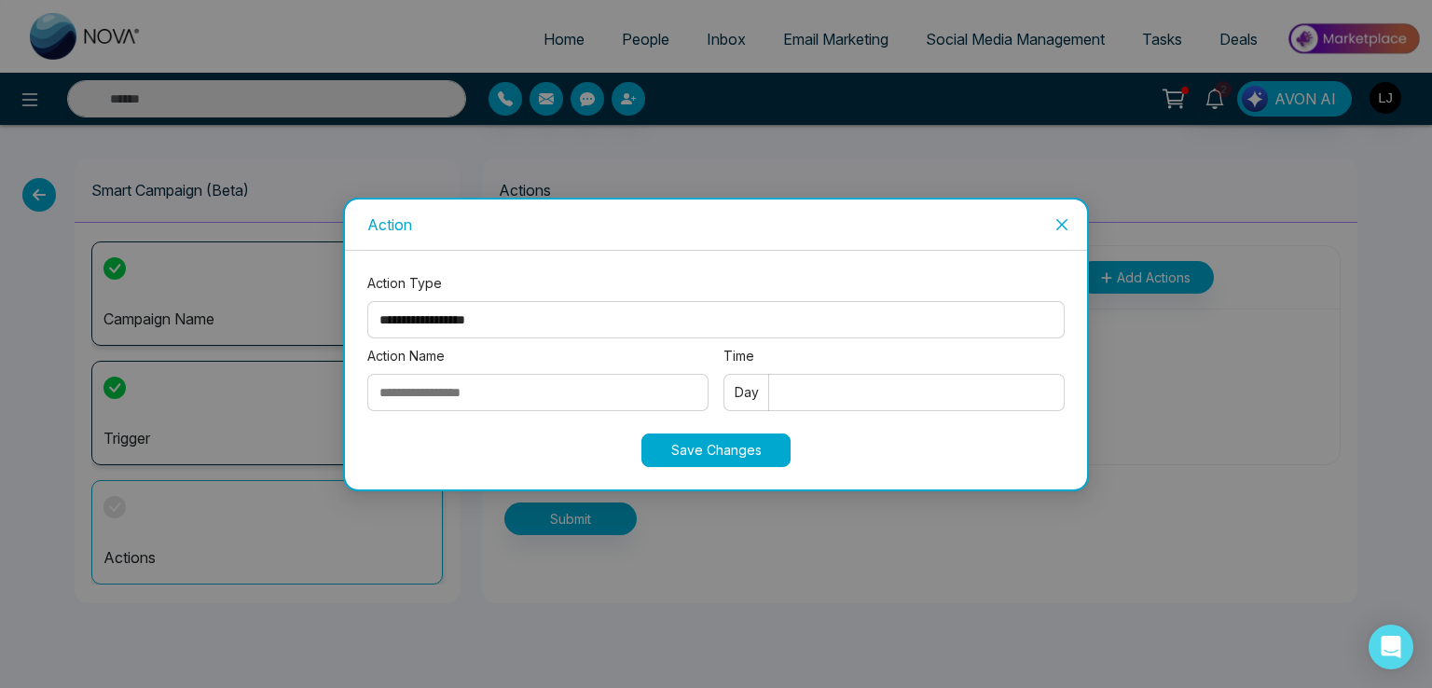
click at [441, 315] on select "**********" at bounding box center [715, 319] width 697 height 37
select select "*****"
click at [367, 301] on select "**********" at bounding box center [715, 319] width 697 height 37
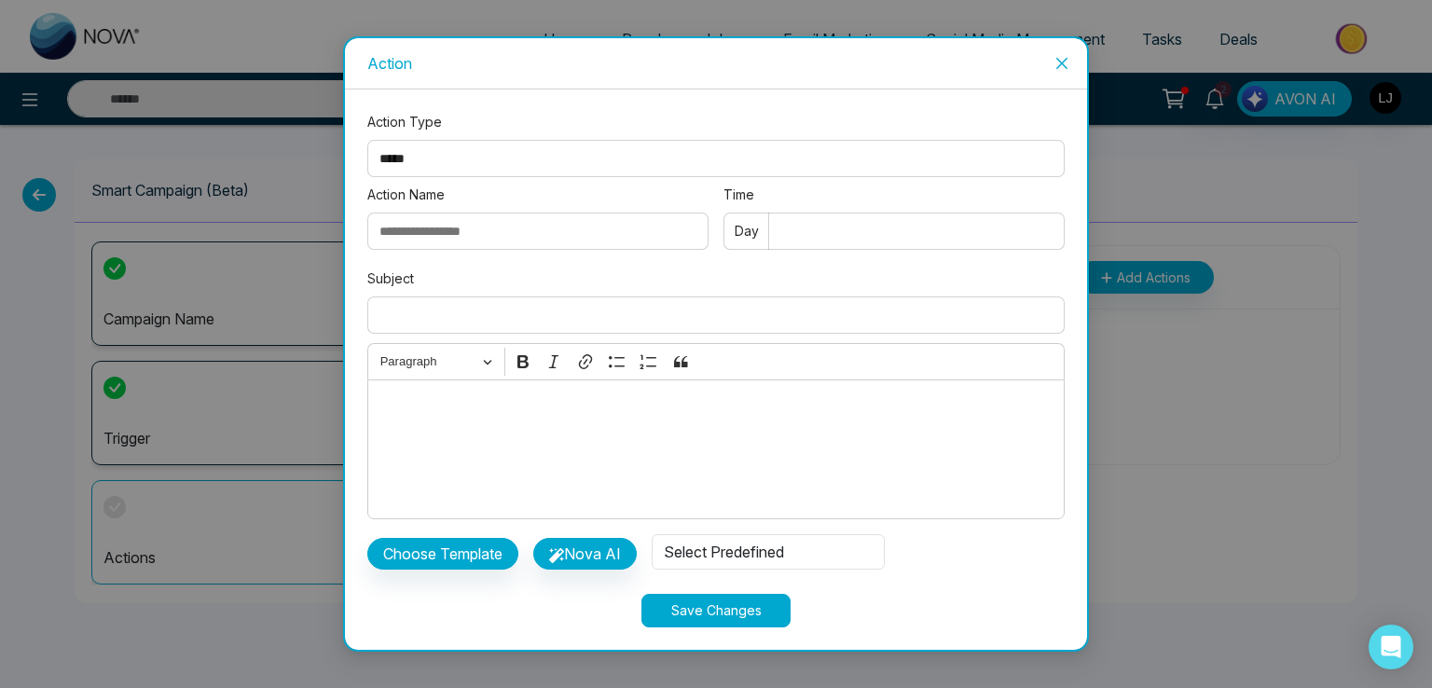
click at [446, 236] on input "Action Name" at bounding box center [537, 231] width 341 height 37
type input "**********"
click at [810, 236] on input "Time" at bounding box center [893, 231] width 341 height 37
type input "*"
click at [477, 304] on input "Subject" at bounding box center [715, 314] width 697 height 37
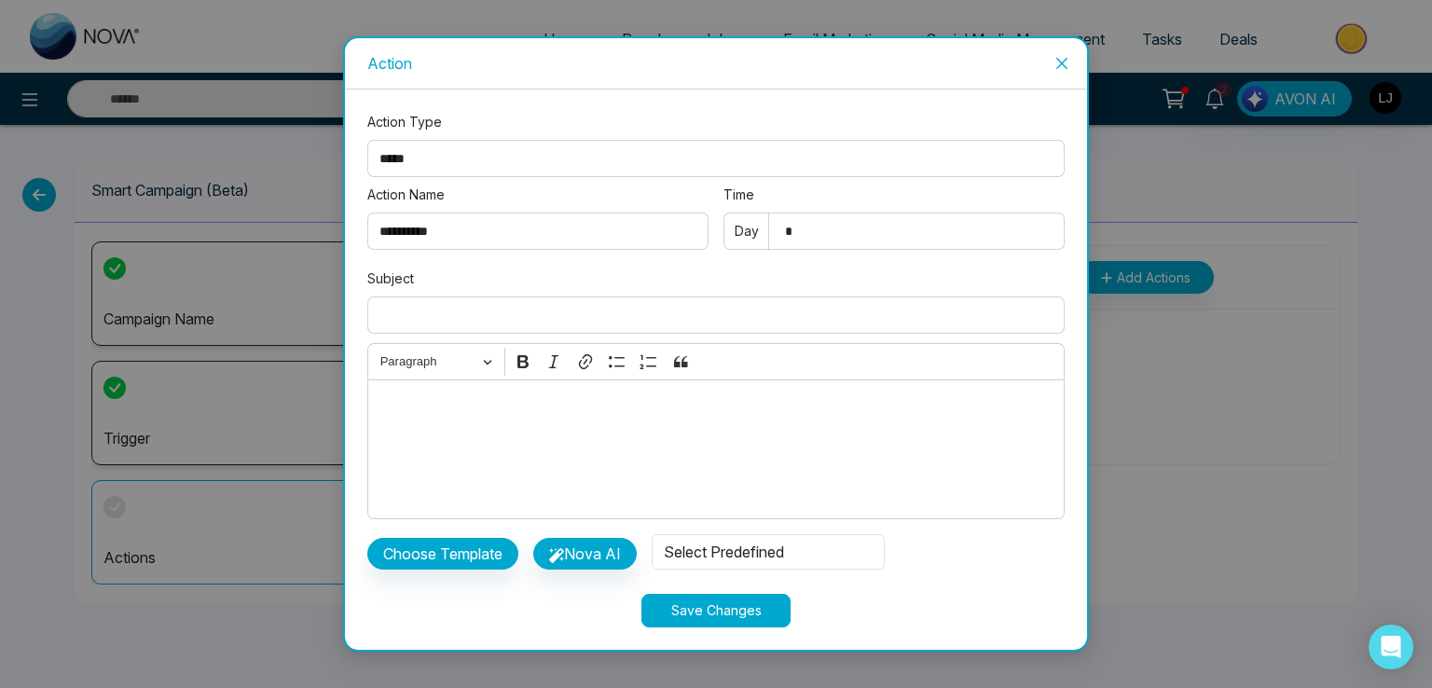
type input "**********"
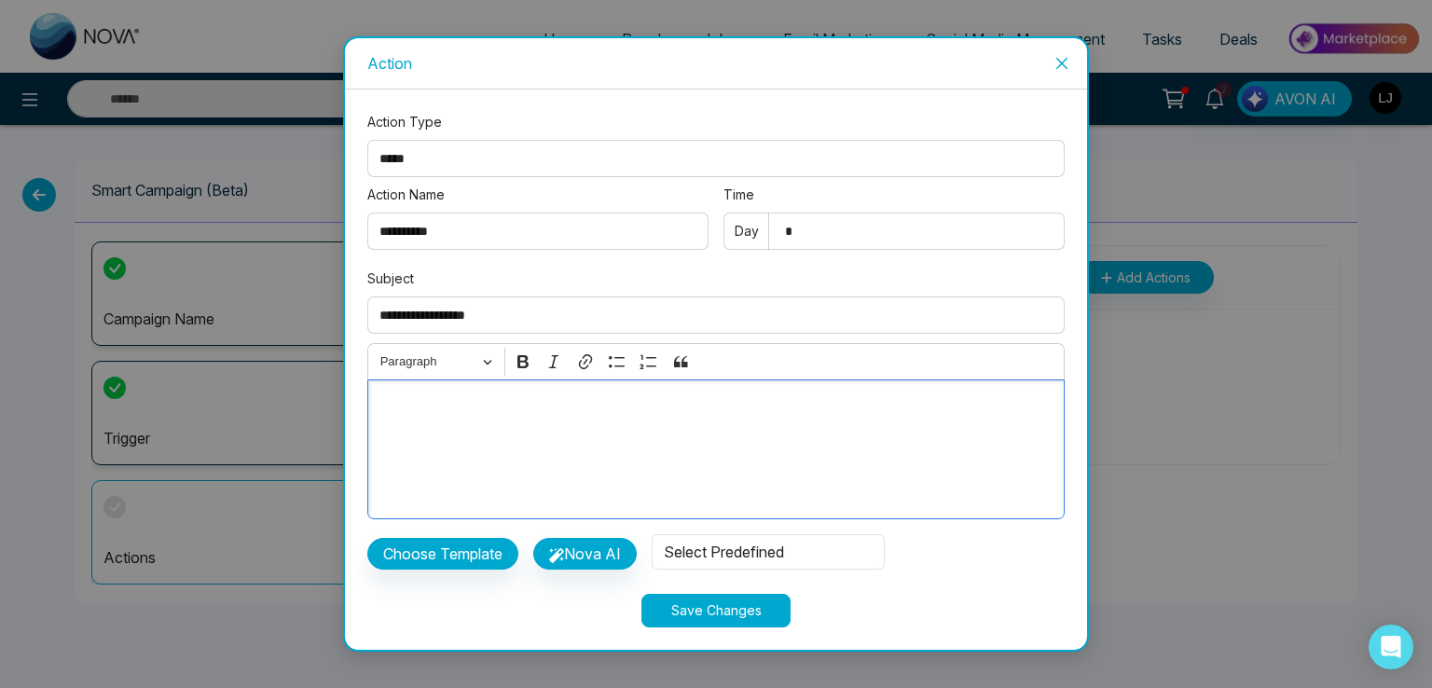
click at [441, 421] on div "Editor editing area: main" at bounding box center [715, 449] width 697 height 140
click at [472, 561] on button "Choose Template" at bounding box center [442, 554] width 151 height 32
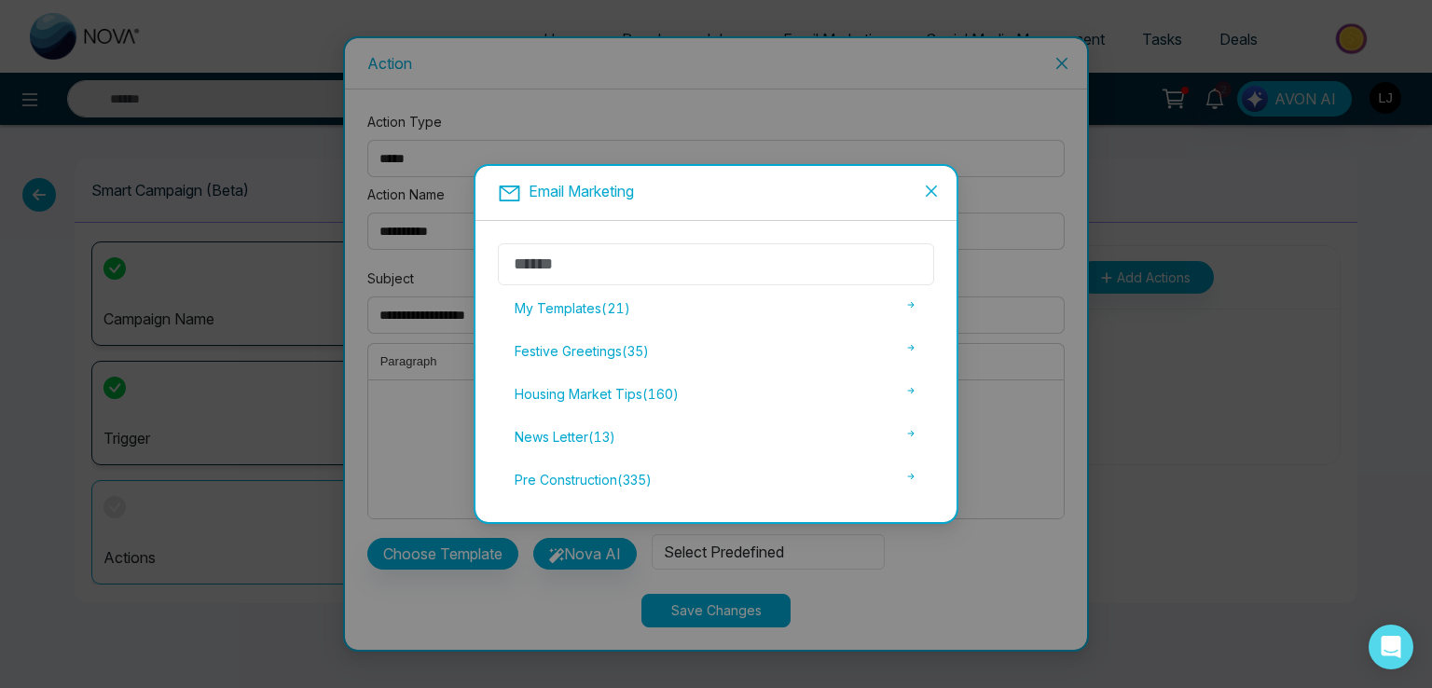
click at [566, 268] on input "text" at bounding box center [716, 264] width 436 height 42
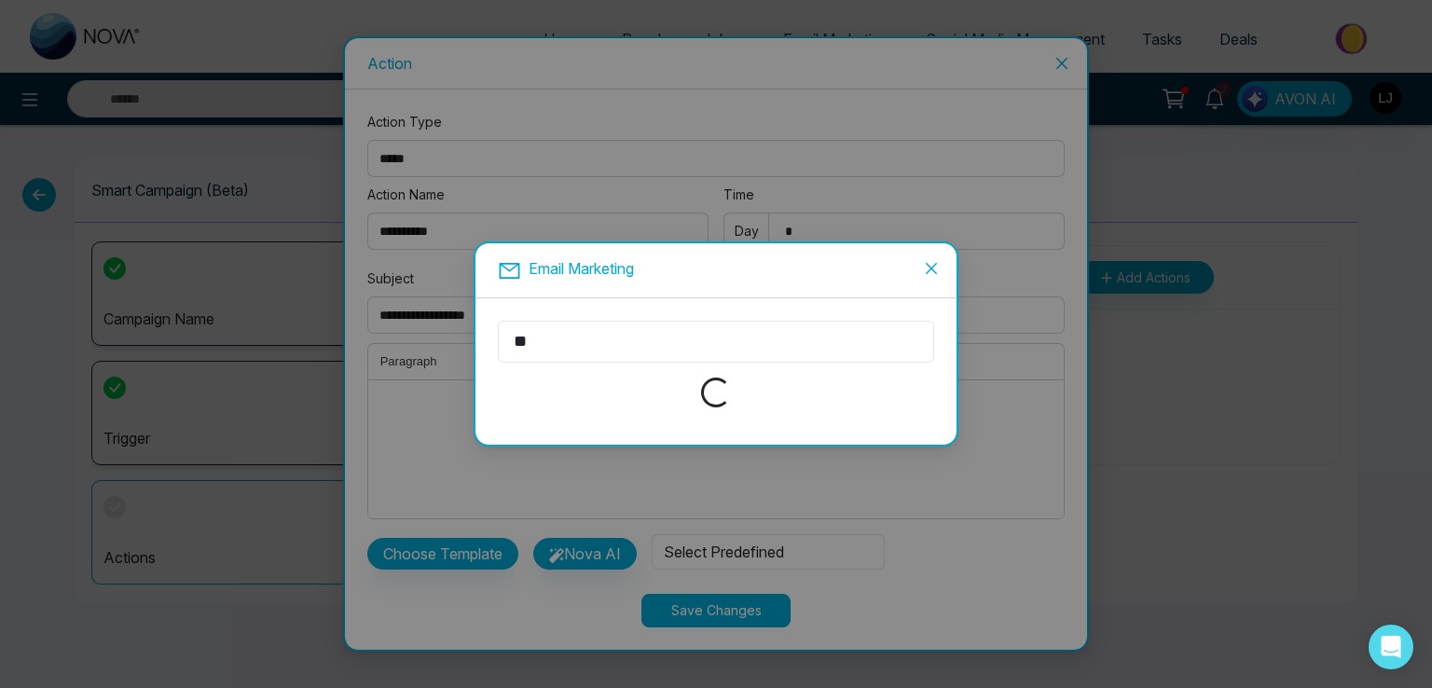
type input "*"
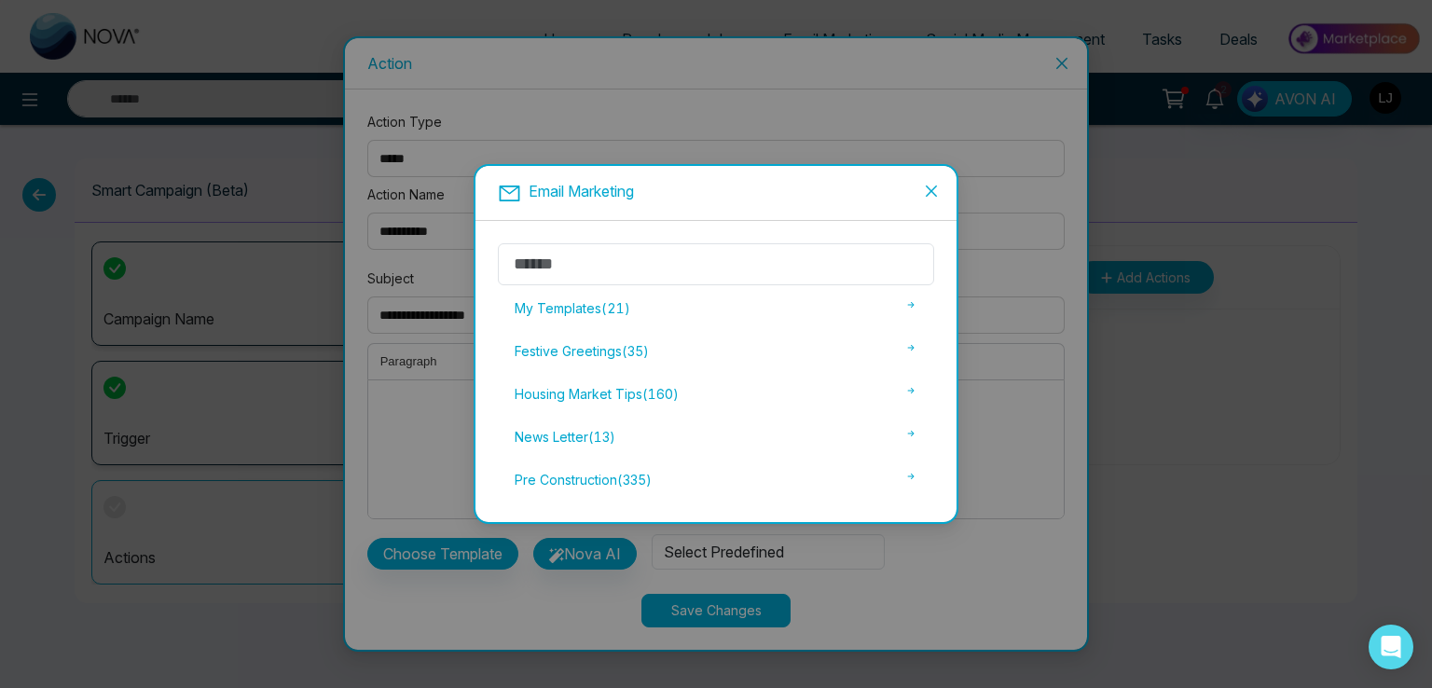
click at [600, 353] on div "Festive Greetings ( 35 )" at bounding box center [716, 351] width 436 height 39
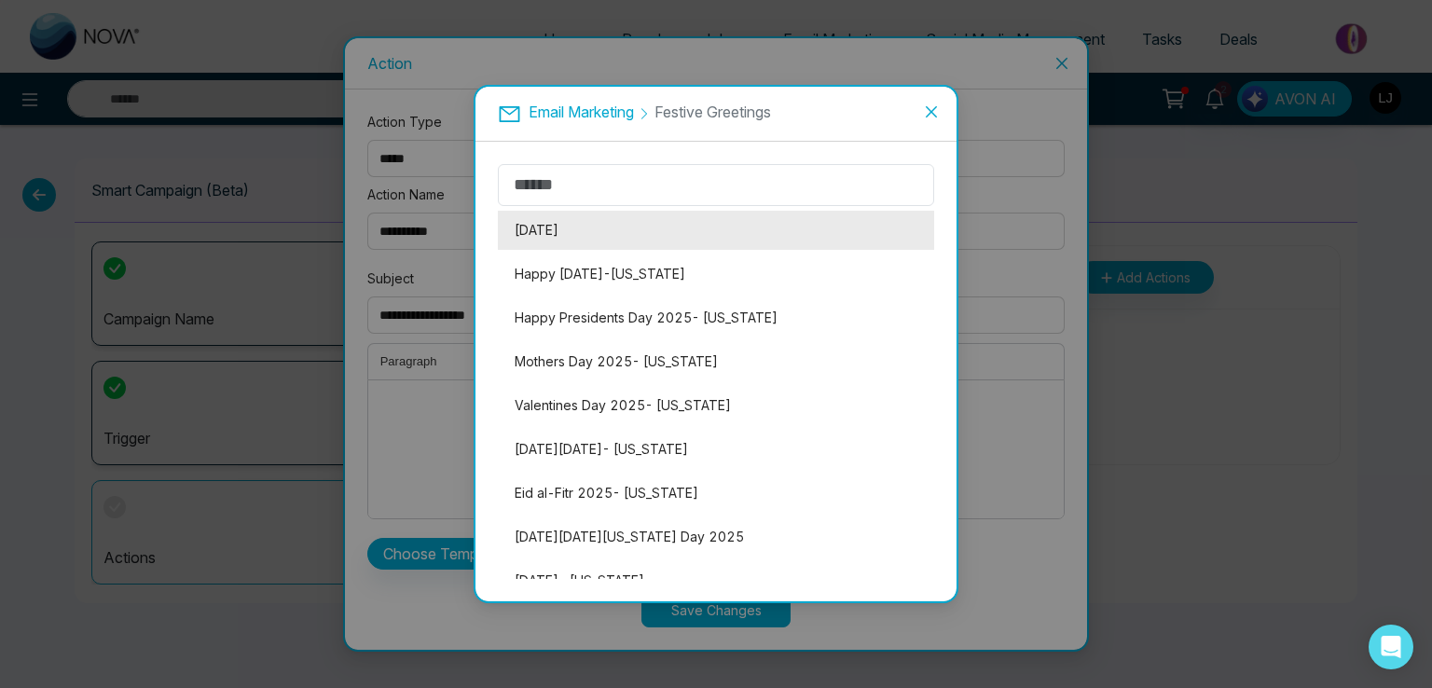
click at [597, 239] on li "[DATE]" at bounding box center [716, 230] width 436 height 39
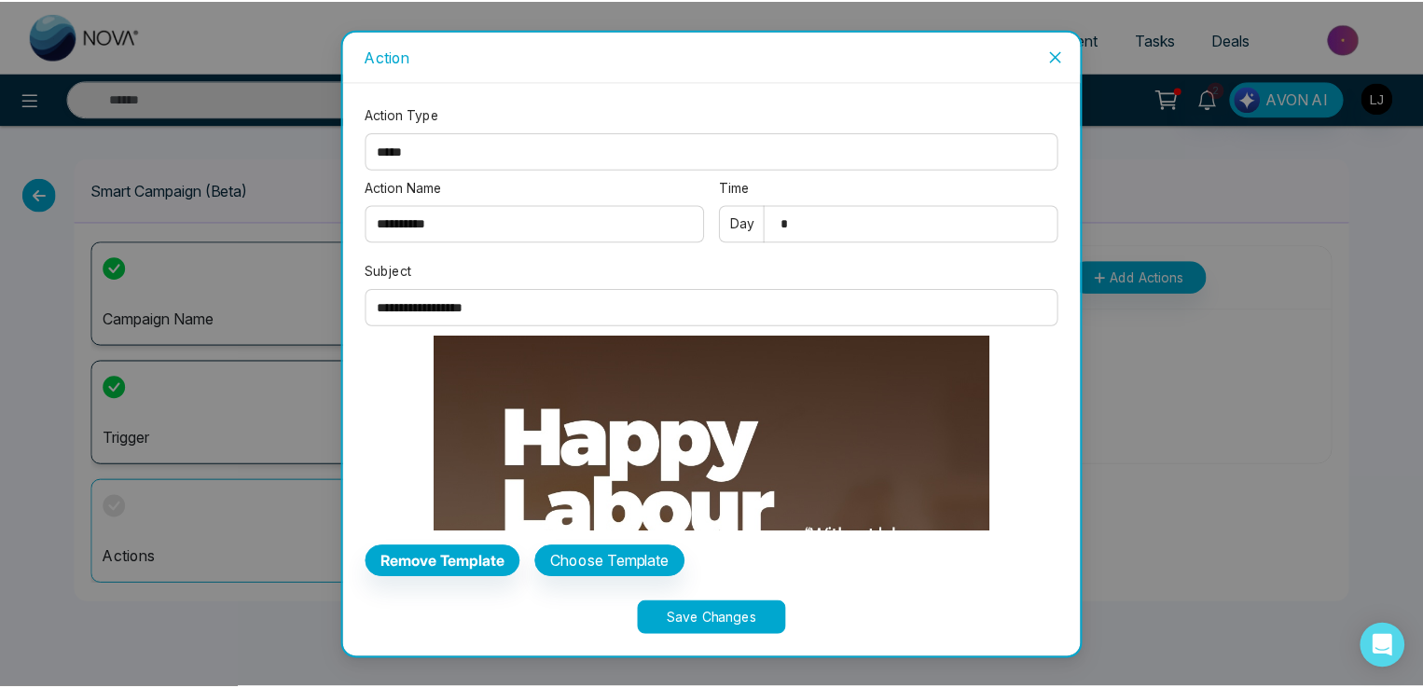
scroll to position [503, 0]
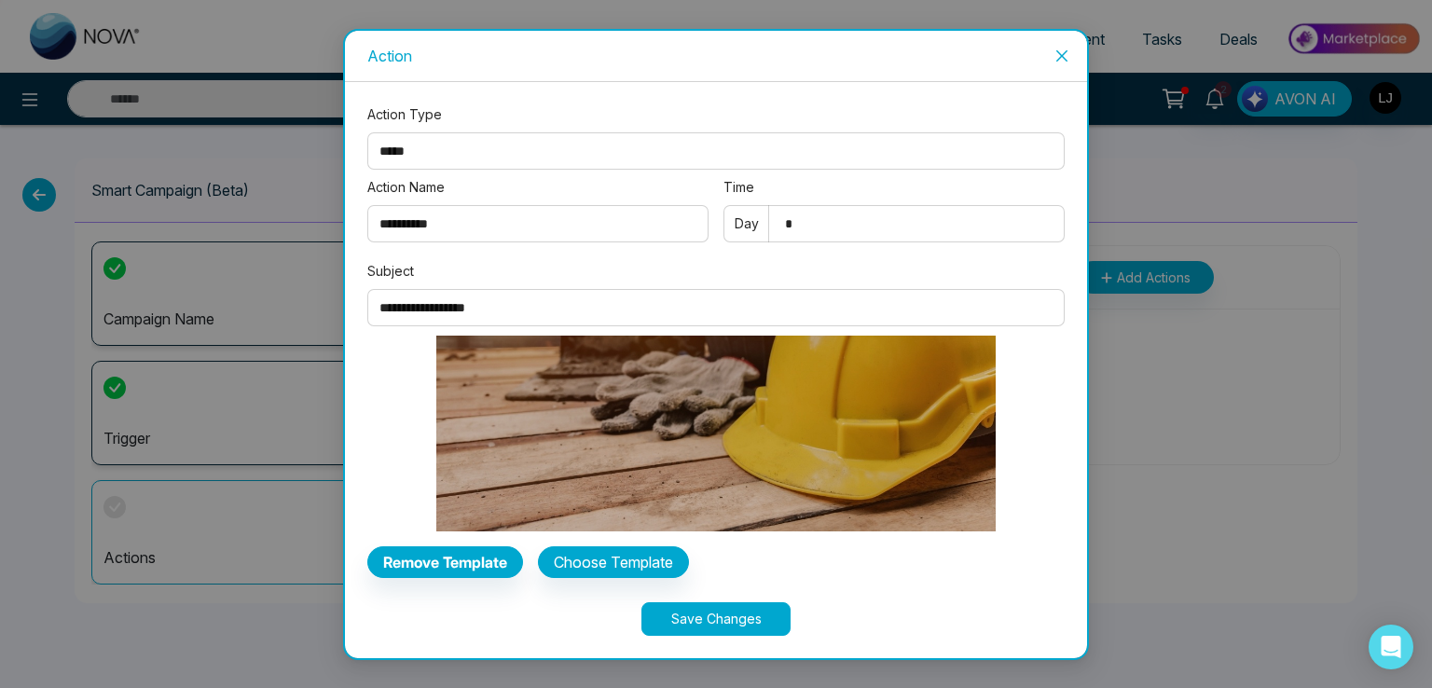
click at [727, 620] on button "Save Changes" at bounding box center [715, 619] width 149 height 34
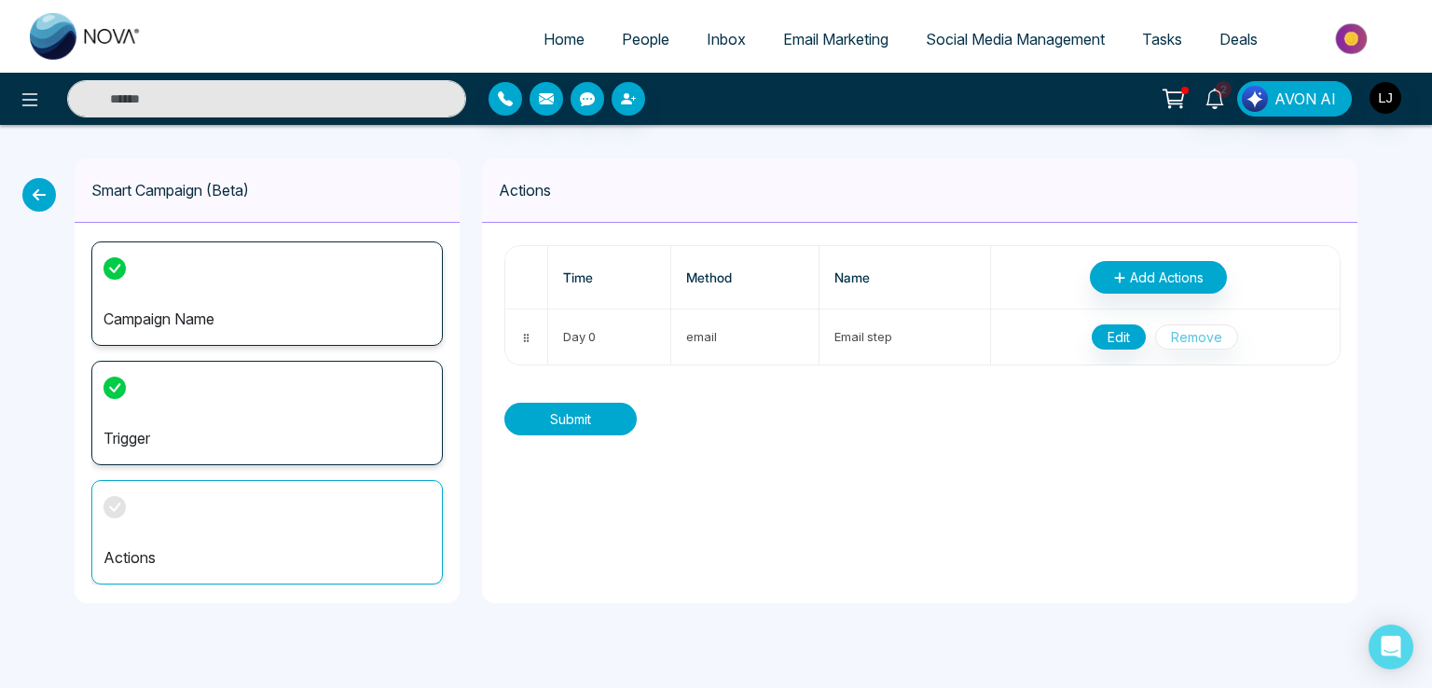
click at [572, 424] on button "Submit" at bounding box center [570, 419] width 132 height 33
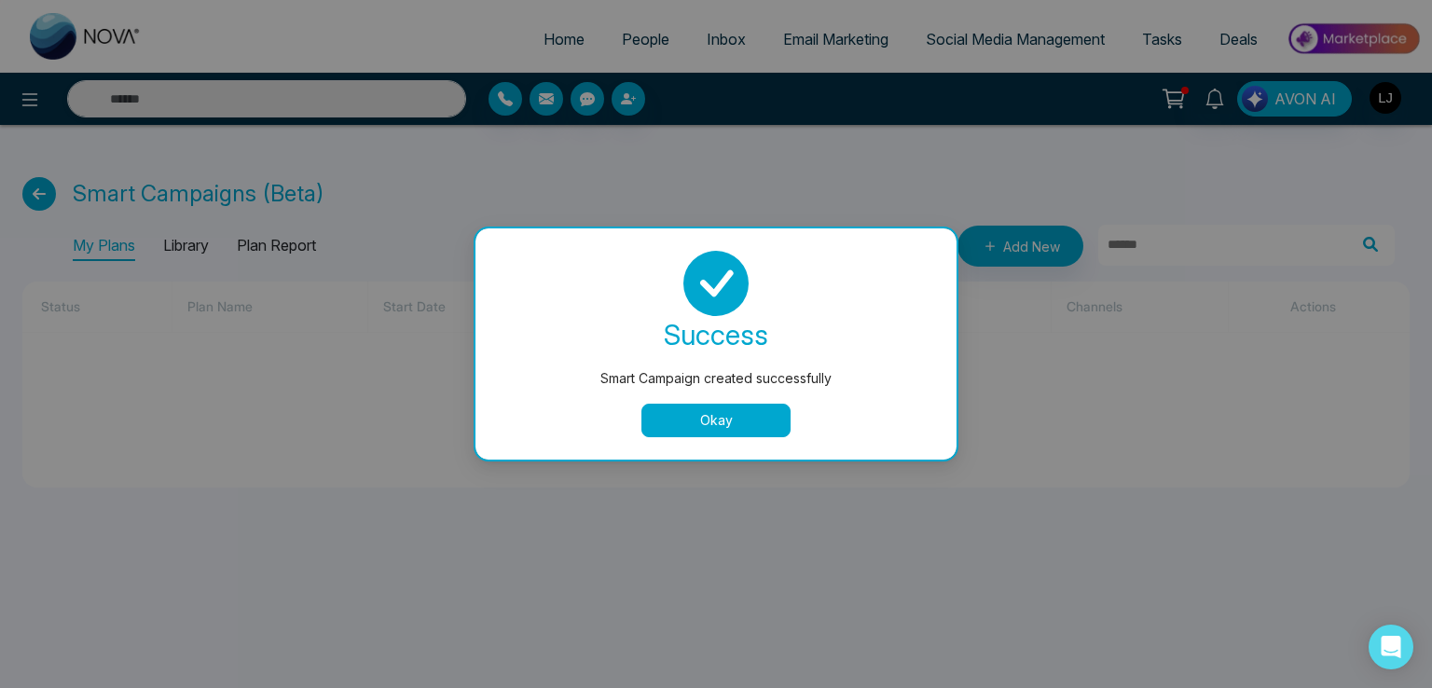
click at [696, 431] on button "Okay" at bounding box center [715, 421] width 149 height 34
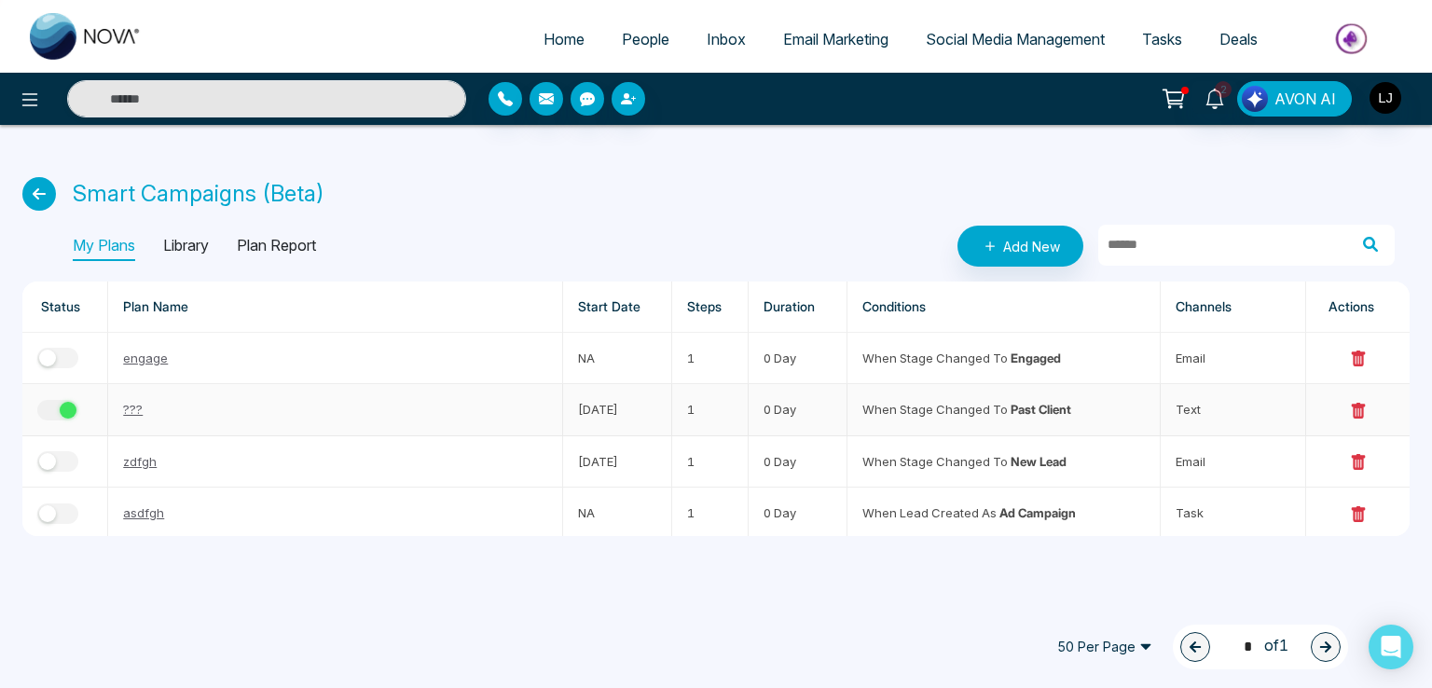
click at [71, 408] on div "button" at bounding box center [68, 410] width 17 height 17
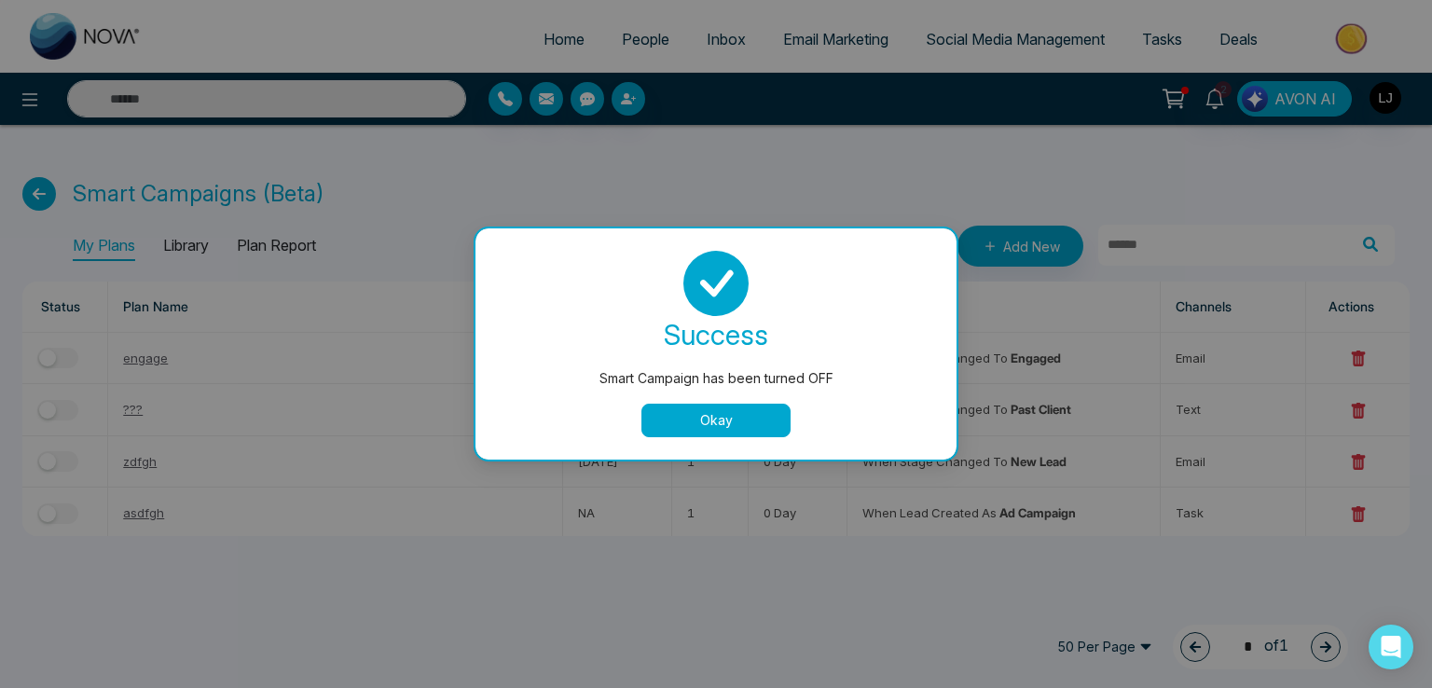
click at [649, 405] on button "Okay" at bounding box center [715, 421] width 149 height 34
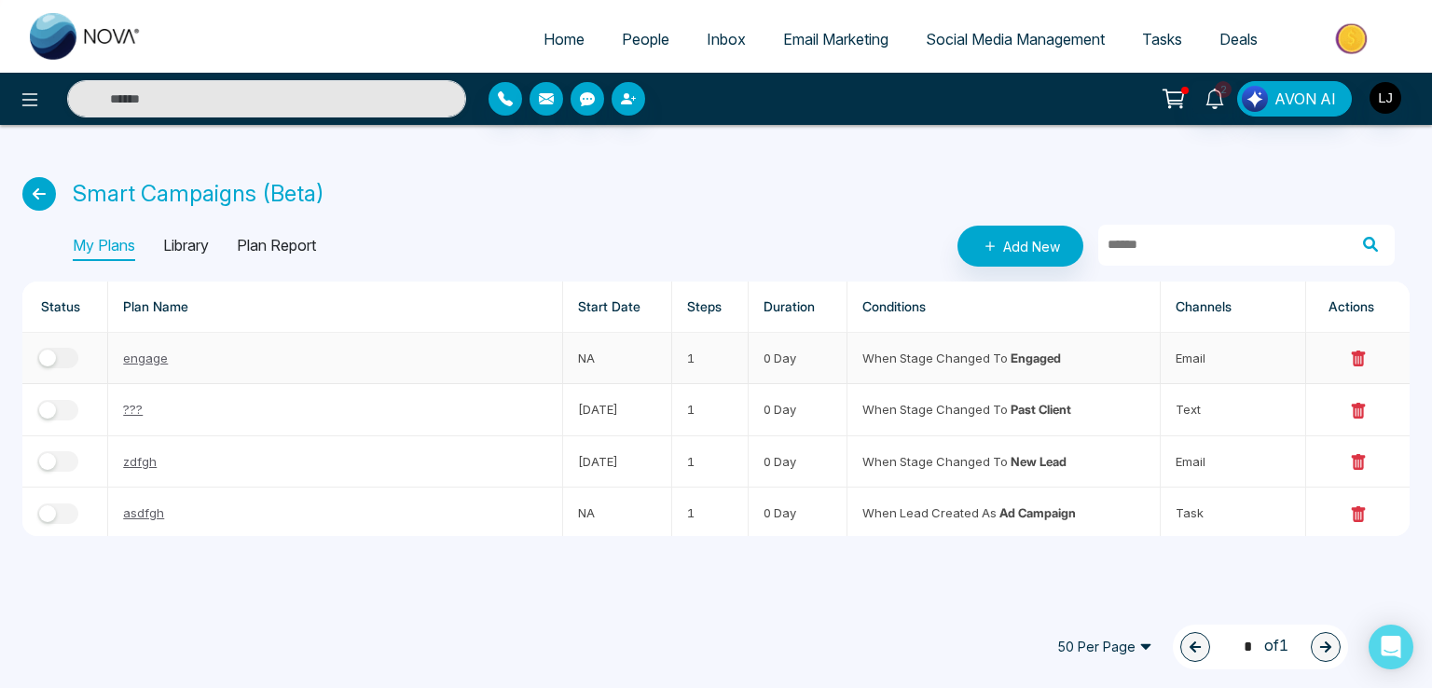
click at [48, 363] on div "button" at bounding box center [47, 358] width 17 height 17
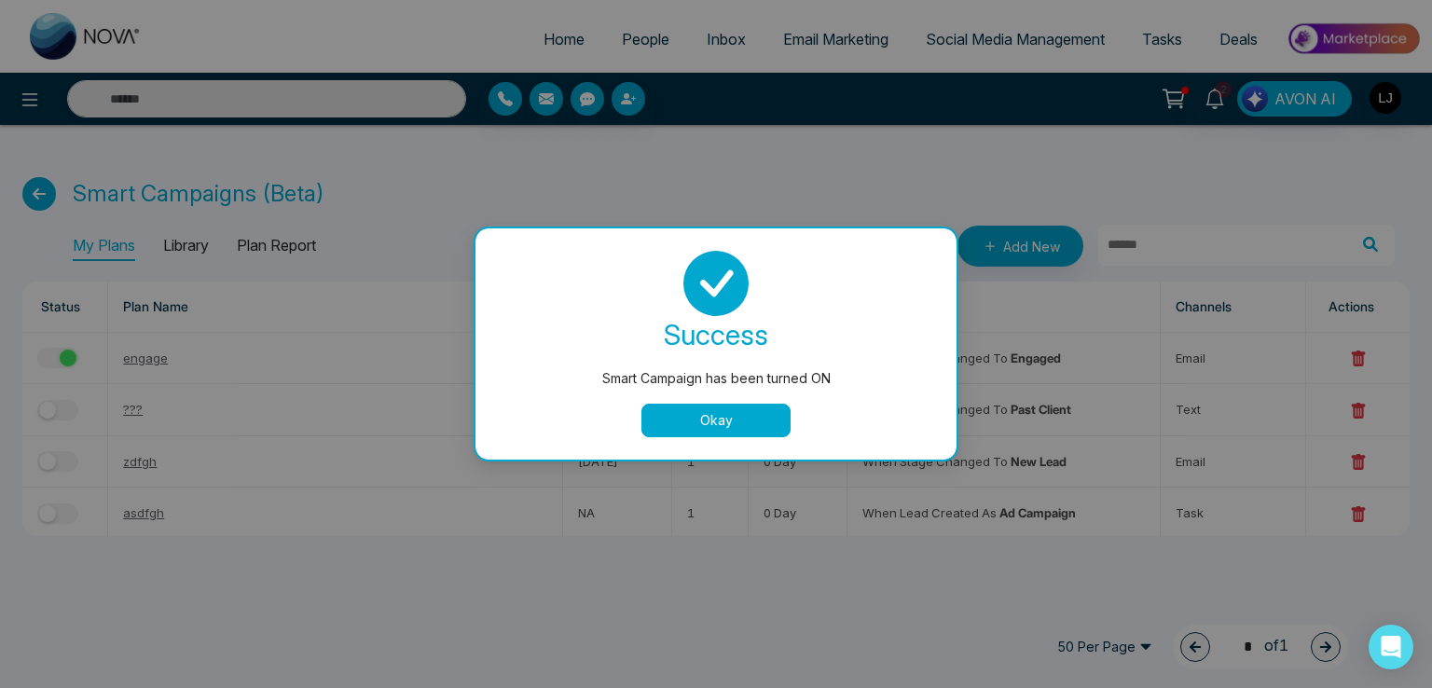
click at [720, 411] on button "Okay" at bounding box center [715, 421] width 149 height 34
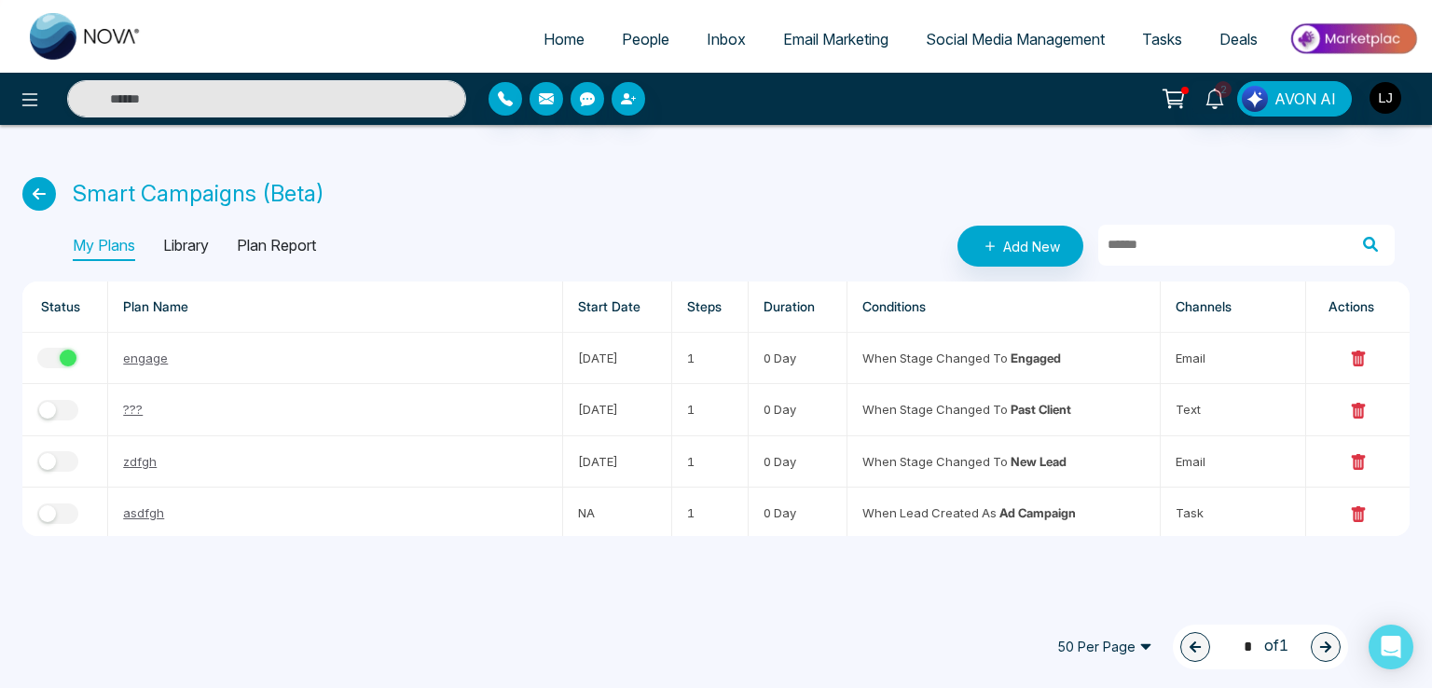
click at [36, 194] on icon at bounding box center [39, 194] width 34 height 34
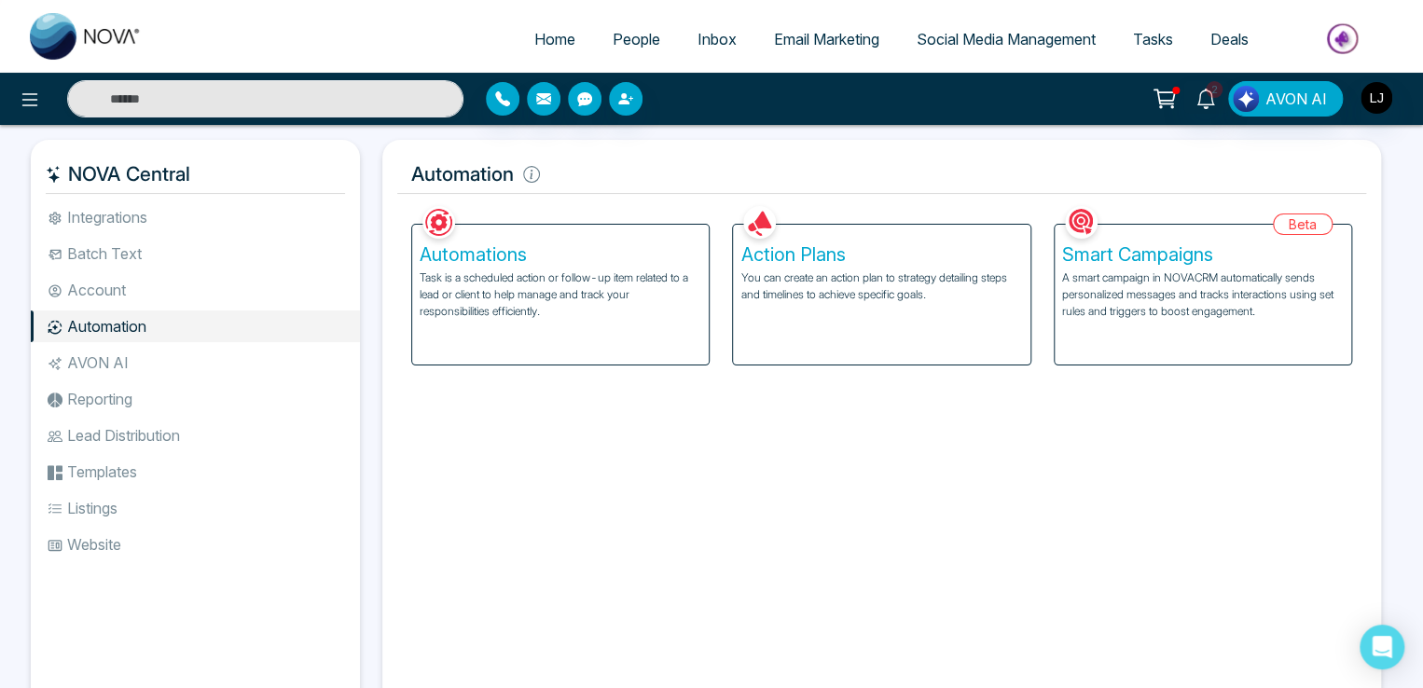
click at [612, 34] on span "People" at bounding box center [636, 39] width 48 height 19
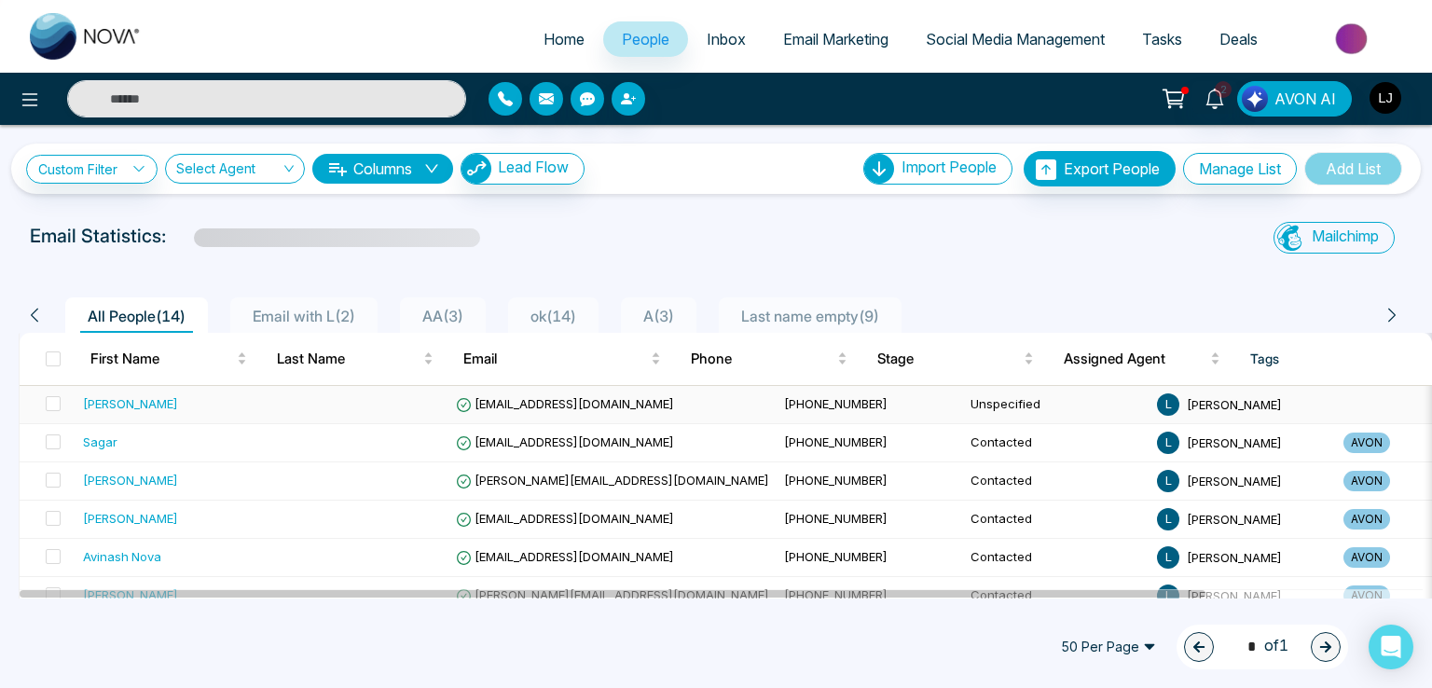
click at [580, 398] on span "[EMAIL_ADDRESS][DOMAIN_NAME]" at bounding box center [565, 403] width 218 height 15
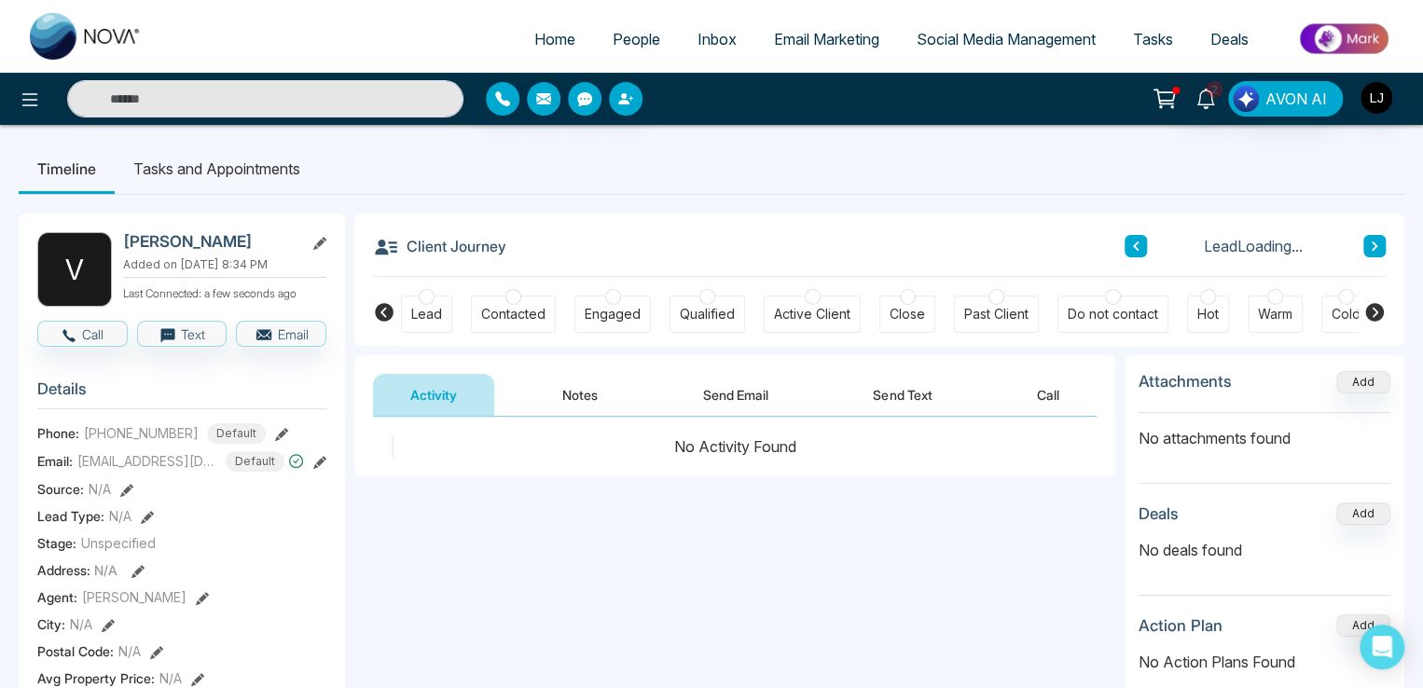
click at [613, 309] on div "Engaged" at bounding box center [612, 314] width 56 height 19
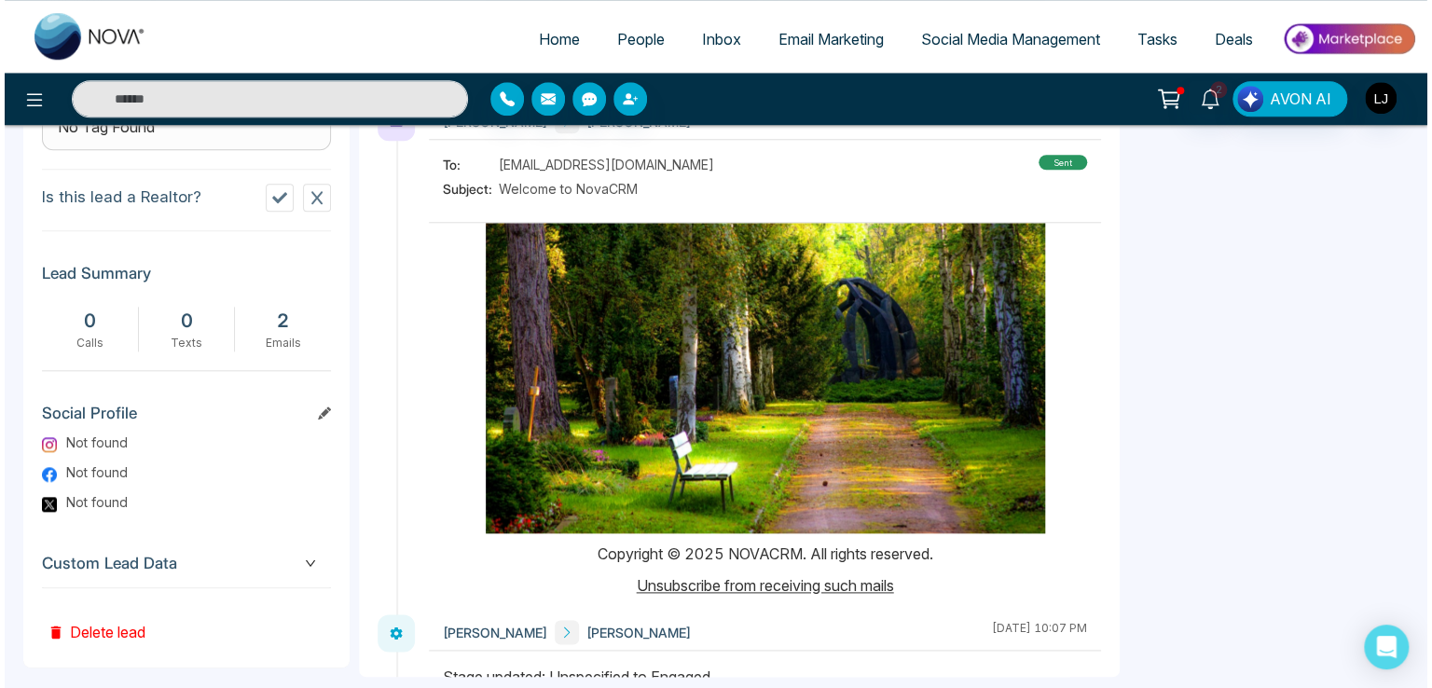
scroll to position [845, 0]
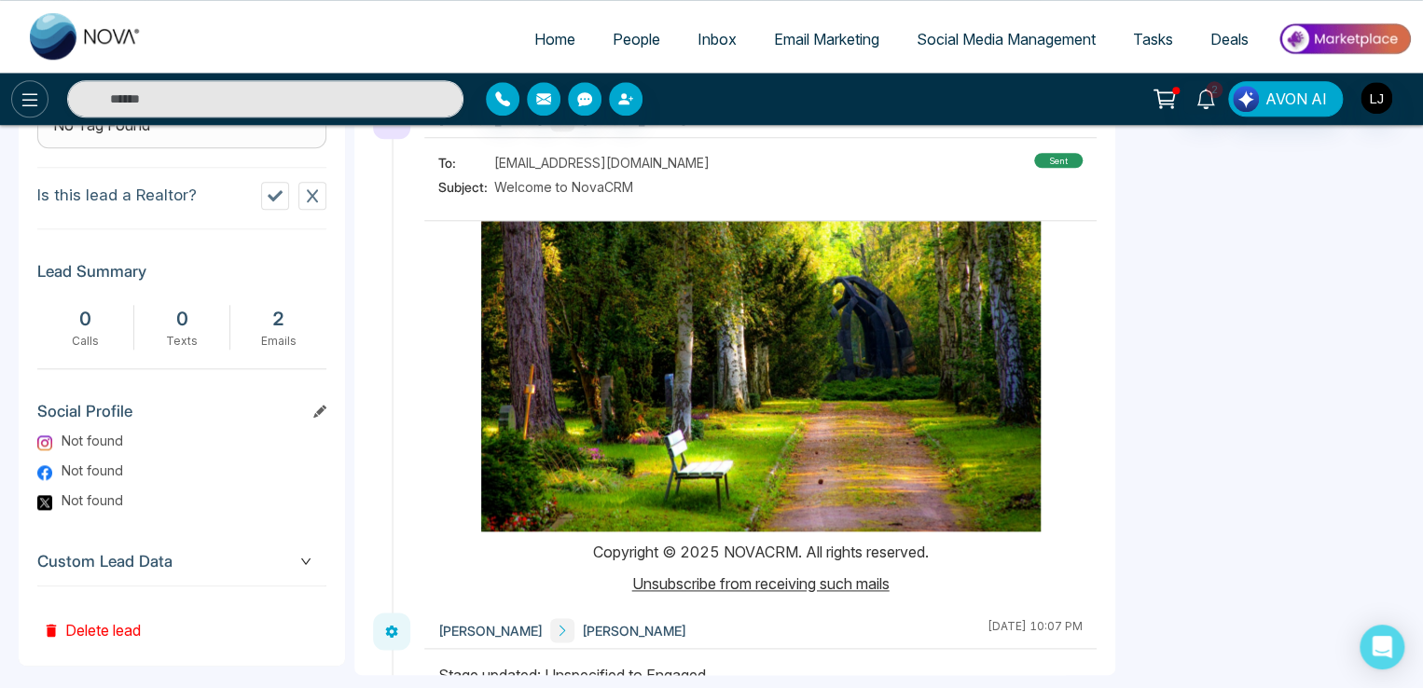
click at [37, 114] on button at bounding box center [29, 98] width 37 height 37
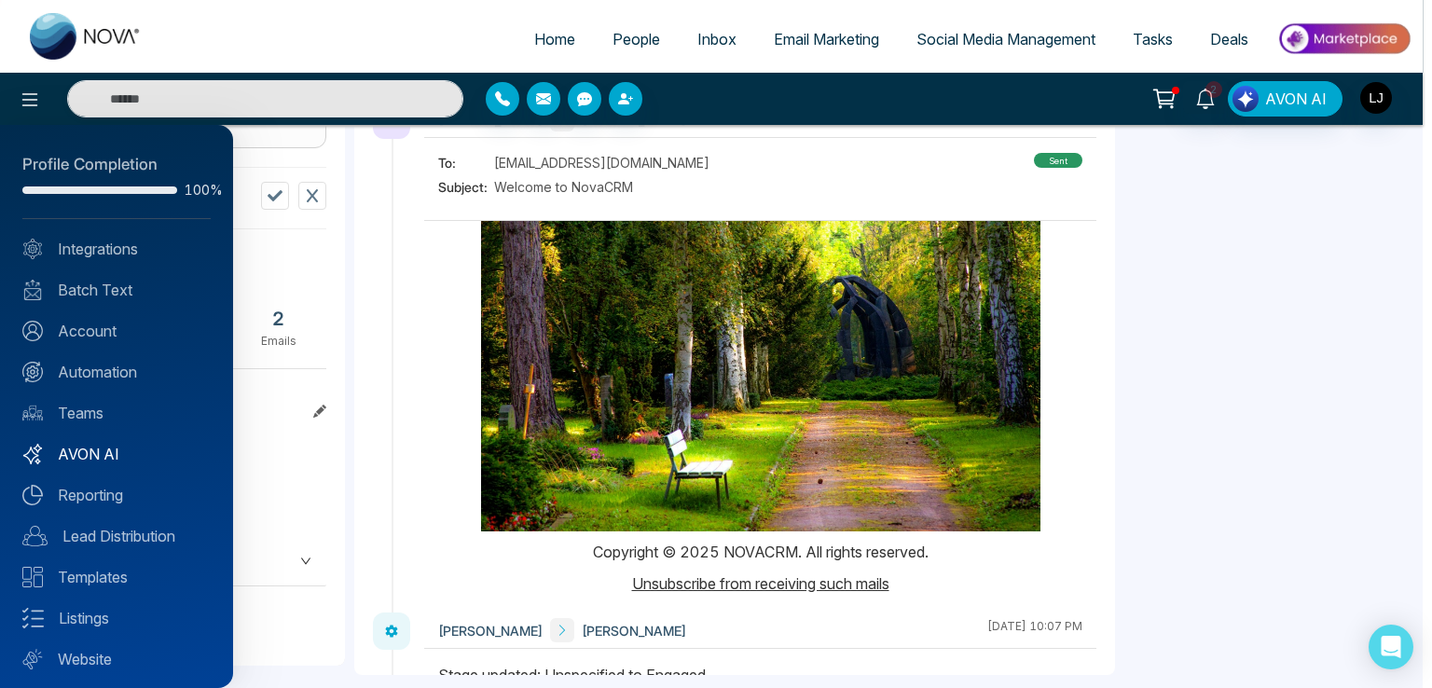
click at [95, 453] on link "AVON AI" at bounding box center [116, 454] width 188 height 22
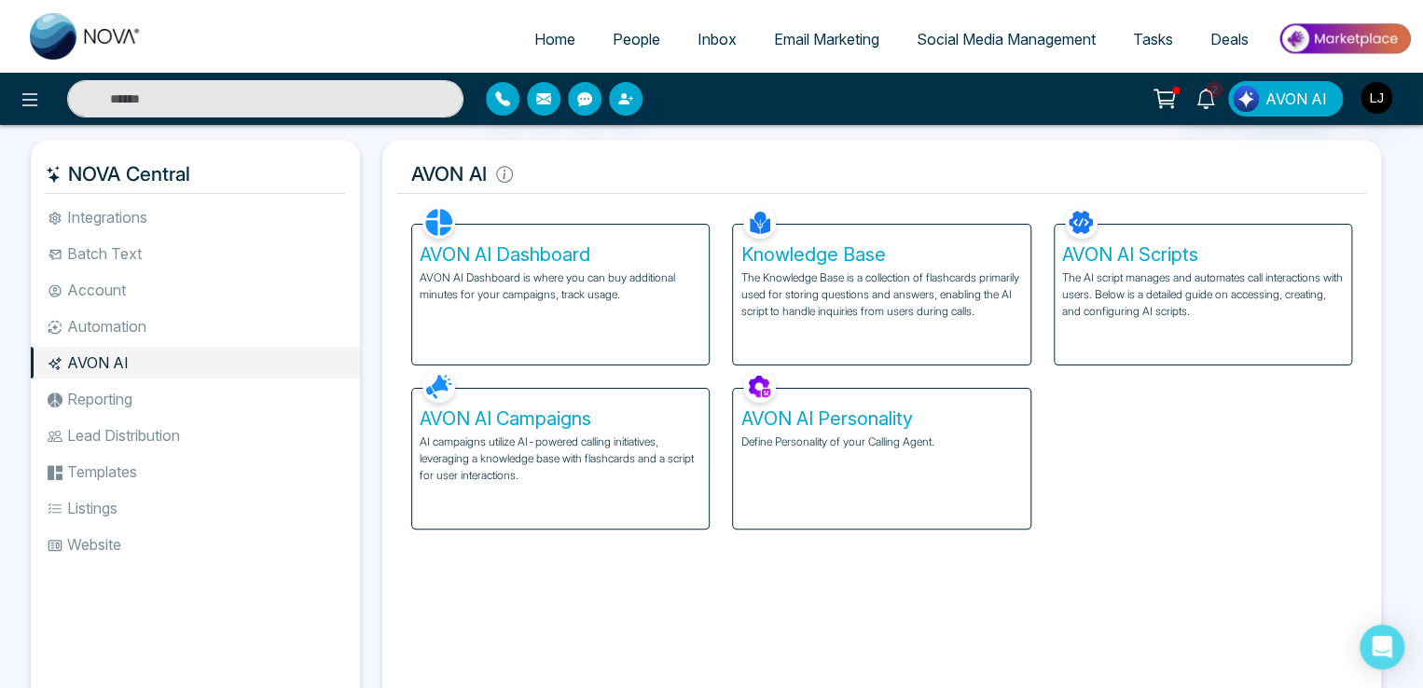
click at [630, 244] on h5 "AVON AI Dashboard" at bounding box center [560, 254] width 282 height 22
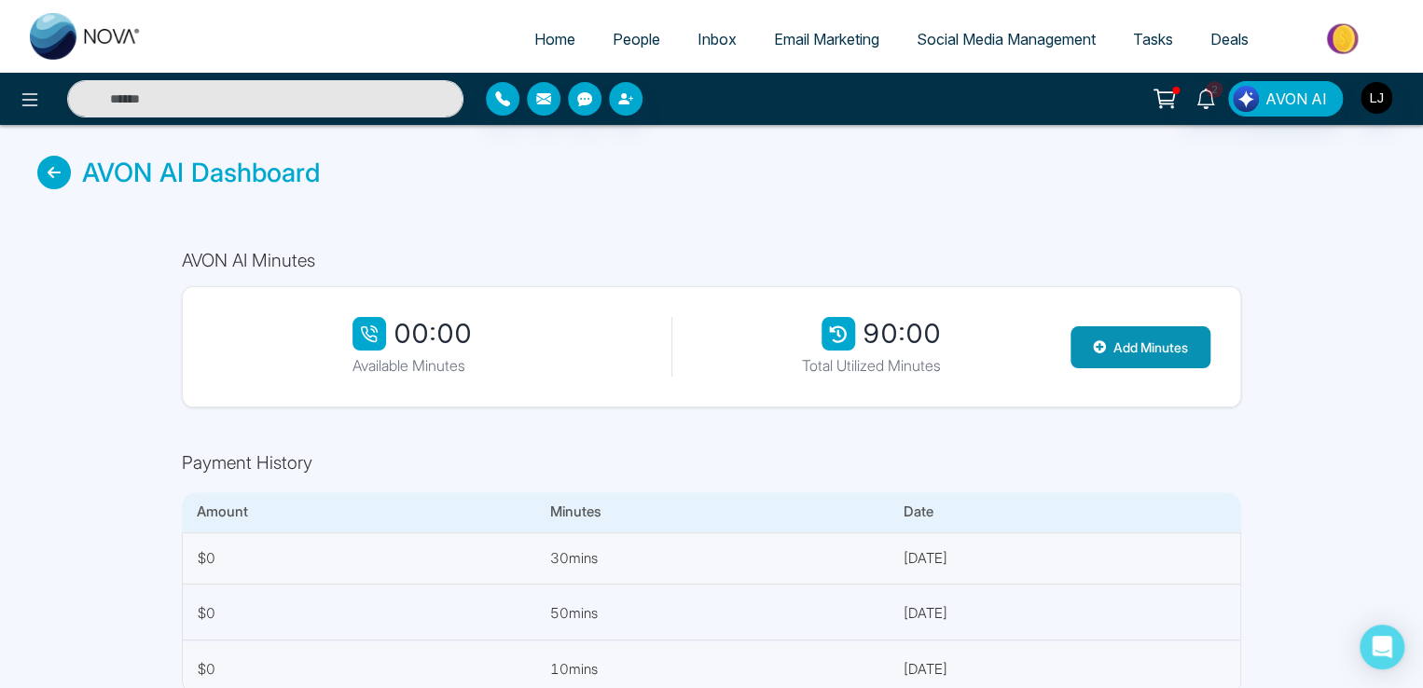
click at [1143, 351] on button "Add Minutes" at bounding box center [1140, 347] width 140 height 42
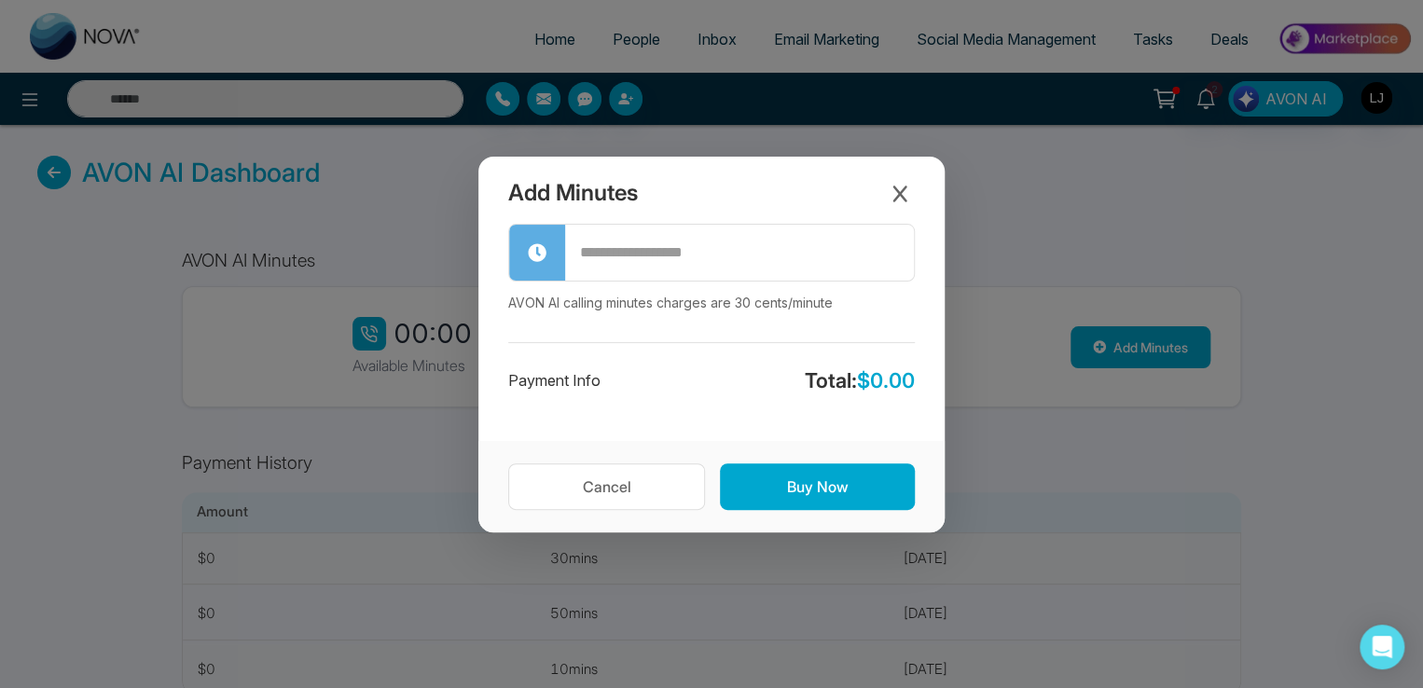
click at [626, 258] on input "text" at bounding box center [739, 253] width 349 height 52
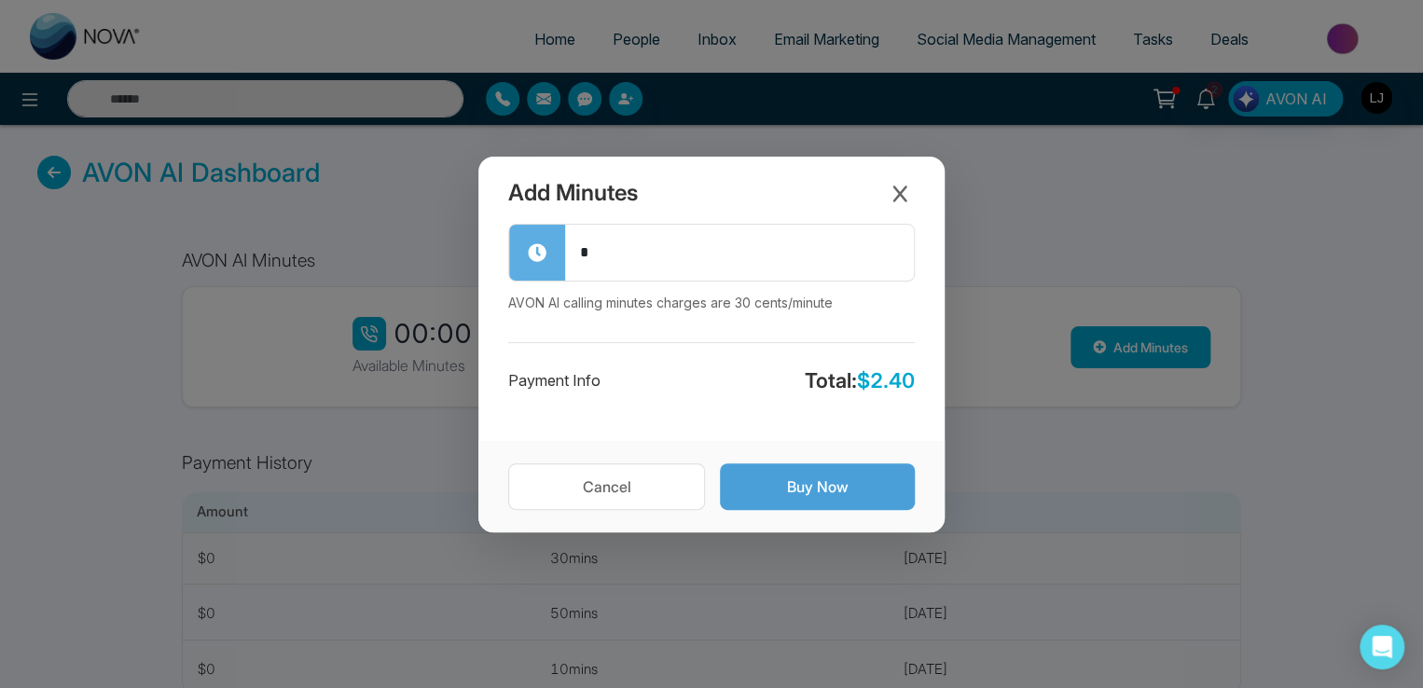
type input "*"
click at [813, 486] on button "Buy Now" at bounding box center [817, 486] width 195 height 47
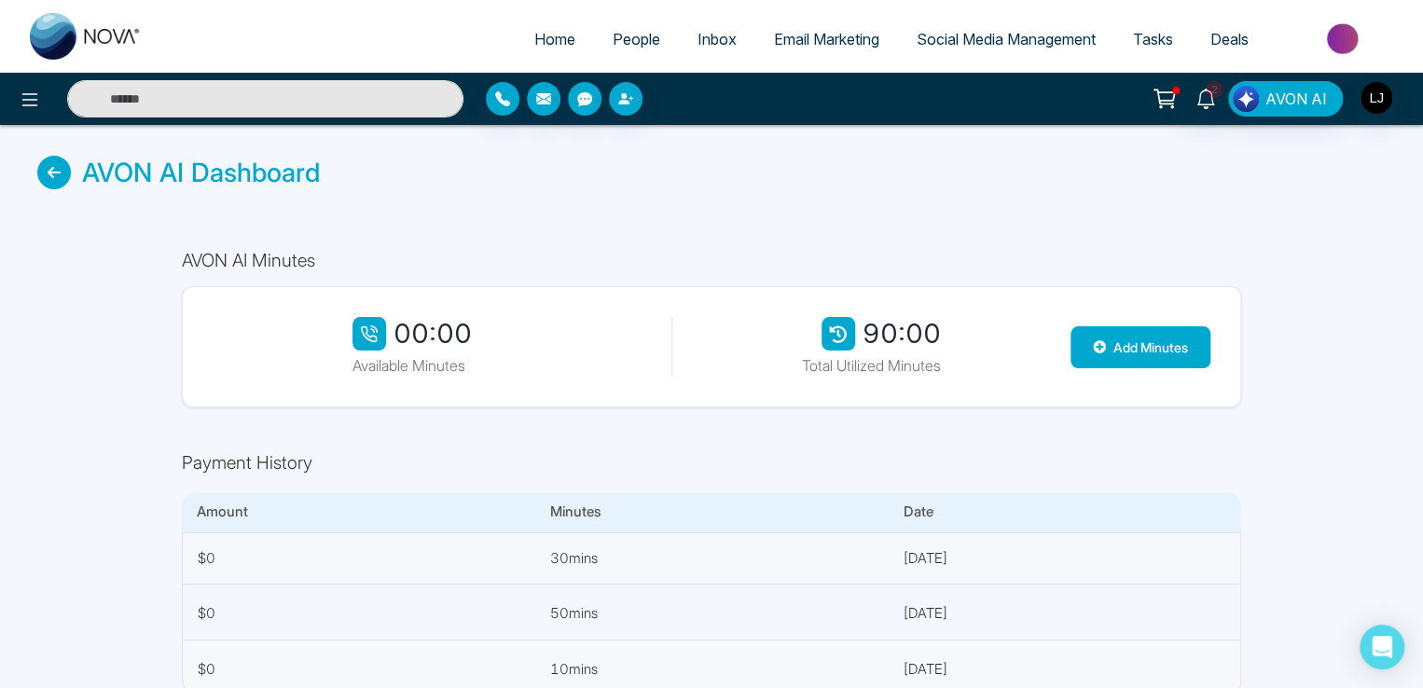
click at [921, 59] on div "Add Minutes * AVON AI calling minutes charges are 30 cents/minute Payment Info …" at bounding box center [711, 344] width 1423 height 688
click at [1126, 348] on button "Add Minutes" at bounding box center [1140, 347] width 140 height 42
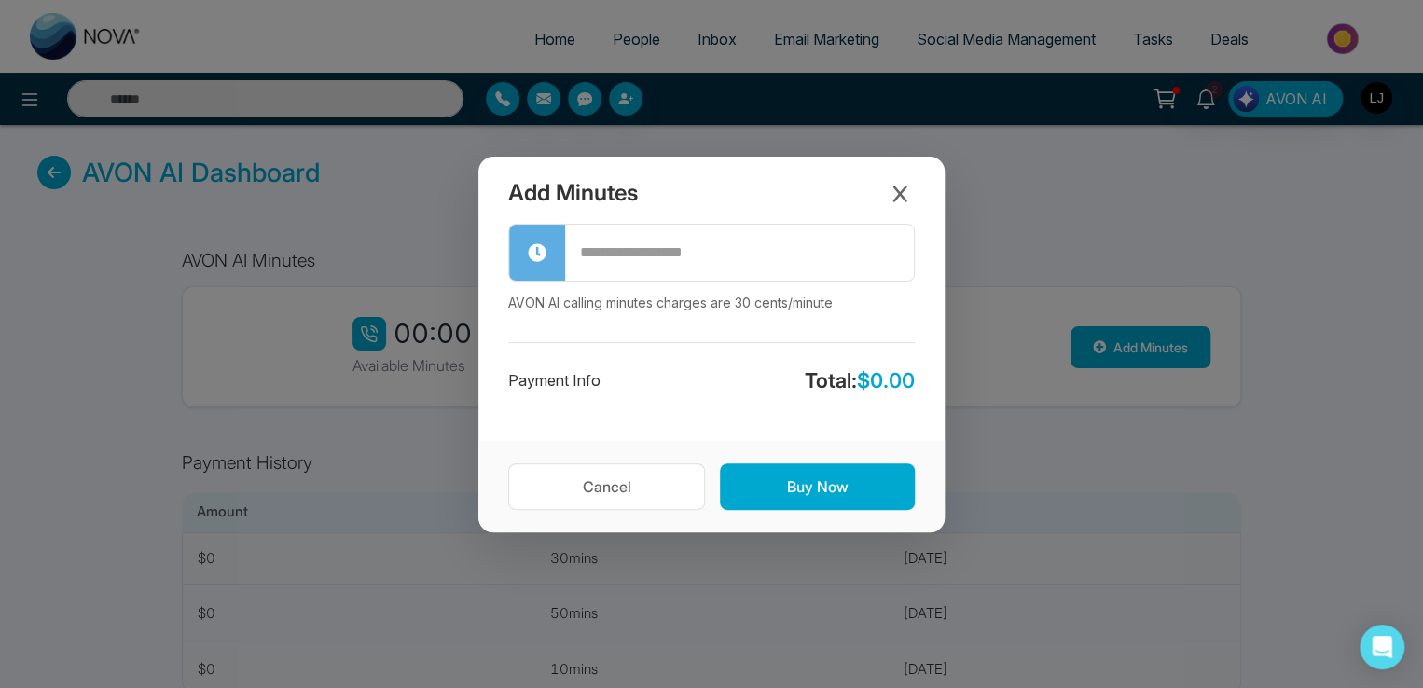
click at [641, 245] on input "text" at bounding box center [739, 253] width 349 height 52
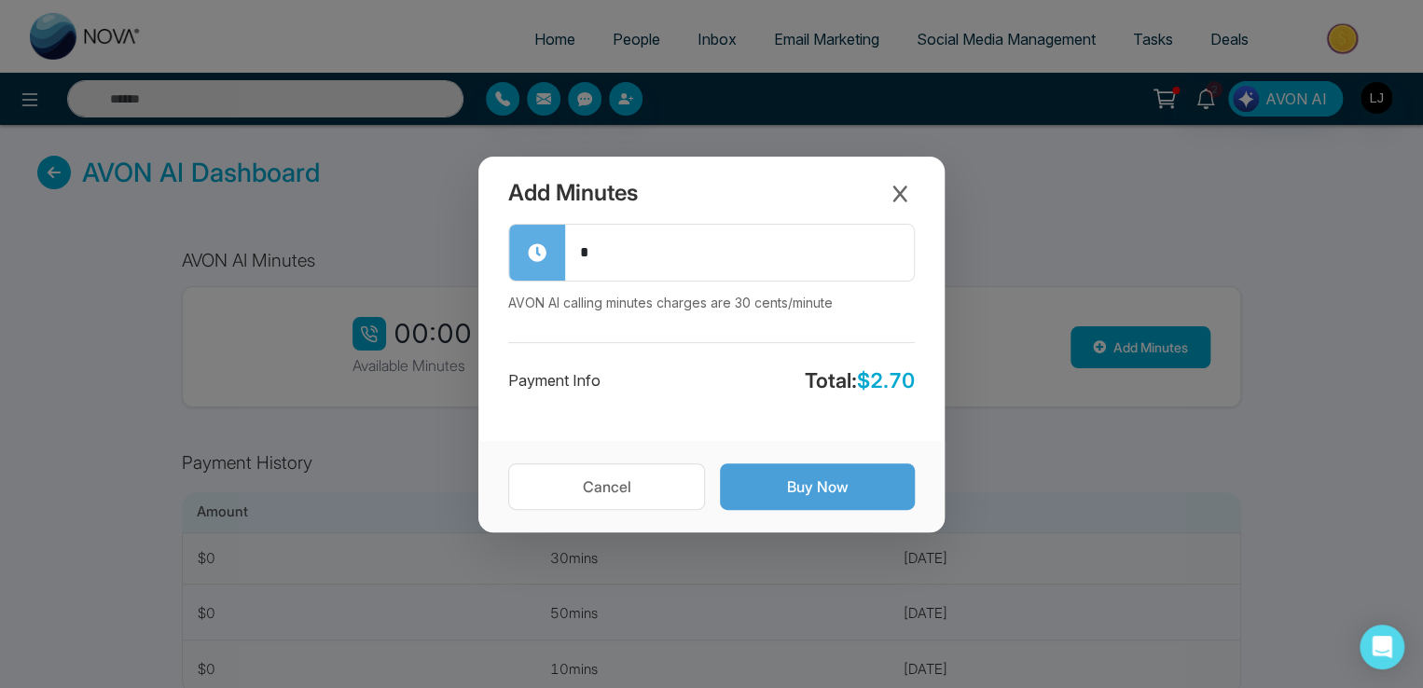
type input "*"
click at [832, 463] on button "Buy Now" at bounding box center [817, 486] width 195 height 47
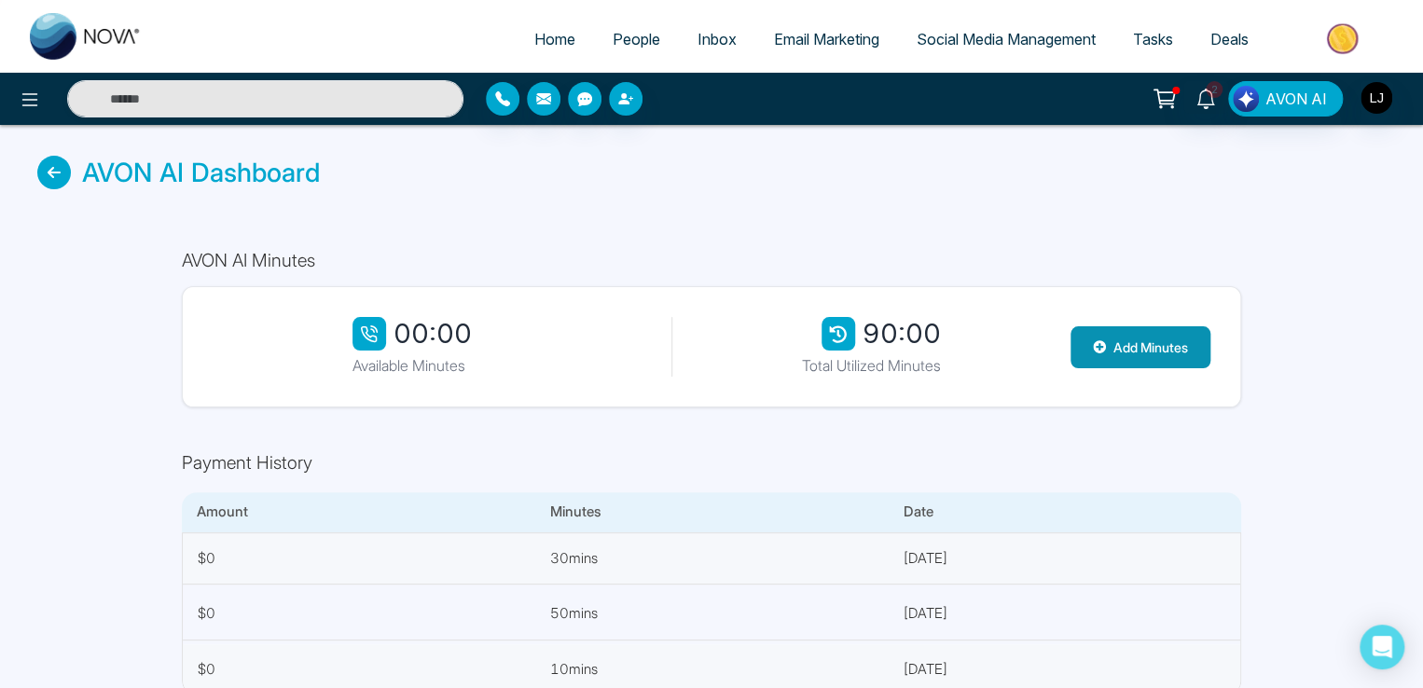
click at [1084, 349] on button "Add Minutes" at bounding box center [1140, 347] width 140 height 42
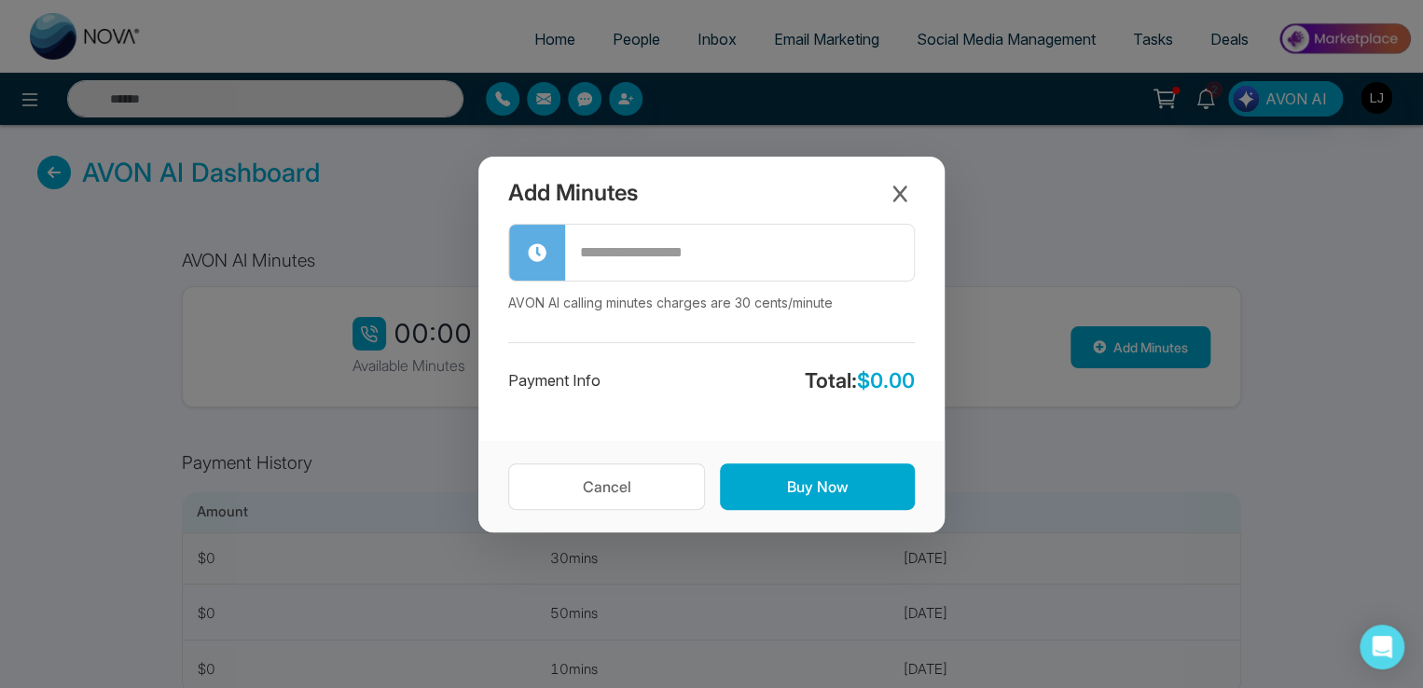
click at [629, 241] on input "text" at bounding box center [739, 253] width 349 height 52
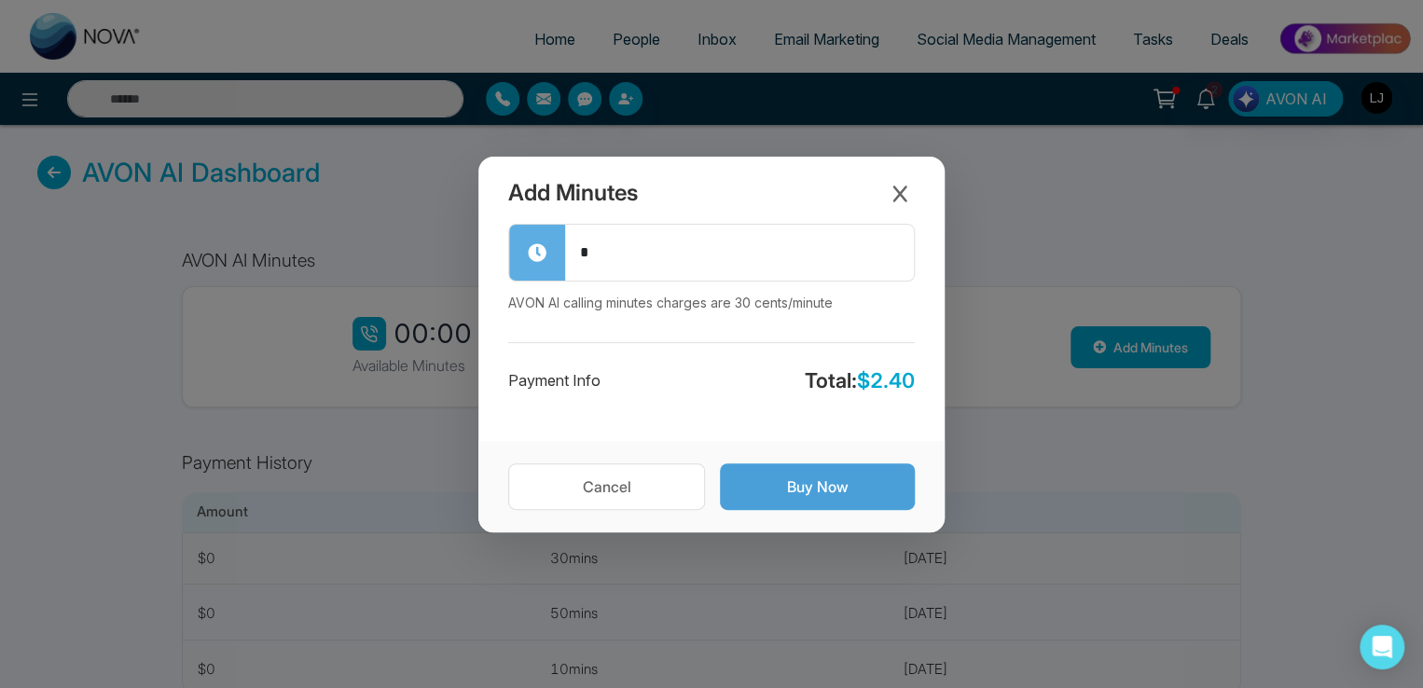
type input "*"
click at [814, 484] on button "Buy Now" at bounding box center [817, 486] width 195 height 47
